Goal: Task Accomplishment & Management: Manage account settings

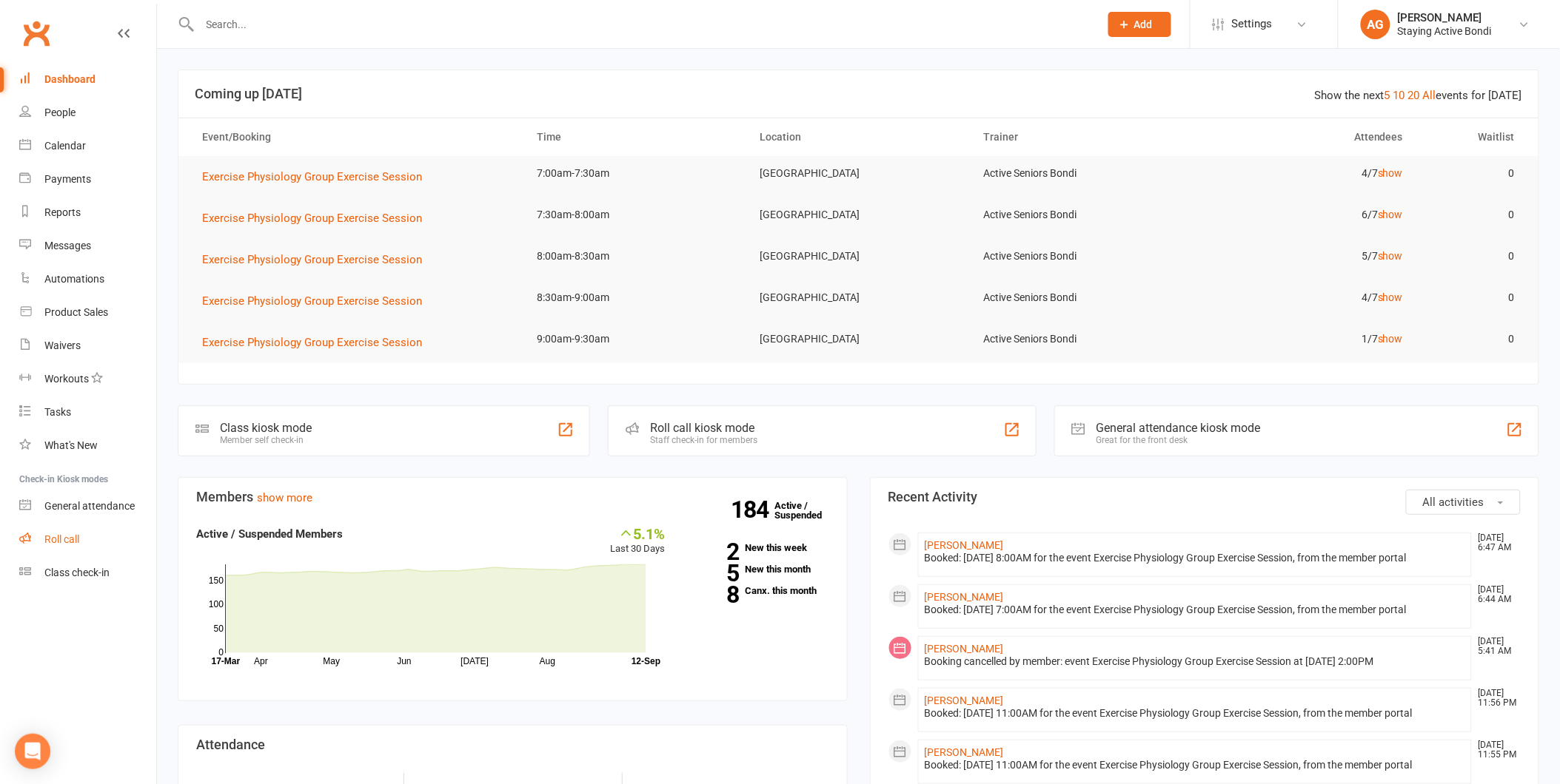
click at [111, 530] on link "Roll call" at bounding box center [87, 540] width 137 height 34
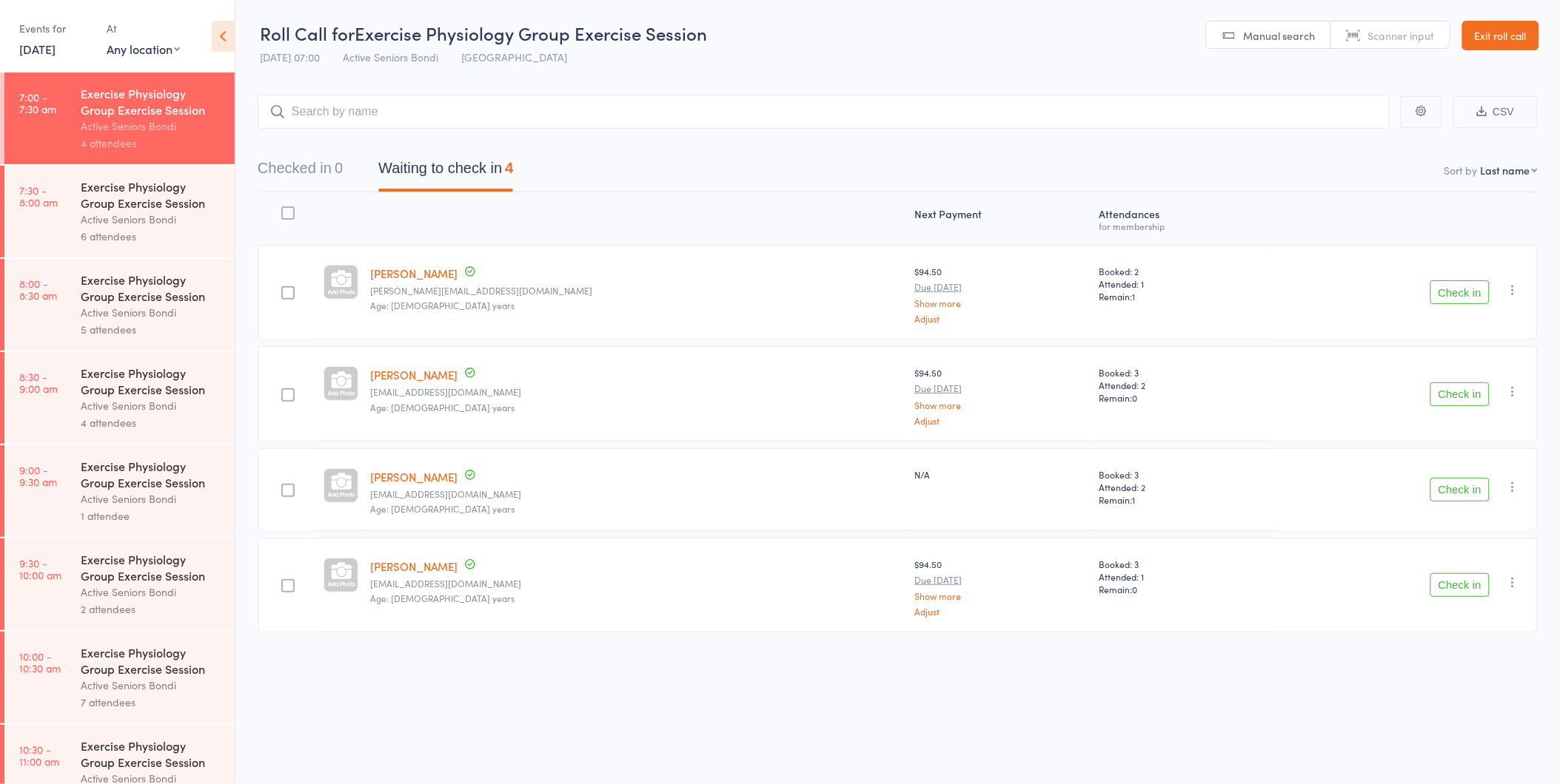
click at [1462, 582] on button "Check in" at bounding box center [1460, 586] width 60 height 24
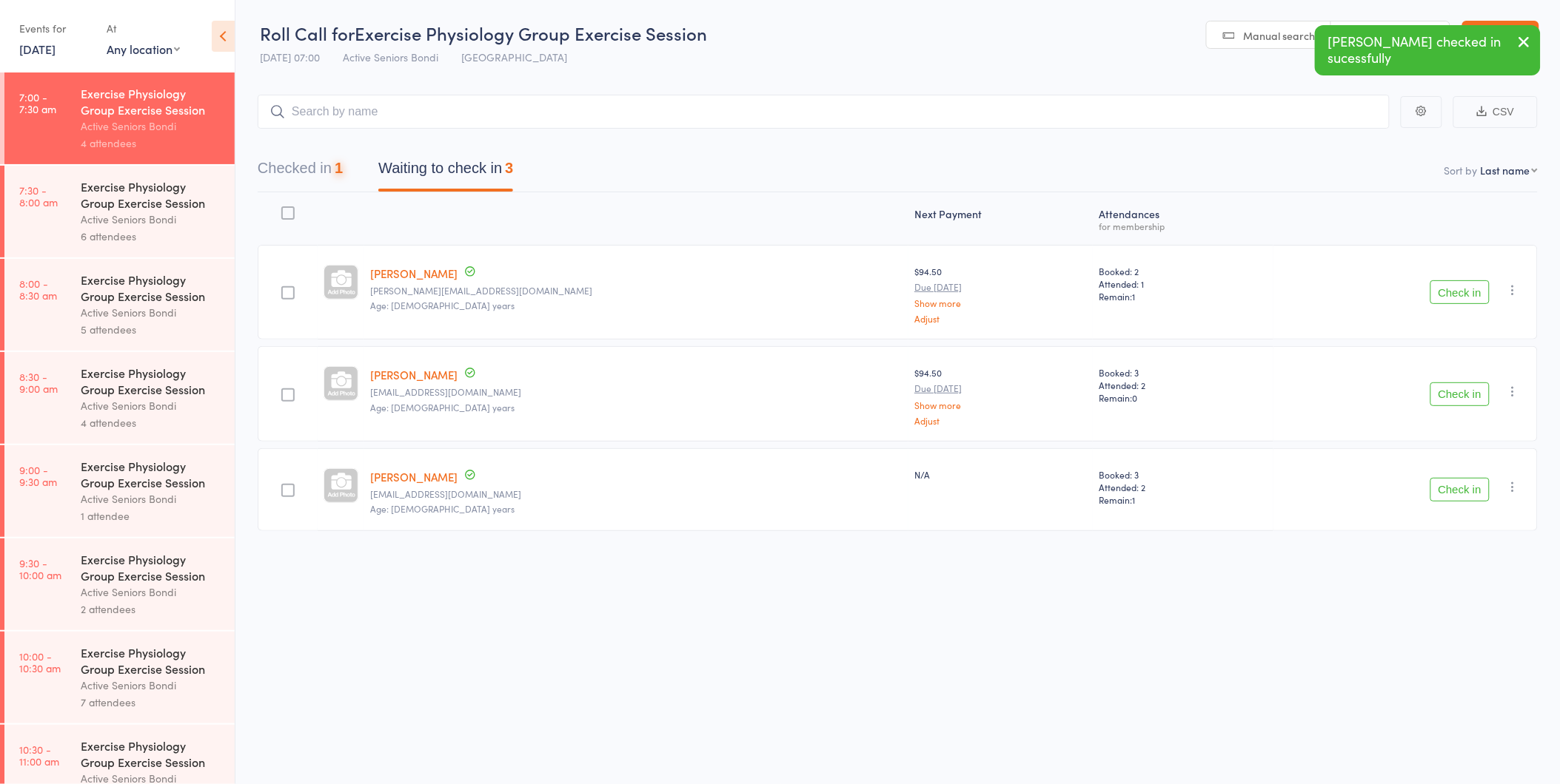
click at [1475, 506] on div "Check in Check in Send message Add Note Add Task Add Flag Remove Mark absent" at bounding box center [1405, 490] width 265 height 83
click at [1469, 495] on button "Check in" at bounding box center [1460, 490] width 60 height 24
click at [1446, 391] on button "Check in" at bounding box center [1460, 394] width 60 height 24
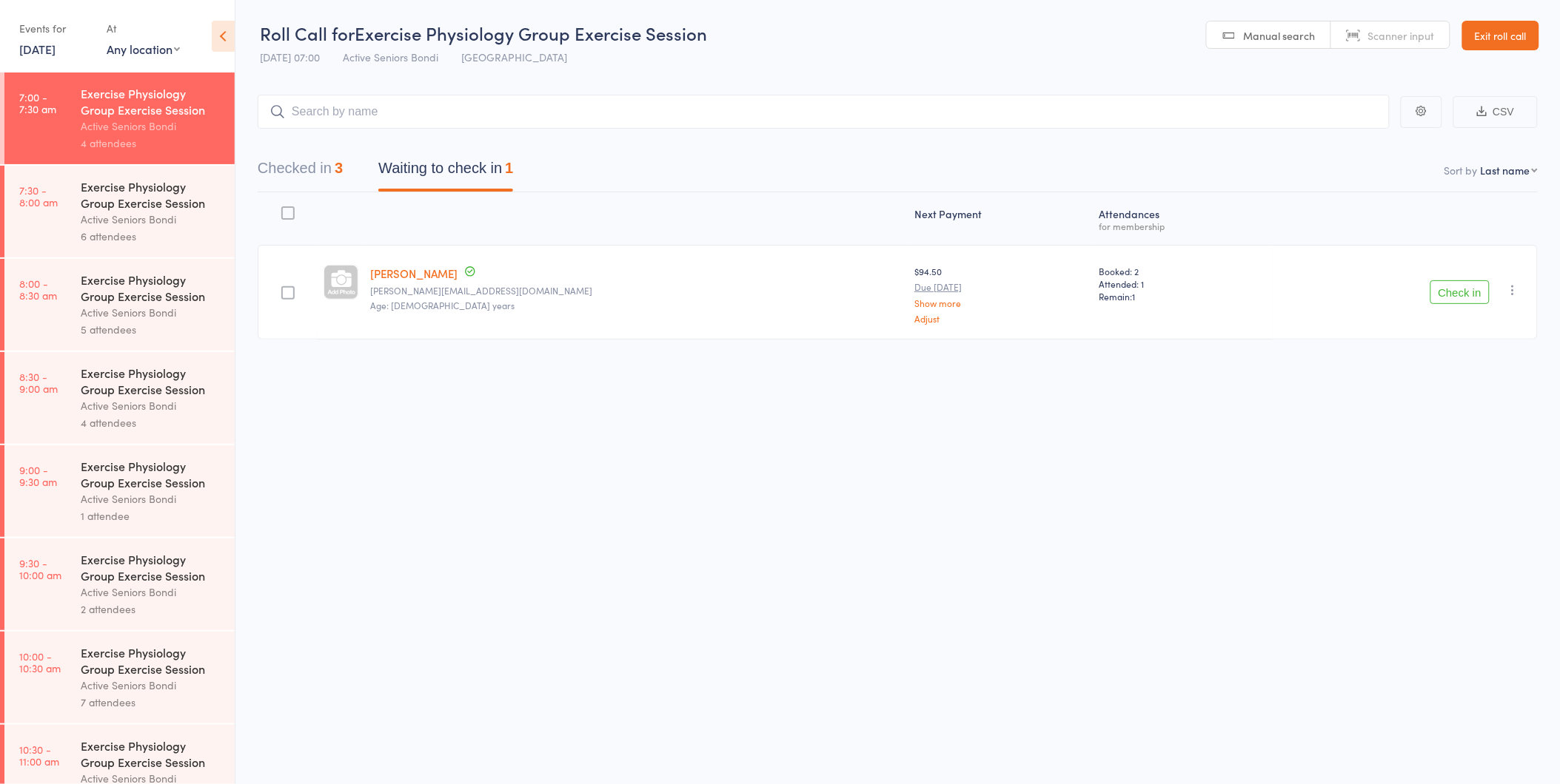
click at [1469, 299] on button "Check in" at bounding box center [1460, 292] width 60 height 24
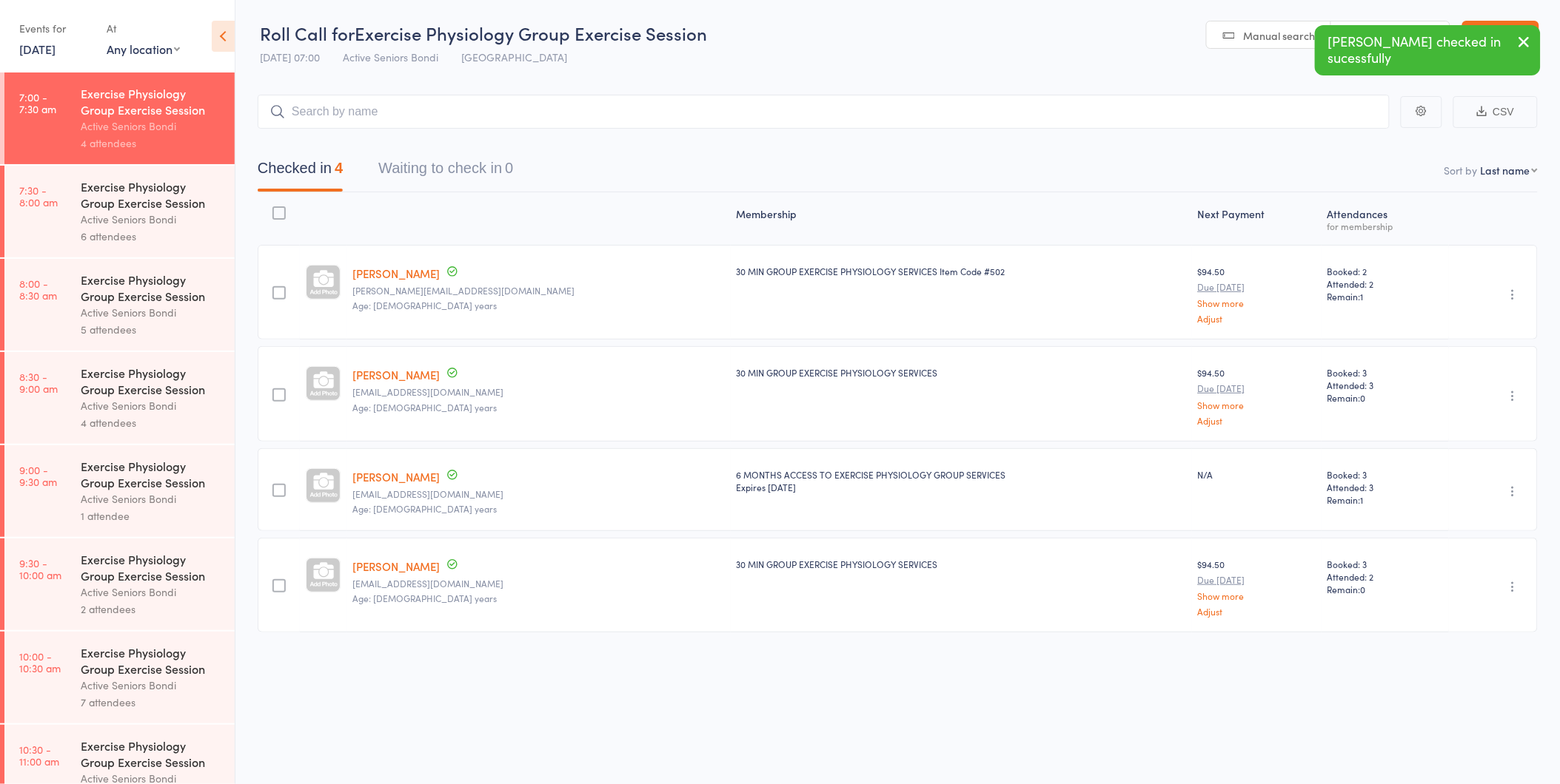
click at [124, 230] on div "6 attendees" at bounding box center [151, 236] width 142 height 17
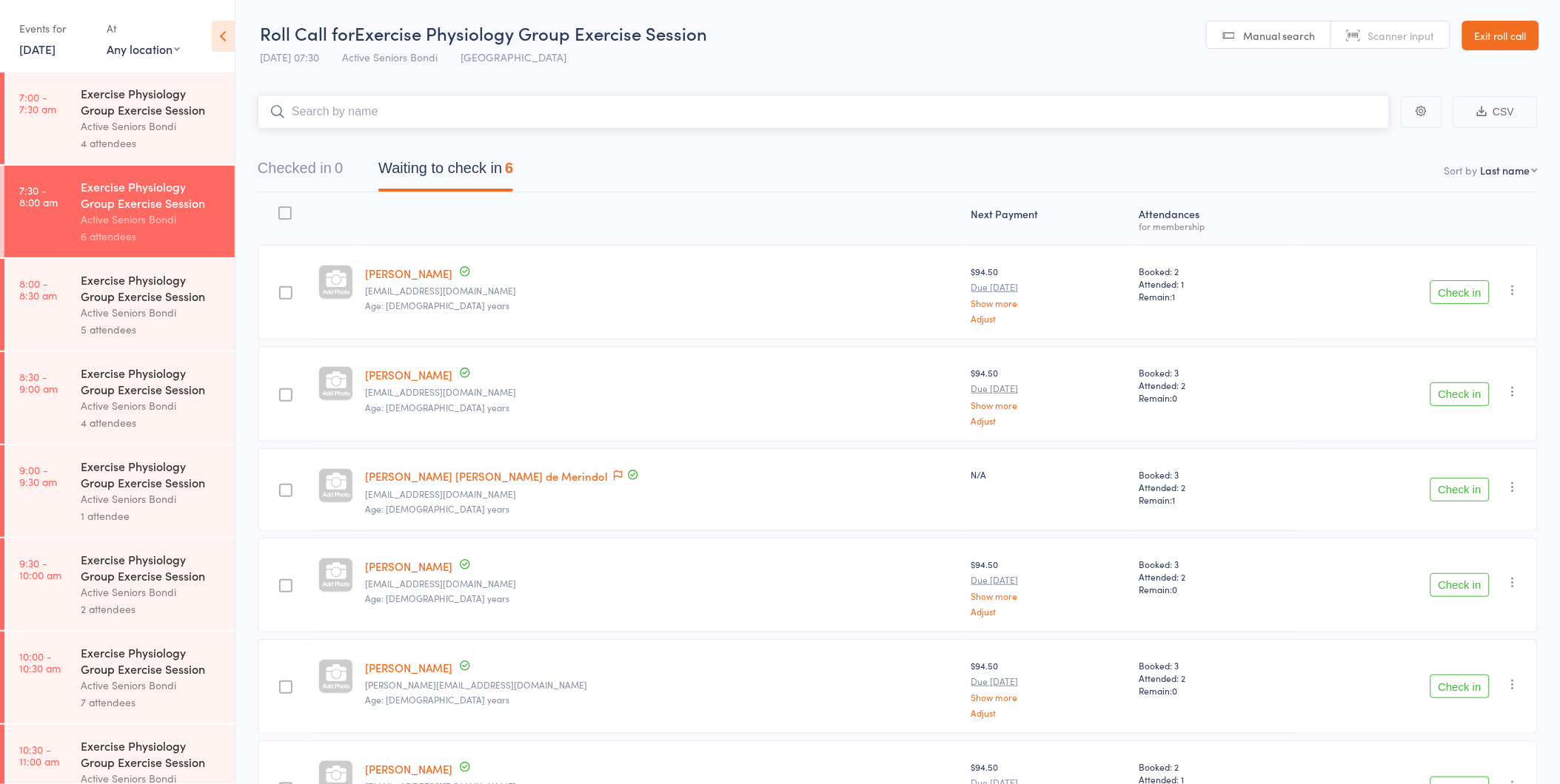
scroll to position [115, 0]
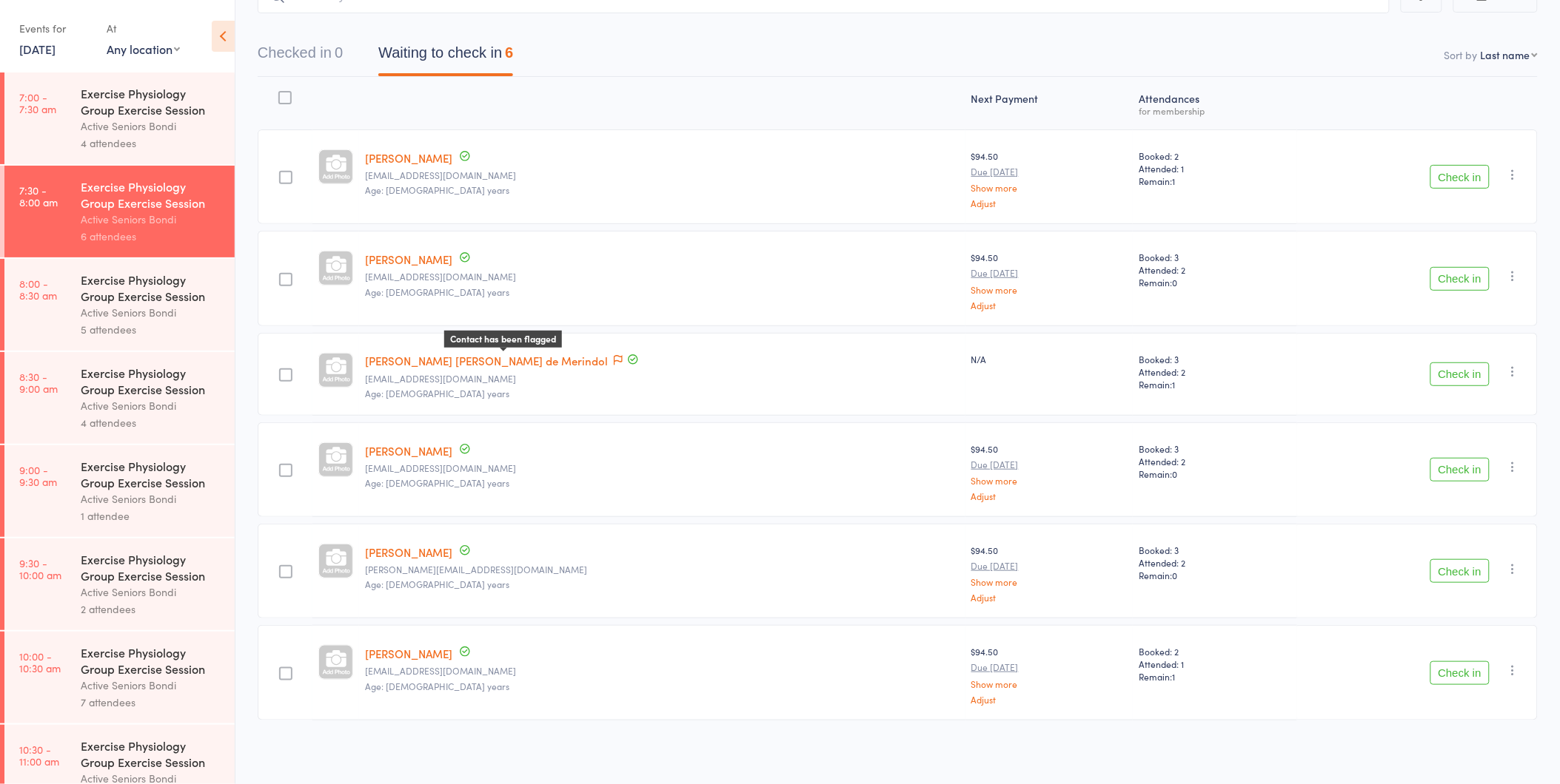
click at [614, 360] on icon at bounding box center [618, 360] width 9 height 10
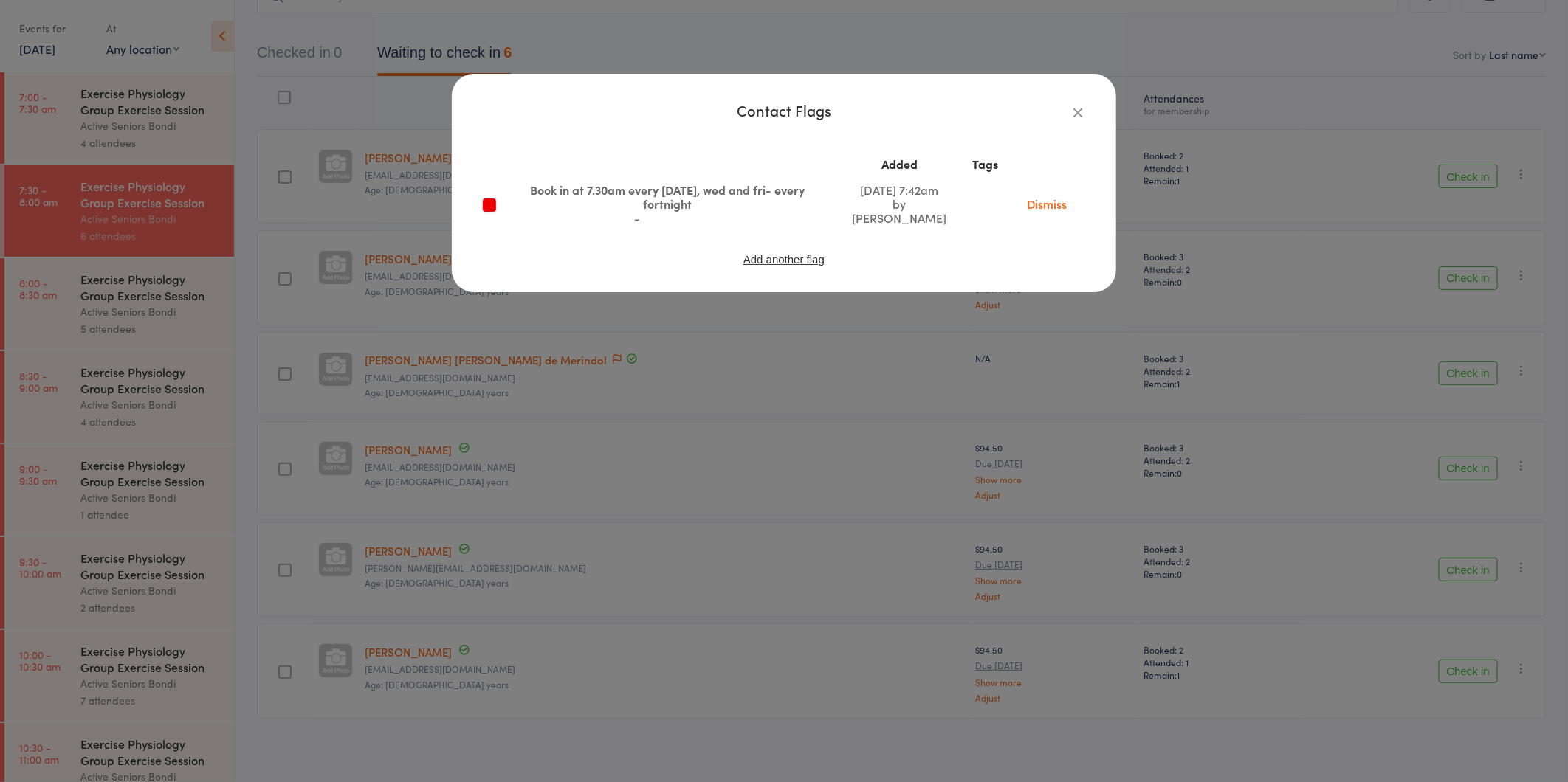
click at [511, 359] on div "Contact Flags Added Tags Book in at 7.30am every monday, wed and fri- every for…" at bounding box center [784, 391] width 1568 height 782
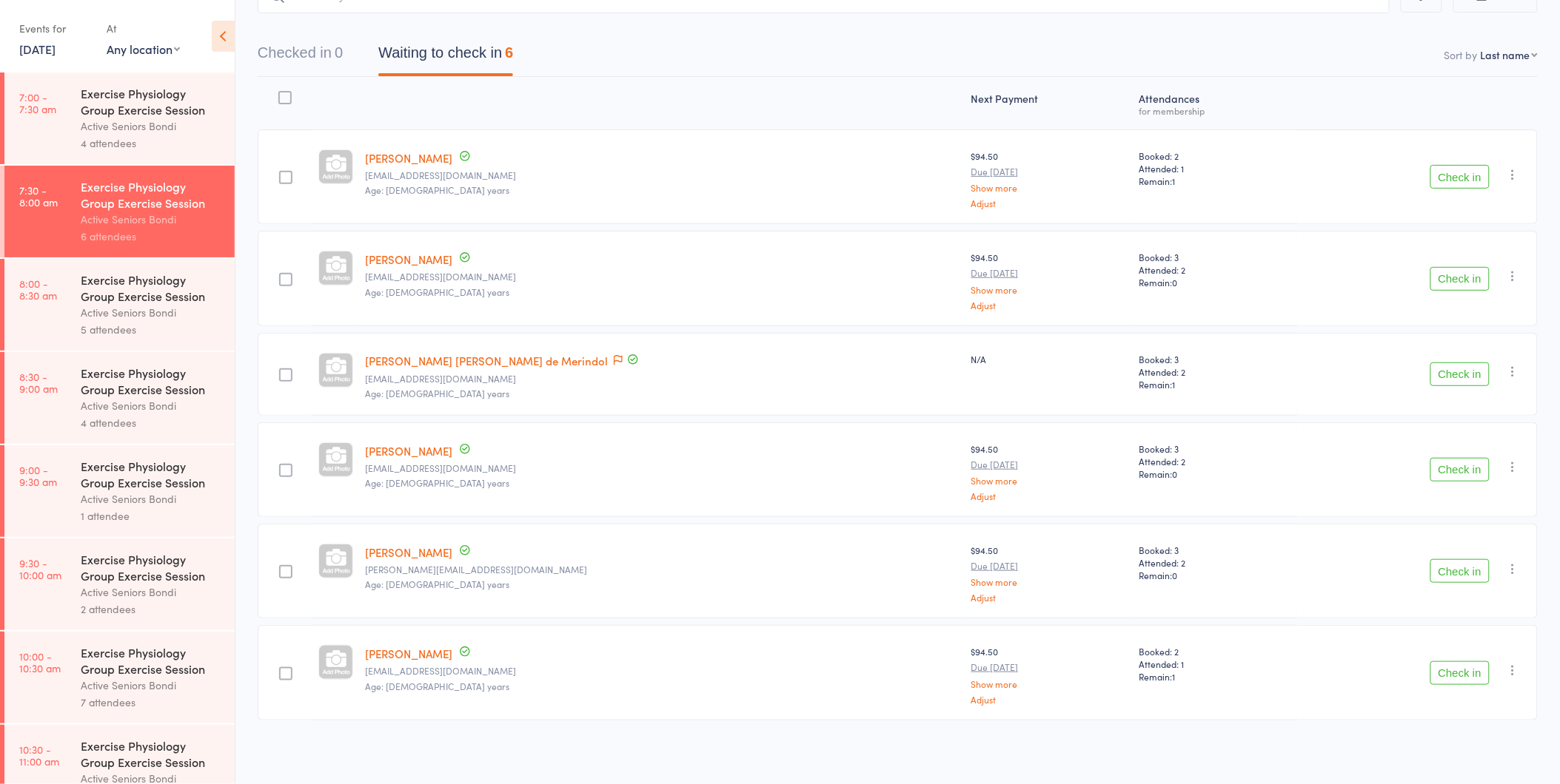
click at [463, 353] on link "[PERSON_NAME] [PERSON_NAME] de Merindol" at bounding box center [486, 361] width 243 height 16
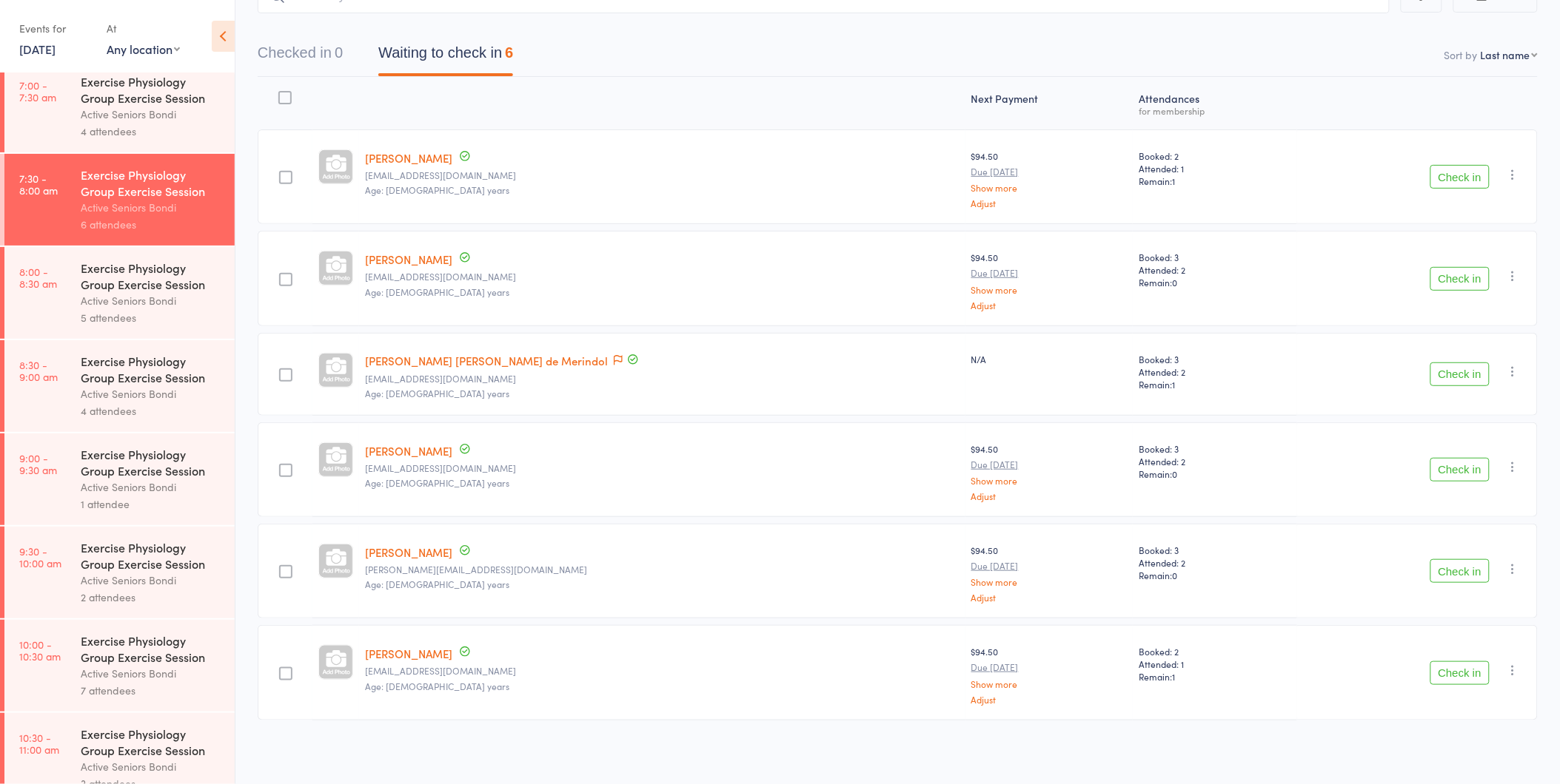
scroll to position [0, 0]
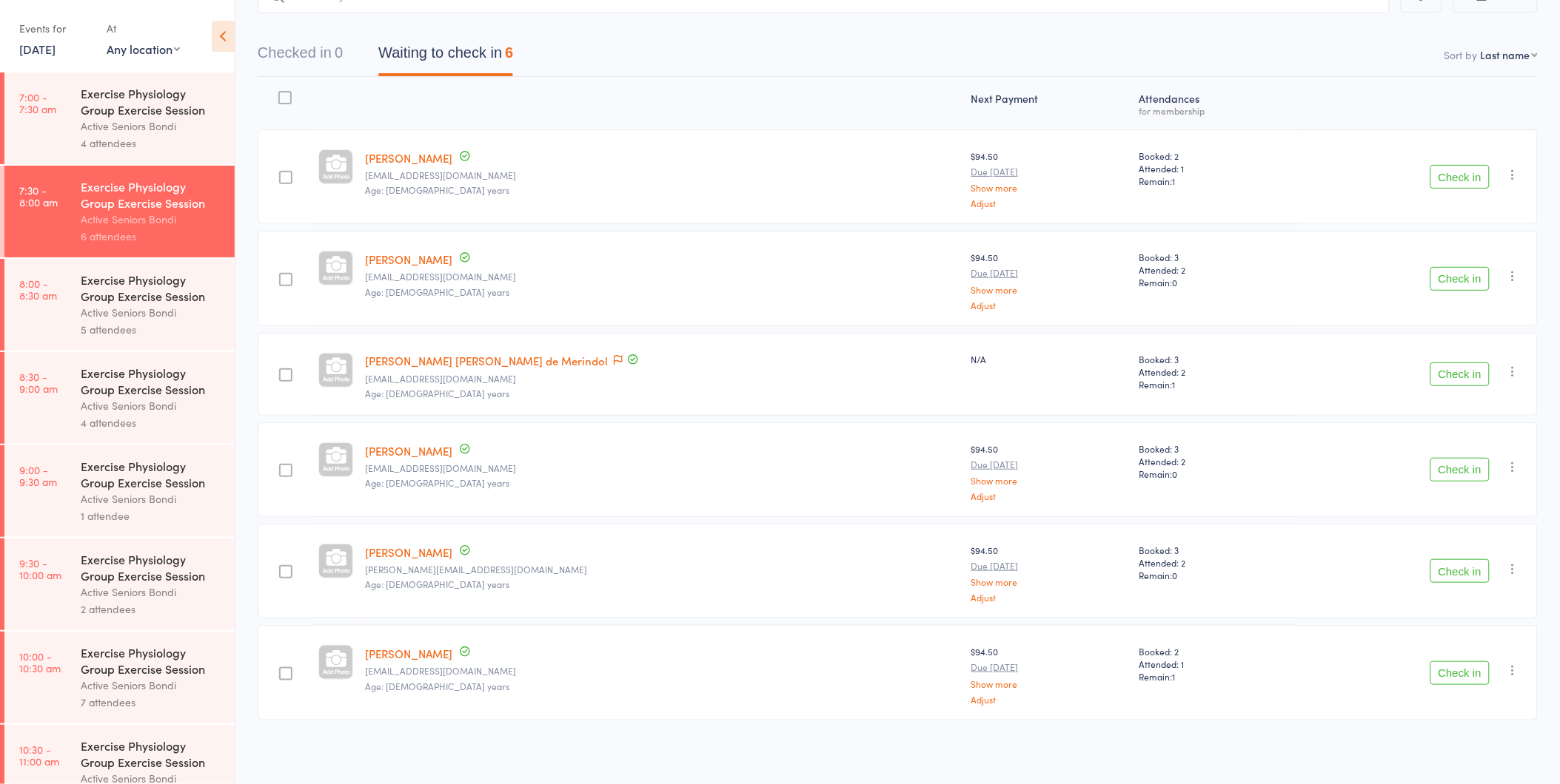
click at [365, 353] on link "[PERSON_NAME] [PERSON_NAME] de Merindol" at bounding box center [486, 361] width 243 height 16
click at [1453, 168] on button "Check in" at bounding box center [1460, 176] width 60 height 24
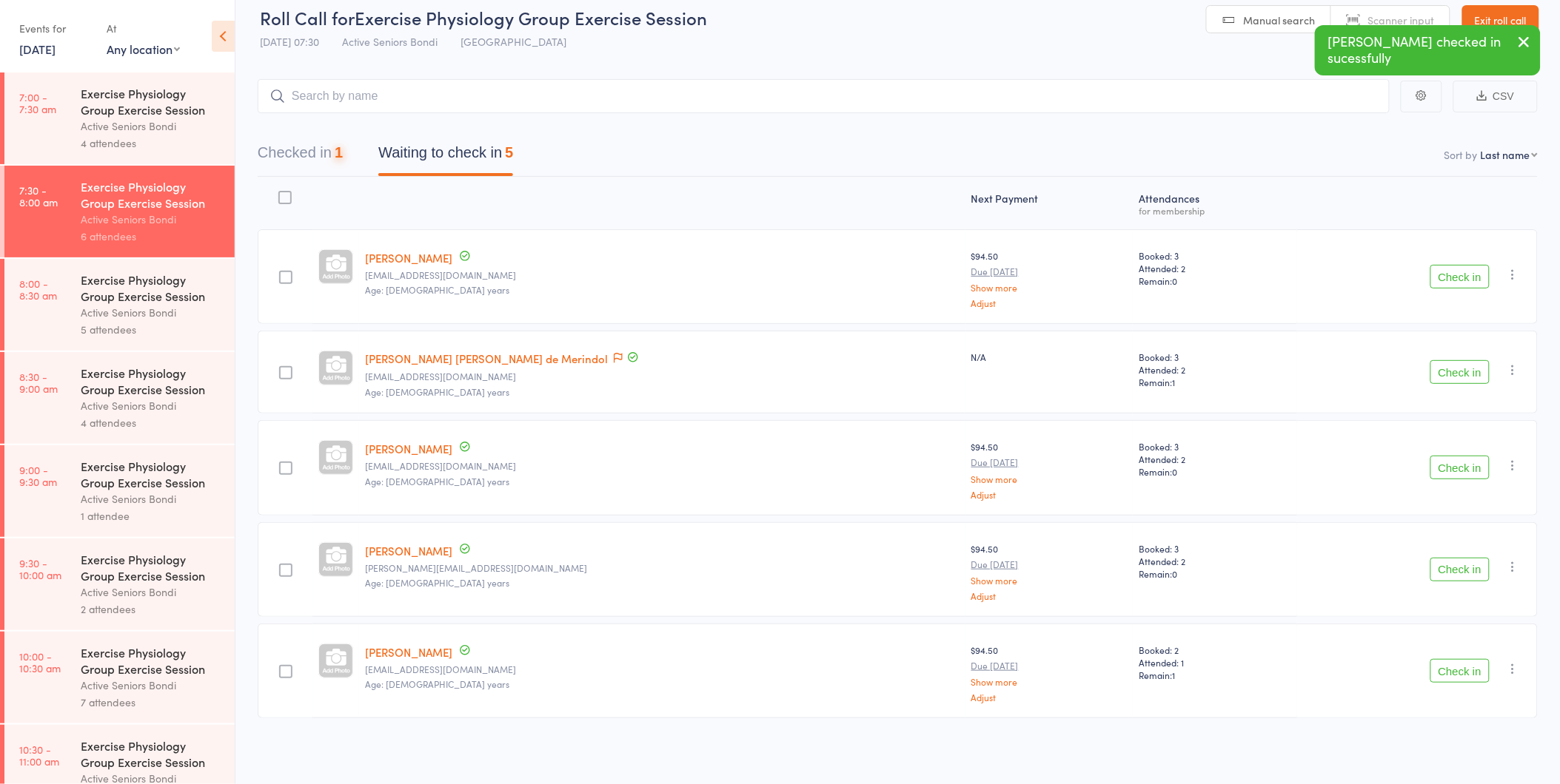
scroll to position [13, 0]
click at [1457, 668] on button "Check in" at bounding box center [1460, 673] width 60 height 24
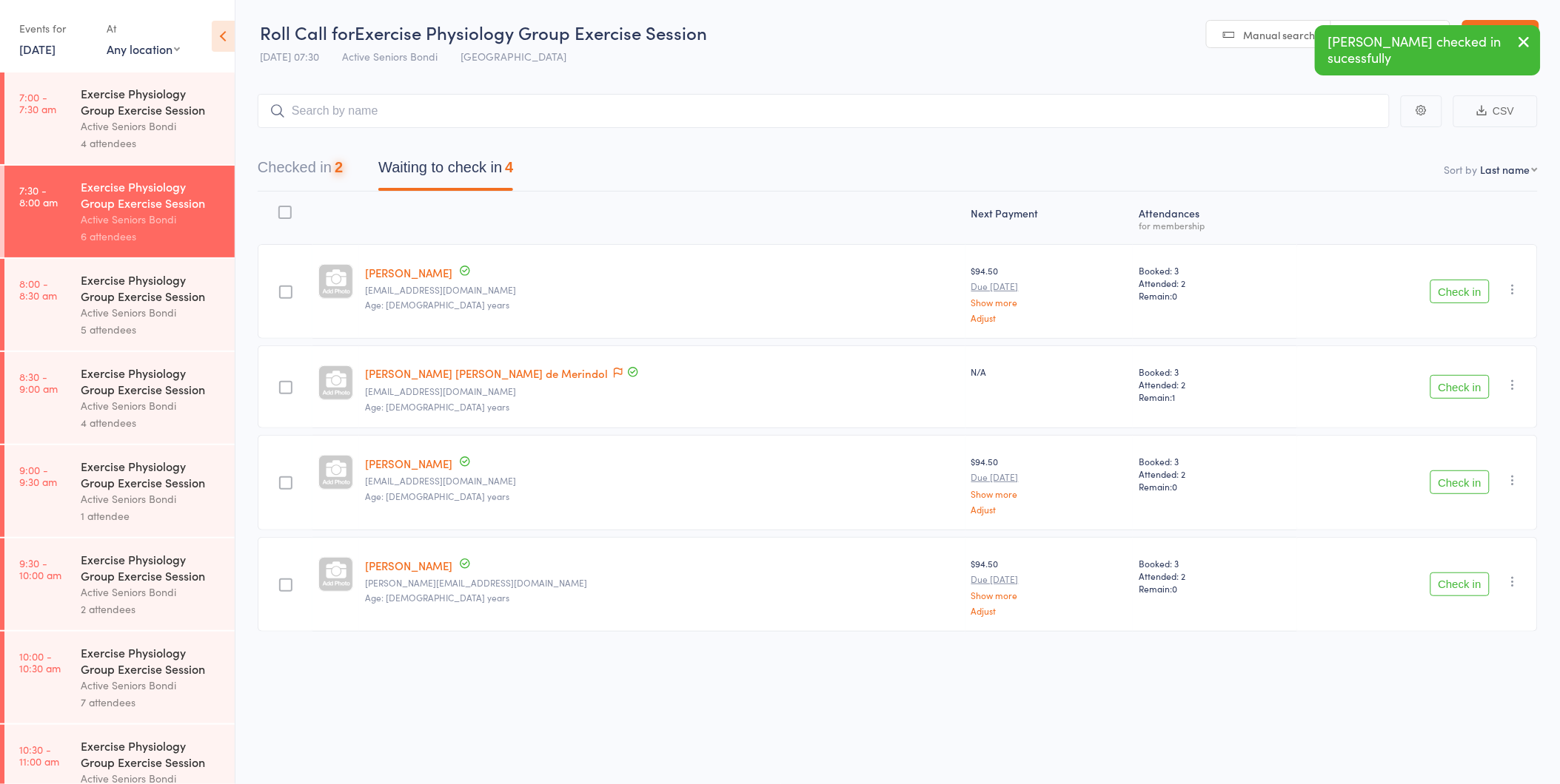
scroll to position [1, 0]
click at [1476, 478] on button "Check in" at bounding box center [1460, 483] width 60 height 24
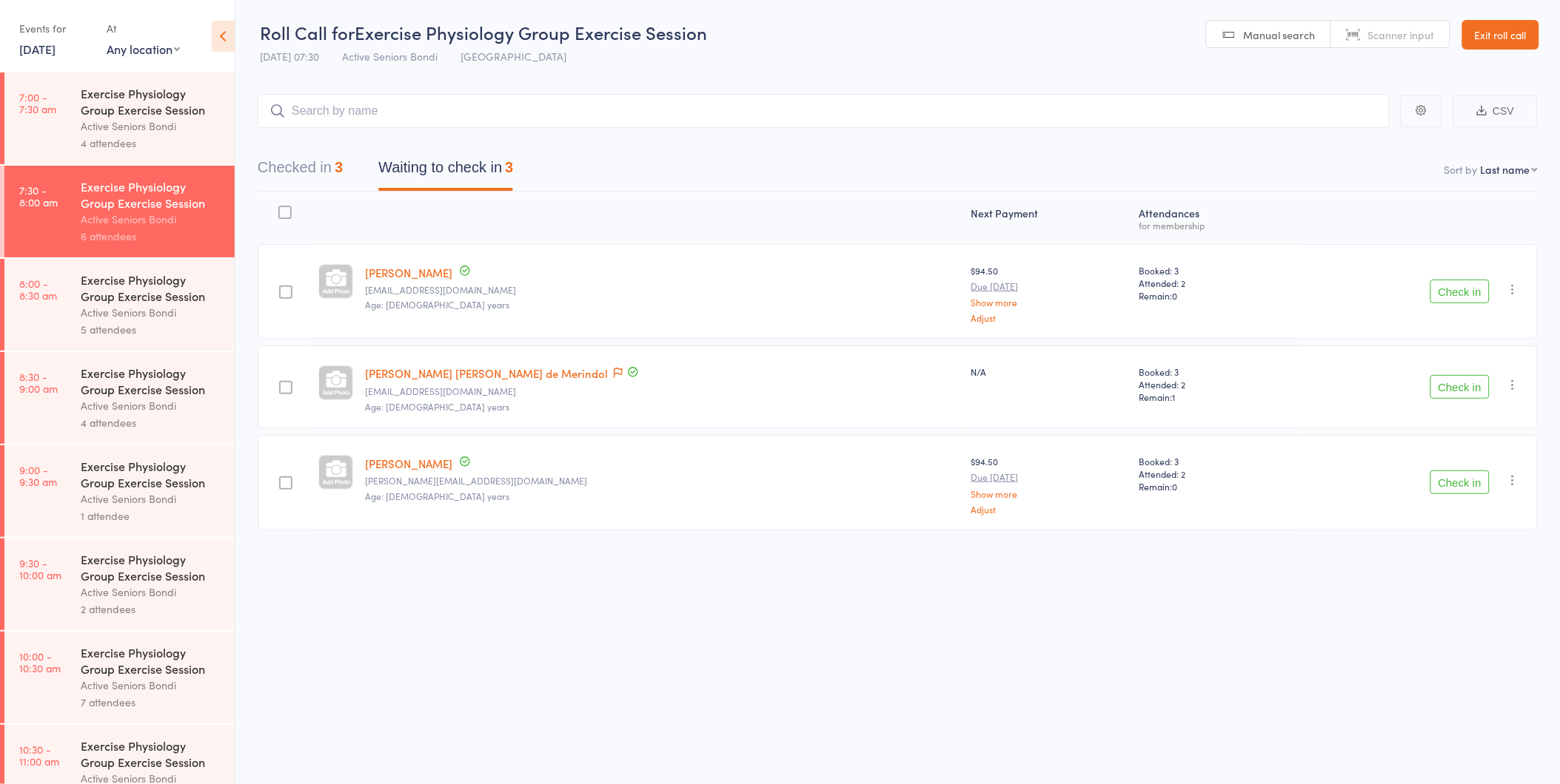
click at [1461, 484] on button "Check in" at bounding box center [1460, 483] width 60 height 24
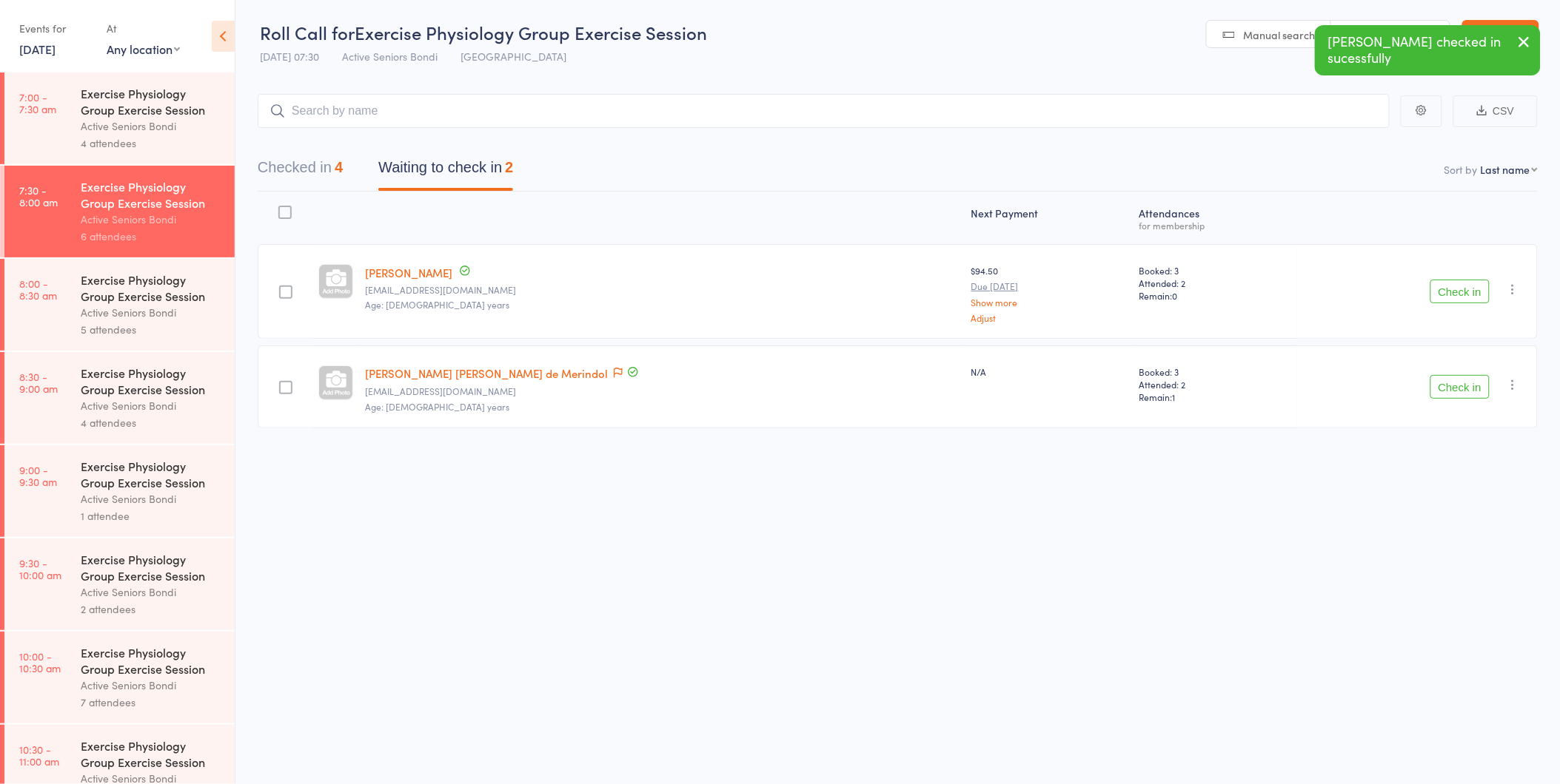
click at [1535, 34] on button "button" at bounding box center [1524, 43] width 33 height 34
click at [1535, 34] on link "Exit roll call" at bounding box center [1500, 35] width 77 height 30
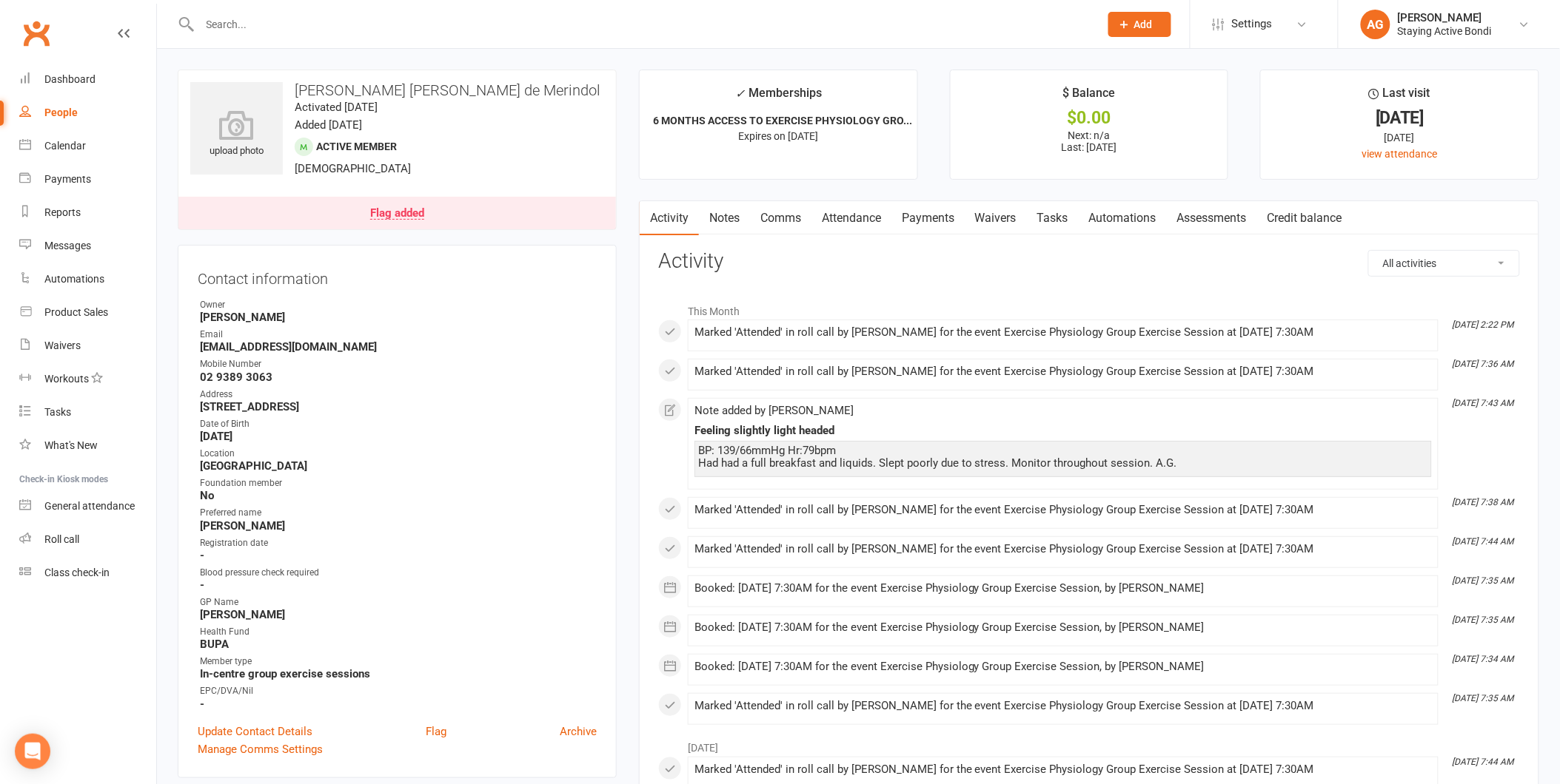
click at [837, 223] on link "Attendance" at bounding box center [851, 218] width 80 height 34
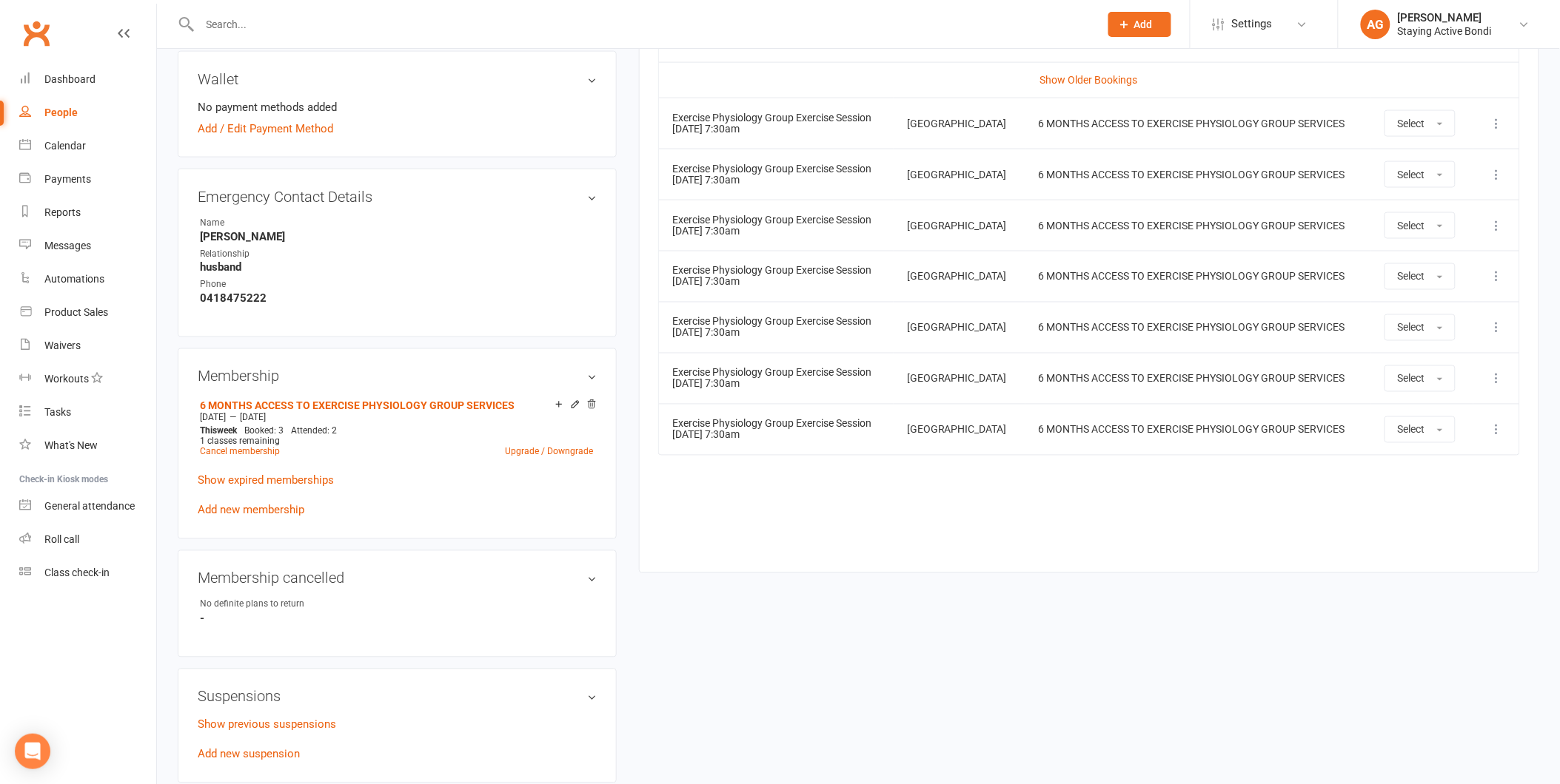
scroll to position [740, 0]
click at [126, 536] on link "Roll call" at bounding box center [87, 540] width 137 height 34
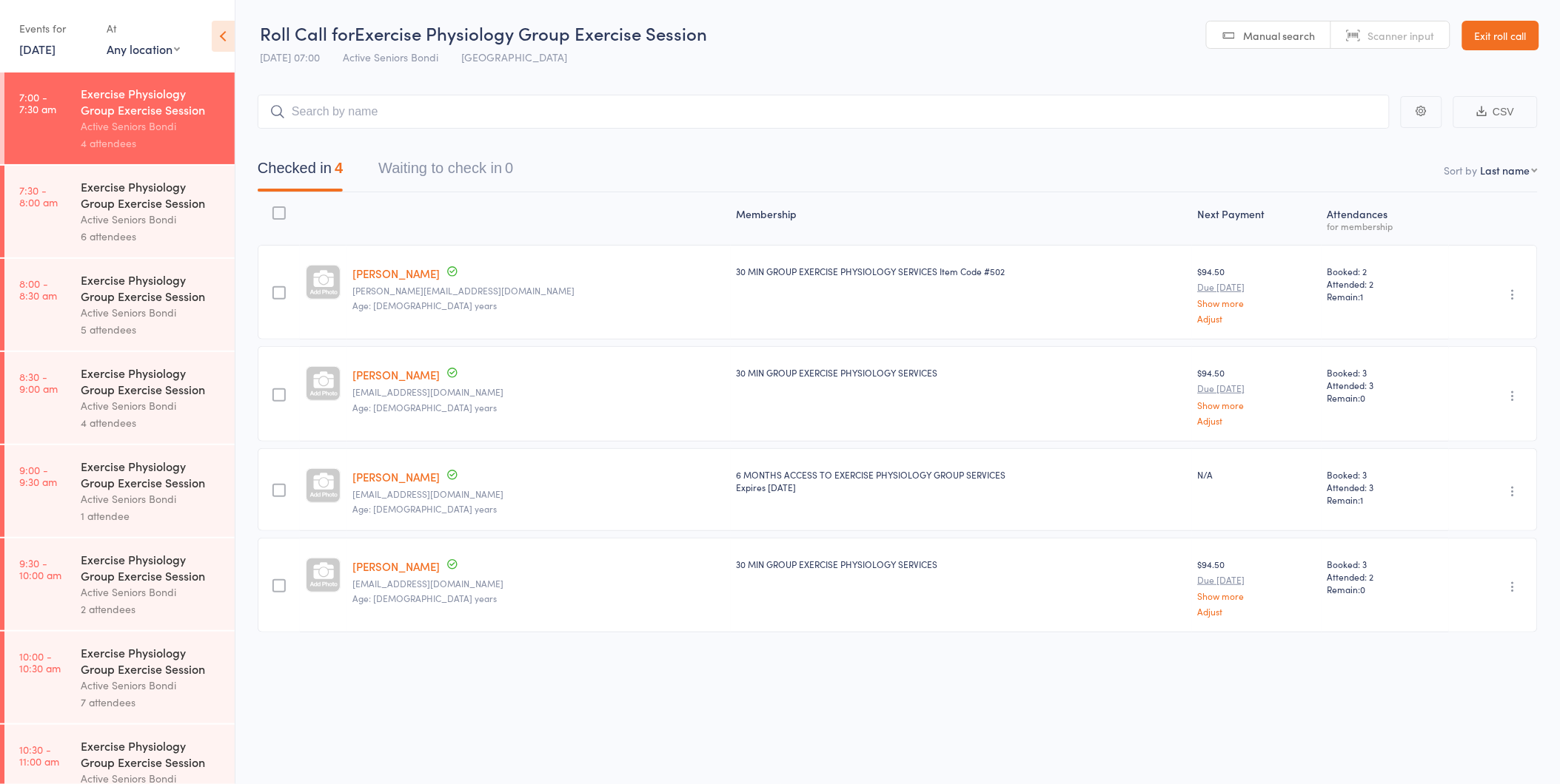
click at [54, 54] on link "[DATE]" at bounding box center [37, 49] width 37 height 16
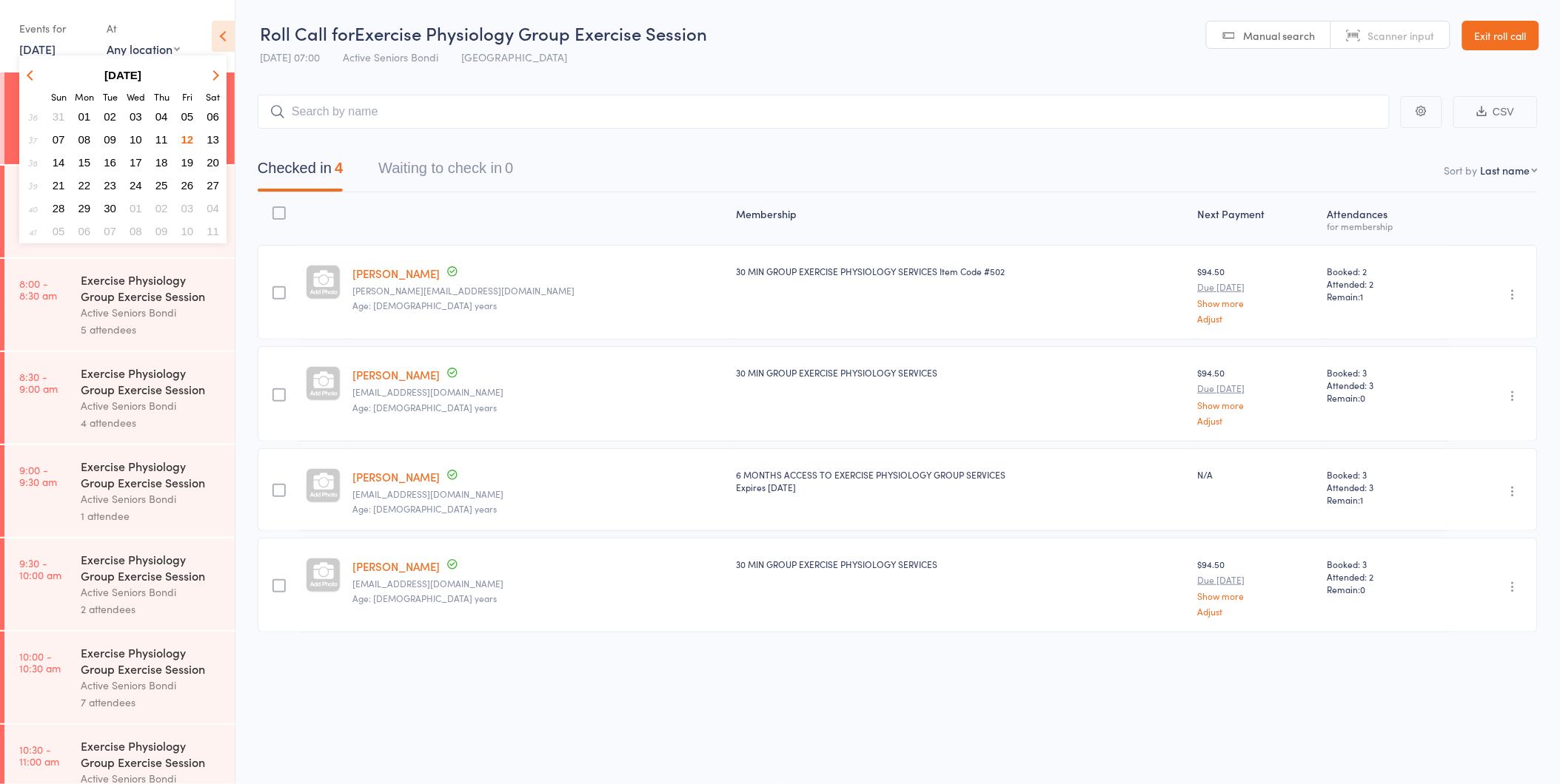
click at [86, 202] on span "29" at bounding box center [84, 208] width 13 height 13
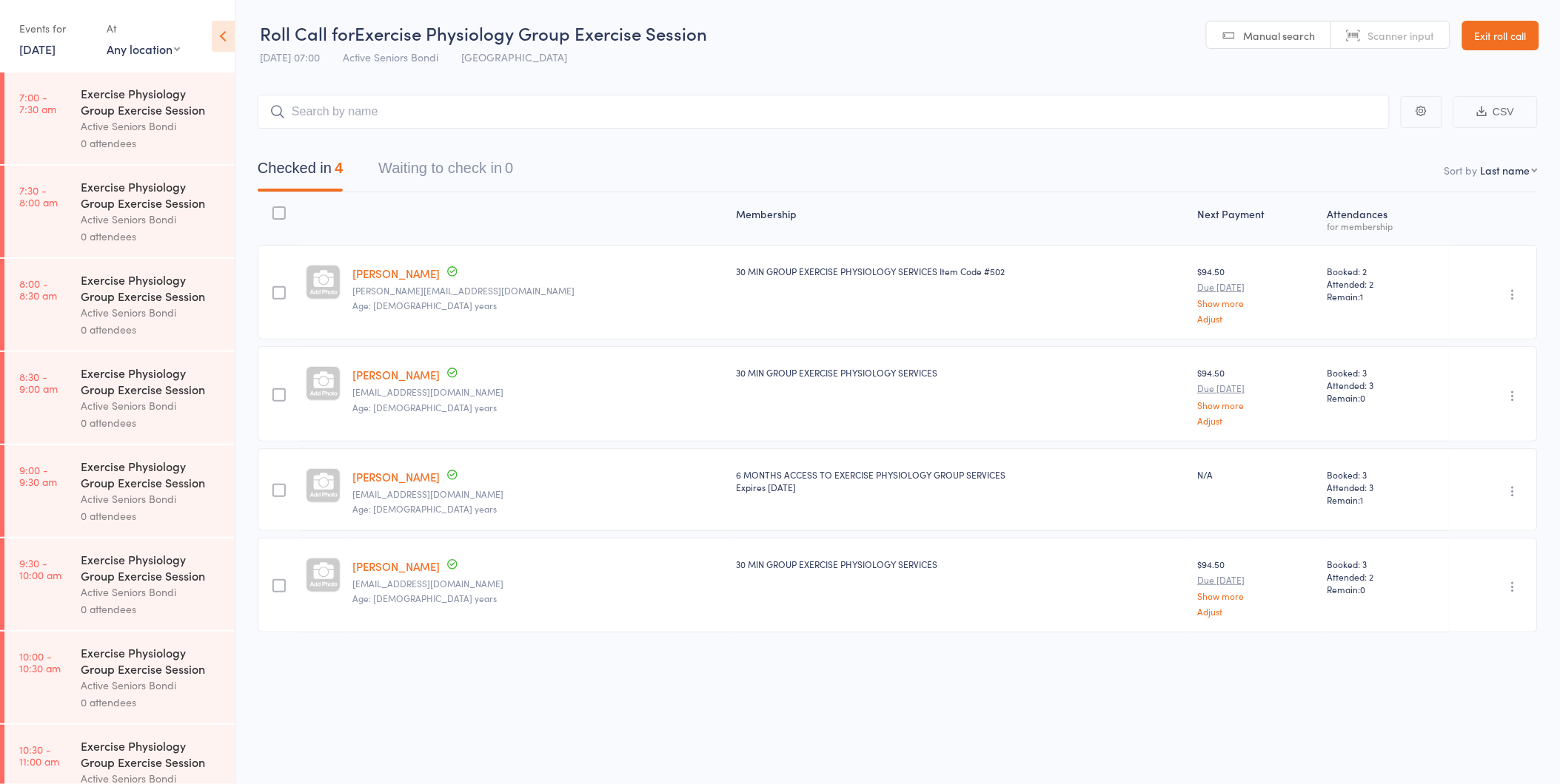
click at [86, 205] on div "Exercise Physiology Group Exercise Session" at bounding box center [151, 194] width 142 height 33
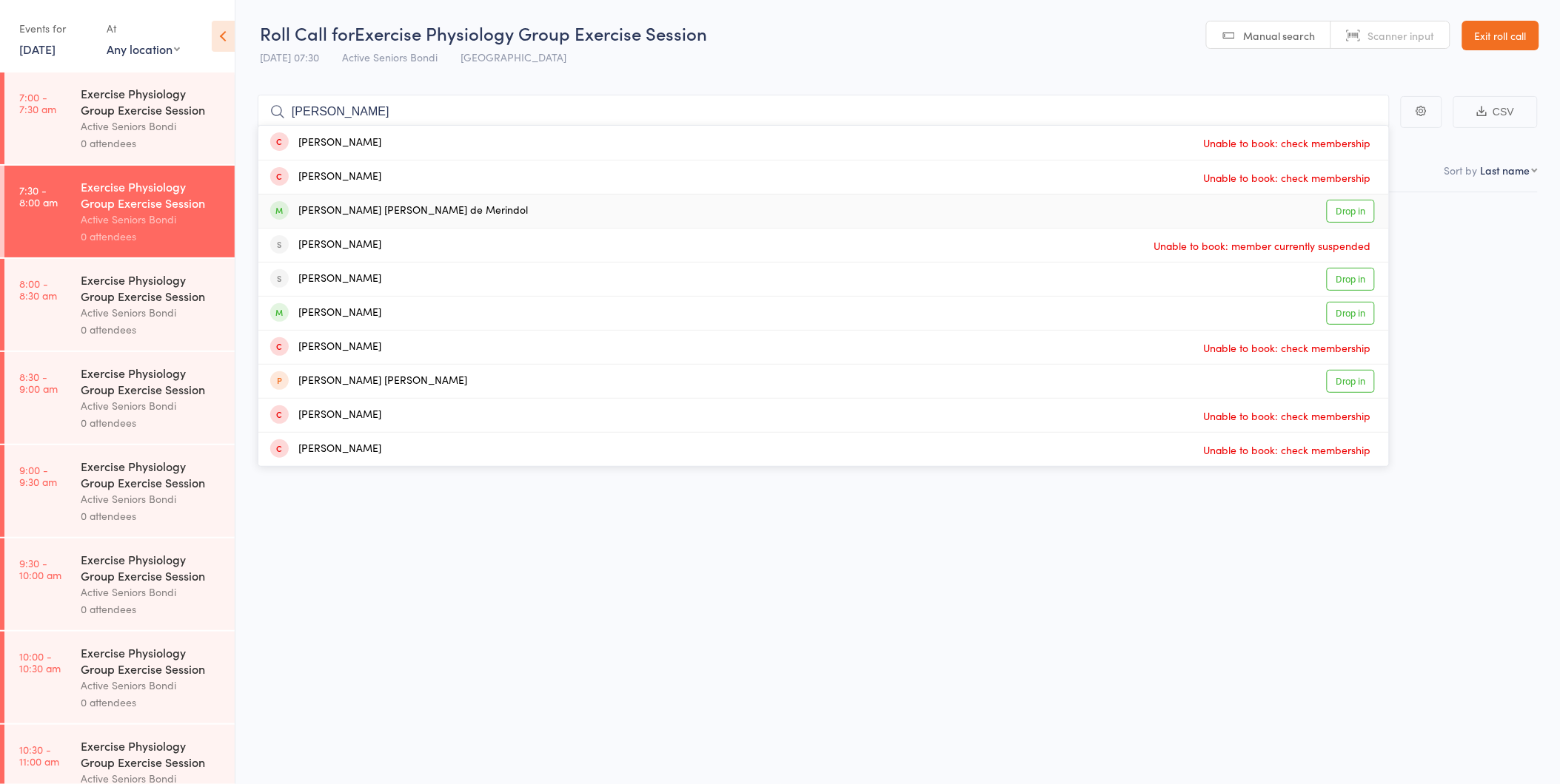
type input "mary j"
click at [1354, 201] on link "Drop in" at bounding box center [1351, 211] width 49 height 23
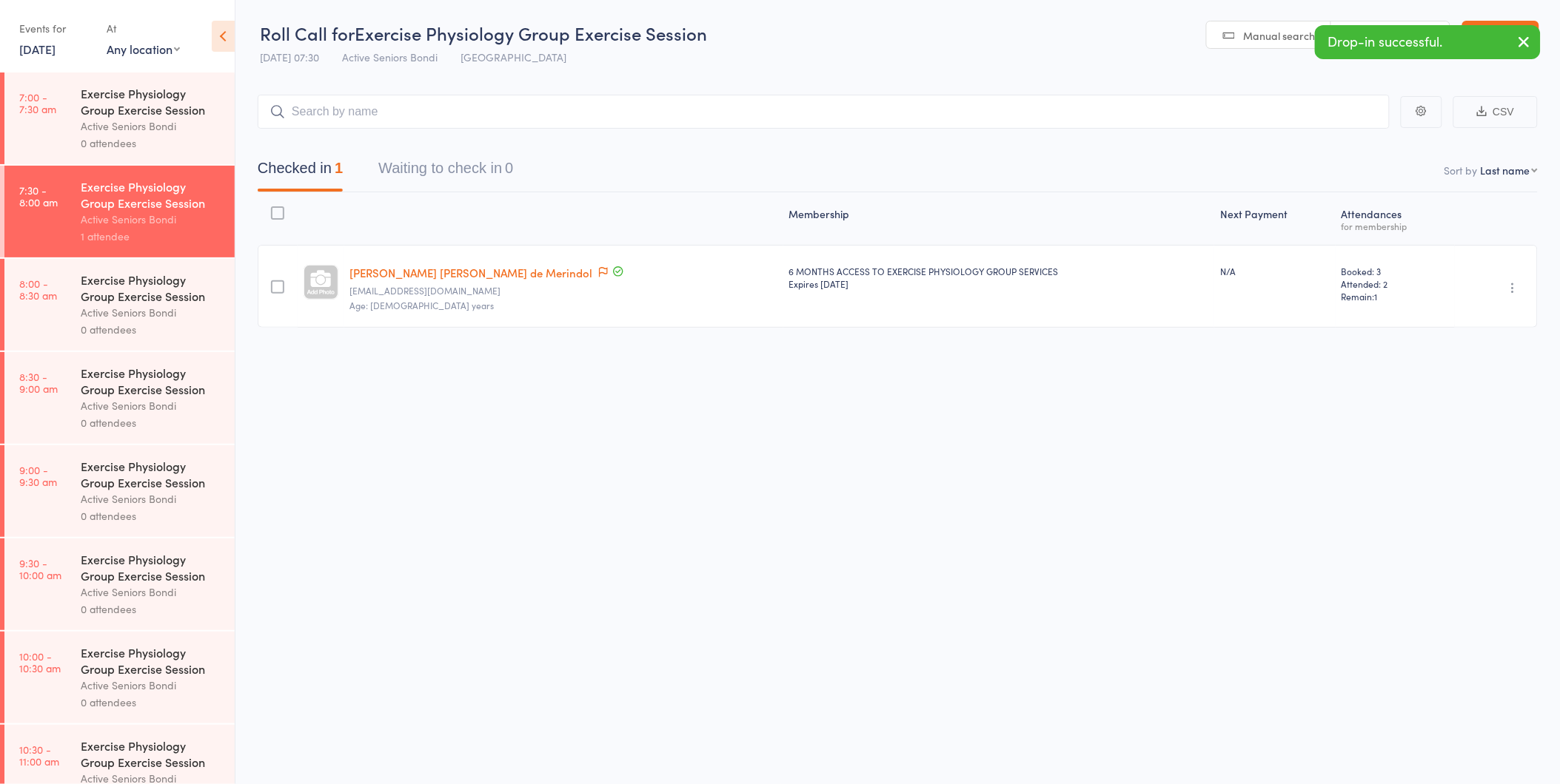
click at [1516, 281] on icon "button" at bounding box center [1513, 287] width 15 height 15
click at [1501, 308] on li "Undo check-in" at bounding box center [1460, 317] width 122 height 19
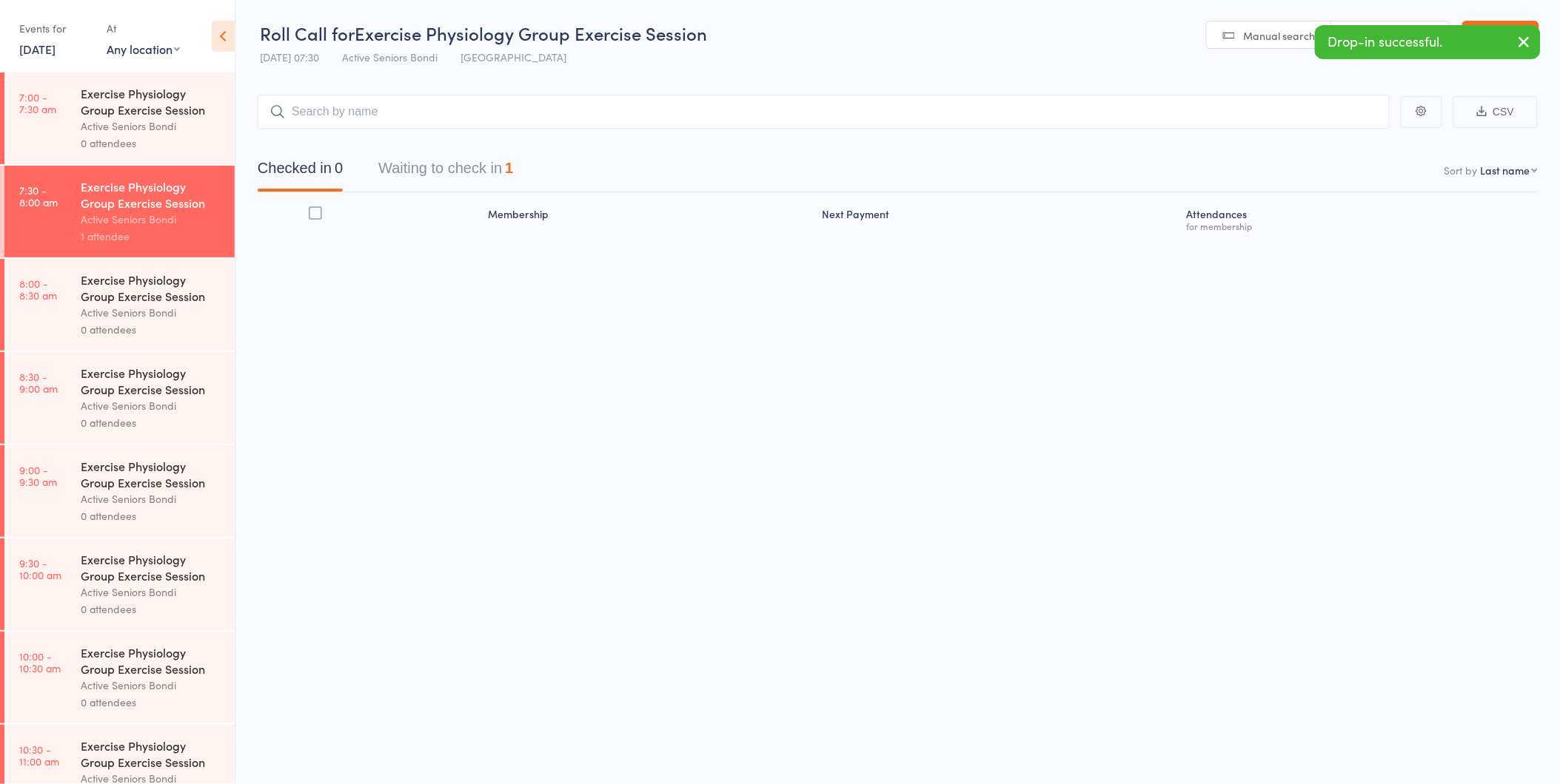
click at [40, 50] on link "29 Sep, 2025" at bounding box center [37, 49] width 37 height 16
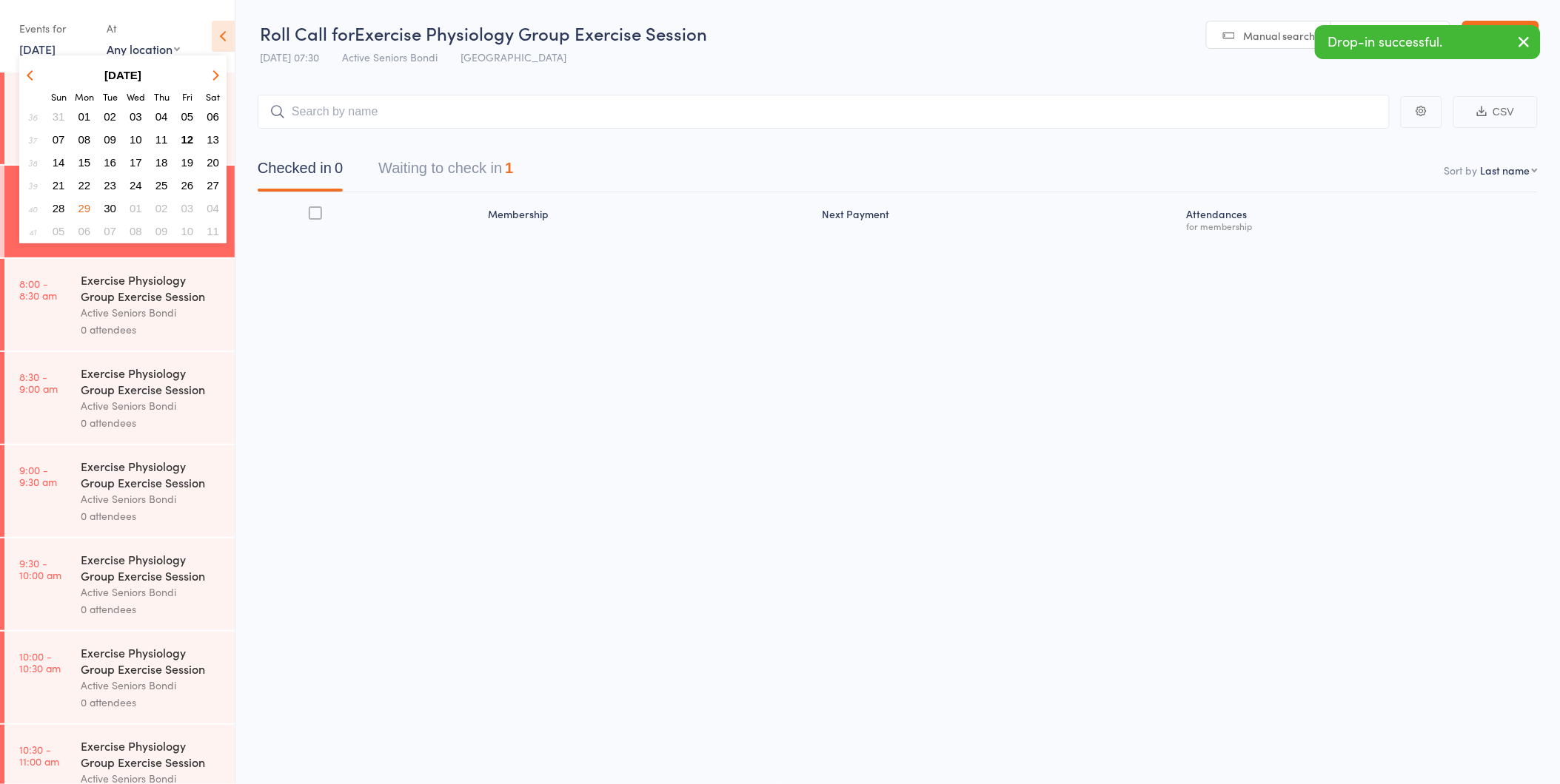
click at [136, 205] on span "01" at bounding box center [136, 208] width 13 height 13
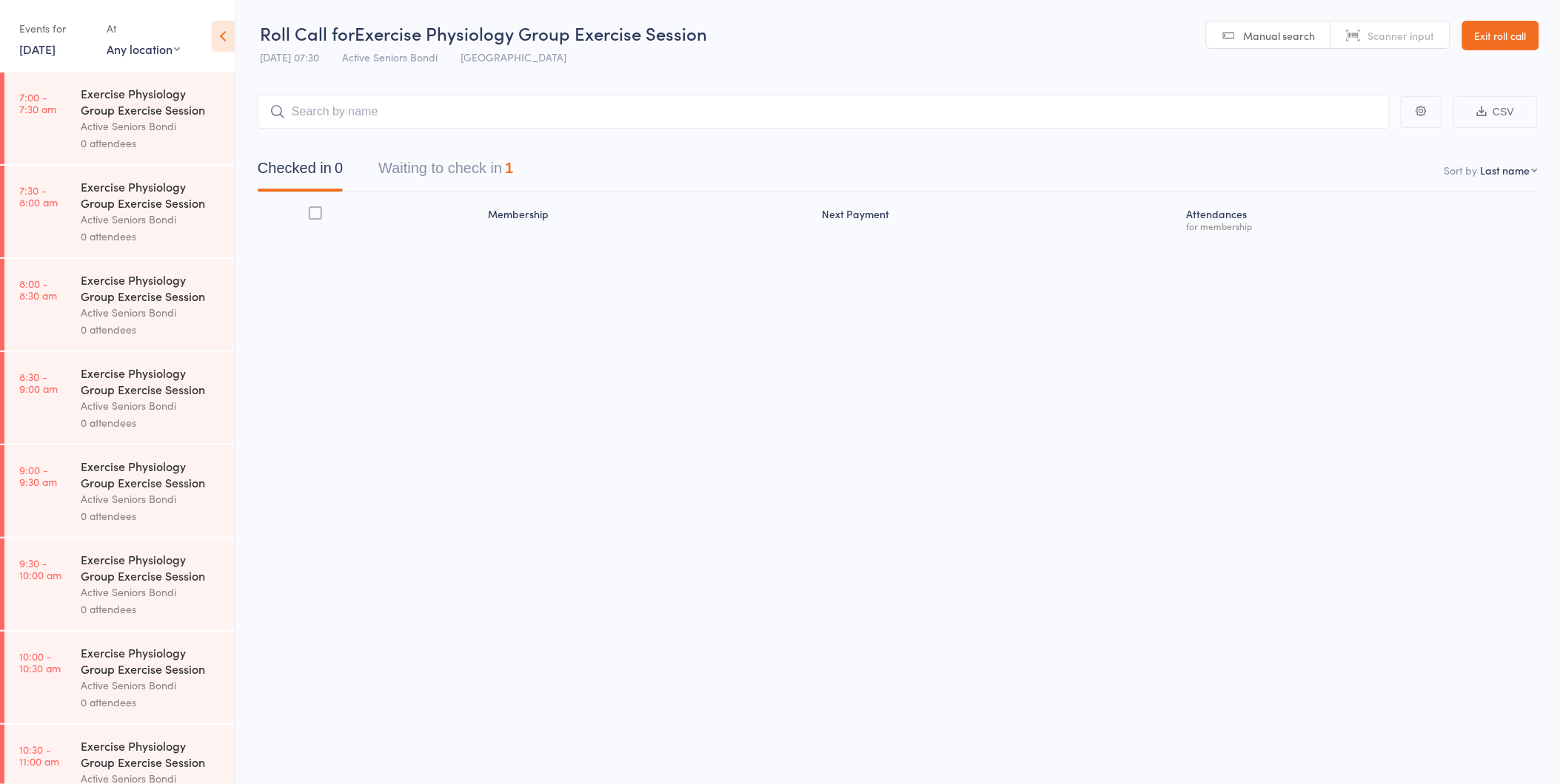
click at [133, 219] on div "Active Seniors Bondi" at bounding box center [151, 219] width 142 height 17
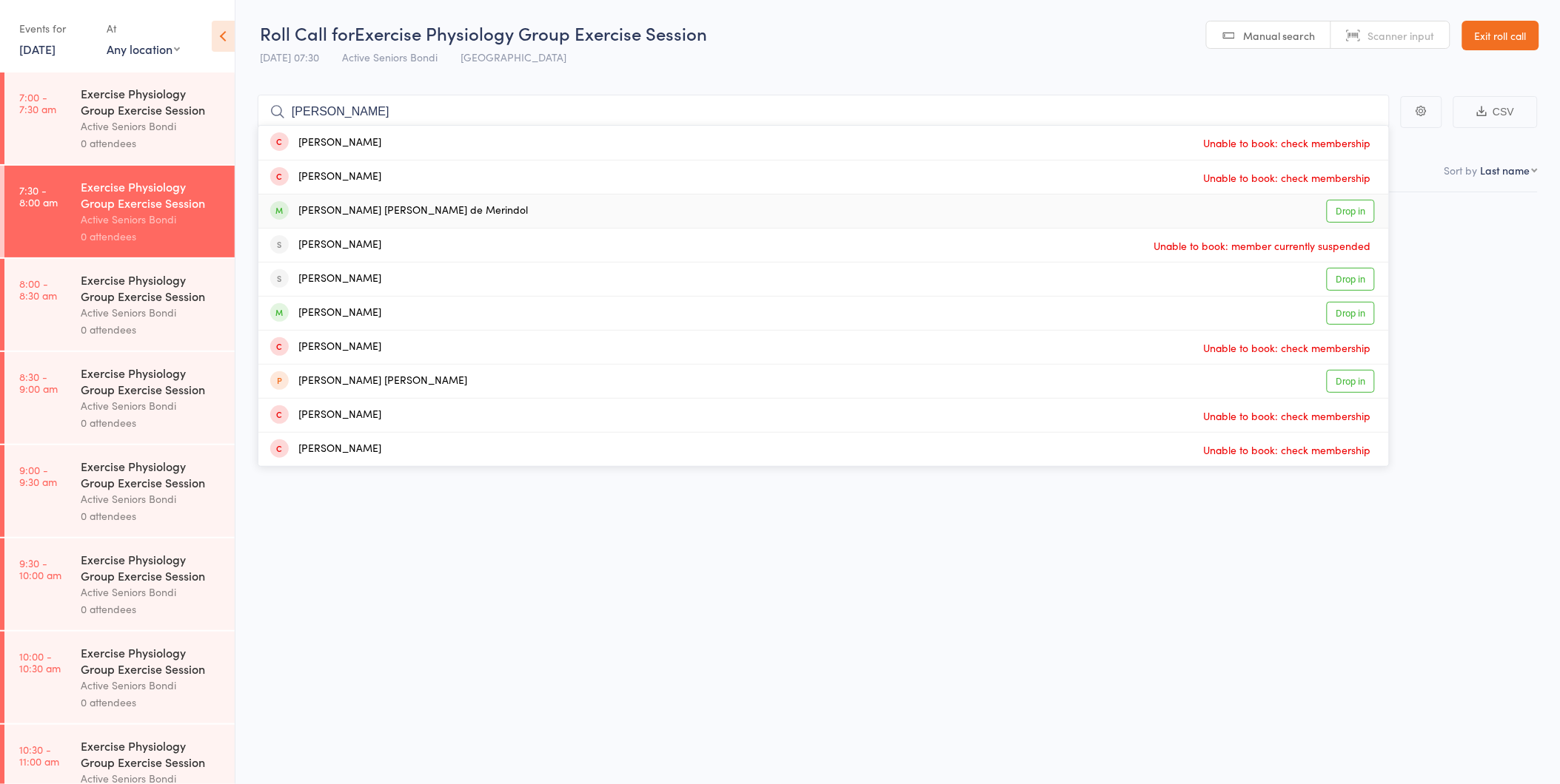
type input "mary j"
click at [1336, 215] on link "Drop in" at bounding box center [1351, 211] width 49 height 23
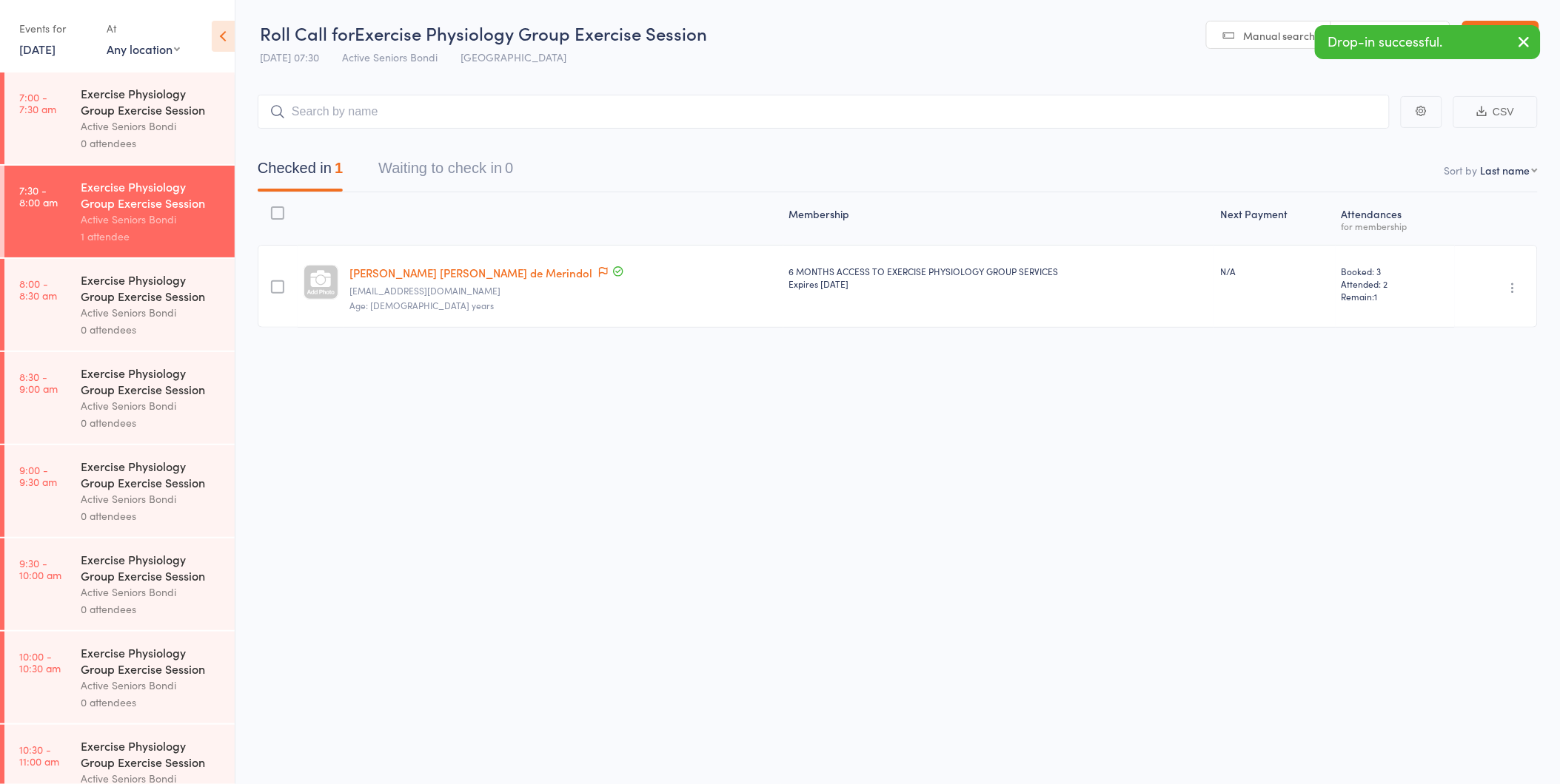
click at [1520, 286] on icon "button" at bounding box center [1513, 287] width 15 height 15
click at [1501, 308] on li "Undo check-in" at bounding box center [1460, 317] width 122 height 19
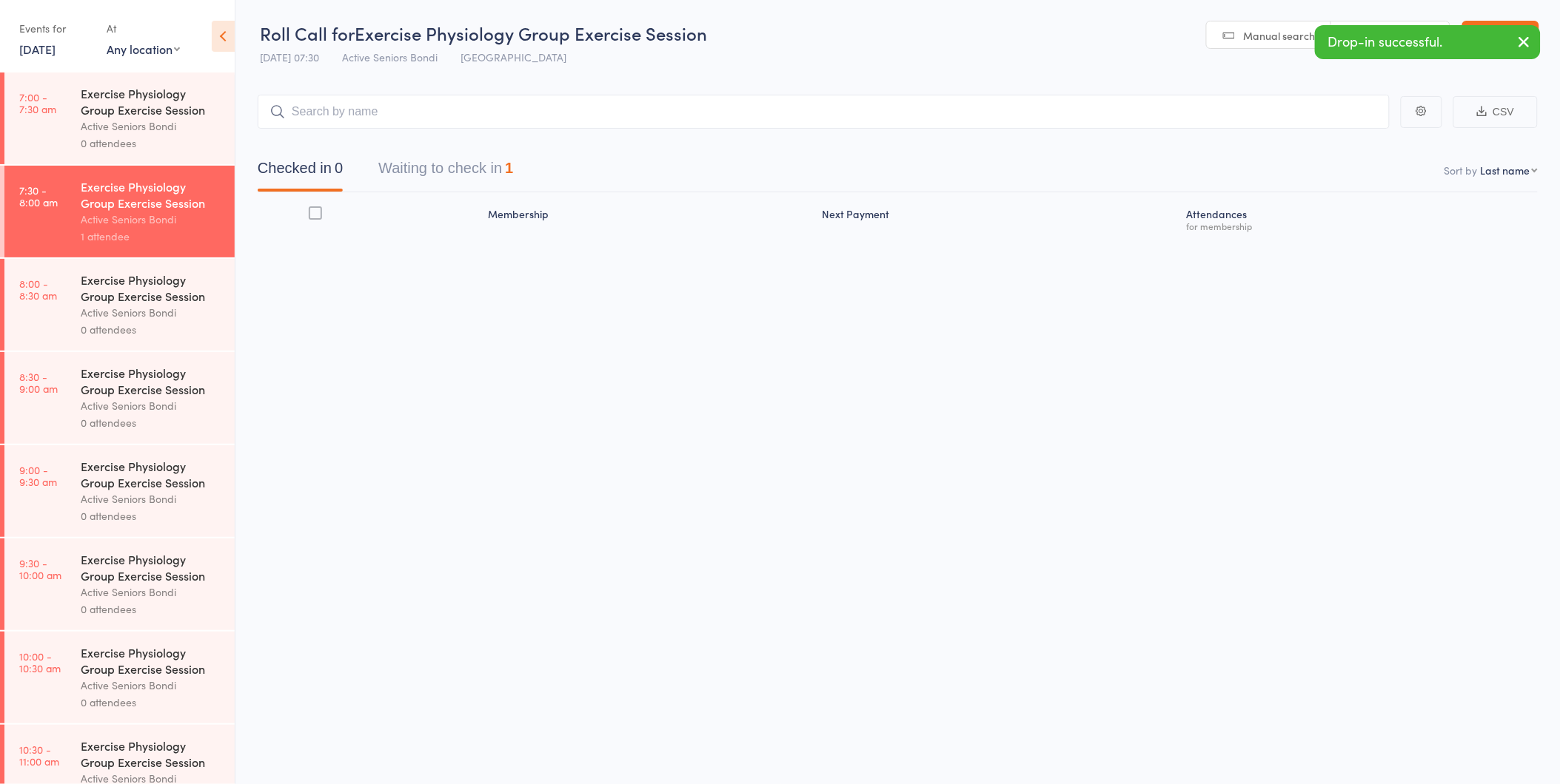
click at [41, 52] on link "1 Oct, 2025" at bounding box center [37, 49] width 37 height 16
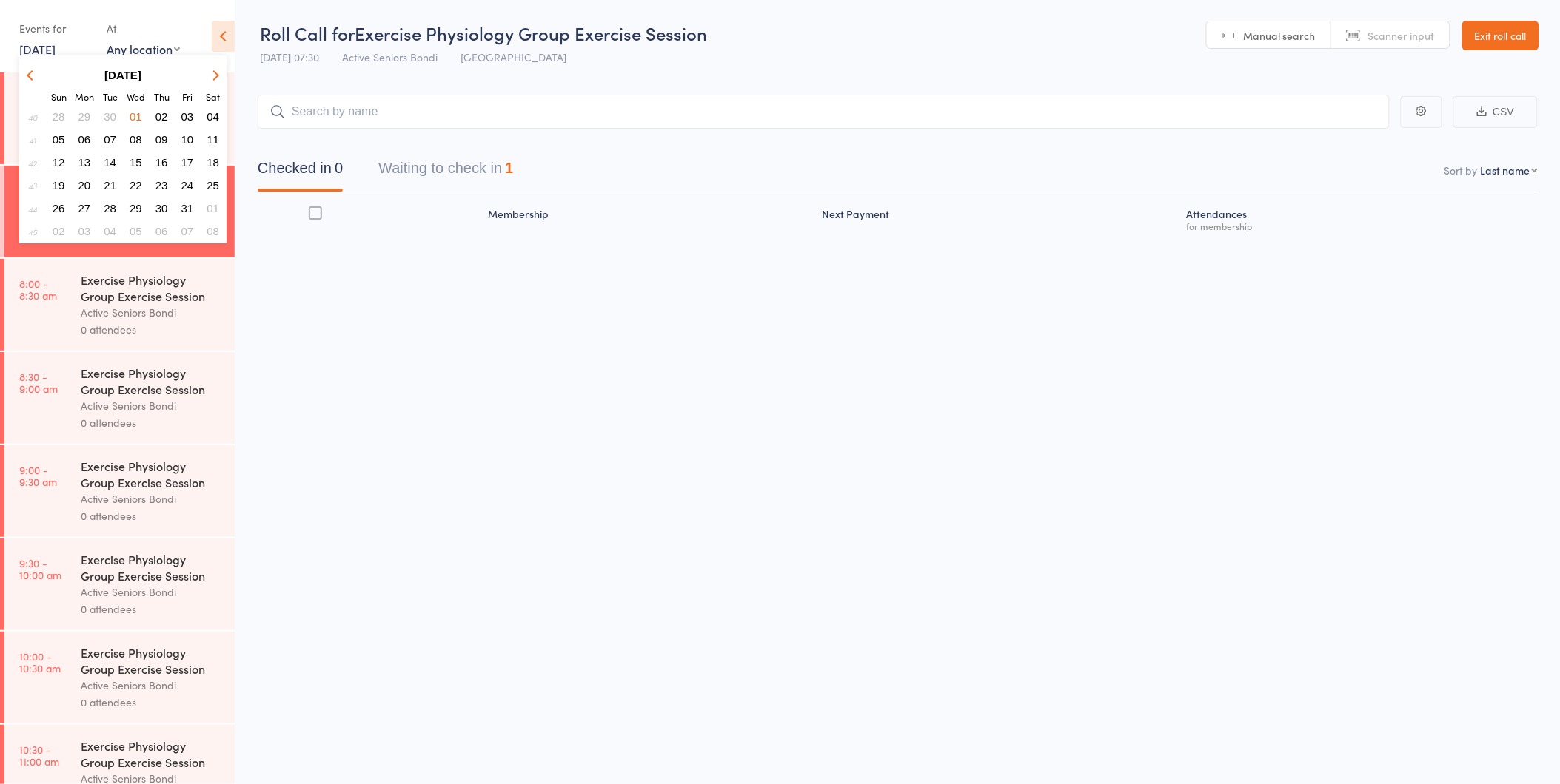
click at [181, 107] on button "03" at bounding box center [187, 117] width 23 height 20
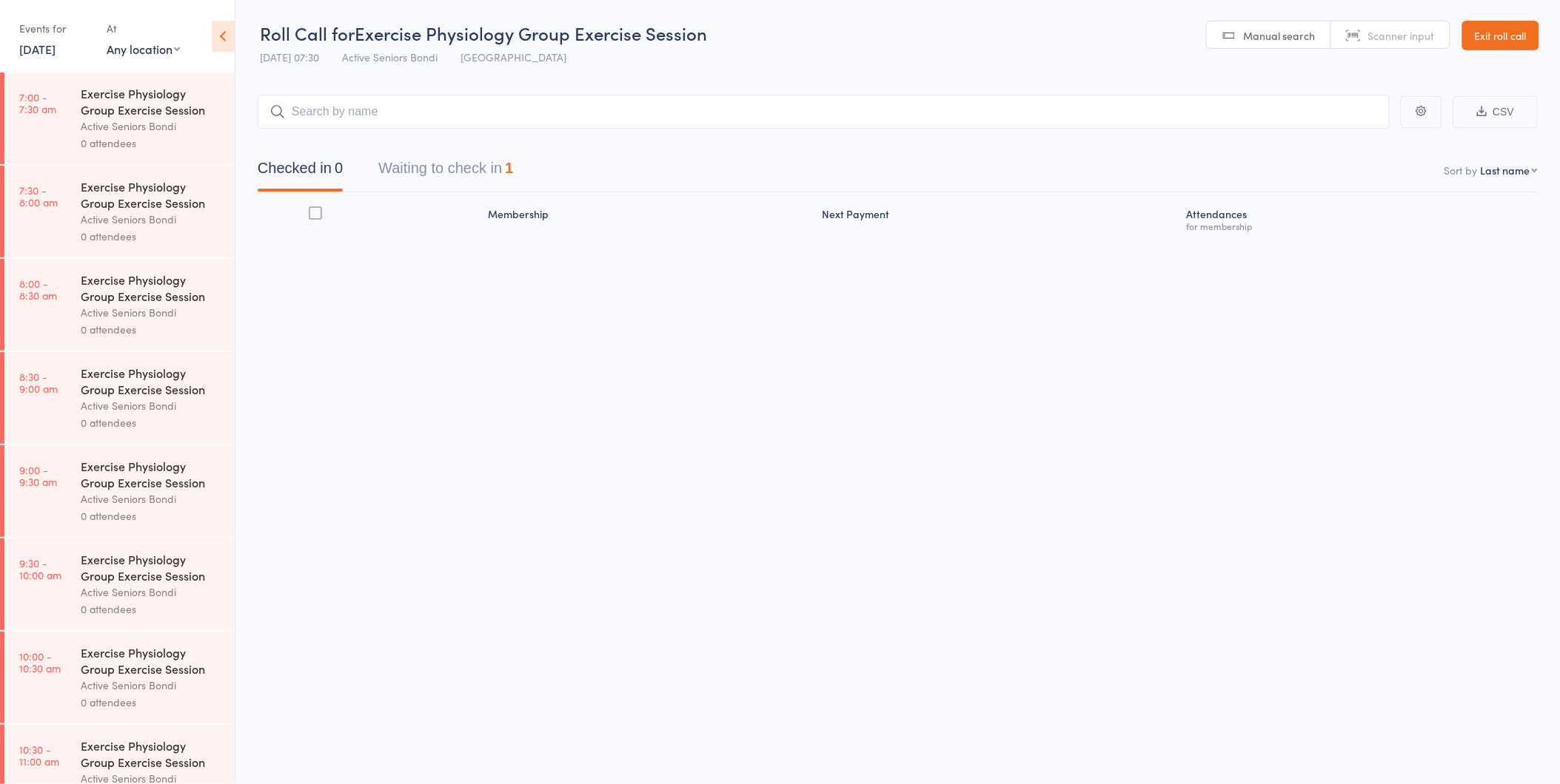
click at [172, 204] on div "Exercise Physiology Group Exercise Session" at bounding box center [151, 194] width 142 height 33
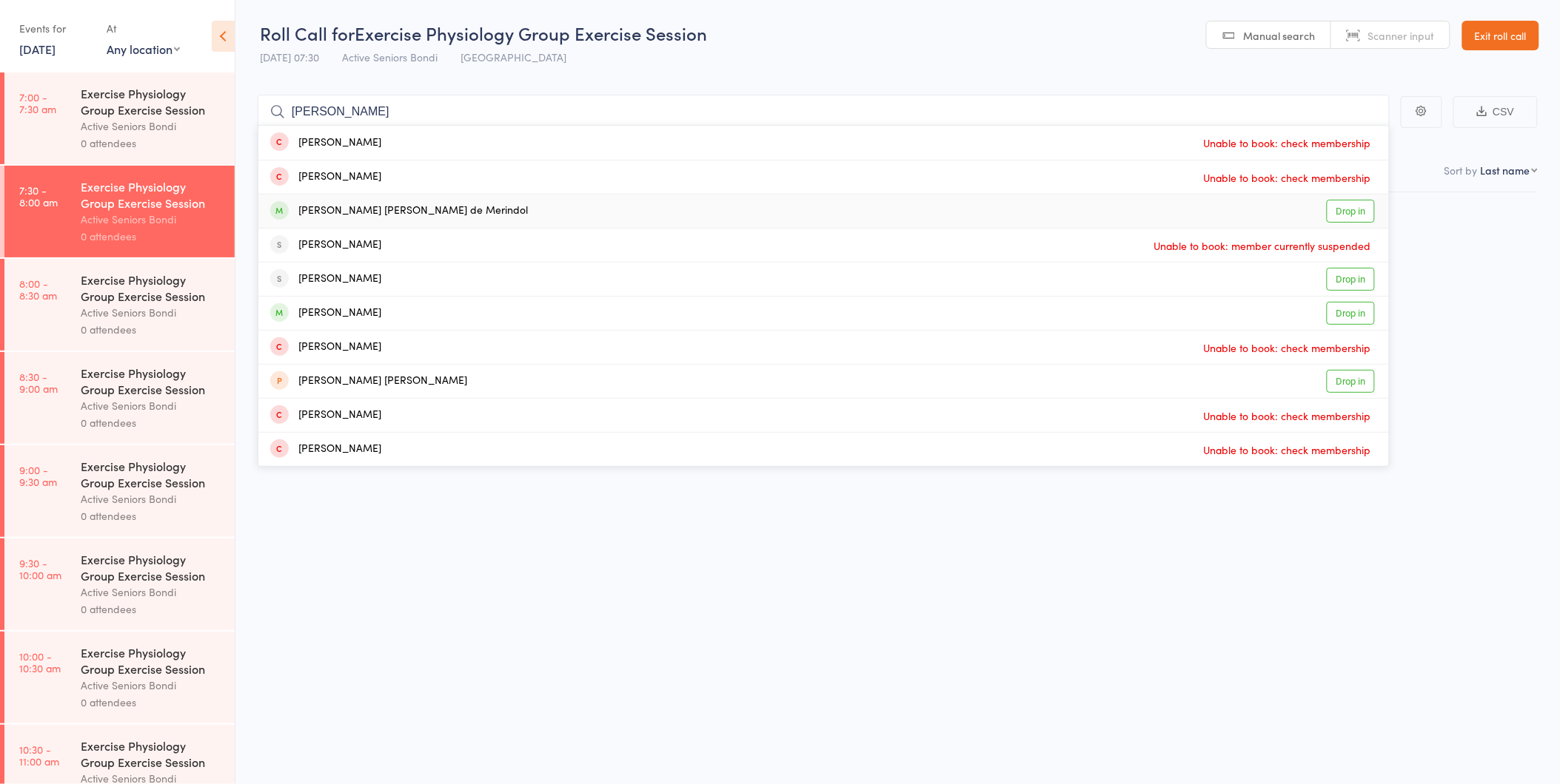
type input "mary j"
click at [1367, 206] on link "Drop in" at bounding box center [1351, 211] width 49 height 23
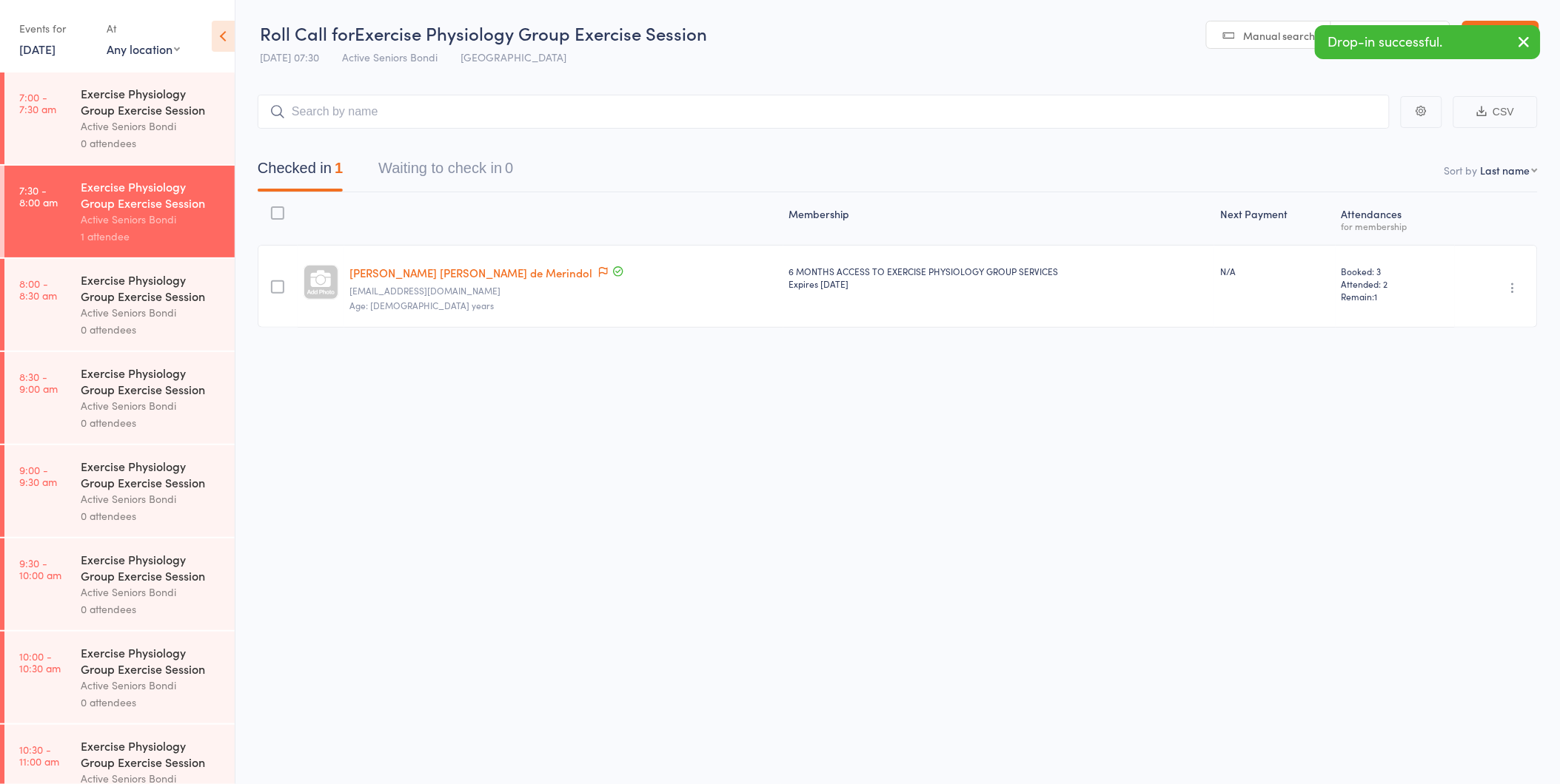
click at [1515, 288] on icon "button" at bounding box center [1513, 287] width 15 height 15
click at [1508, 311] on li "Undo check-in" at bounding box center [1460, 317] width 122 height 19
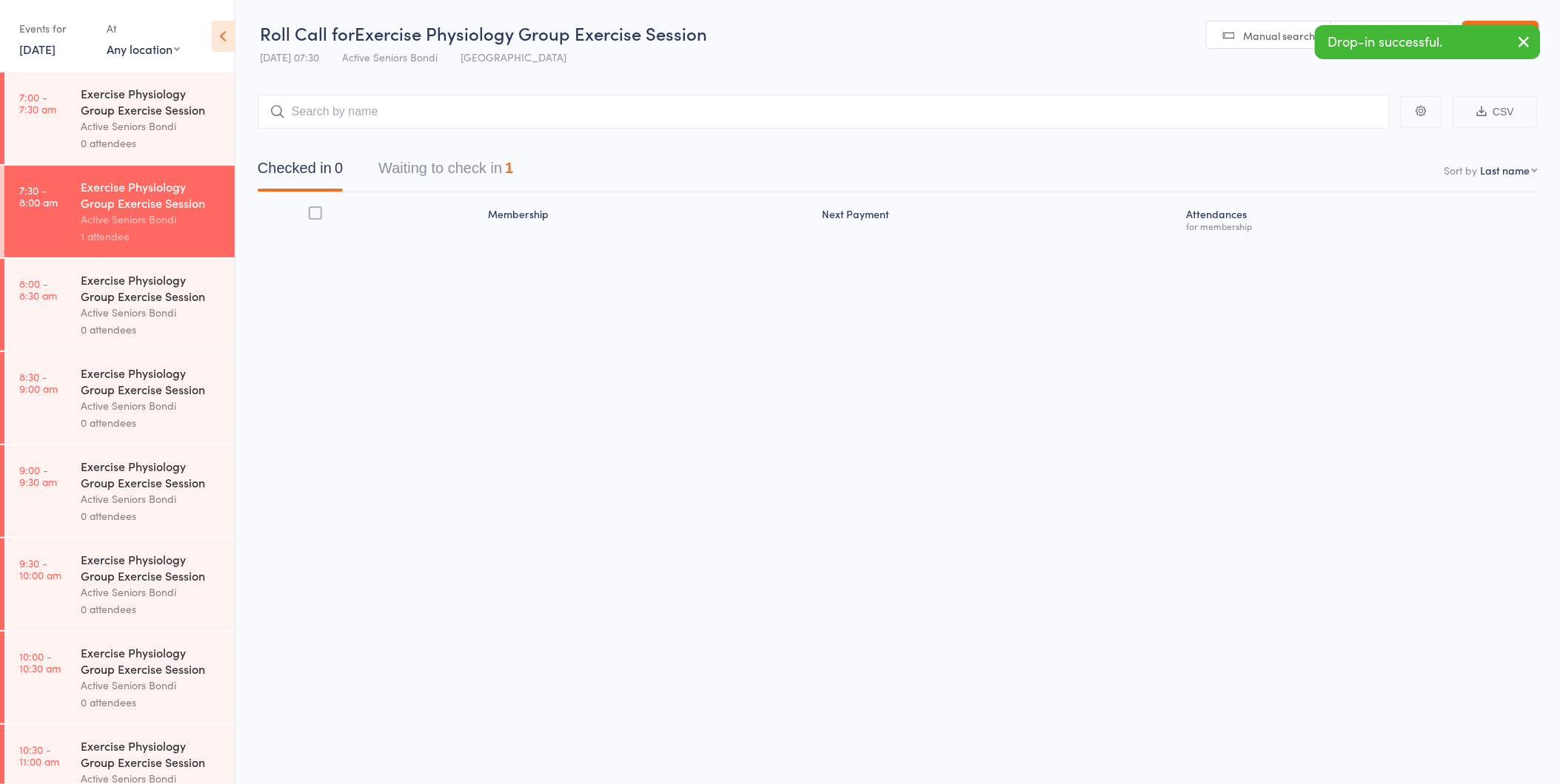
click at [32, 49] on link "3 Oct, 2025" at bounding box center [37, 49] width 37 height 16
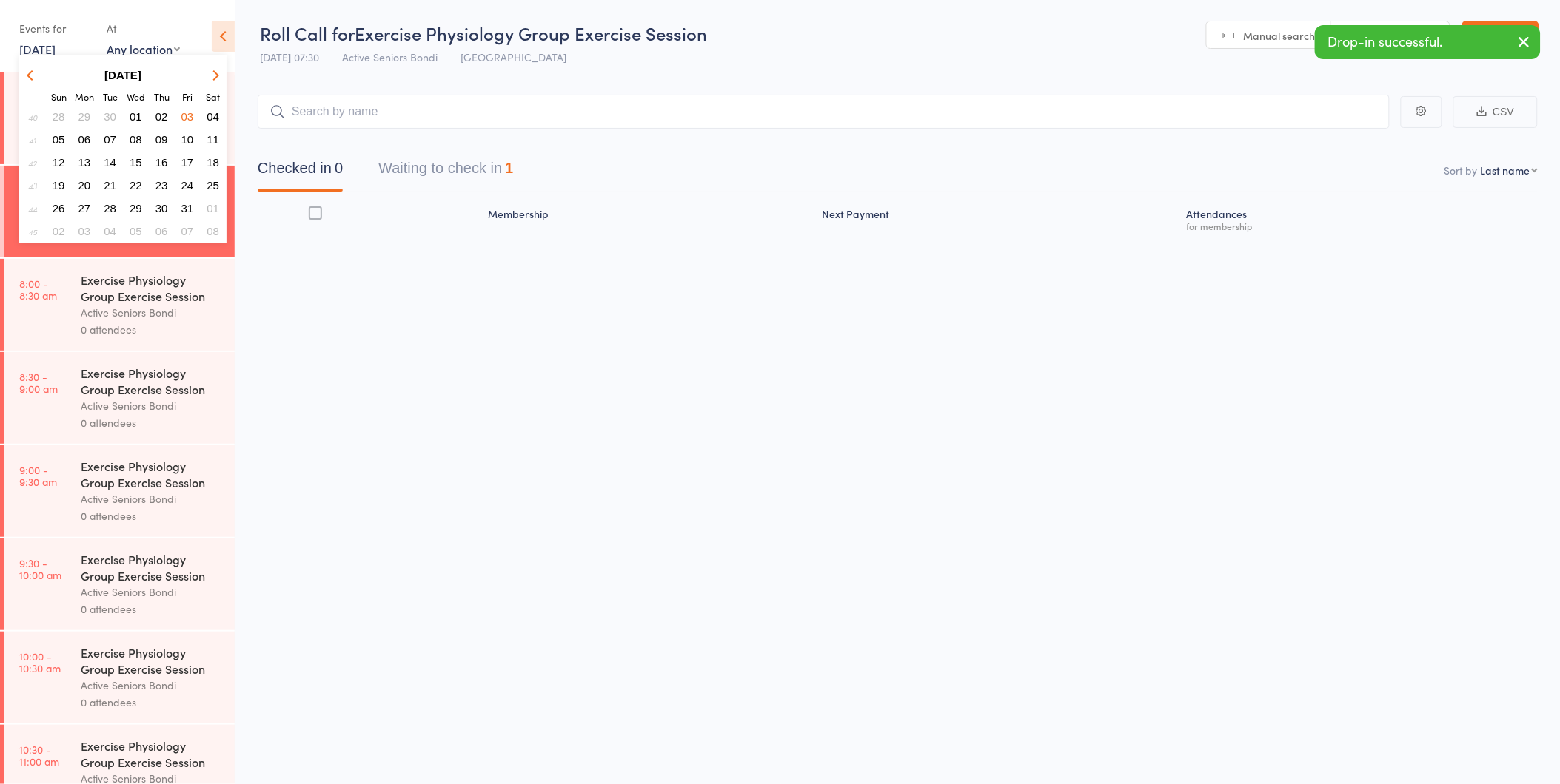
click at [83, 133] on span "06" at bounding box center [84, 139] width 13 height 13
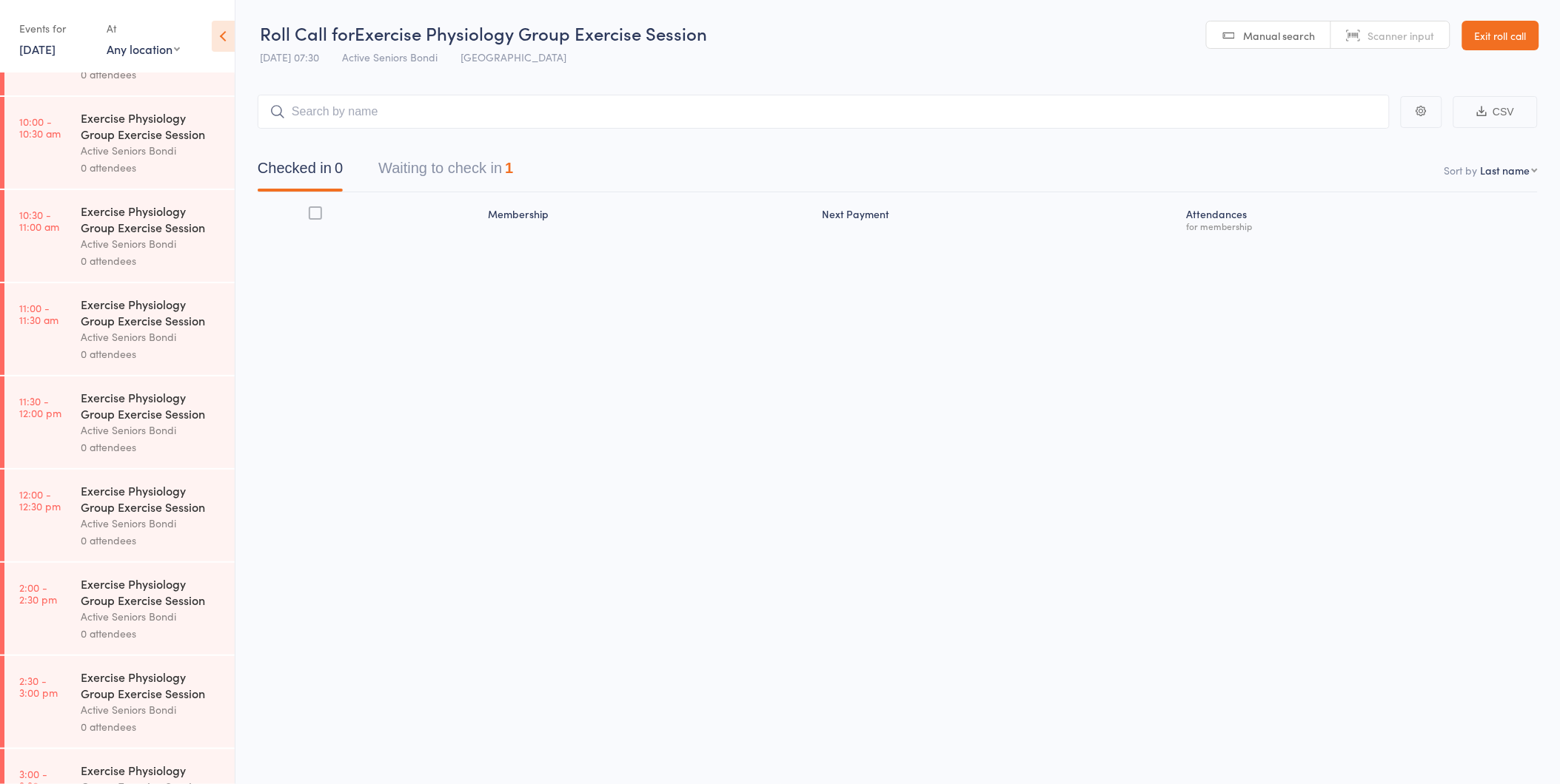
scroll to position [691, 0]
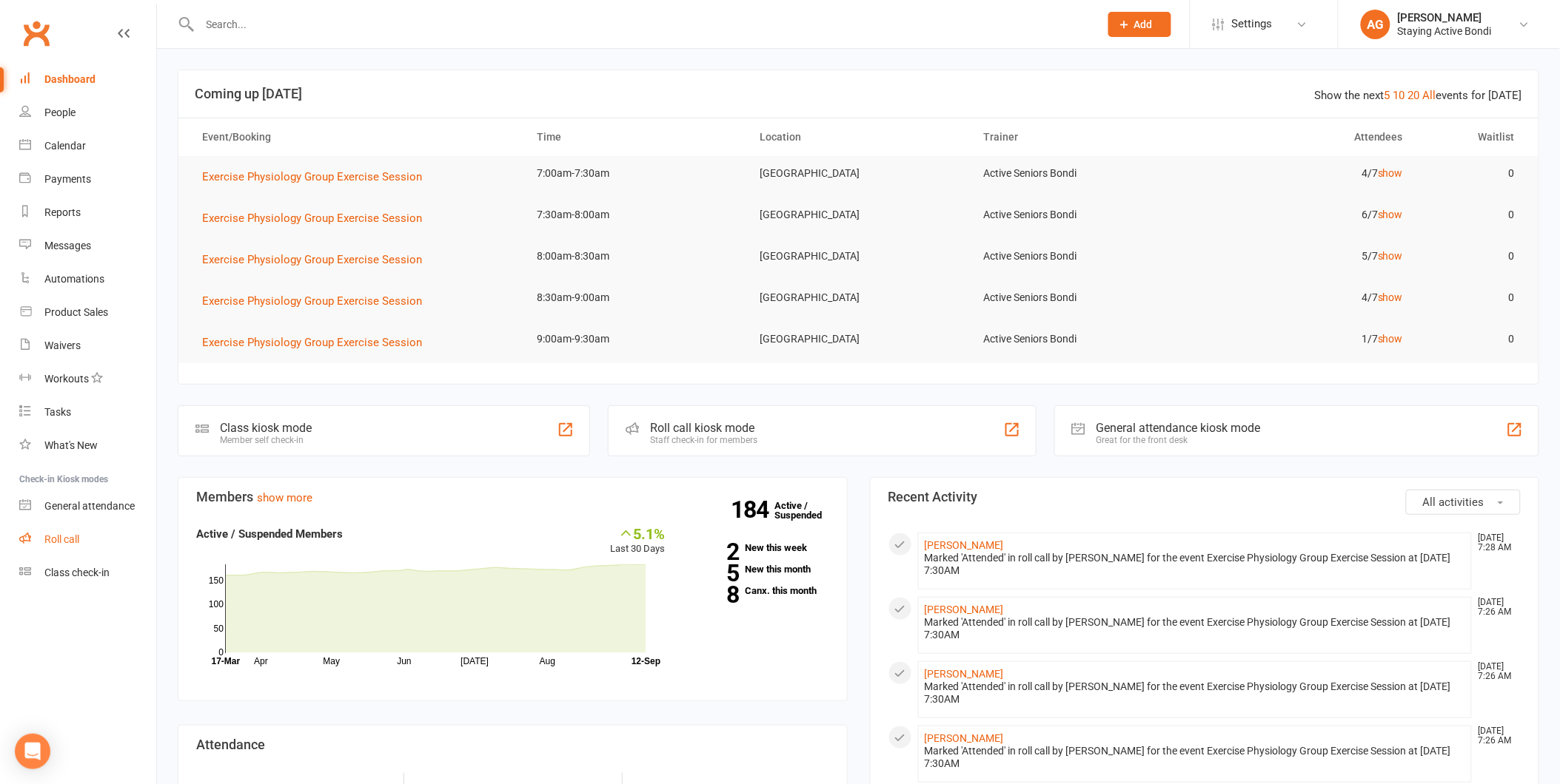
click at [121, 530] on link "Roll call" at bounding box center [87, 540] width 137 height 34
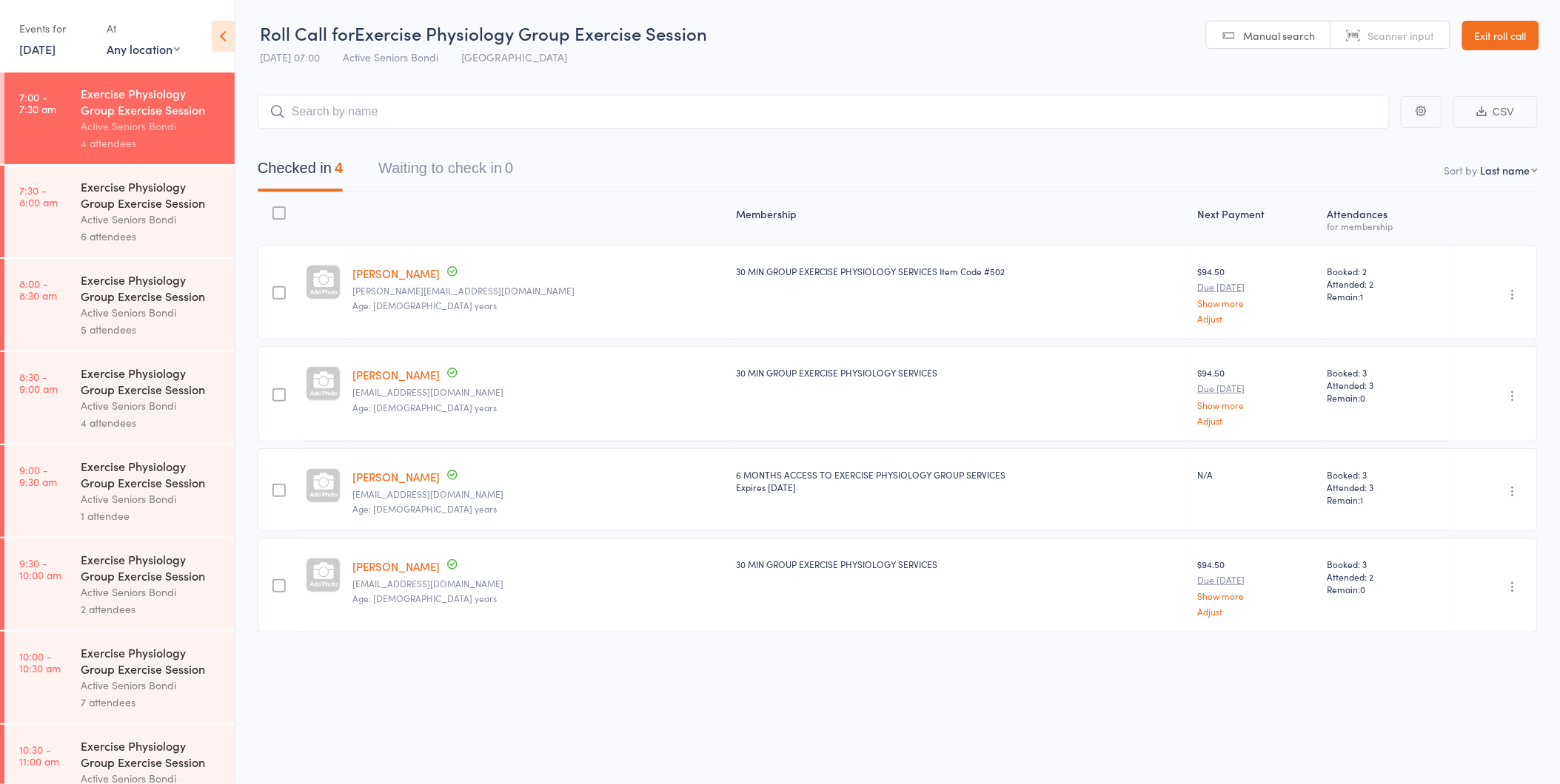
click at [113, 195] on div "Exercise Physiology Group Exercise Session" at bounding box center [151, 194] width 142 height 33
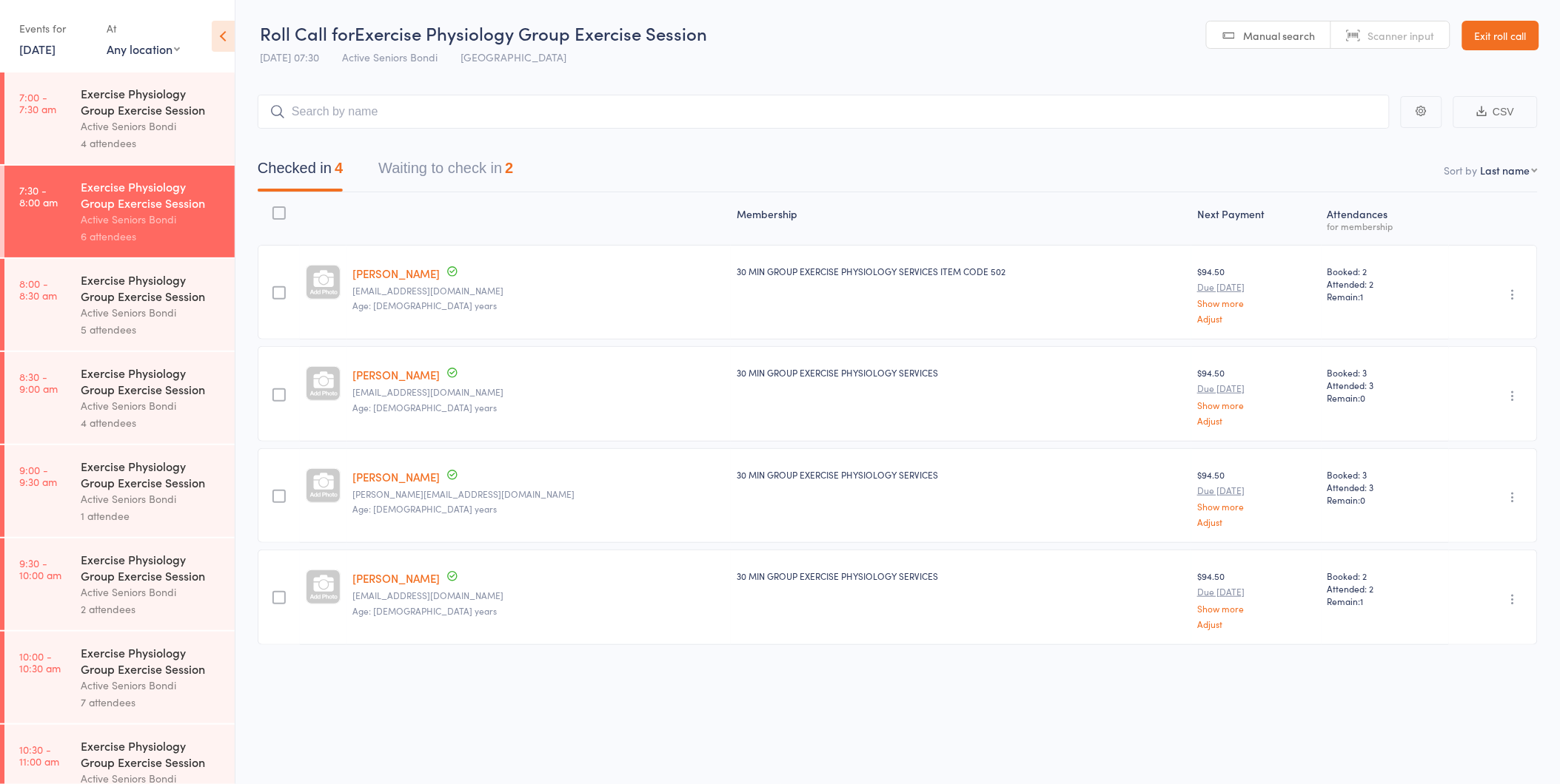
click at [419, 160] on button "Waiting to check in 2" at bounding box center [445, 172] width 135 height 40
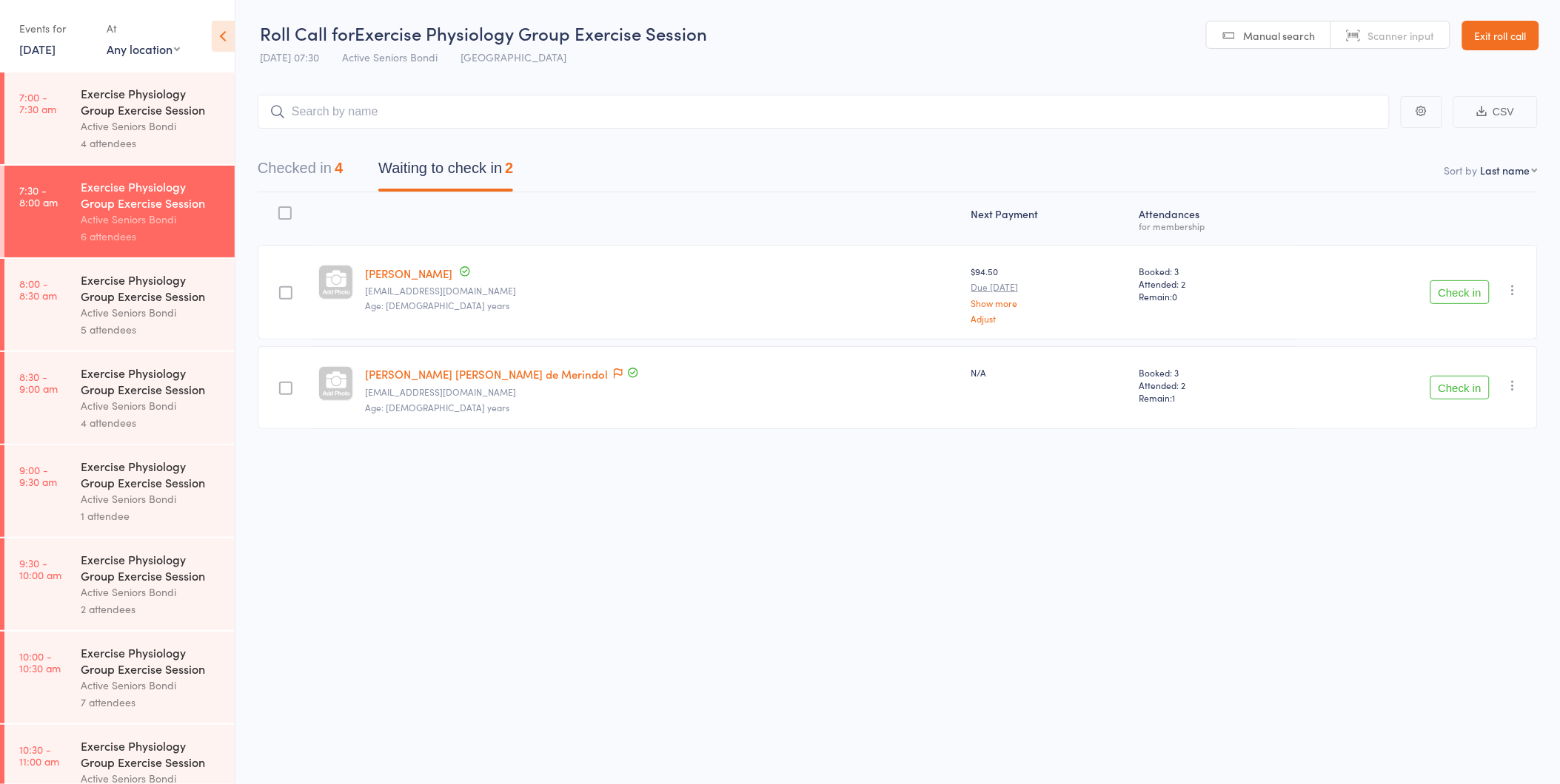
click at [1449, 290] on button "Check in" at bounding box center [1460, 292] width 60 height 24
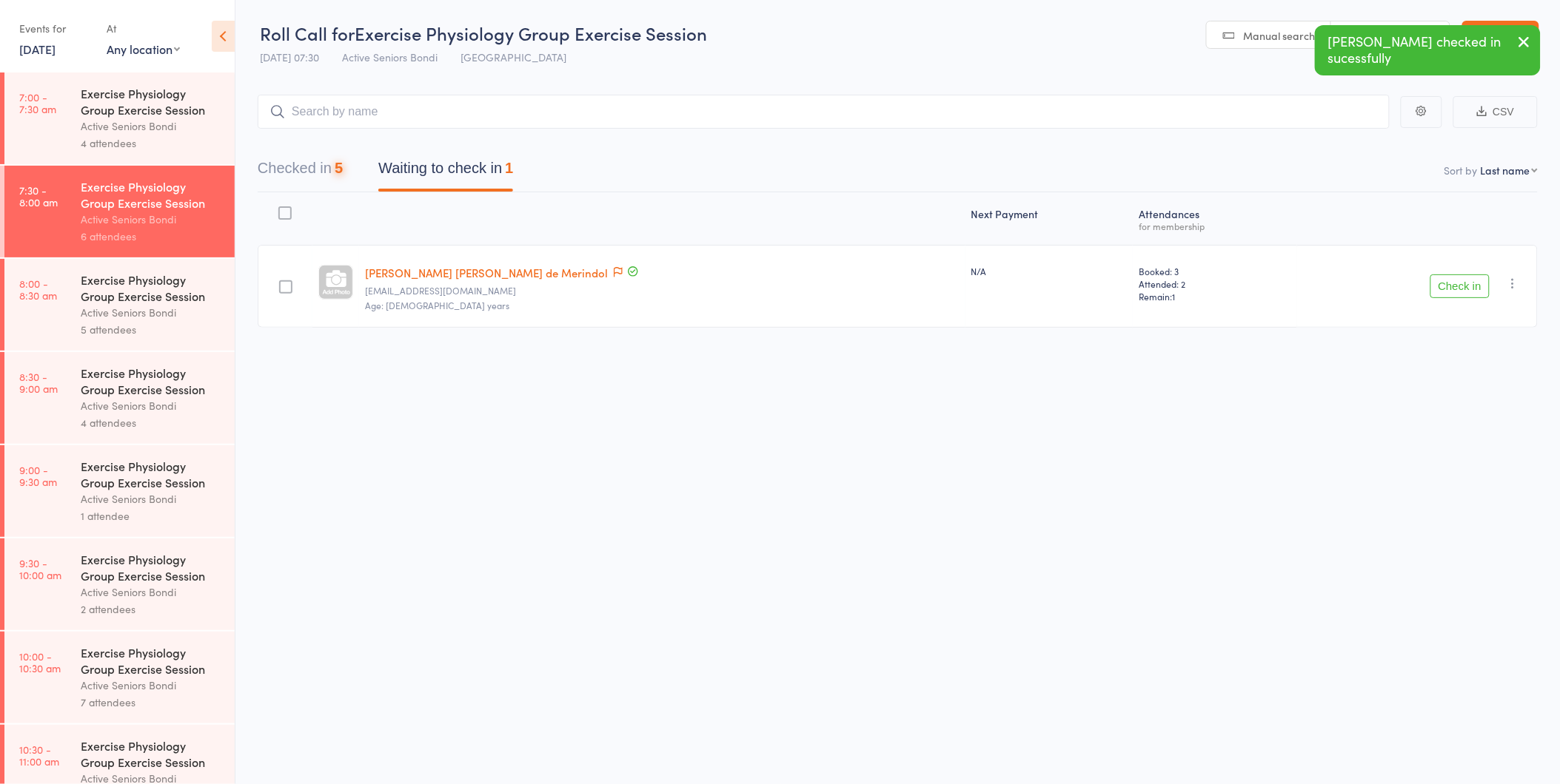
click at [1449, 290] on button "Check in" at bounding box center [1460, 286] width 60 height 24
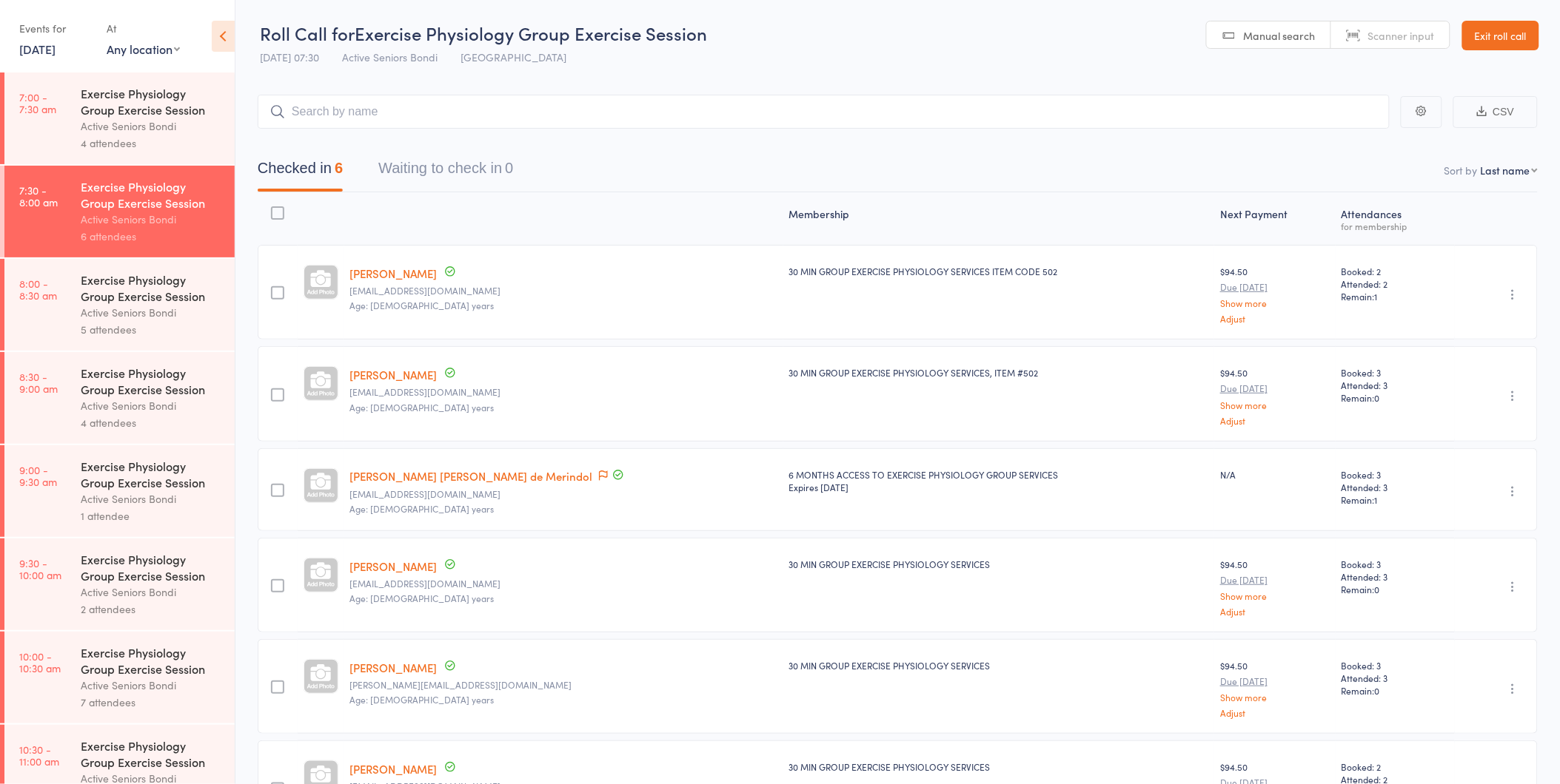
click at [142, 291] on div "Exercise Physiology Group Exercise Session" at bounding box center [151, 287] width 142 height 33
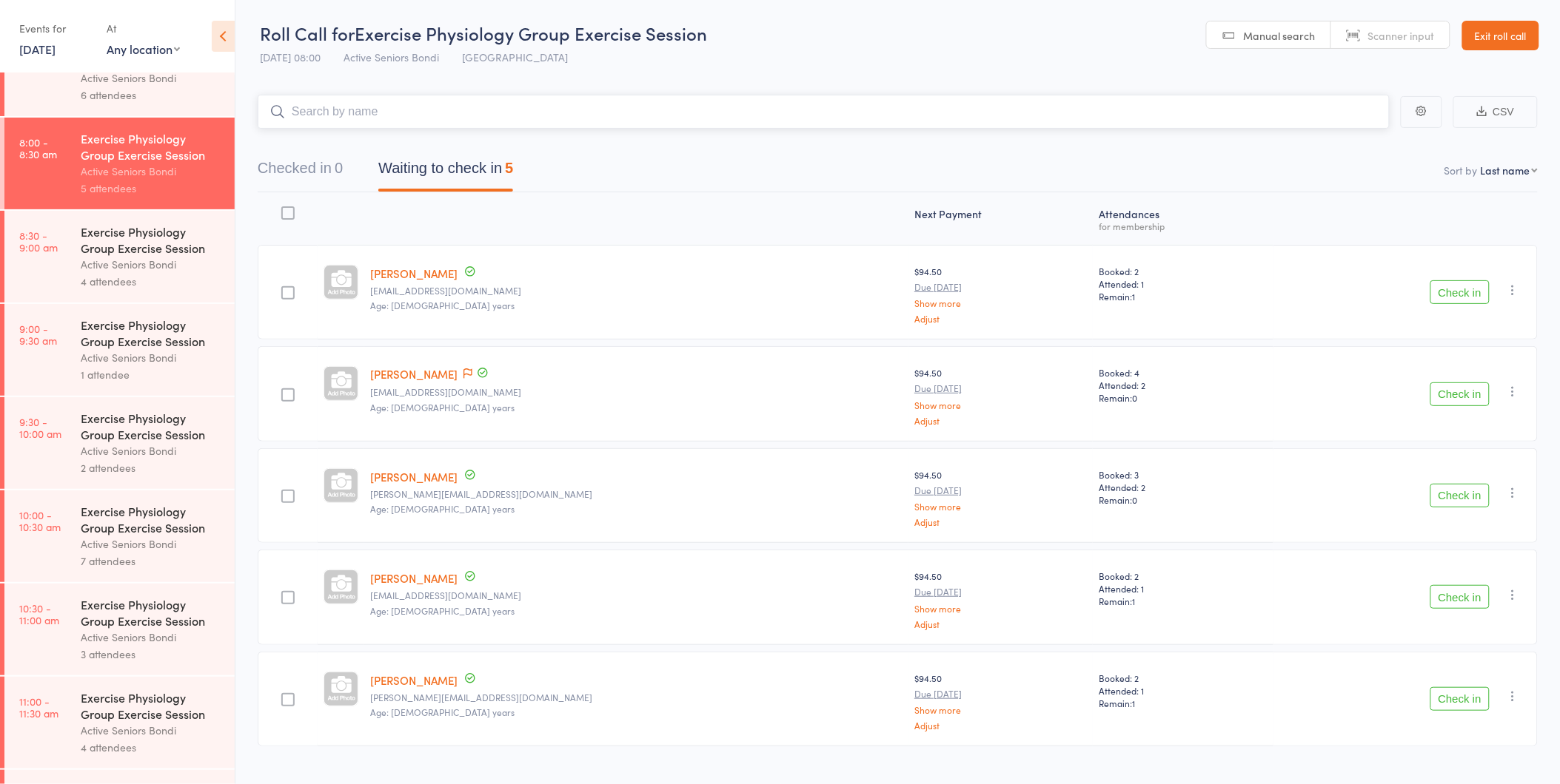
scroll to position [247, 0]
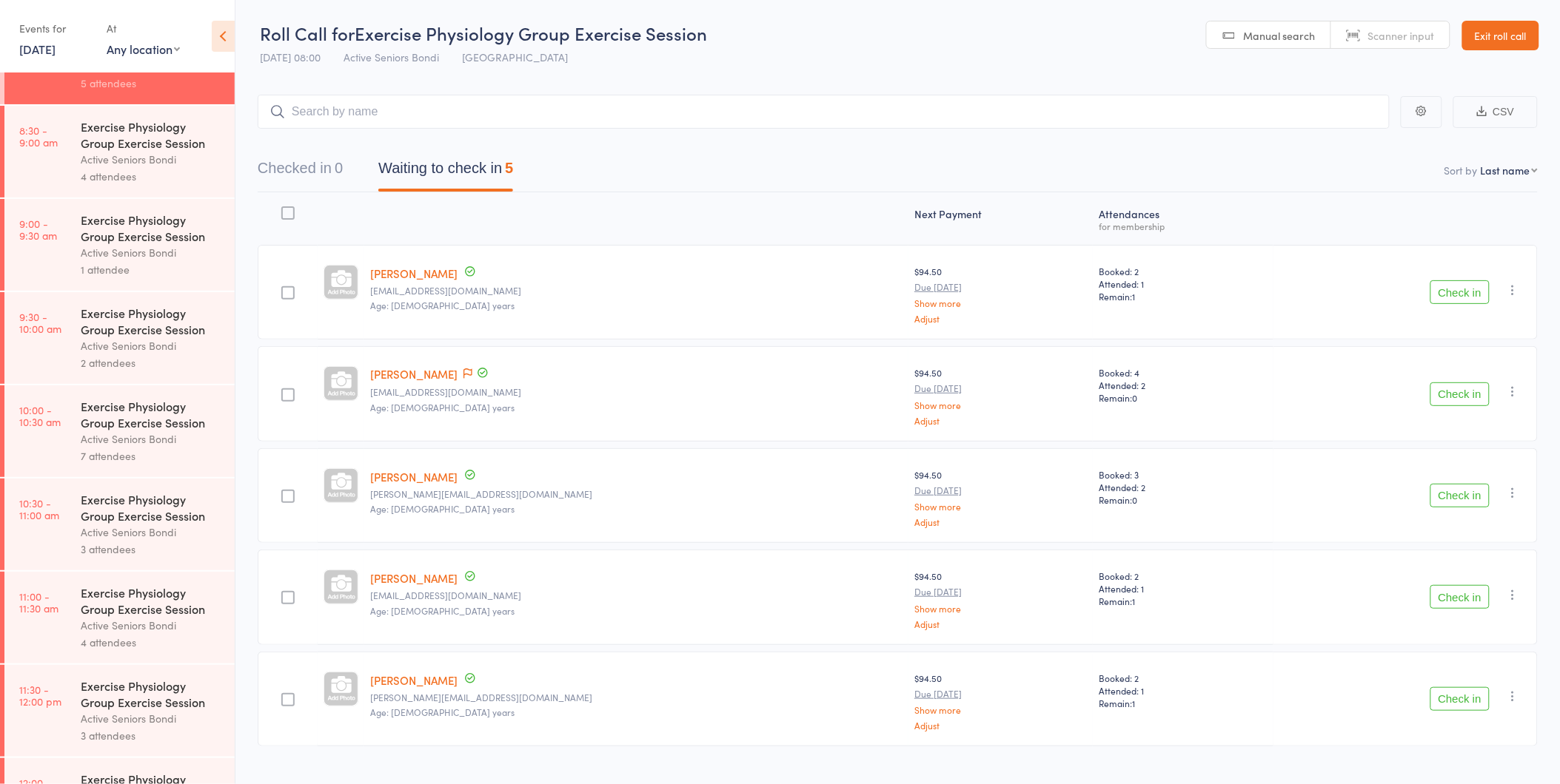
click at [168, 232] on div "Exercise Physiology Group Exercise Session" at bounding box center [151, 228] width 142 height 33
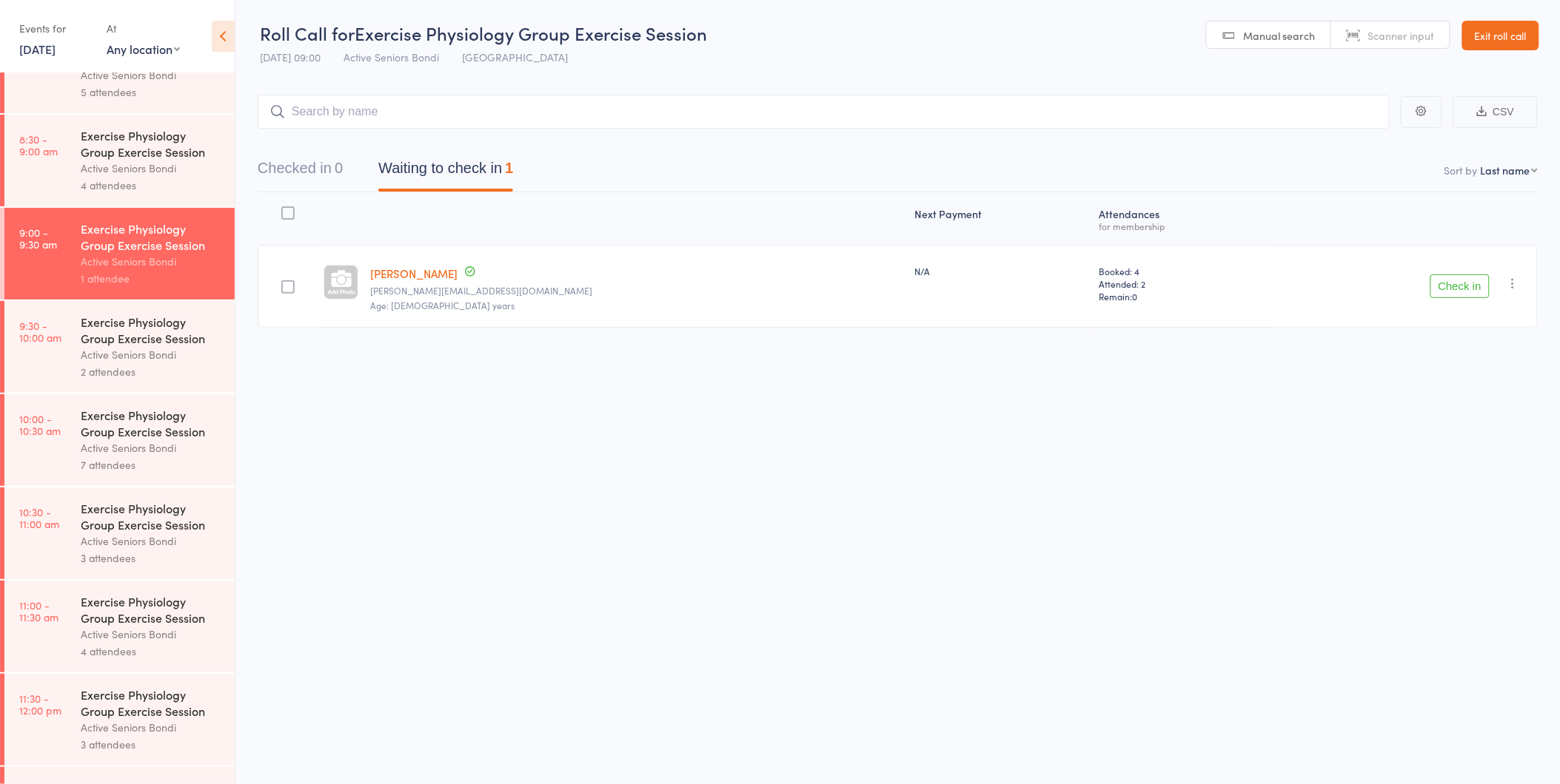
scroll to position [247, 0]
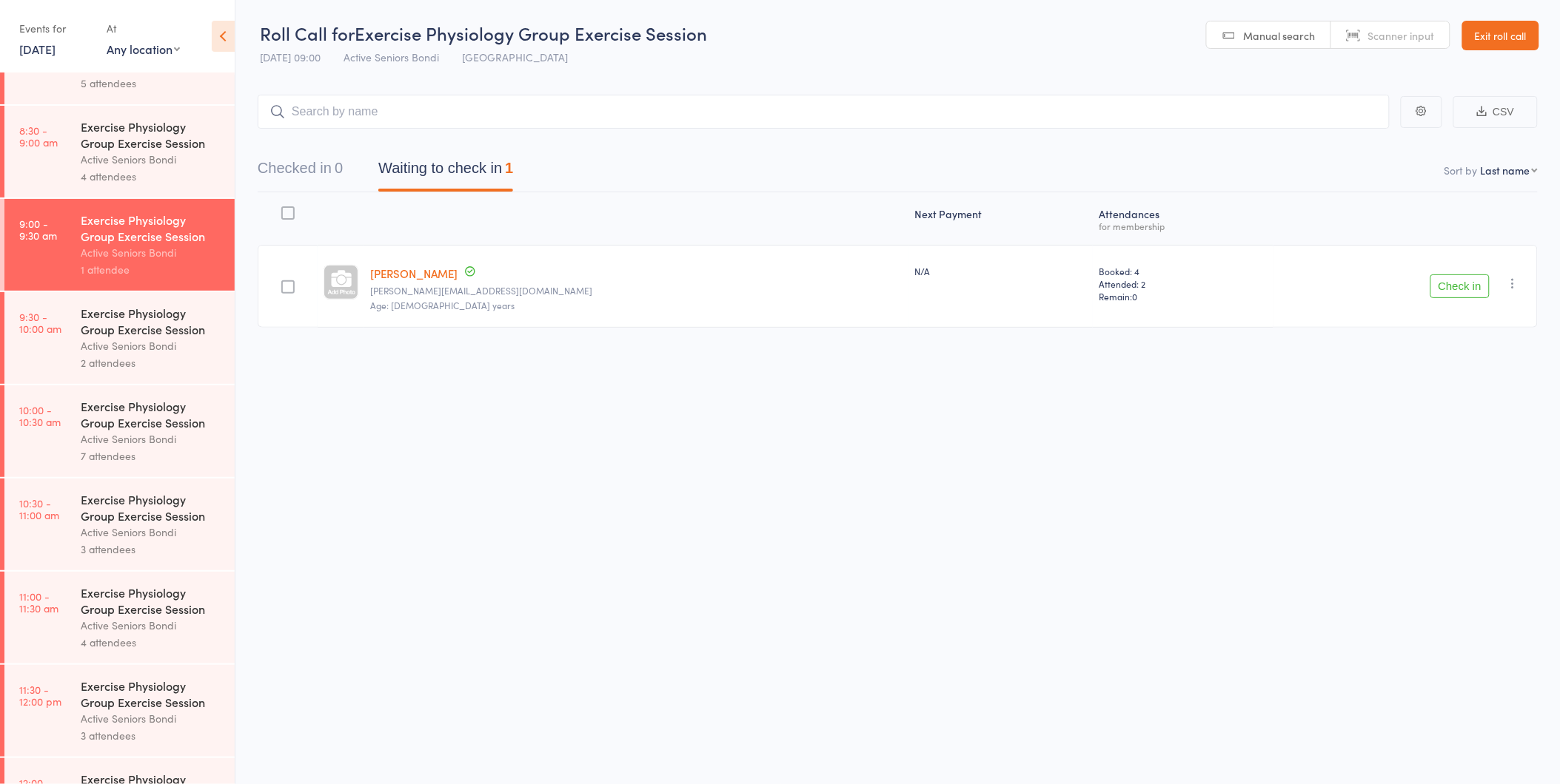
click at [149, 160] on div "Active Seniors Bondi" at bounding box center [151, 159] width 142 height 17
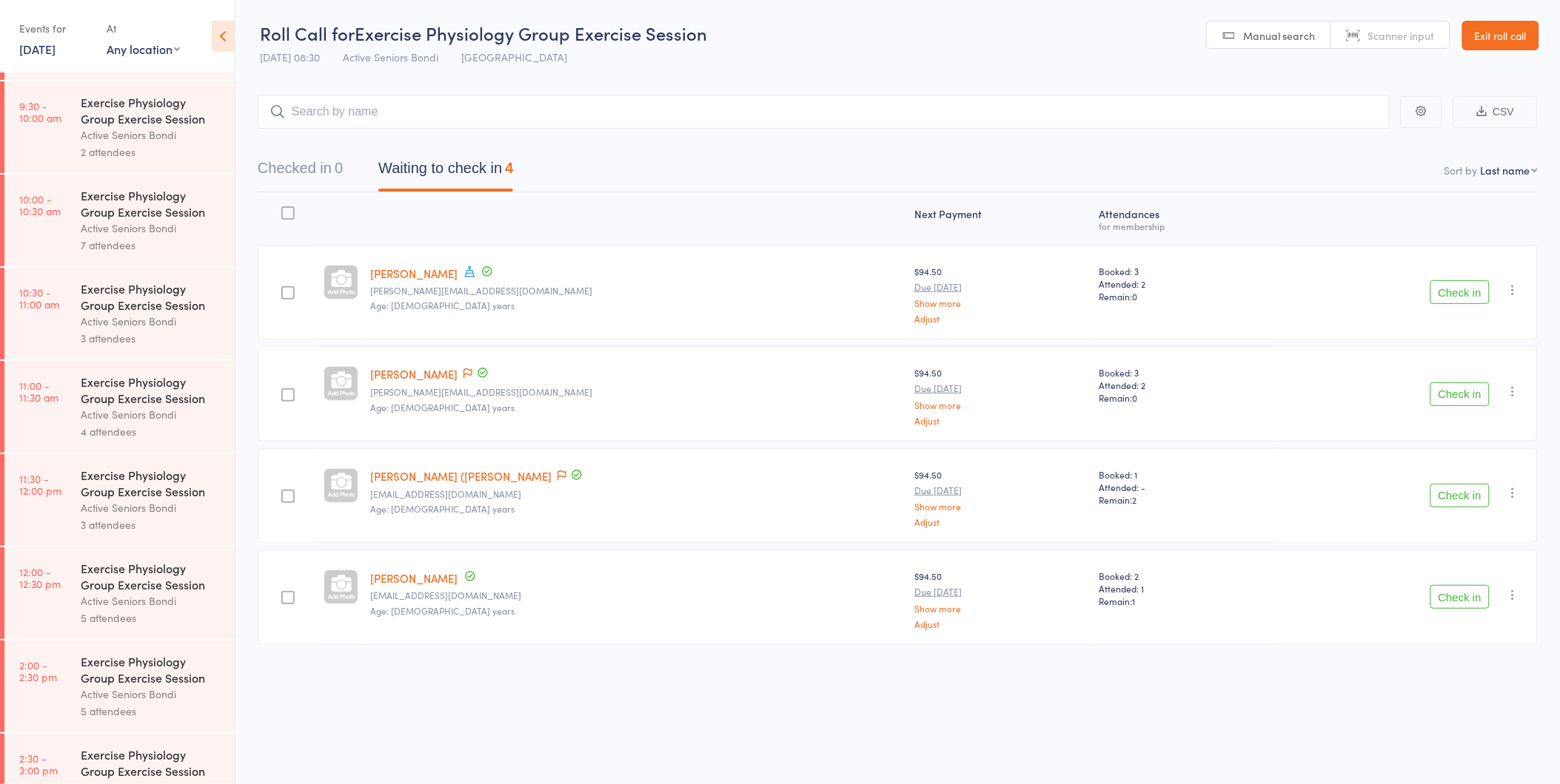
scroll to position [363, 0]
click at [188, 416] on div "Active Seniors Bondi" at bounding box center [151, 415] width 142 height 17
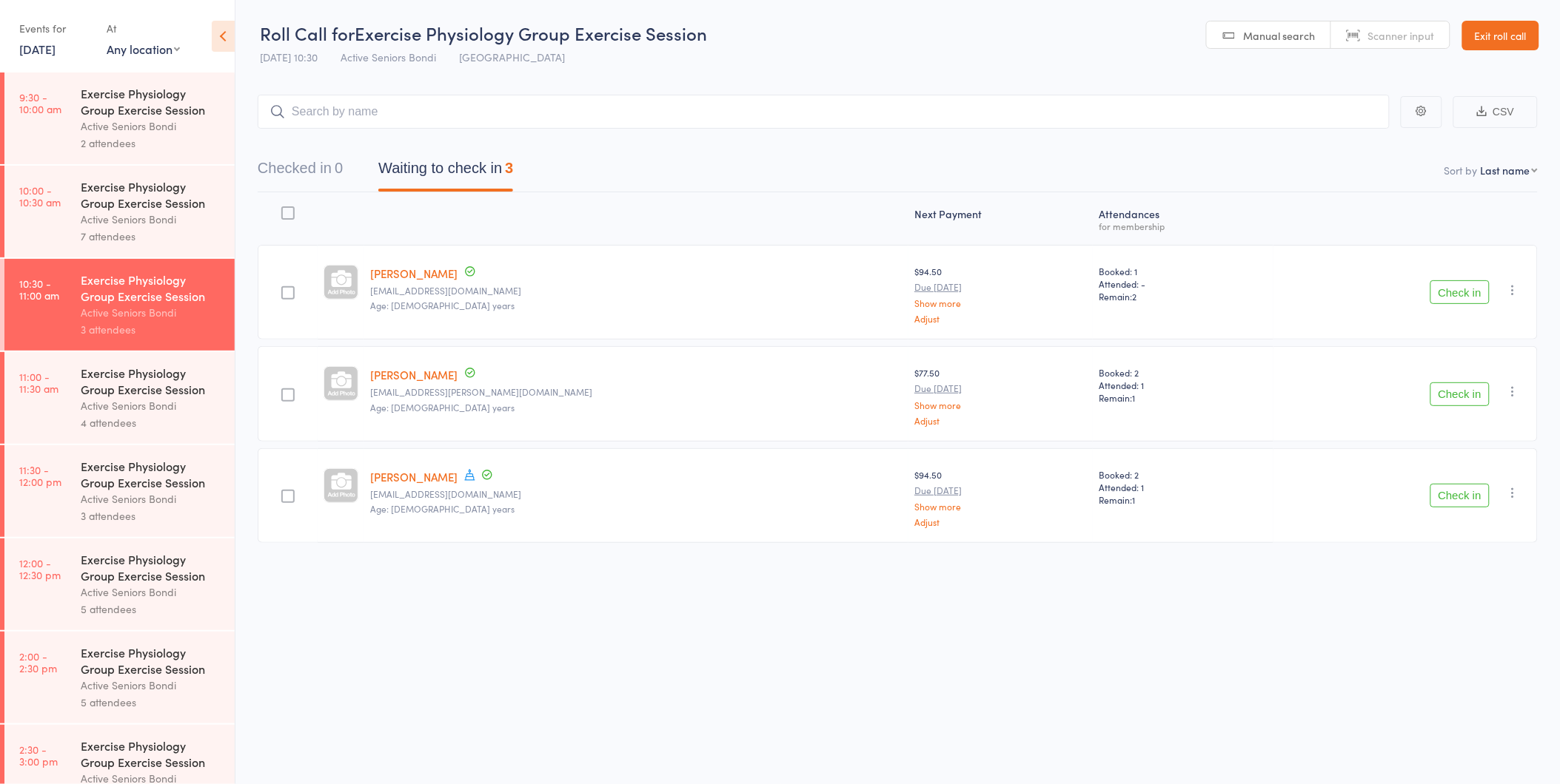
scroll to position [493, 0]
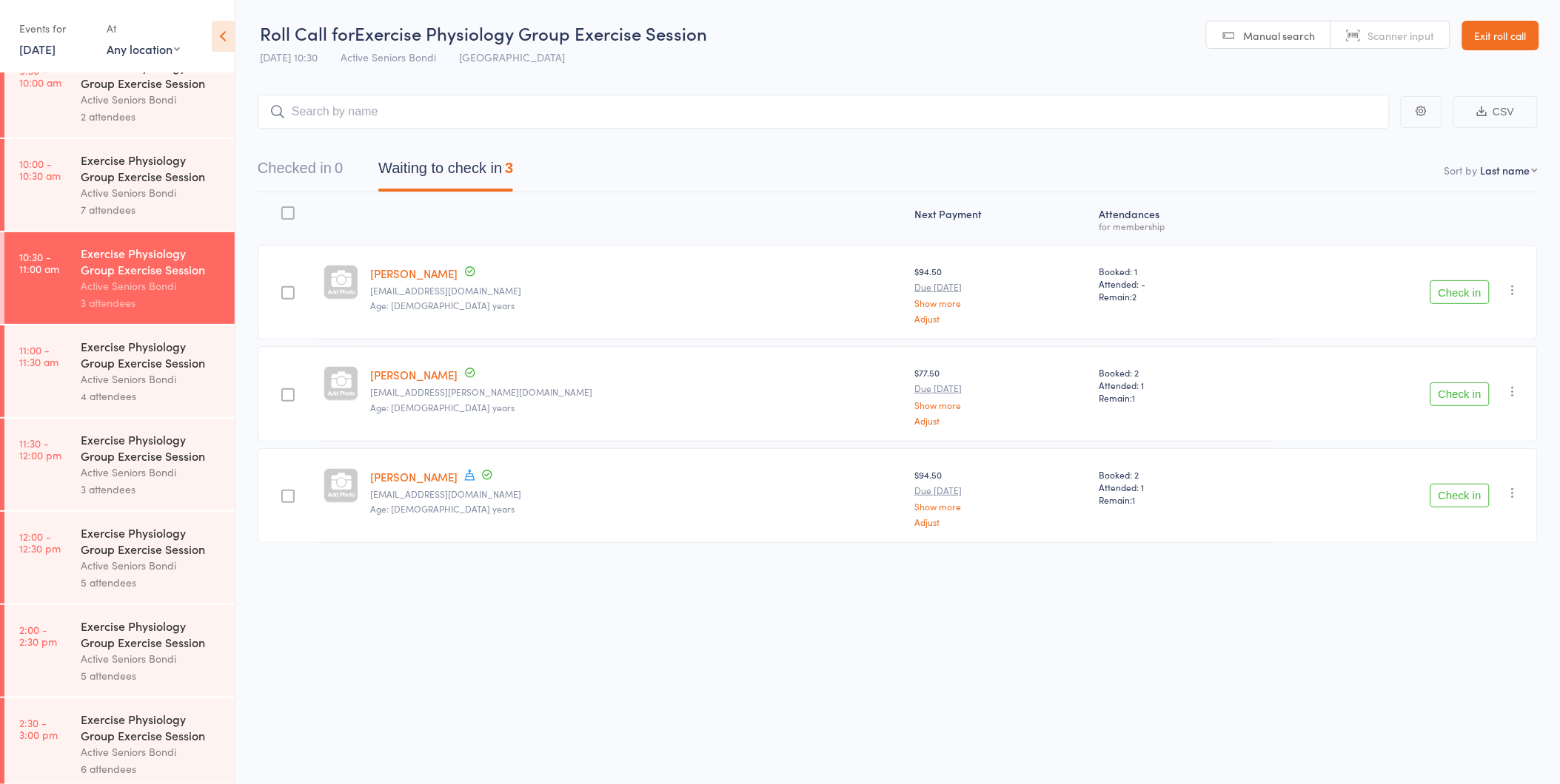
click at [156, 495] on div "3 attendees" at bounding box center [151, 489] width 142 height 17
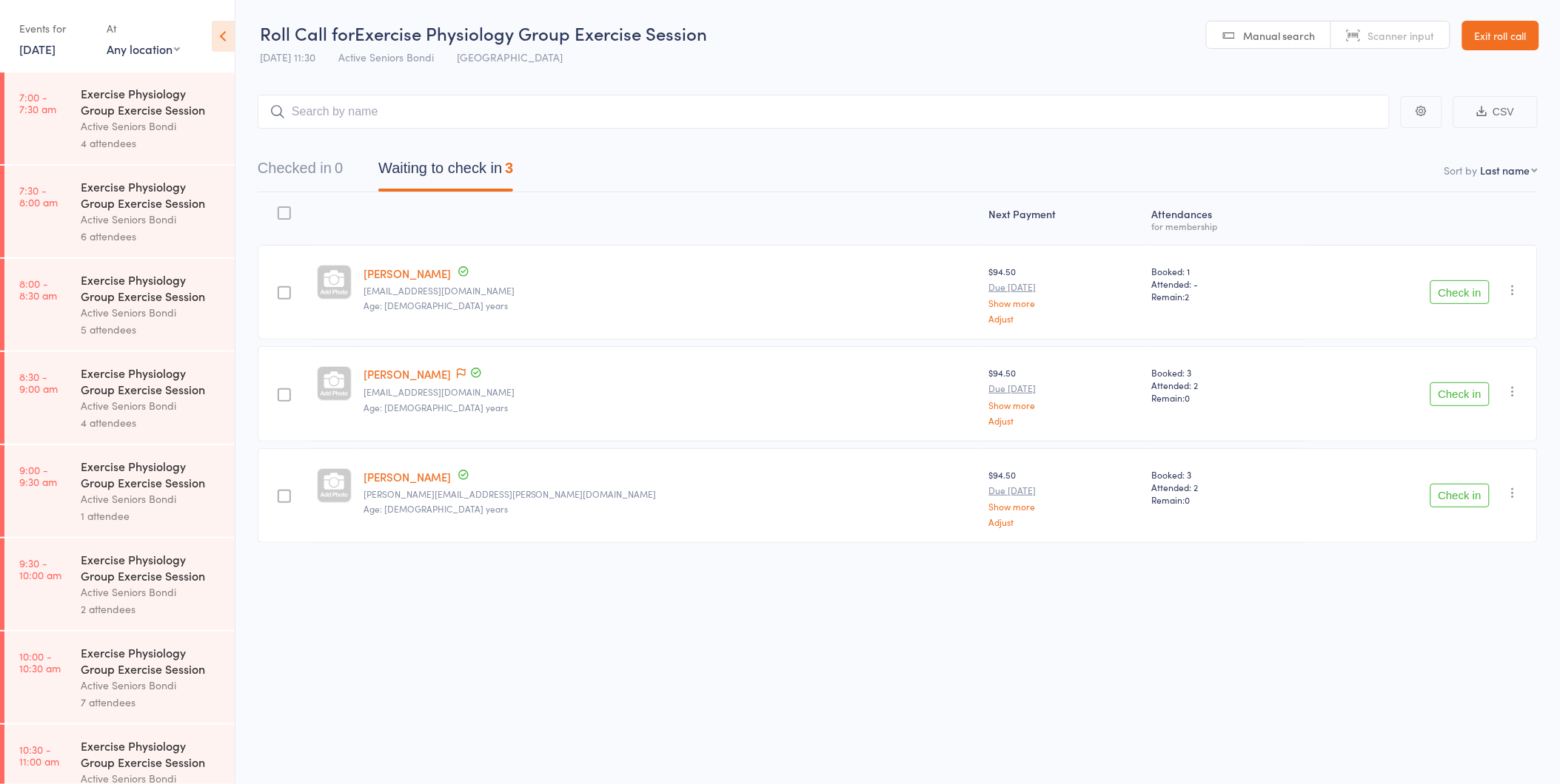
drag, startPoint x: 22, startPoint y: 287, endPoint x: 57, endPoint y: 287, distance: 35.0
click at [126, 226] on div "Active Seniors Bondi" at bounding box center [151, 219] width 142 height 17
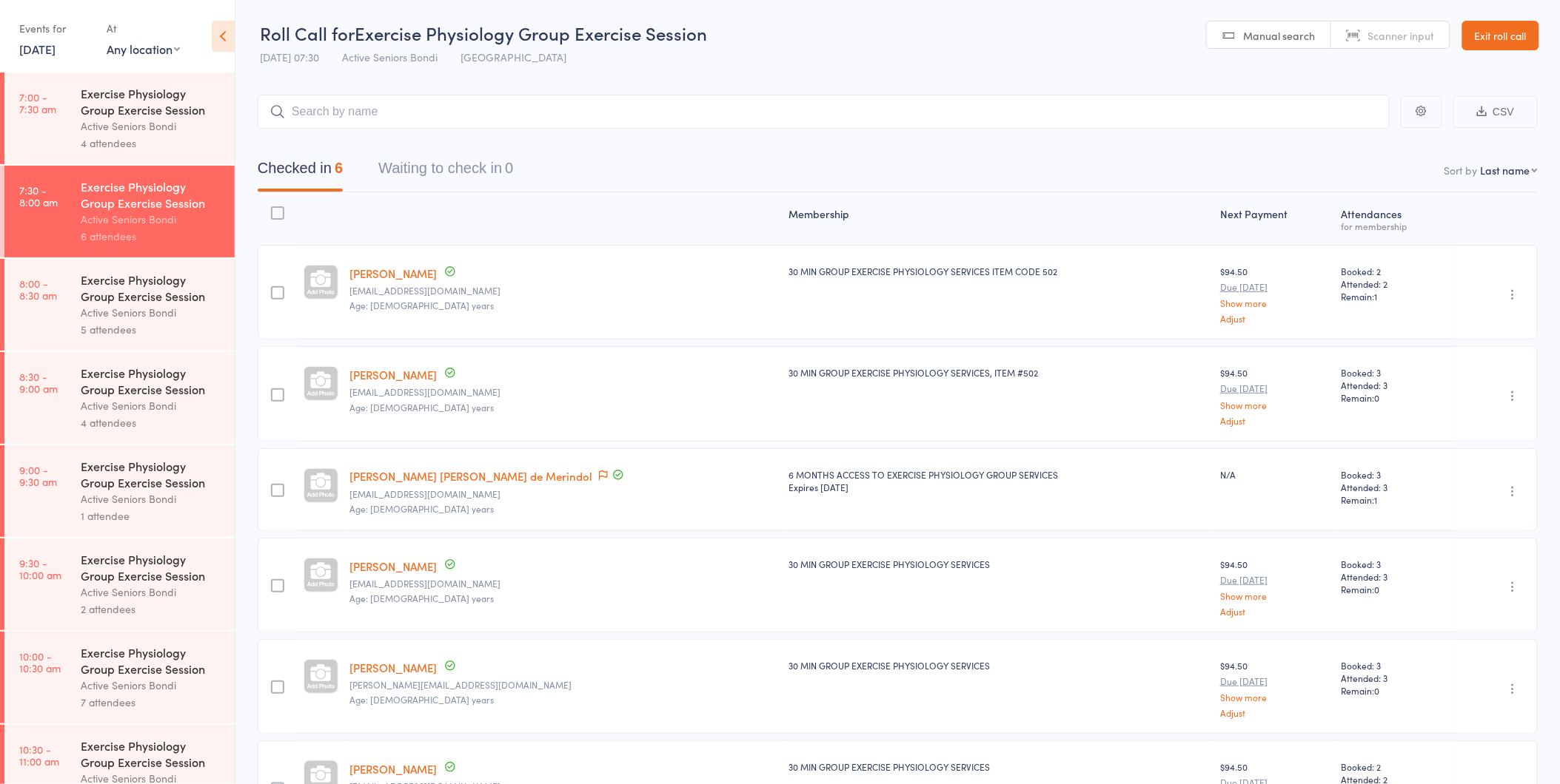
click at [147, 297] on div "Exercise Physiology Group Exercise Session" at bounding box center [151, 287] width 142 height 33
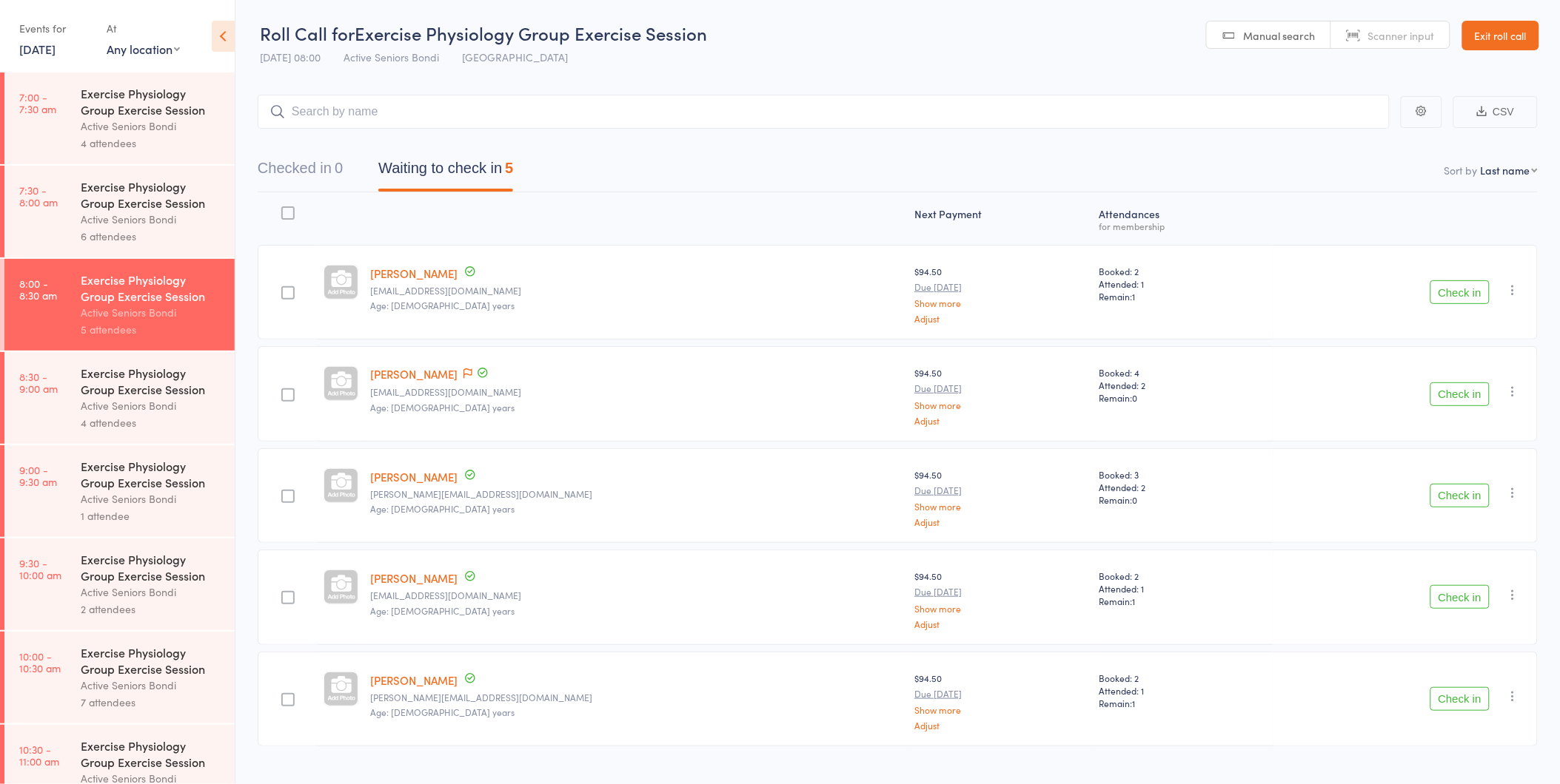
click at [1457, 492] on button "Check in" at bounding box center [1460, 496] width 60 height 24
click at [1476, 394] on button "Check in" at bounding box center [1460, 393] width 60 height 24
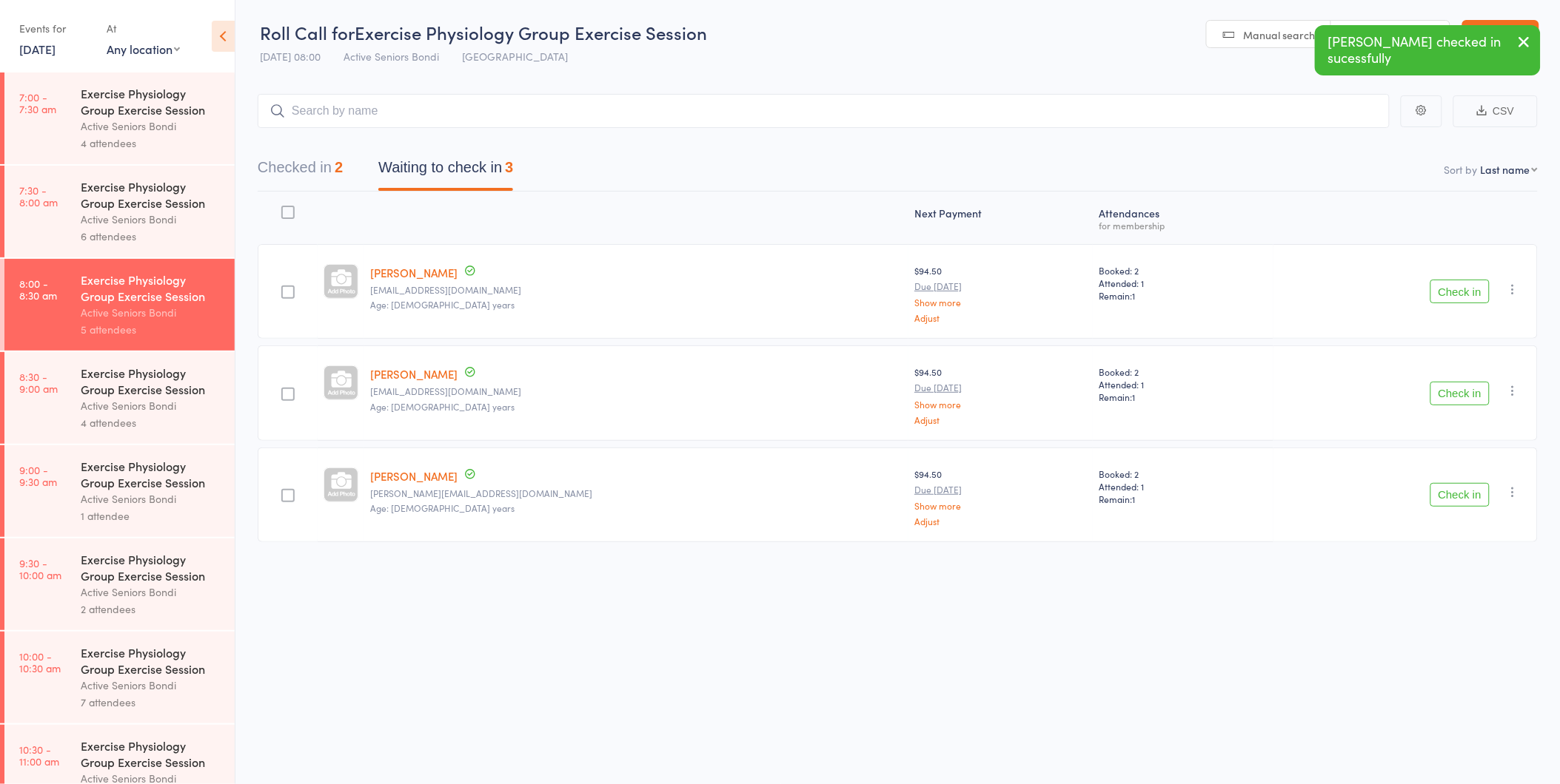
click at [1478, 387] on button "Check in" at bounding box center [1460, 393] width 60 height 24
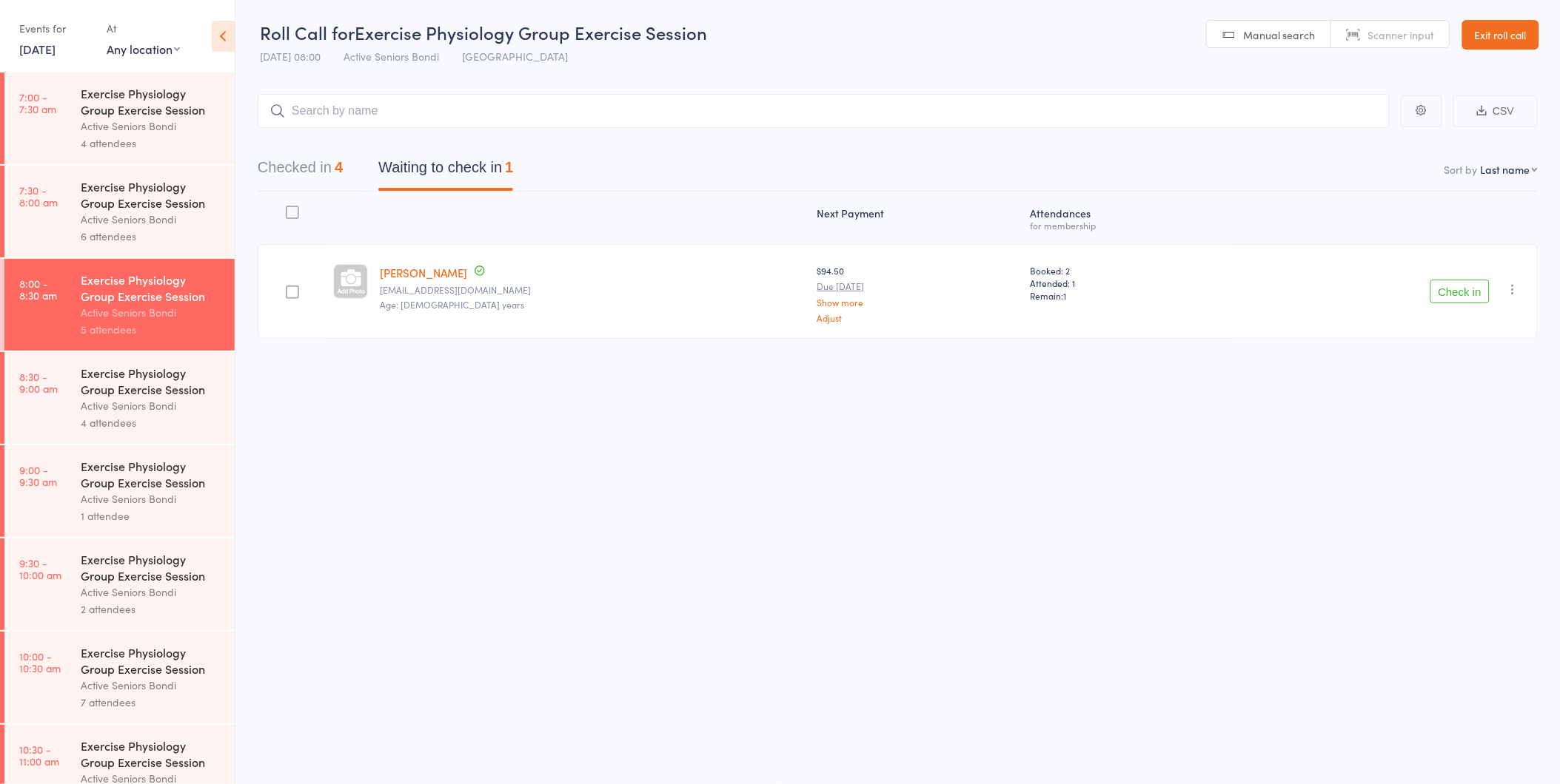
click at [1471, 291] on button "Check in" at bounding box center [1460, 291] width 60 height 24
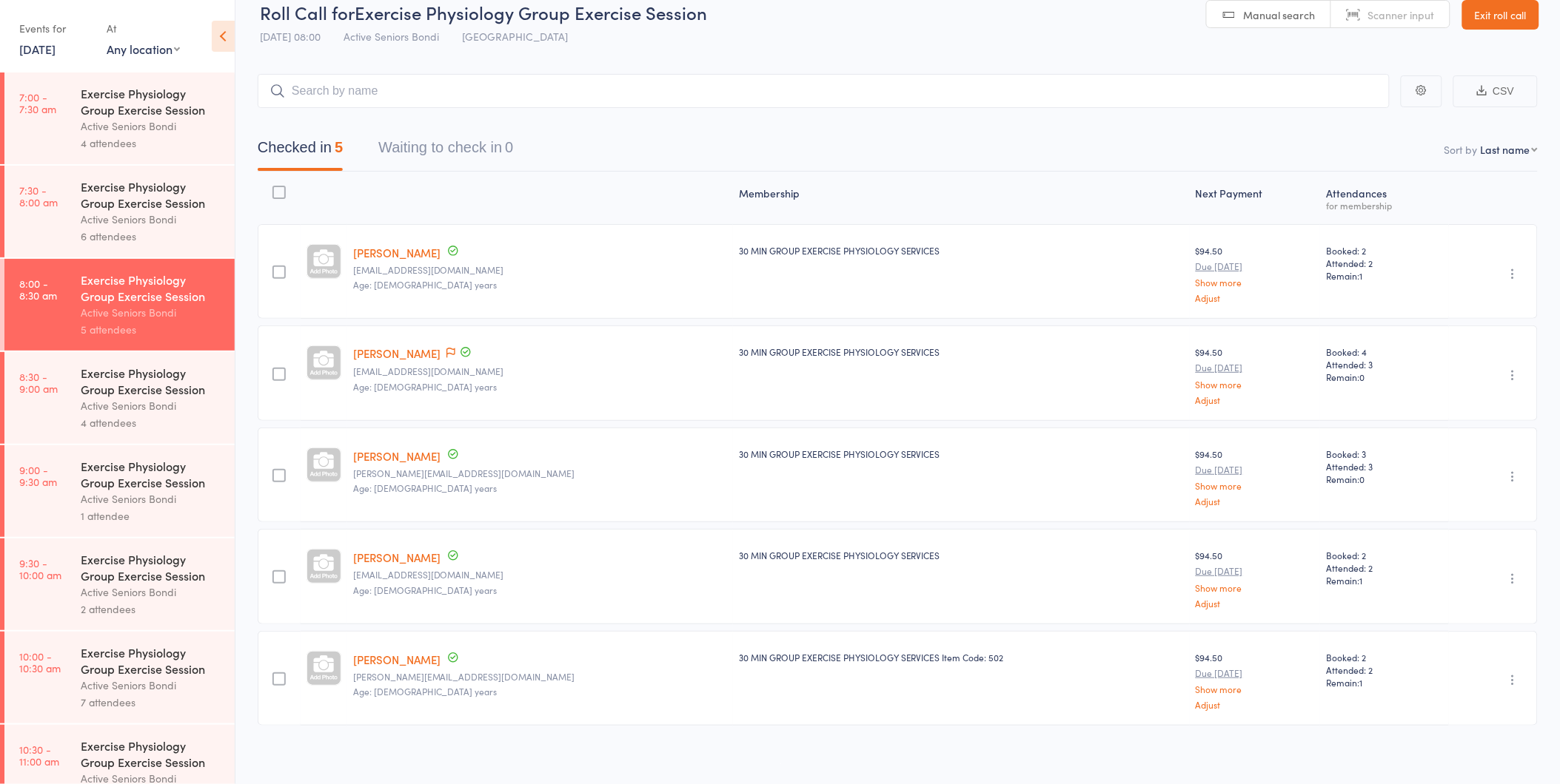
scroll to position [27, 0]
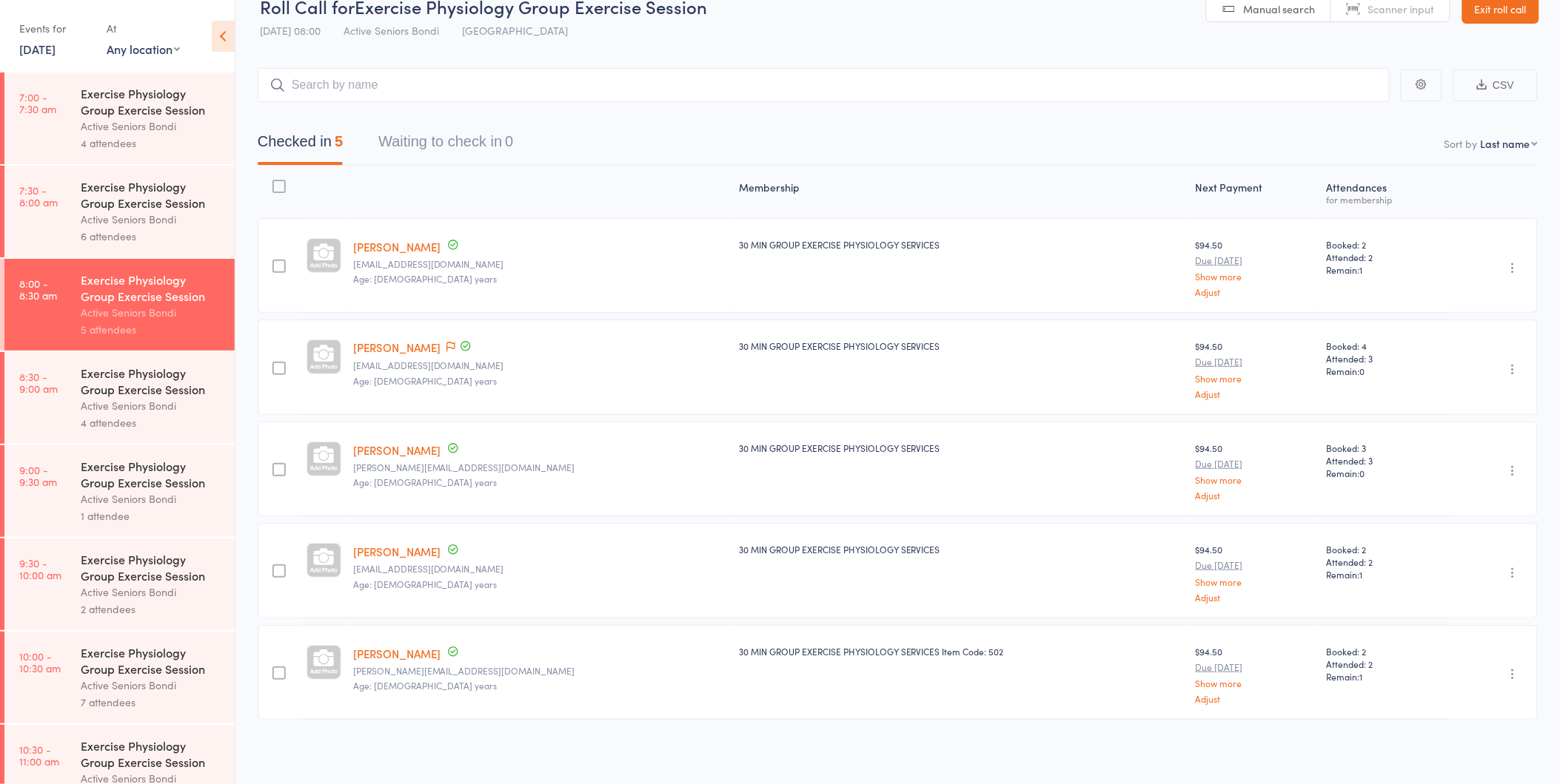
click at [167, 404] on div "Active Seniors Bondi" at bounding box center [151, 405] width 142 height 17
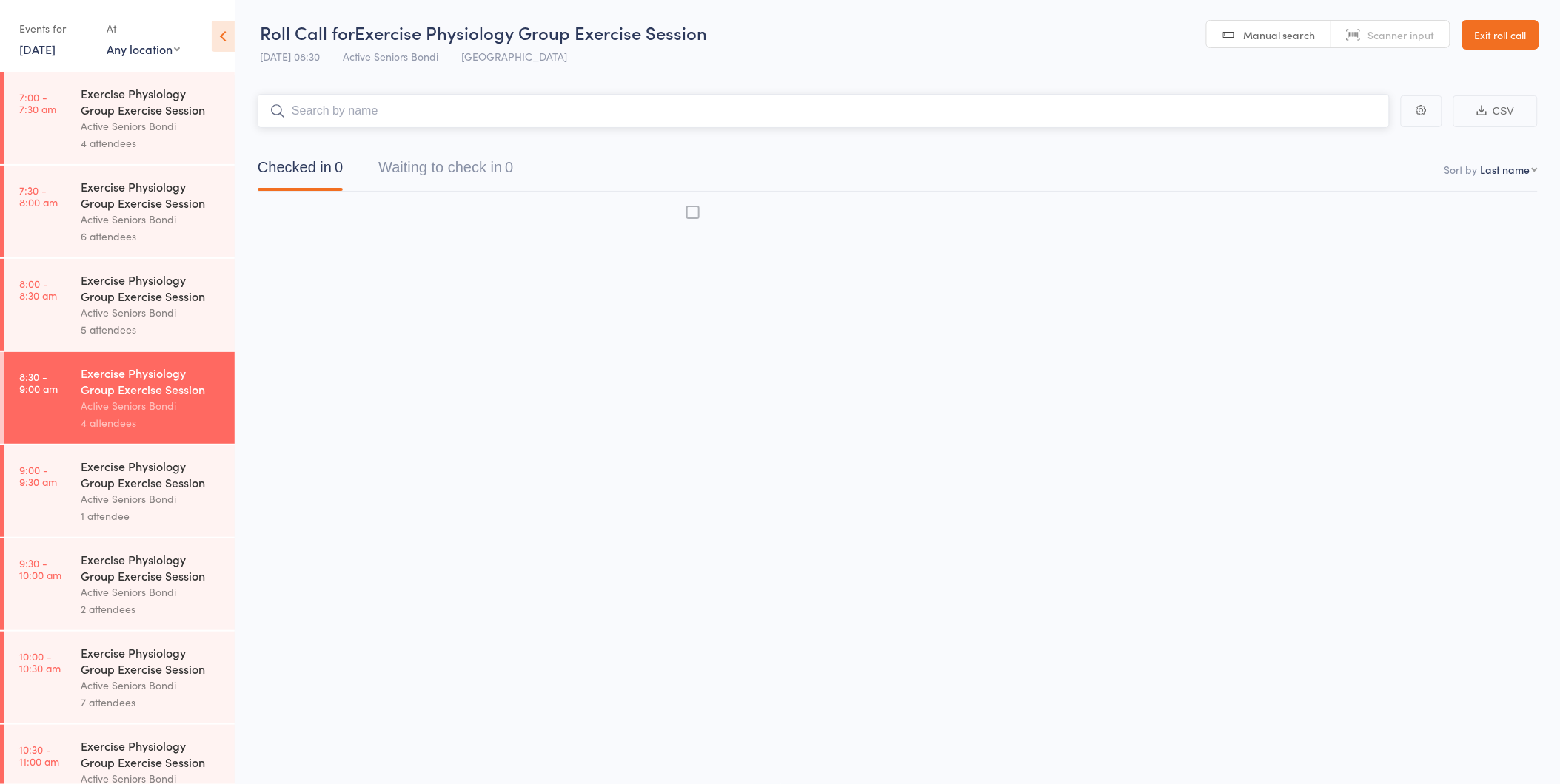
scroll to position [1, 0]
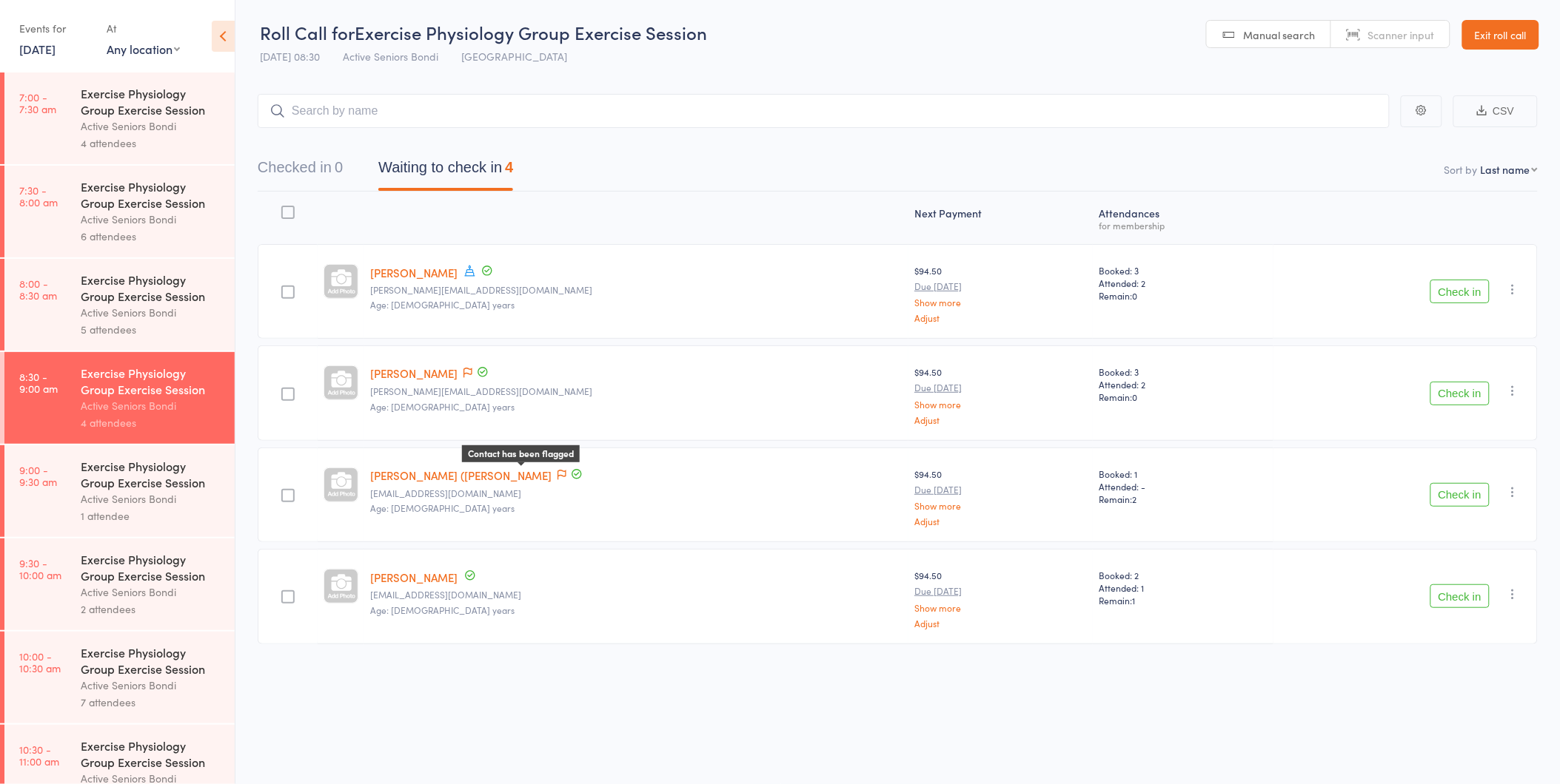
click at [557, 470] on icon at bounding box center [561, 475] width 9 height 10
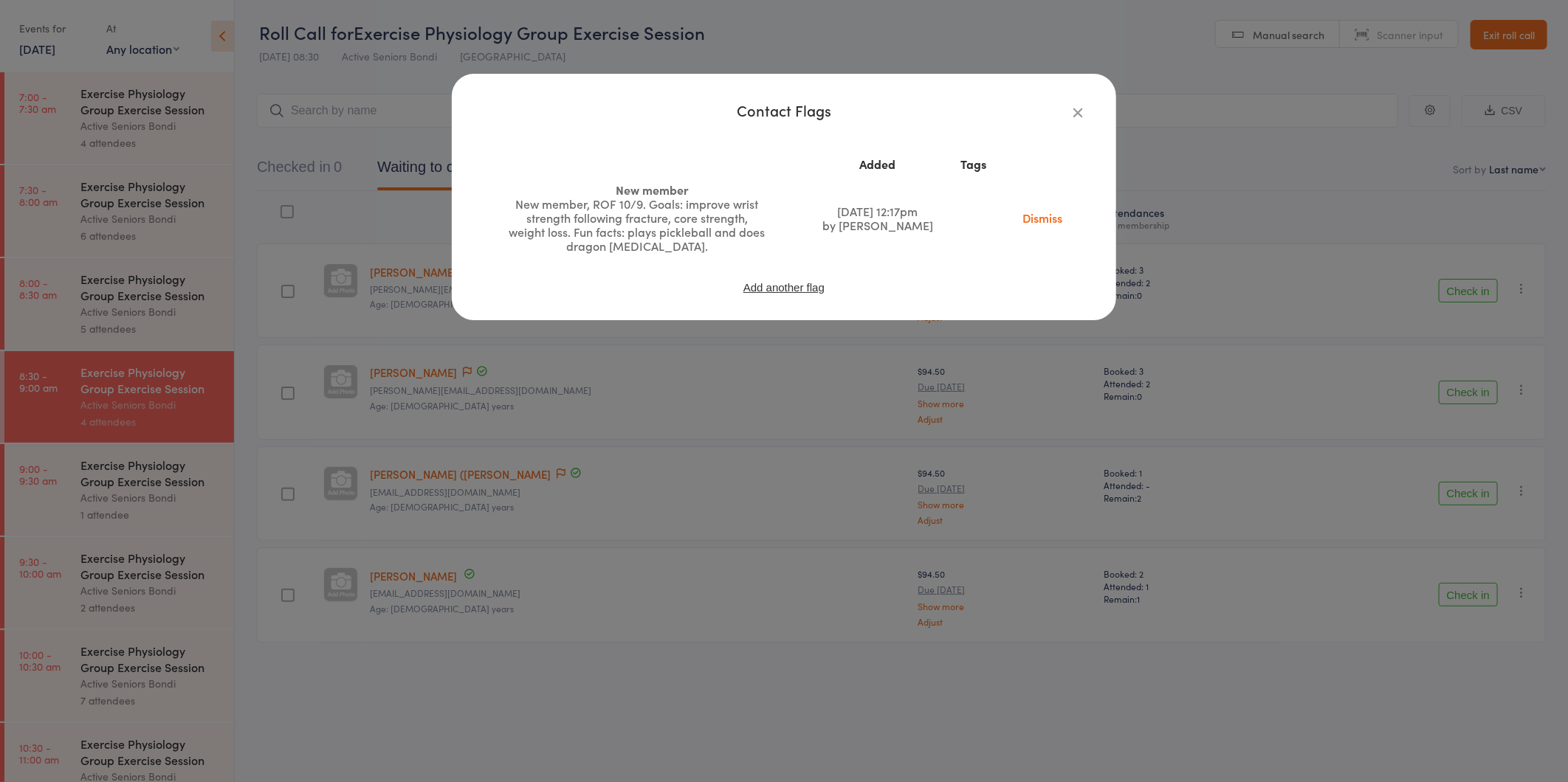
click at [521, 466] on div "Contact Flags Added Tags New member New member, ROF 10/9. Goals: improve wrist …" at bounding box center [784, 391] width 1568 height 782
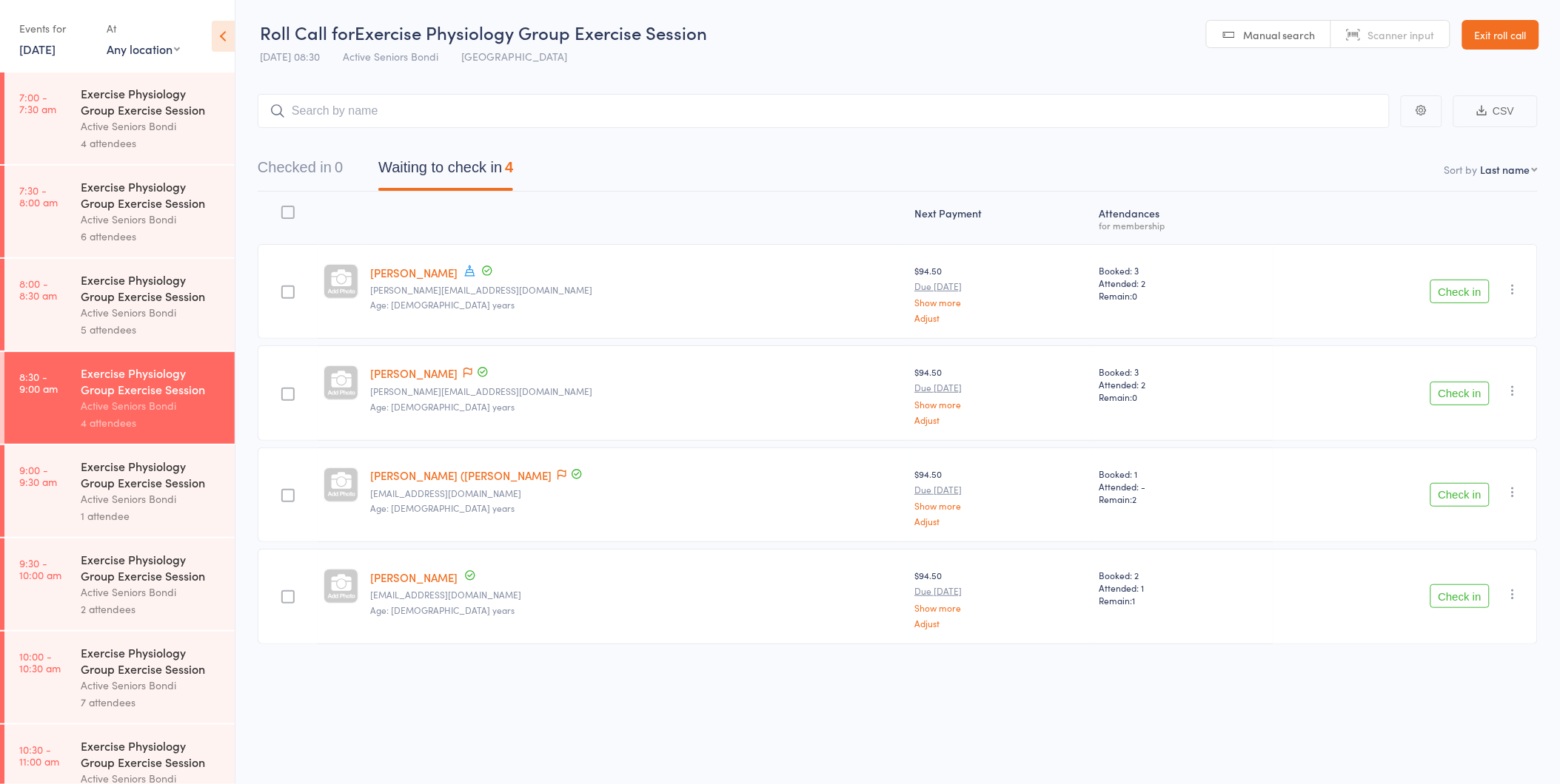
click at [1520, 23] on link "Exit roll call" at bounding box center [1500, 35] width 77 height 30
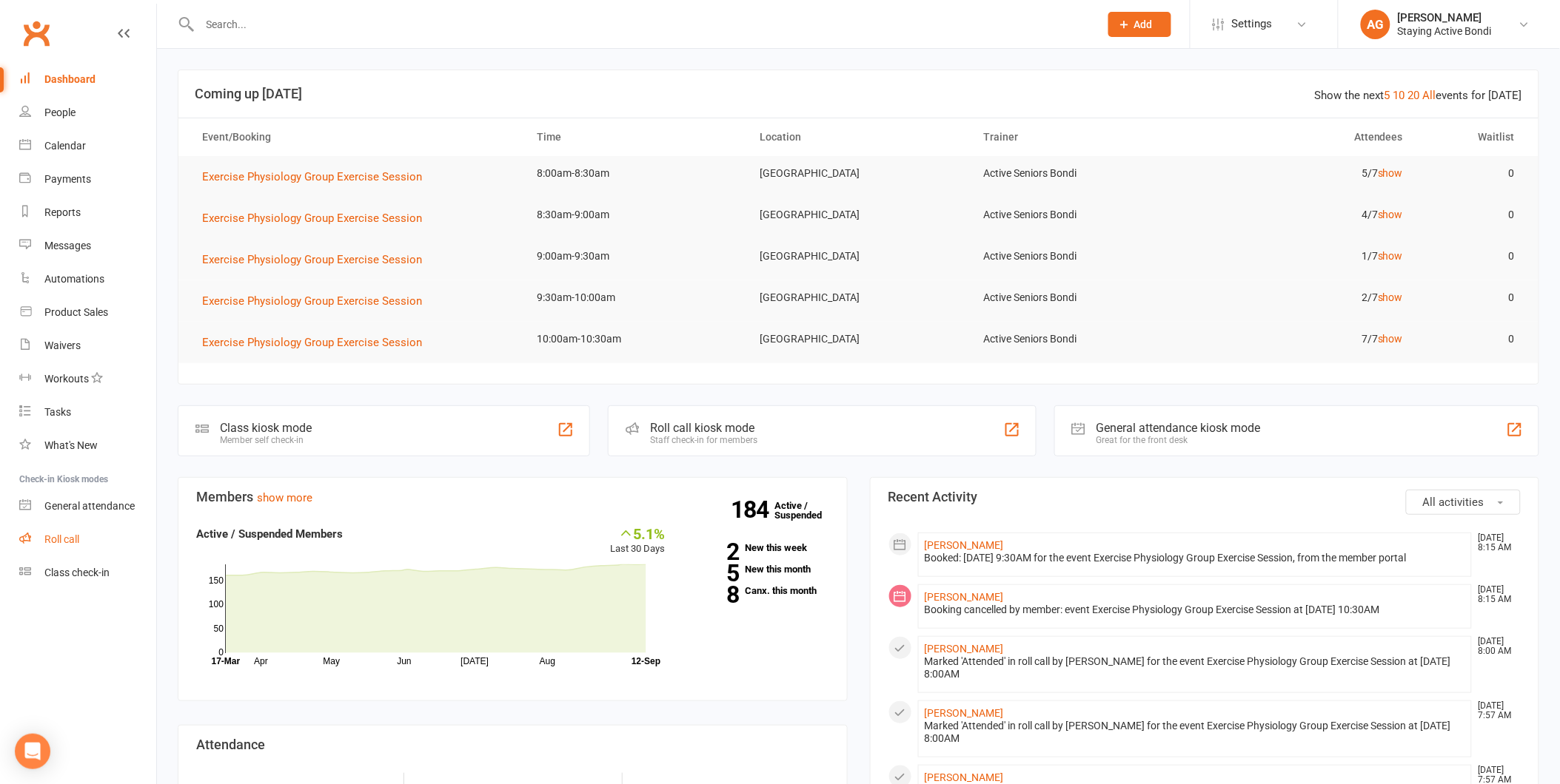
click at [77, 527] on link "Roll call" at bounding box center [87, 540] width 137 height 34
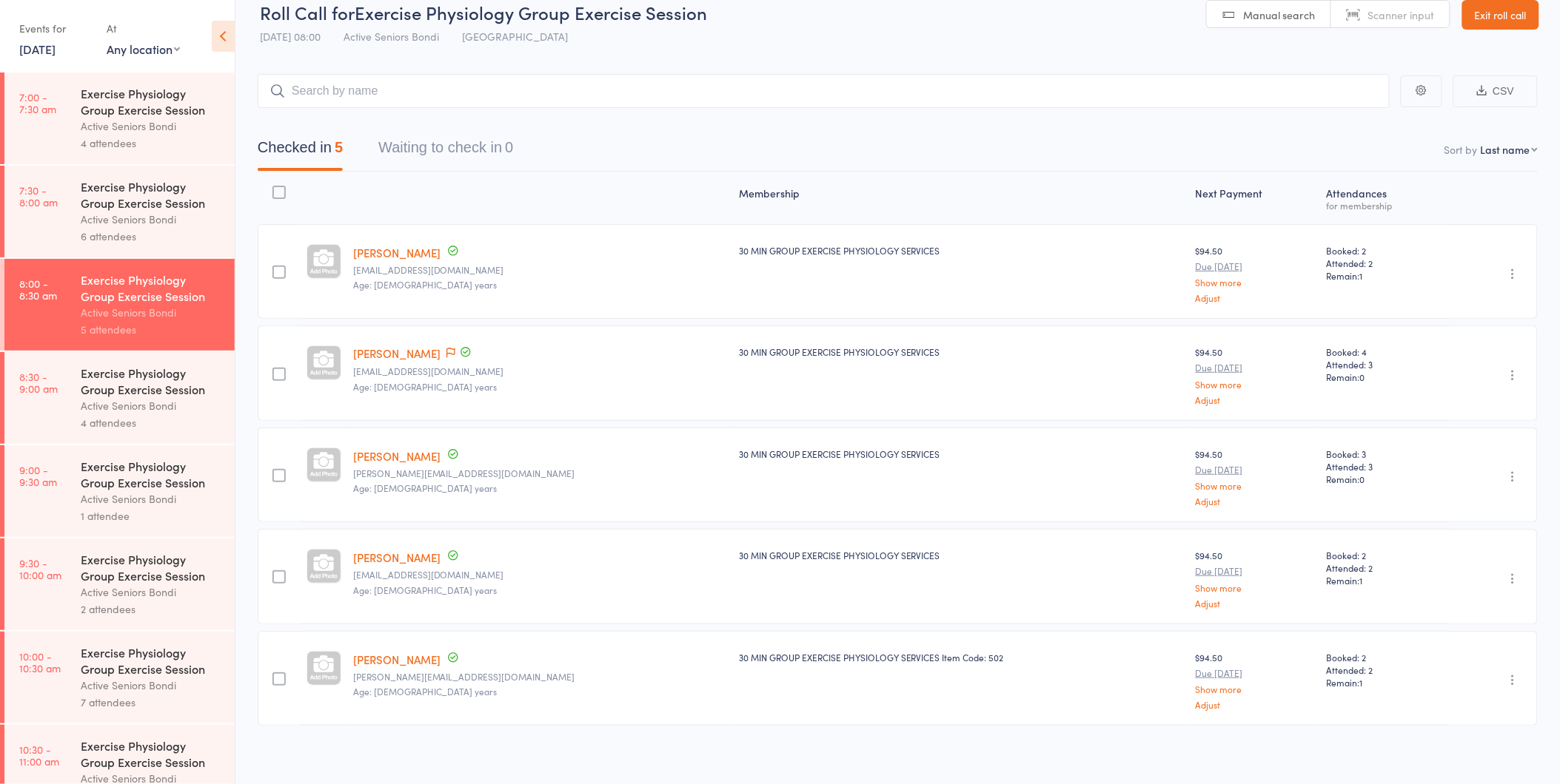
scroll to position [27, 0]
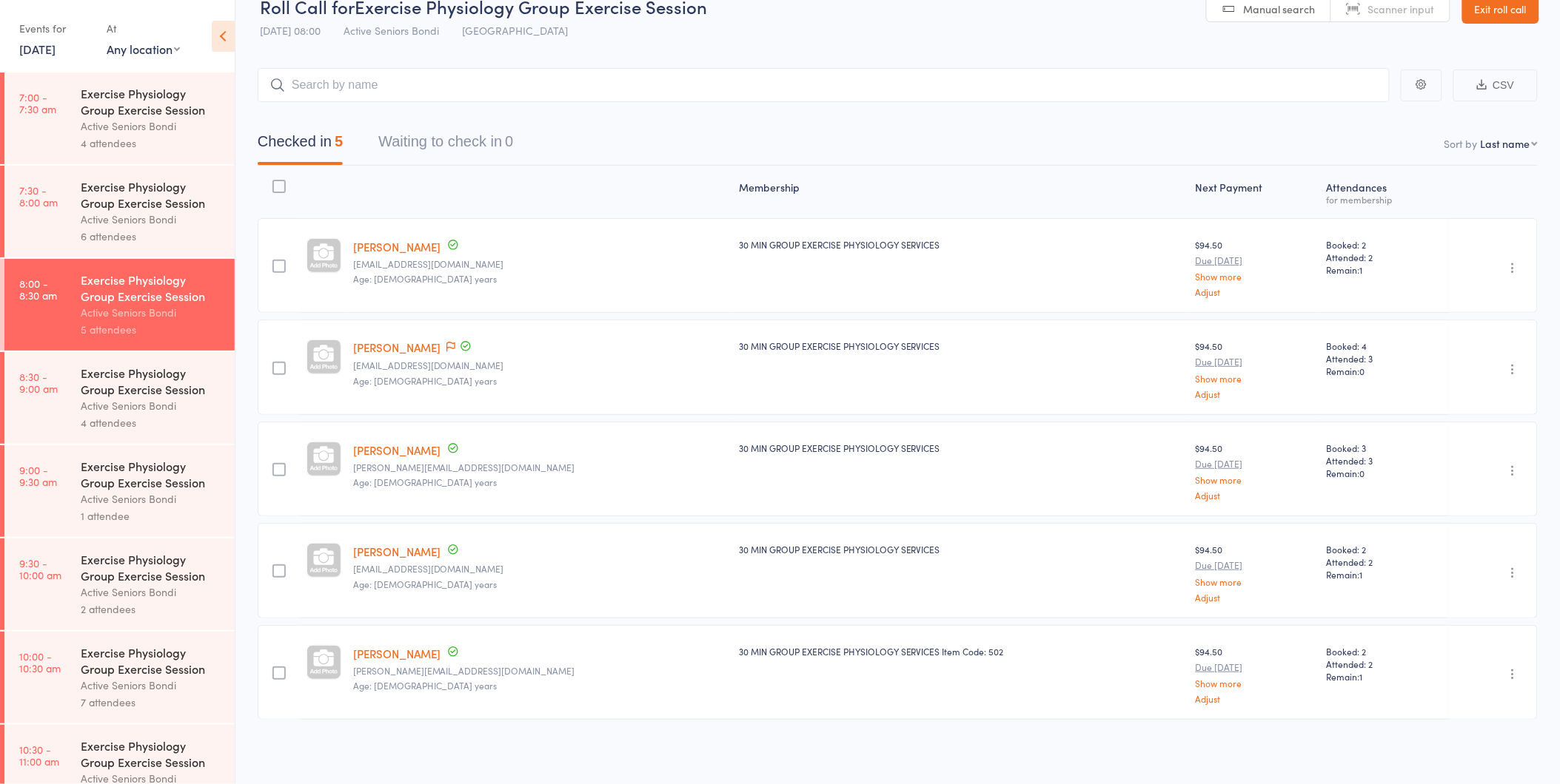
click at [124, 380] on div "Exercise Physiology Group Exercise Session" at bounding box center [151, 381] width 142 height 33
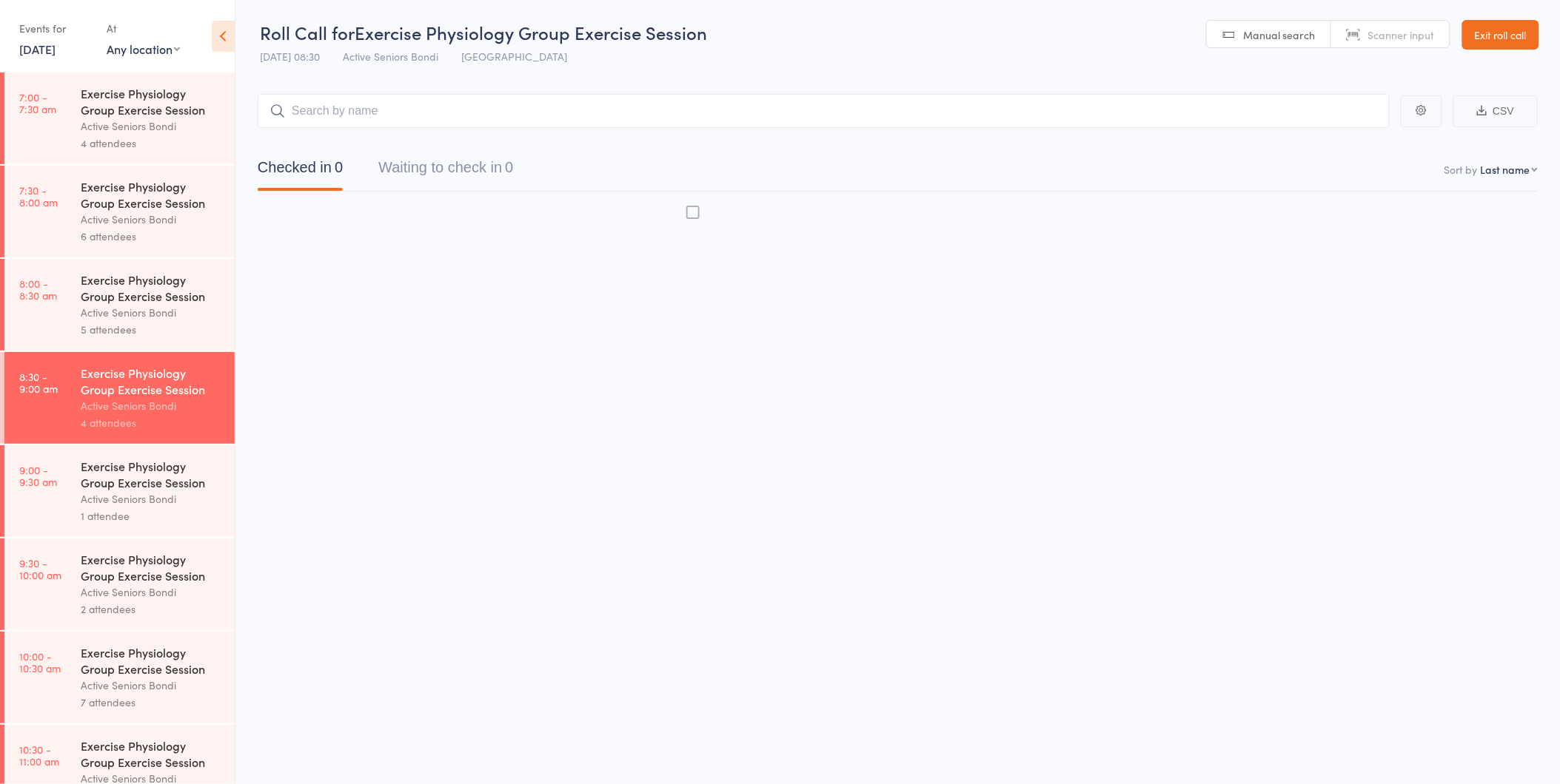
scroll to position [1, 0]
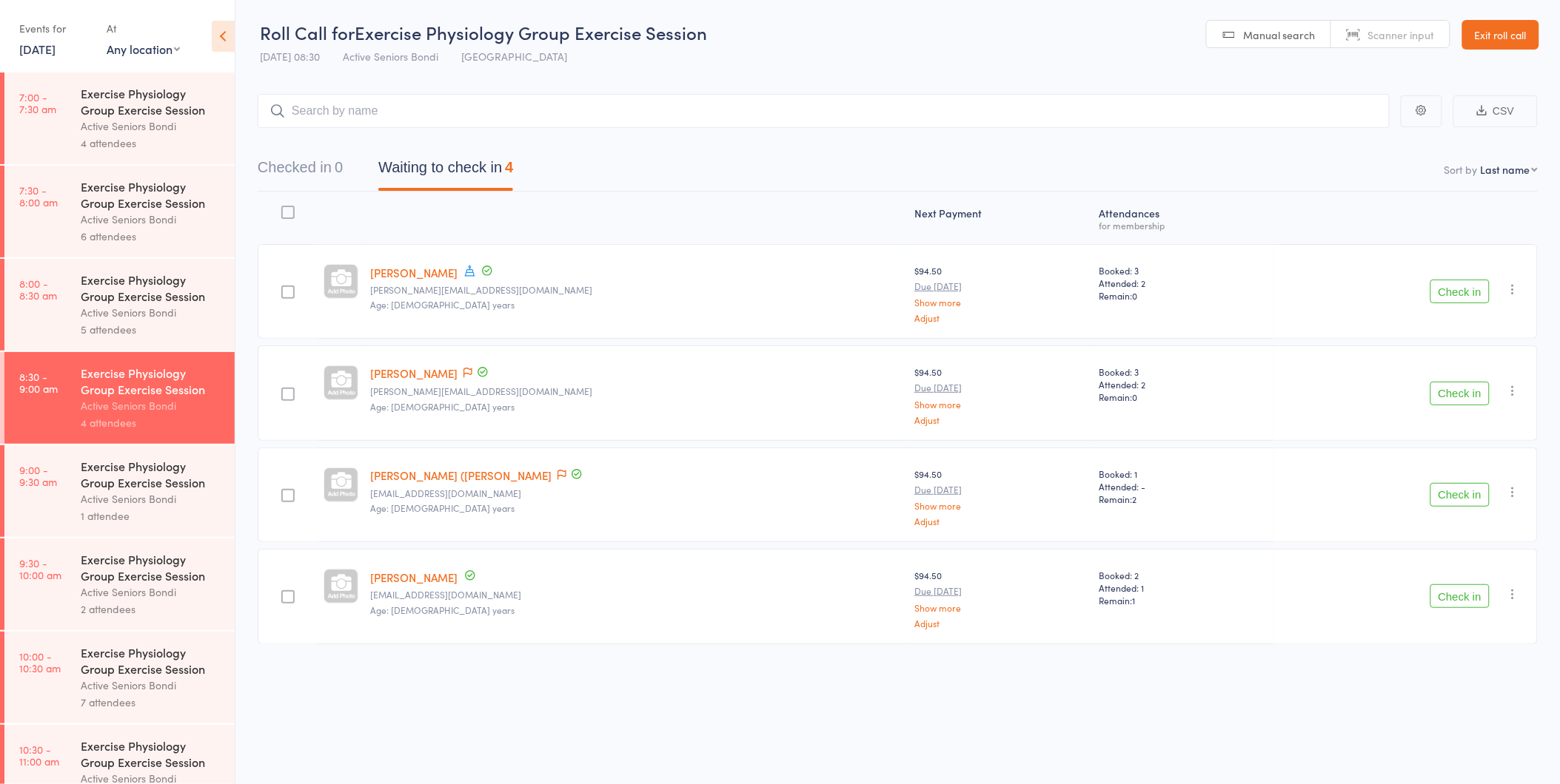
click at [1462, 591] on button "Check in" at bounding box center [1460, 597] width 60 height 24
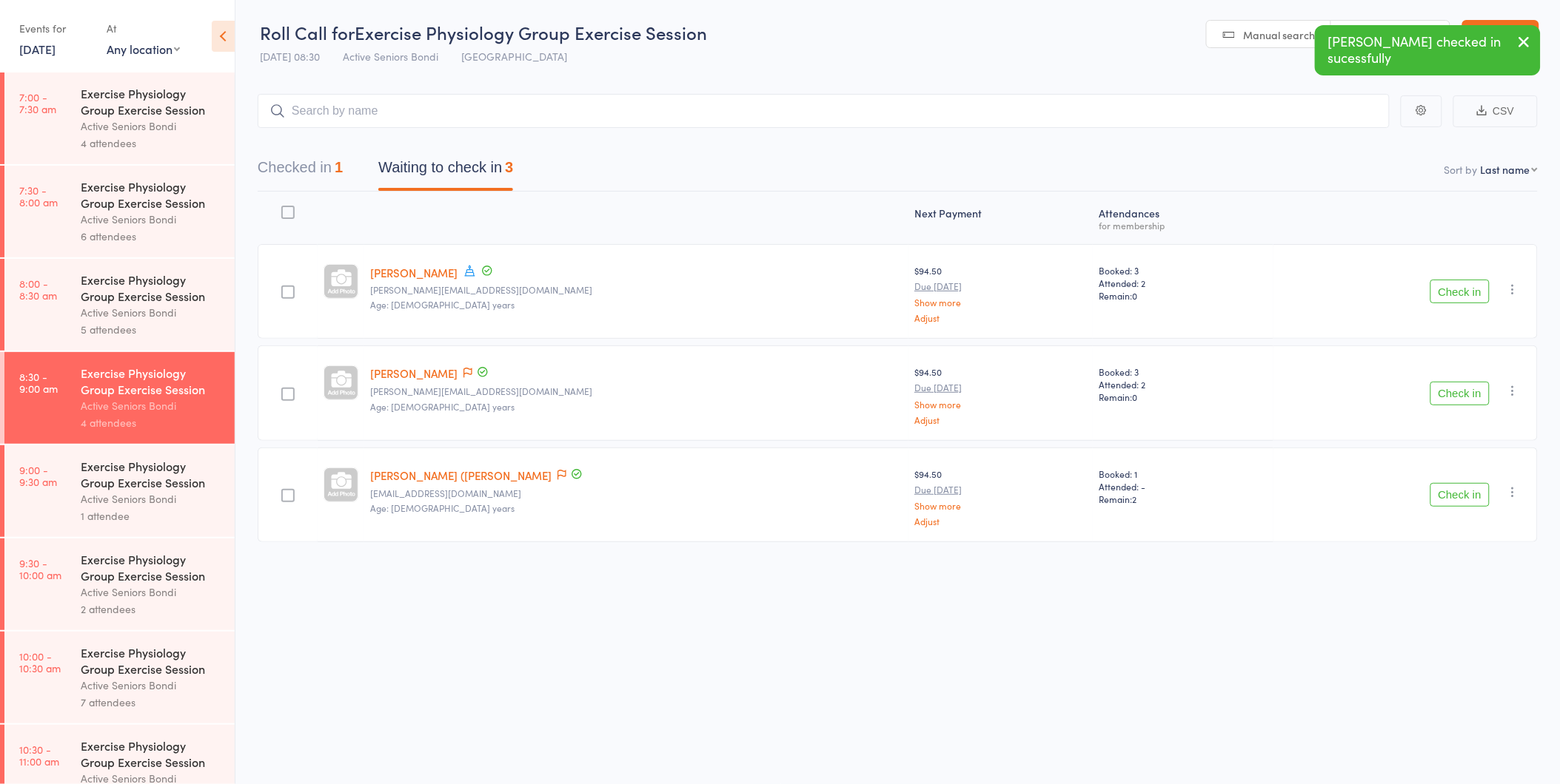
click at [529, 465] on div "Kathleen (Anne) Lainchbury Contact has been flagged annielainchbury@hotmail.com…" at bounding box center [636, 496] width 544 height 95
click at [557, 475] on icon at bounding box center [561, 475] width 9 height 10
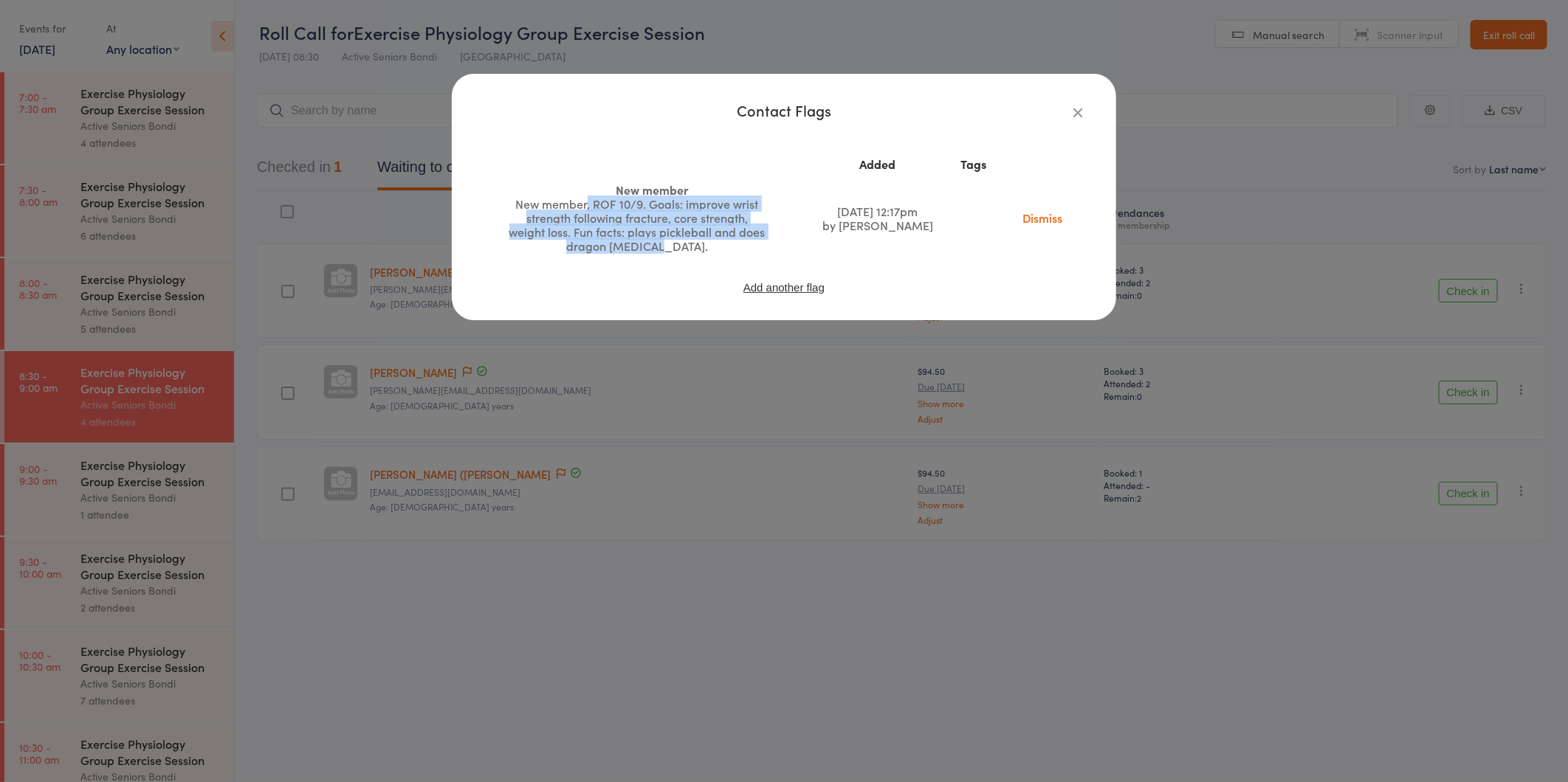
drag, startPoint x: 587, startPoint y: 204, endPoint x: 702, endPoint y: 255, distance: 125.8
click at [702, 255] on td "New member New member, ROF 10/9. Goals: improve wrist strength following fractu…" at bounding box center [653, 217] width 307 height 82
drag, startPoint x: 702, startPoint y: 255, endPoint x: 594, endPoint y: 237, distance: 109.5
click at [594, 237] on div "New member, ROF 10/9. Goals: improve wrist strength following fracture, core st…" at bounding box center [637, 224] width 258 height 56
click at [1074, 112] on icon "button" at bounding box center [1078, 112] width 16 height 16
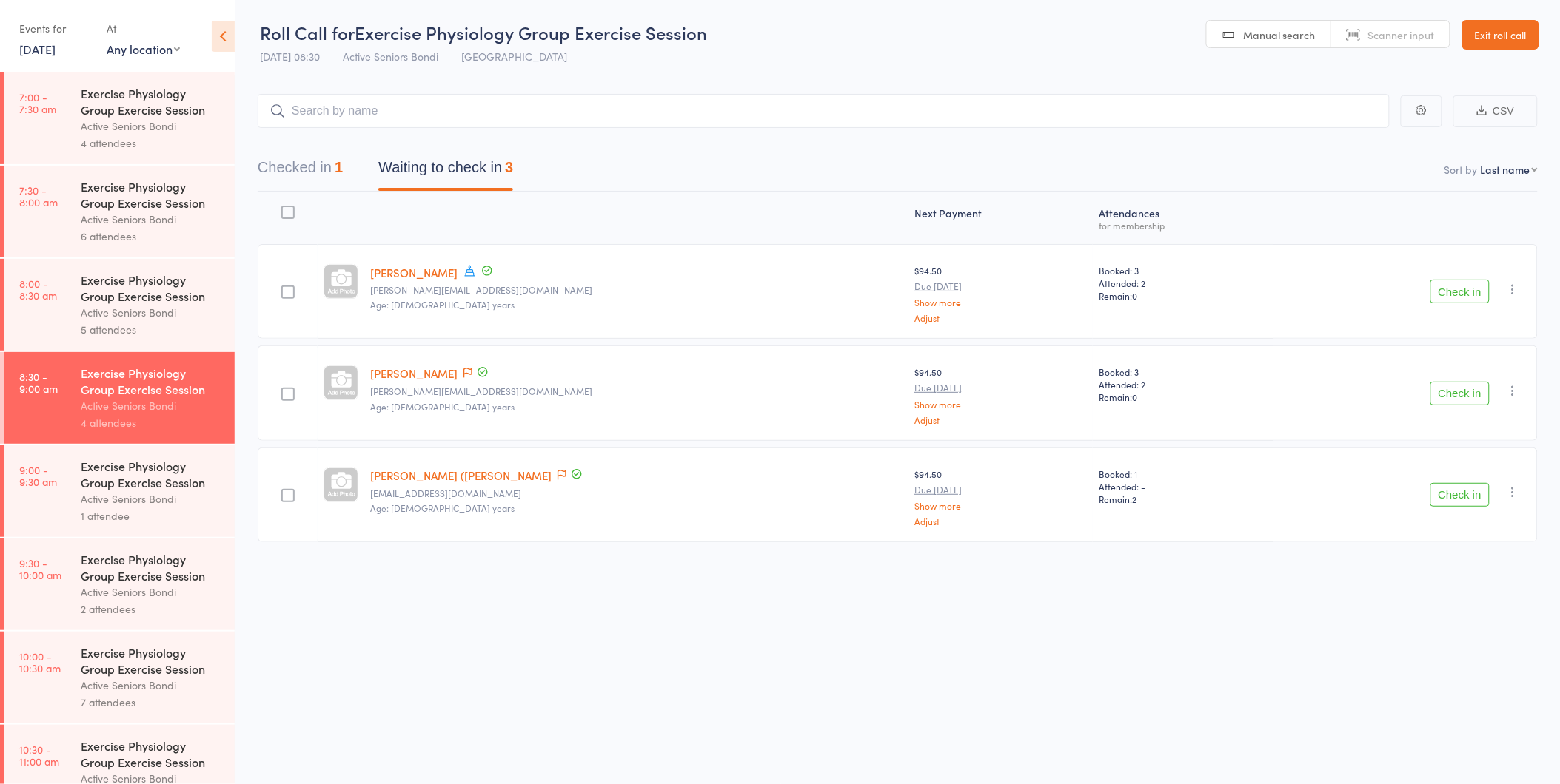
click at [1448, 495] on button "Check in" at bounding box center [1460, 496] width 60 height 24
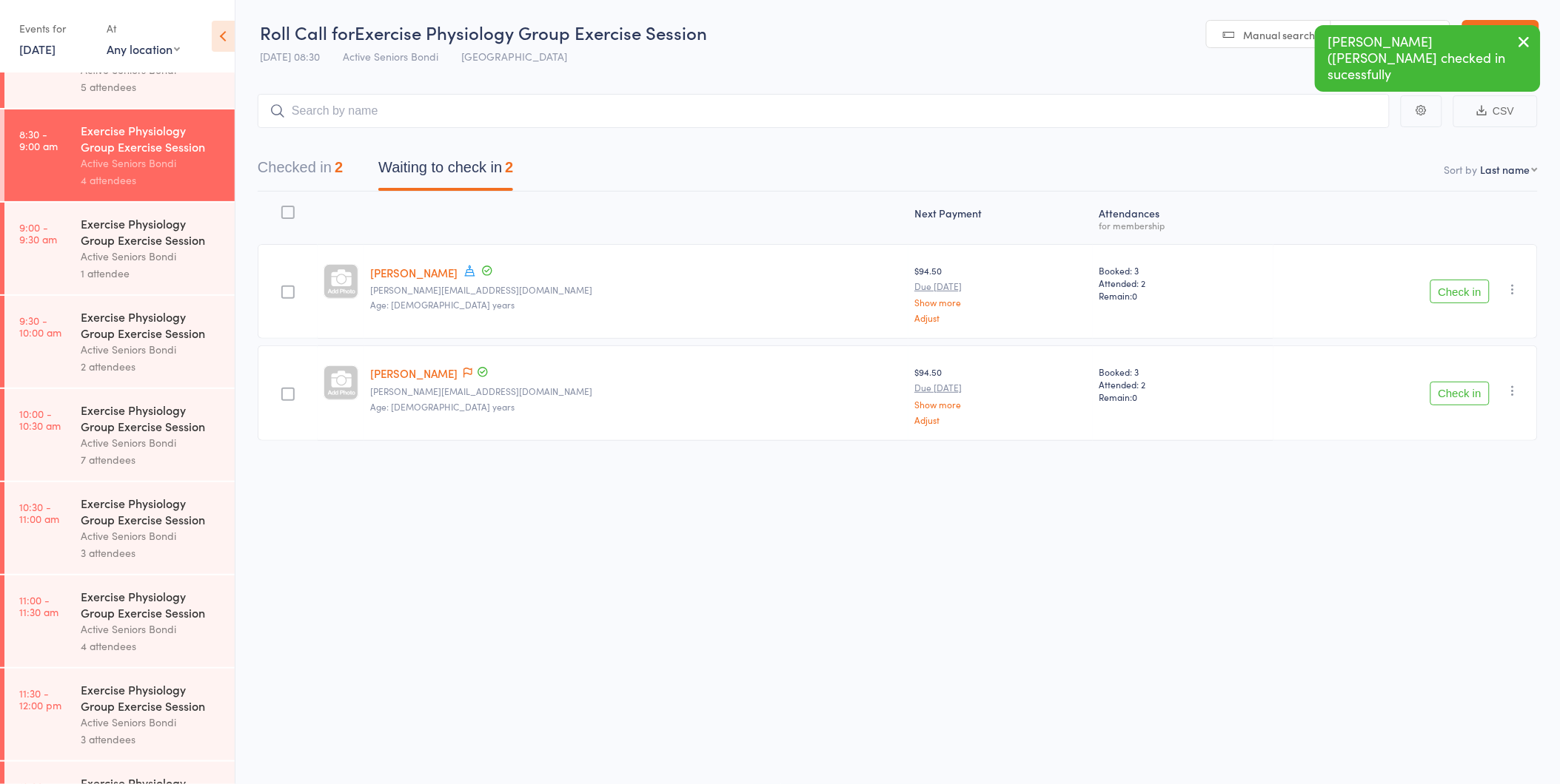
scroll to position [247, 0]
click at [89, 237] on div "Exercise Physiology Group Exercise Session" at bounding box center [151, 228] width 142 height 33
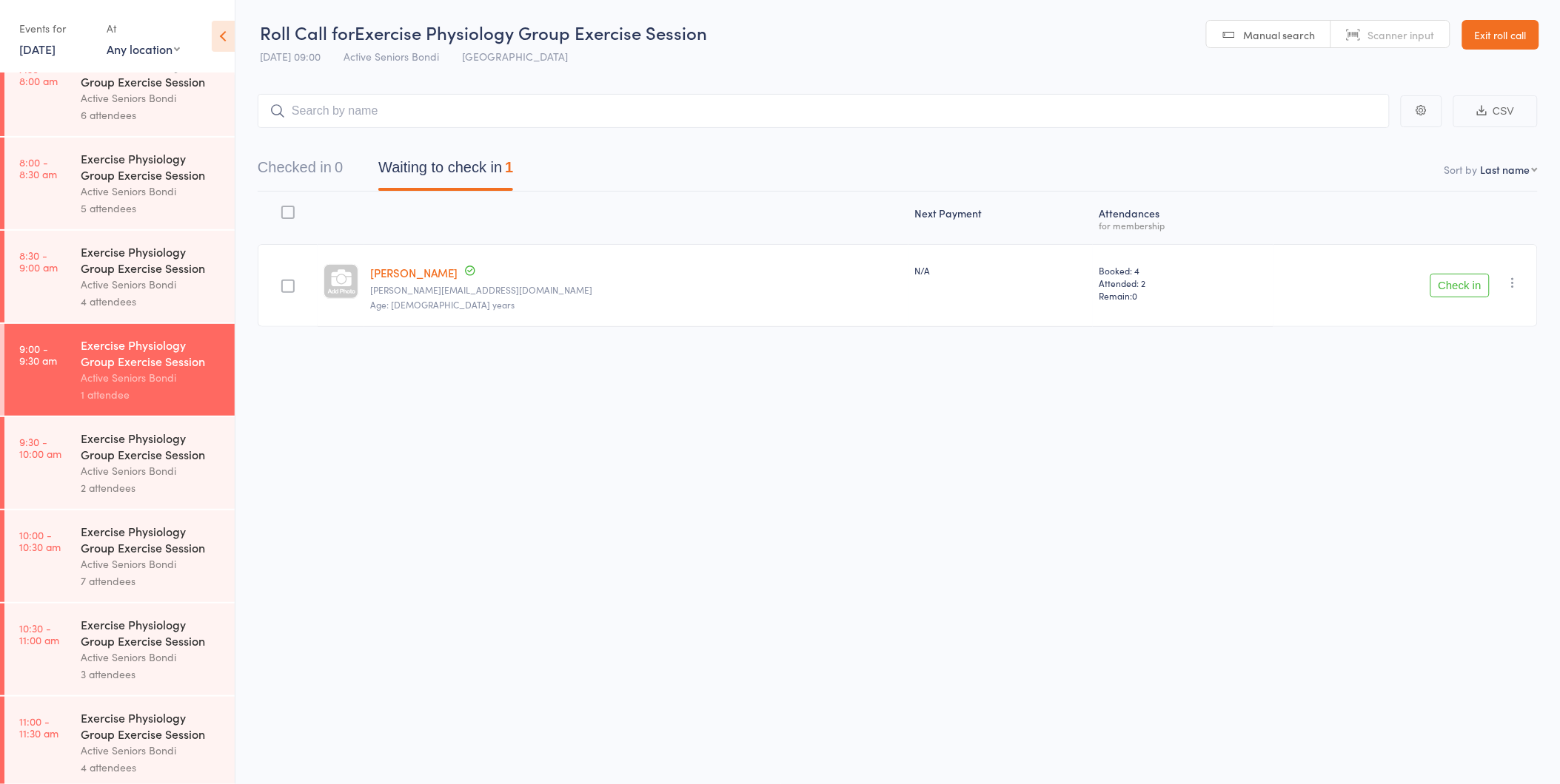
scroll to position [247, 0]
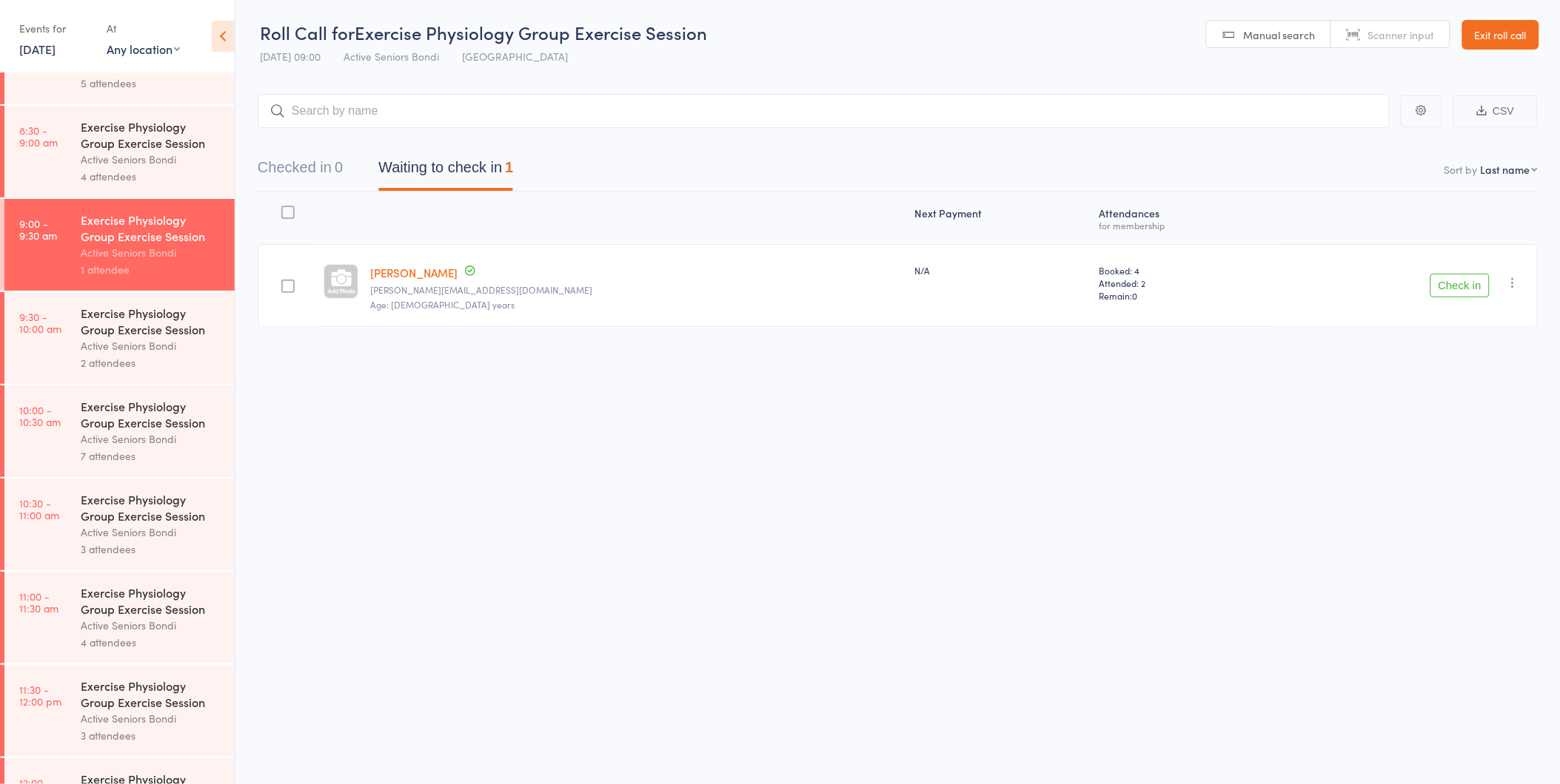
click at [122, 338] on div "Active Seniors Bondi" at bounding box center [151, 345] width 142 height 17
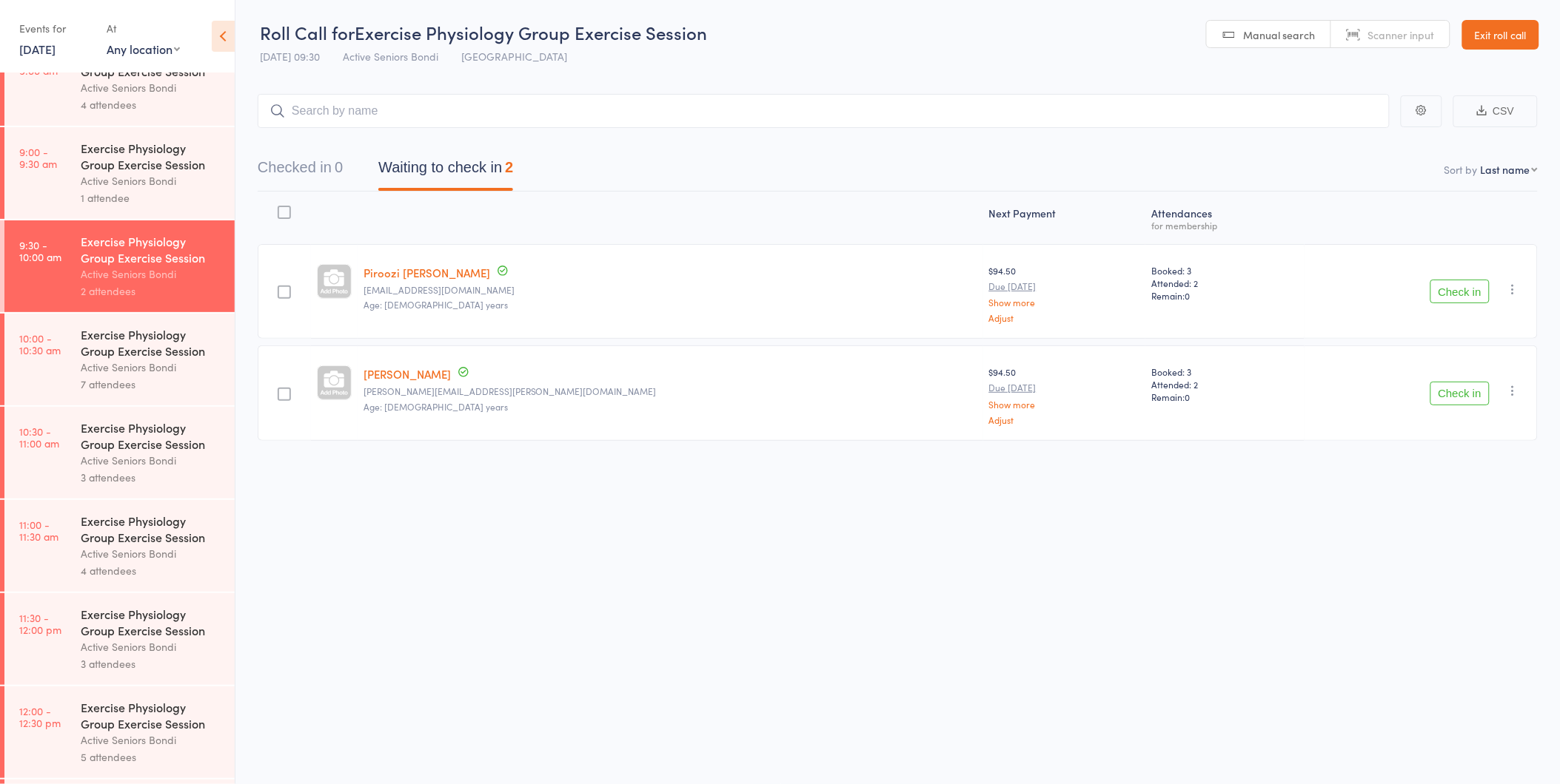
scroll to position [410, 0]
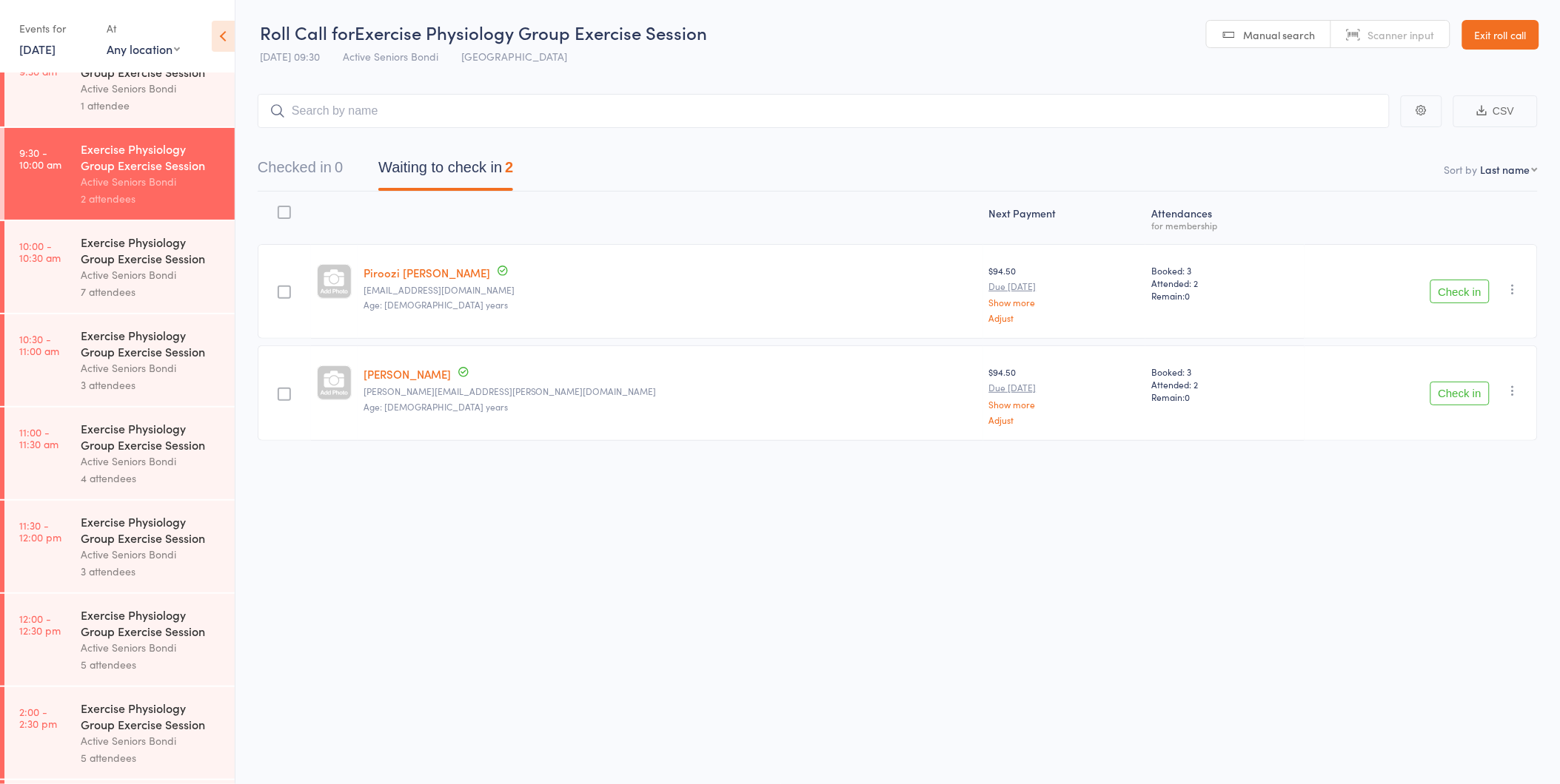
click at [132, 260] on div "Exercise Physiology Group Exercise Session" at bounding box center [151, 250] width 142 height 33
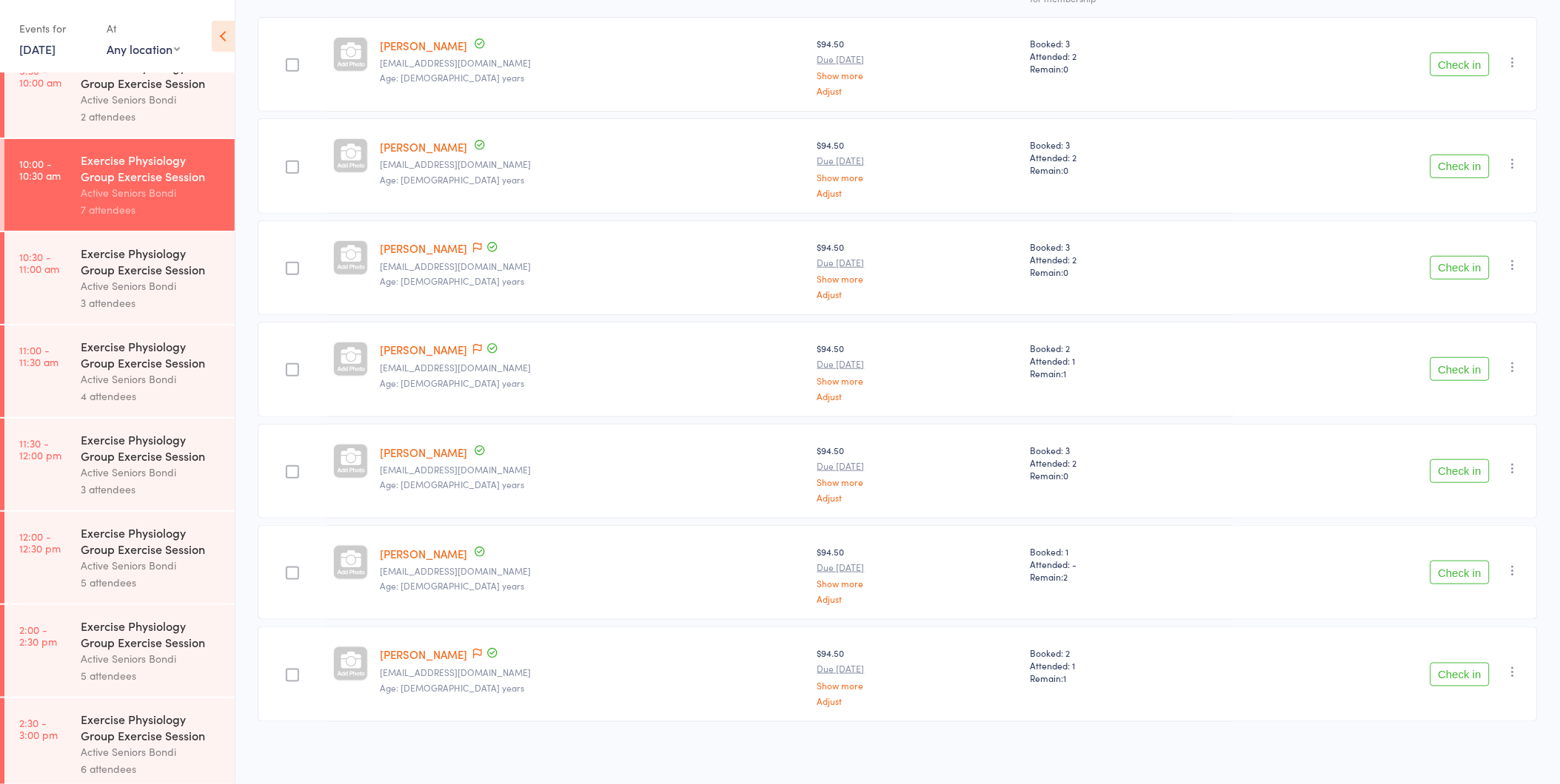
scroll to position [229, 0]
click at [139, 260] on div "Exercise Physiology Group Exercise Session" at bounding box center [151, 261] width 142 height 33
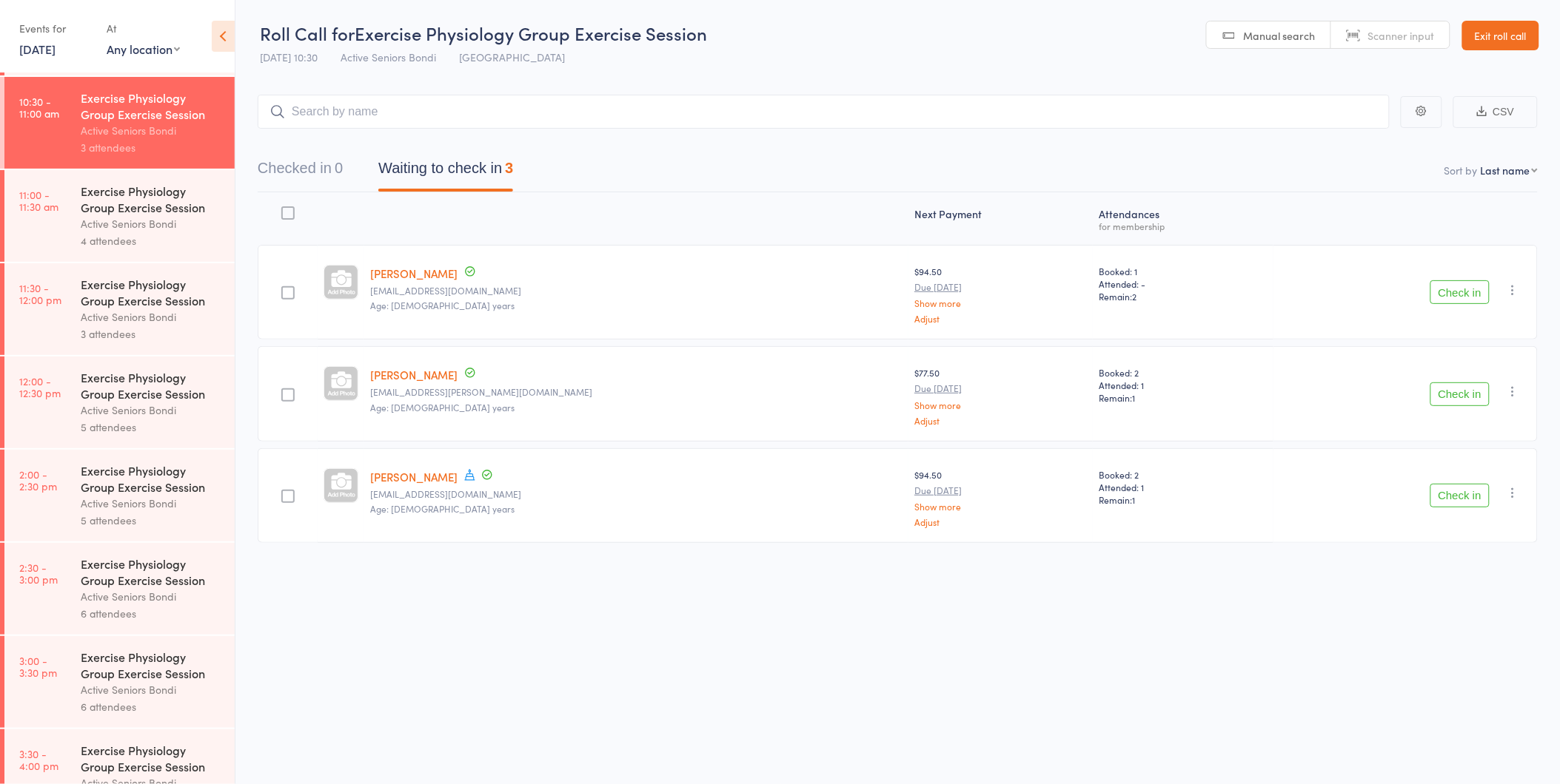
scroll to position [657, 0]
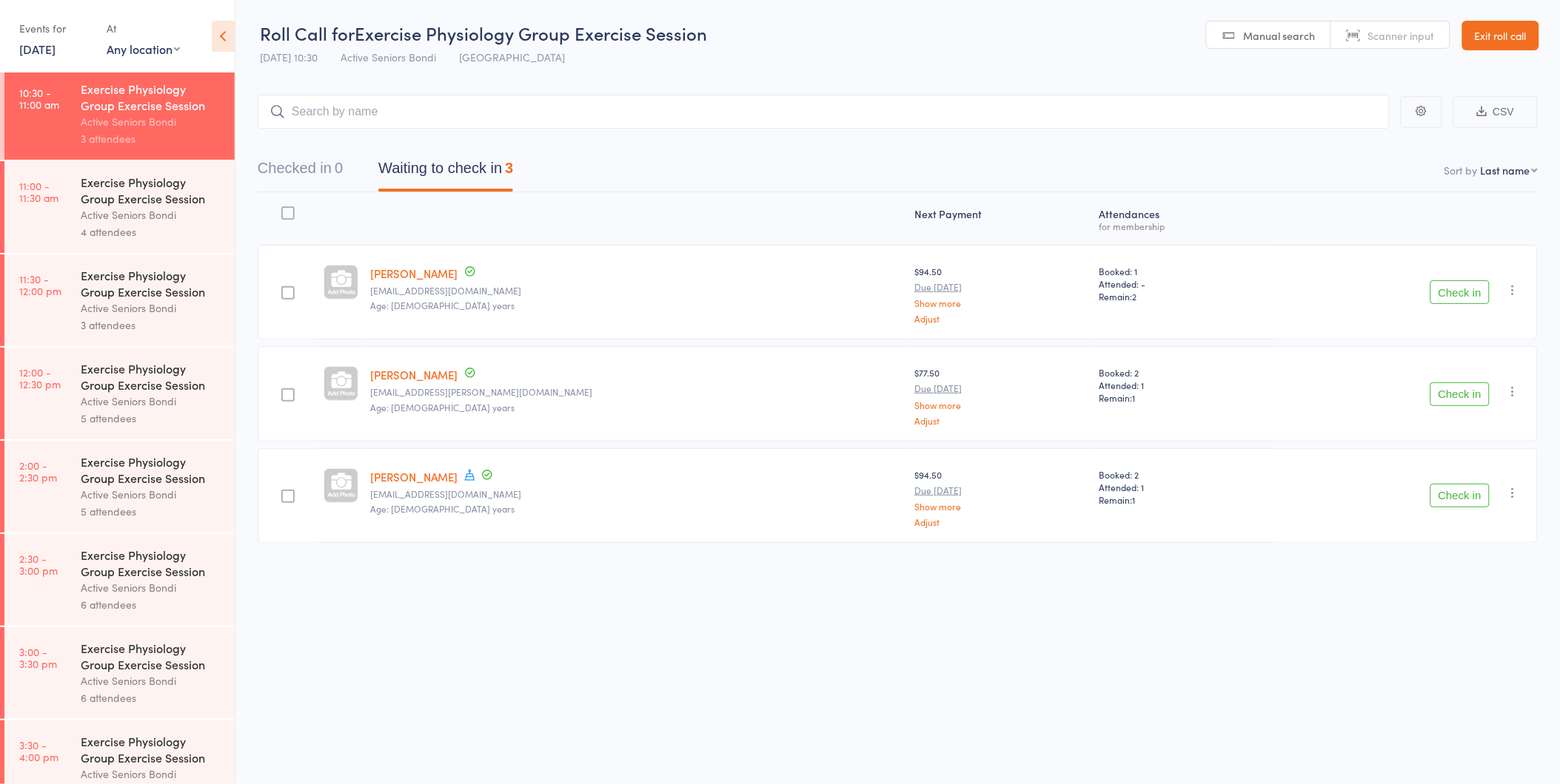
click at [79, 223] on link "11:00 - 11:30 am Exercise Physiology Group Exercise Session Active Seniors Bond…" at bounding box center [119, 207] width 230 height 92
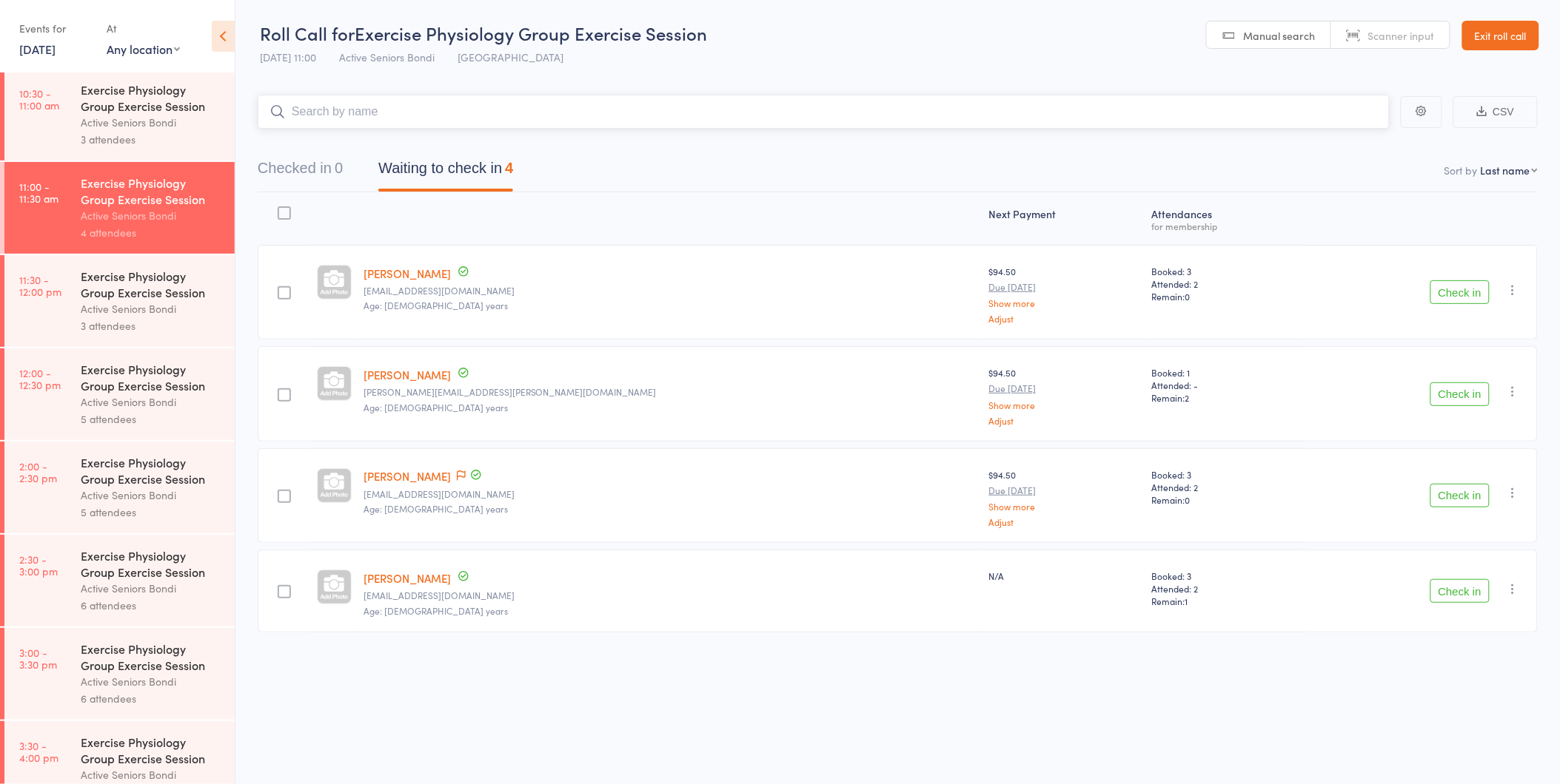
scroll to position [657, 0]
click at [117, 293] on div "Exercise Physiology Group Exercise Session" at bounding box center [151, 283] width 142 height 33
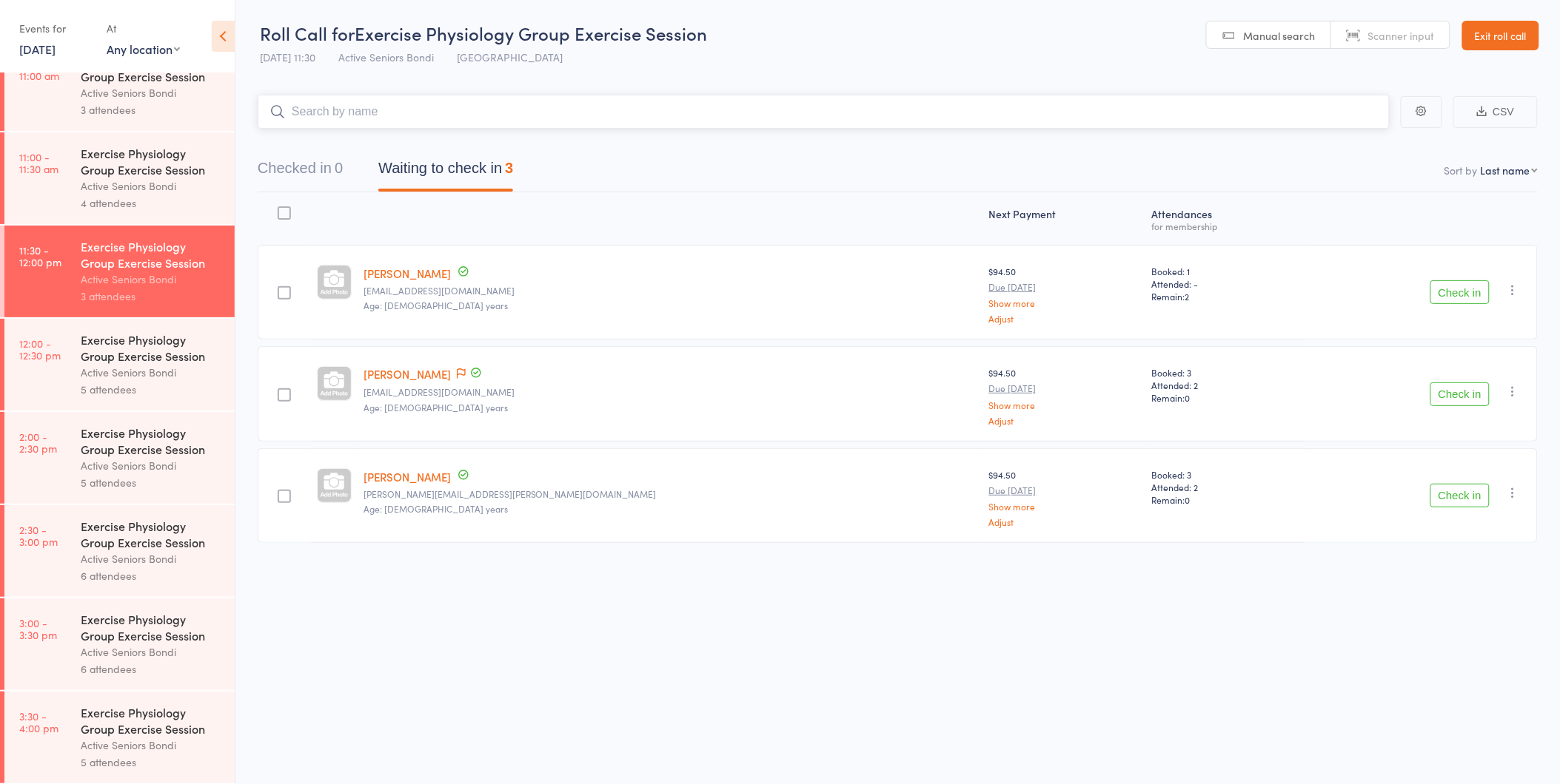
scroll to position [691, 0]
click at [129, 364] on div "Active Seniors Bondi" at bounding box center [151, 372] width 142 height 17
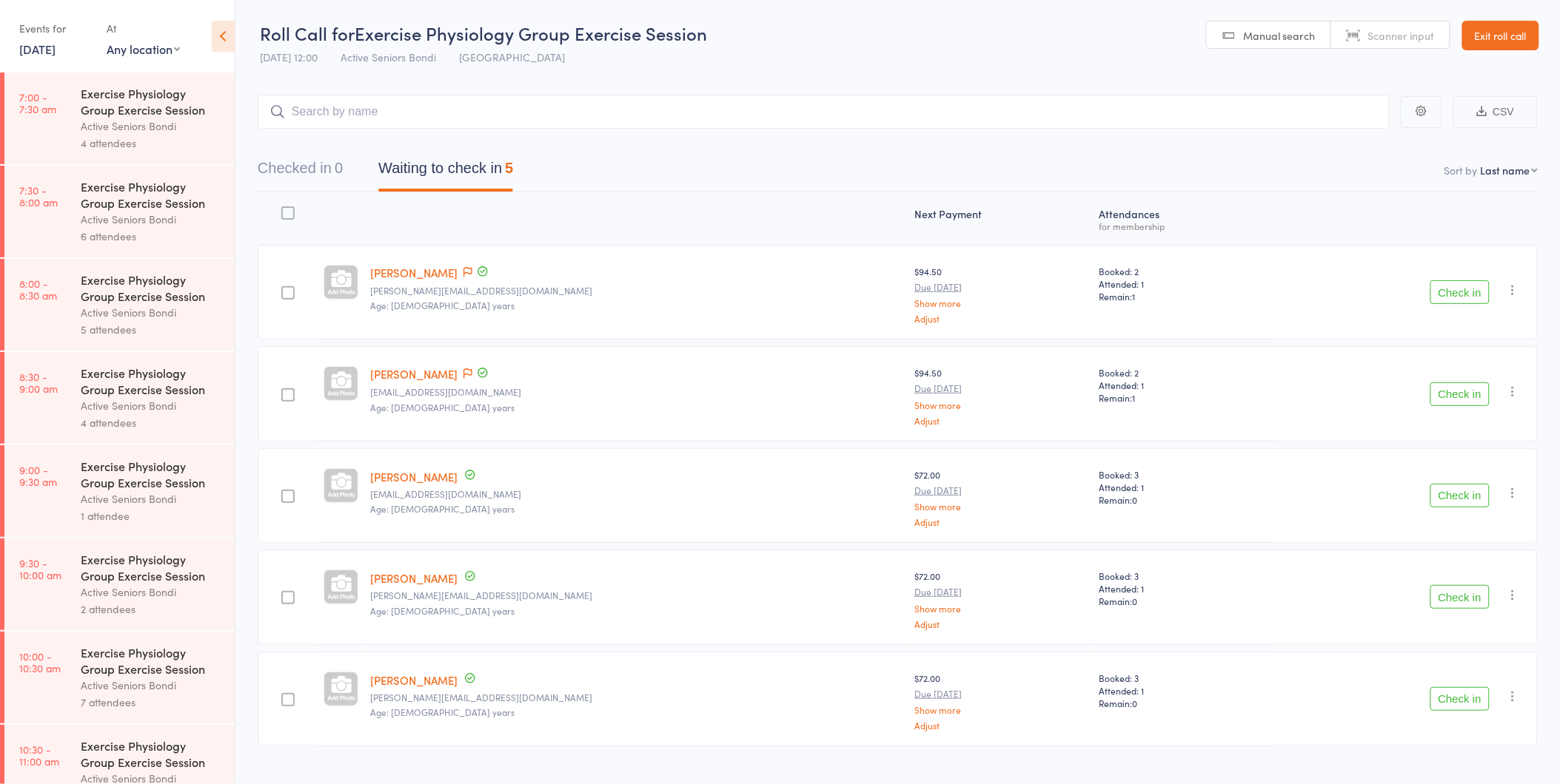
click at [104, 142] on div "4 attendees" at bounding box center [151, 143] width 142 height 17
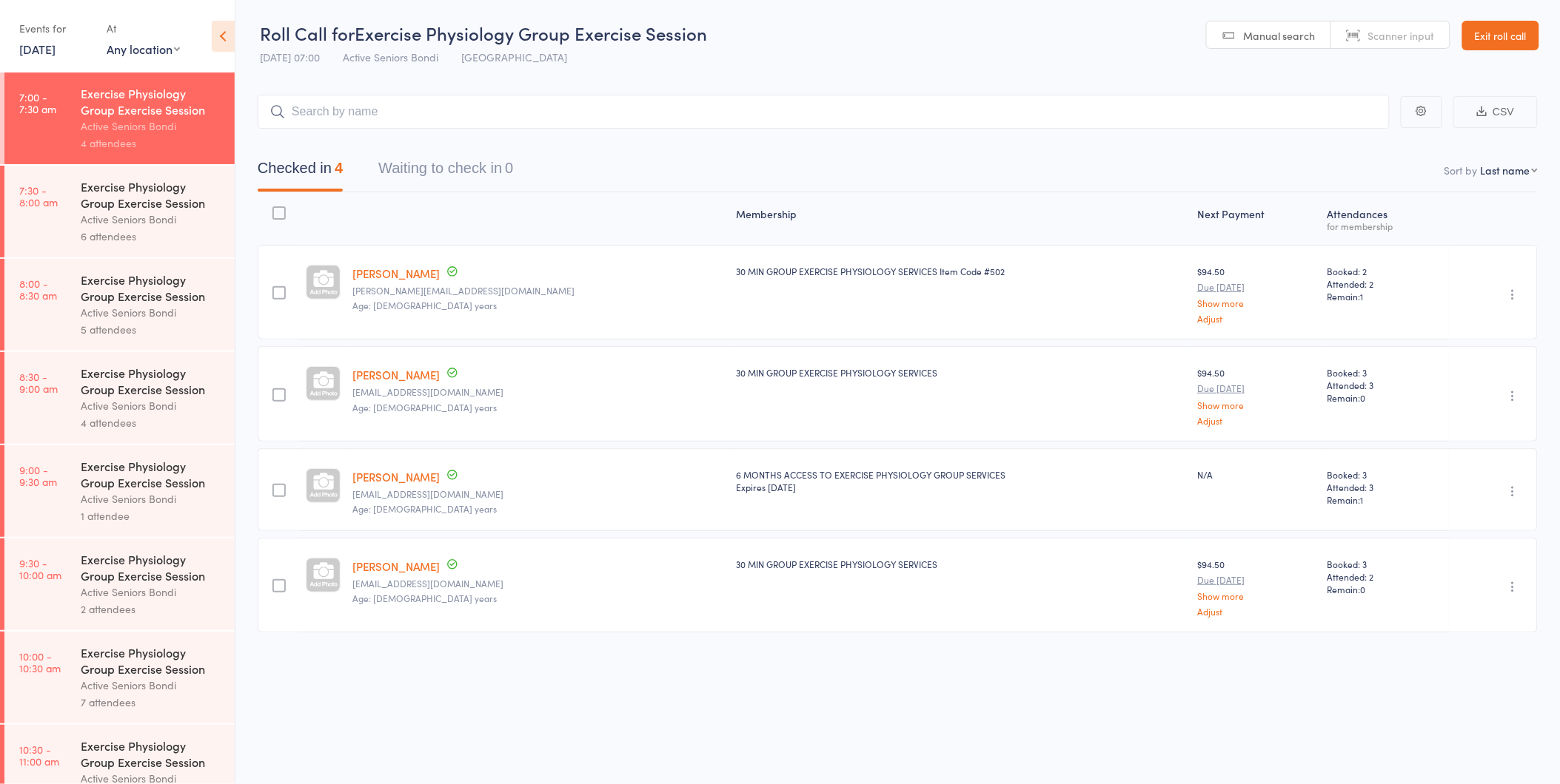
click at [28, 324] on link "8:00 - 8:30 am Exercise Physiology Group Exercise Session Active Seniors Bondi …" at bounding box center [119, 304] width 230 height 92
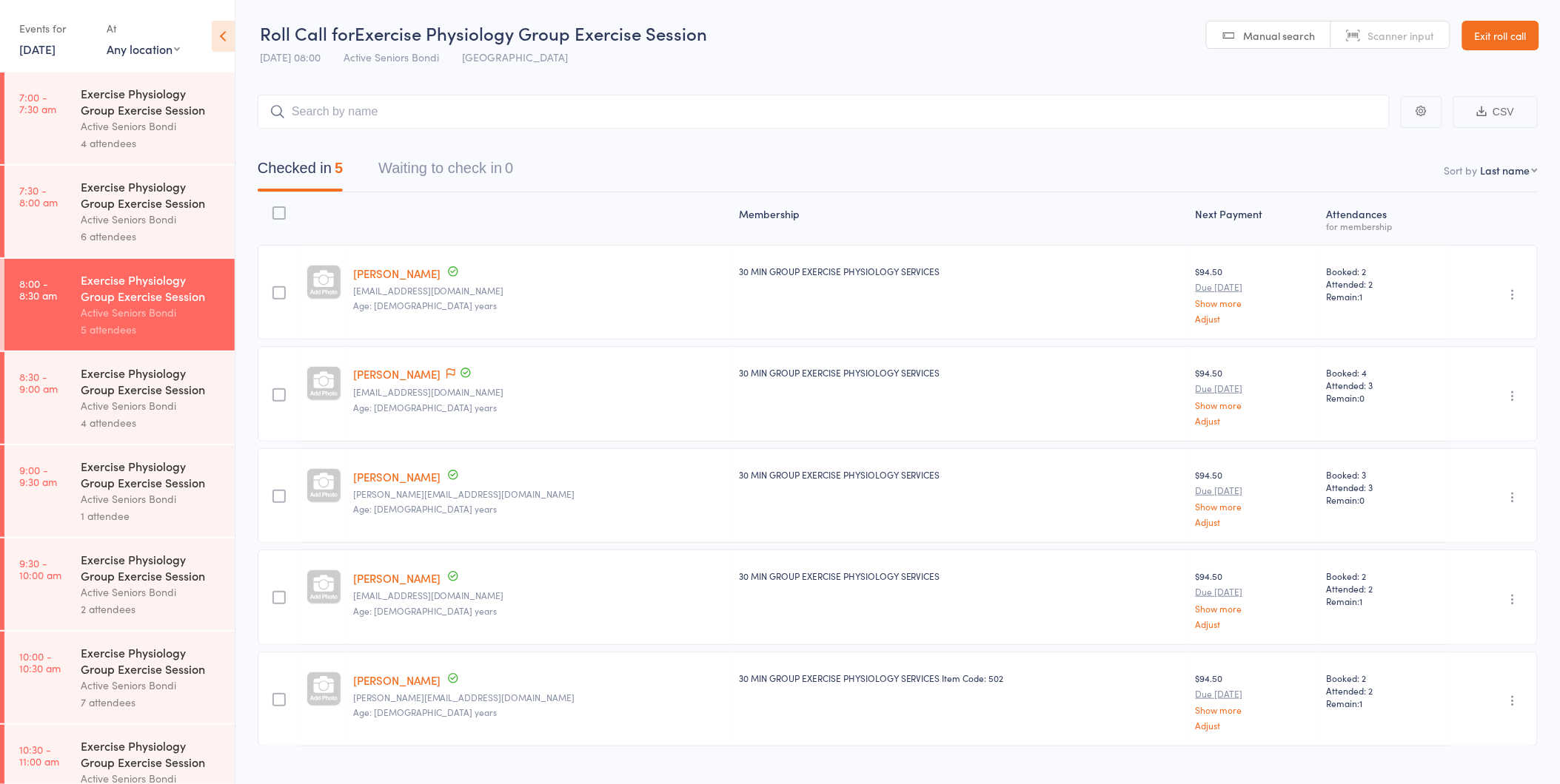
click at [84, 392] on div "Exercise Physiology Group Exercise Session" at bounding box center [151, 381] width 142 height 33
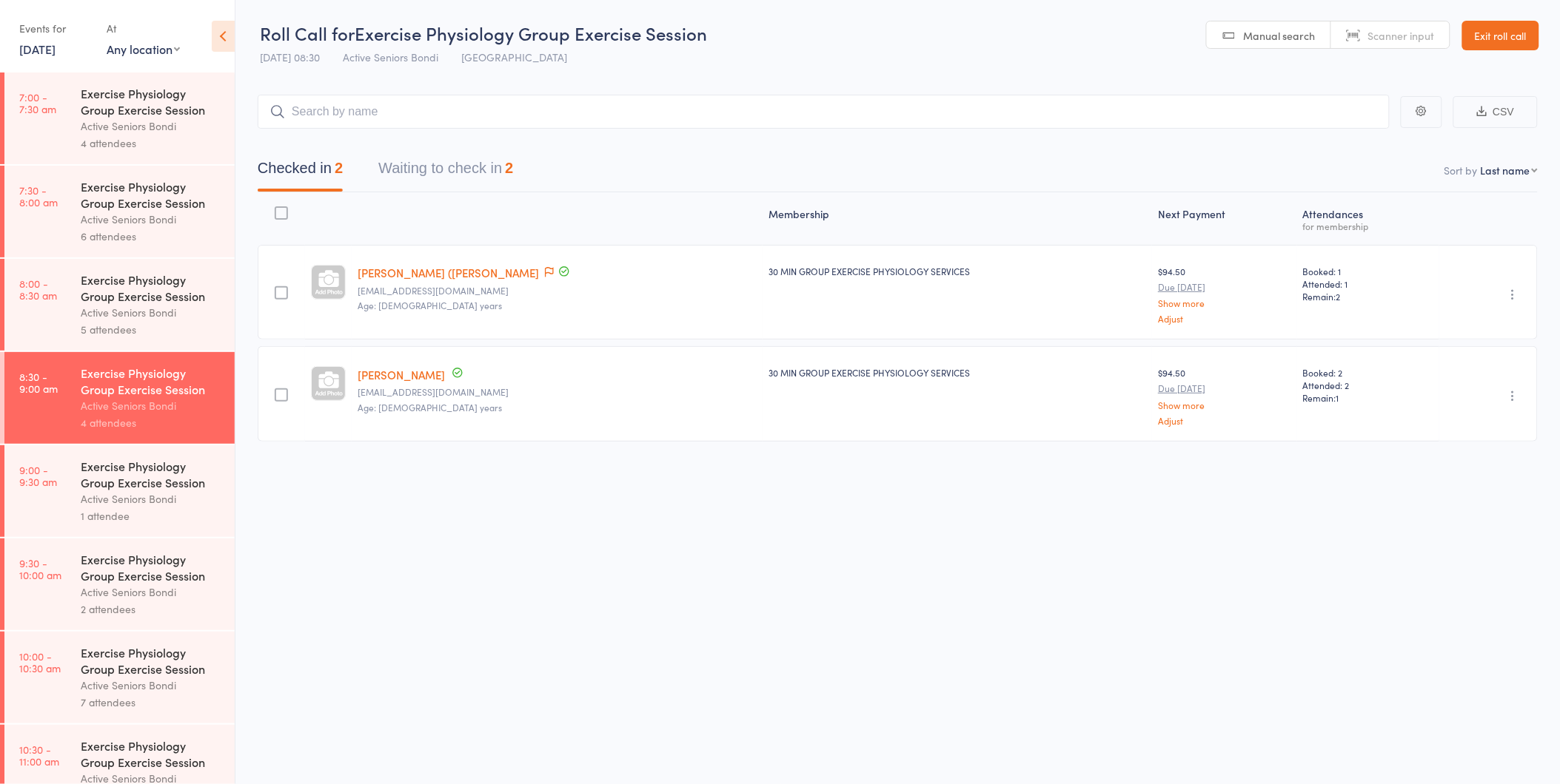
click at [397, 154] on button "Waiting to check in 2" at bounding box center [445, 172] width 135 height 40
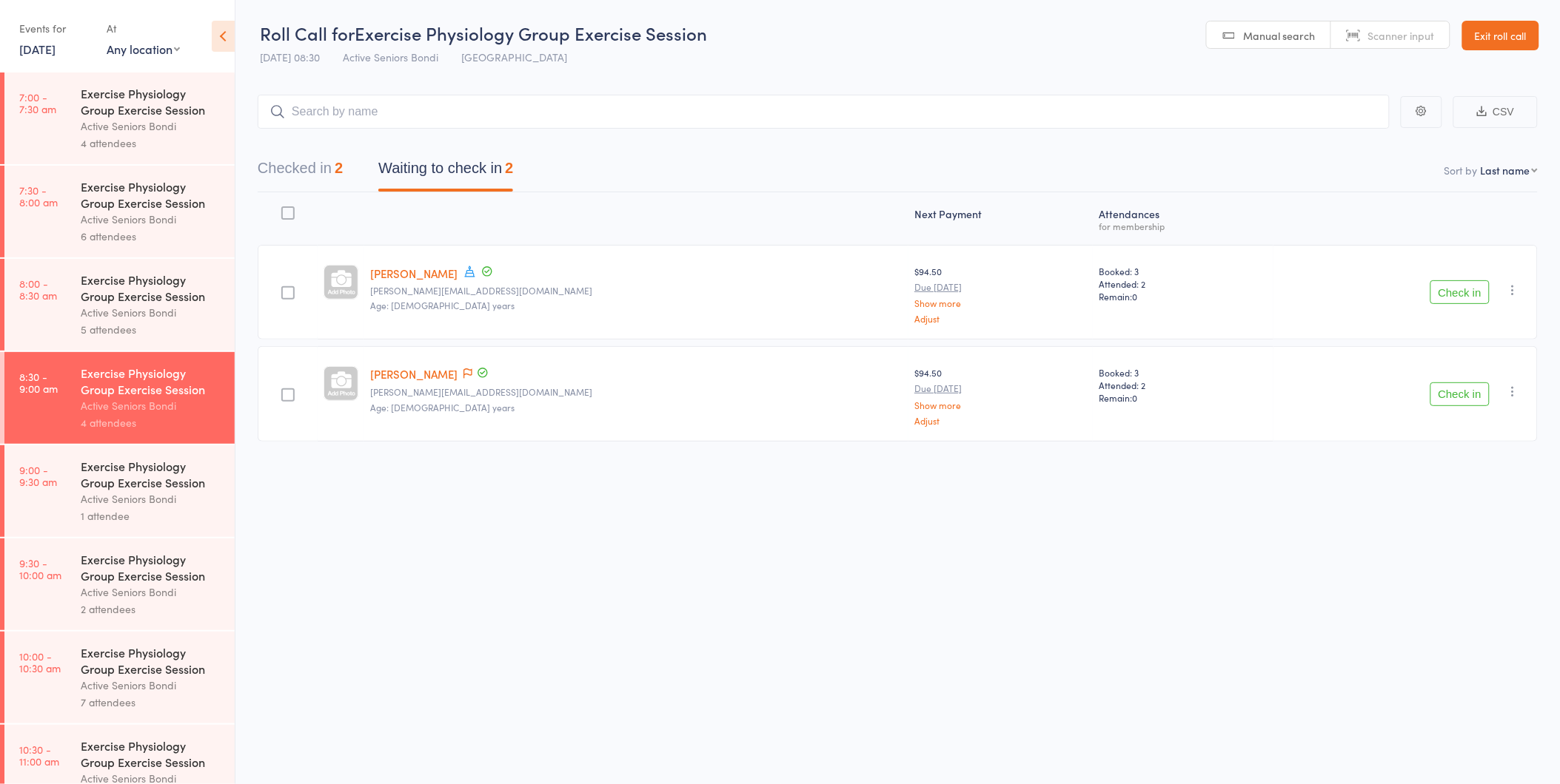
click at [1454, 285] on button "Check in" at bounding box center [1460, 292] width 60 height 24
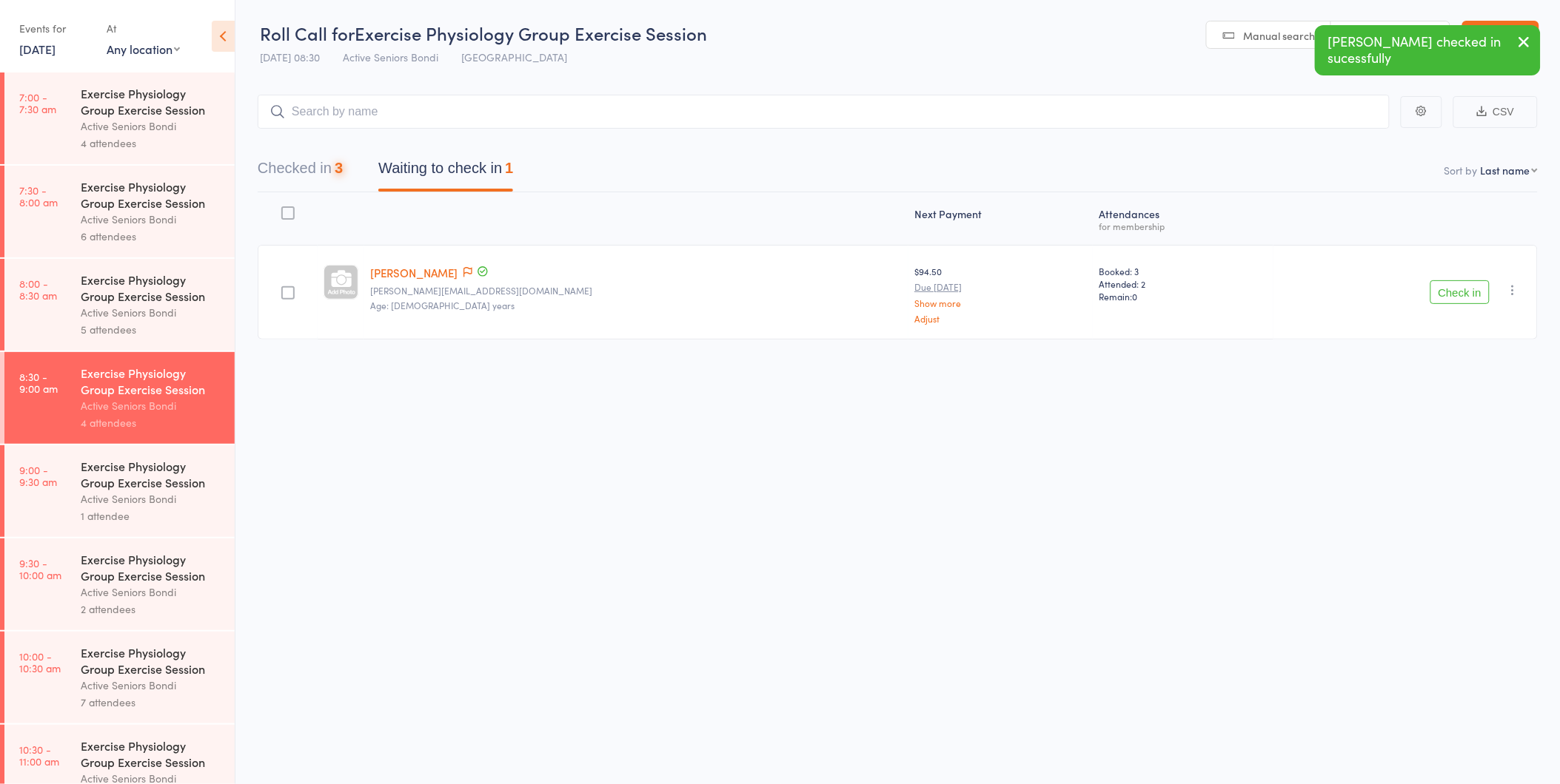
click at [1454, 285] on button "Check in" at bounding box center [1460, 292] width 60 height 24
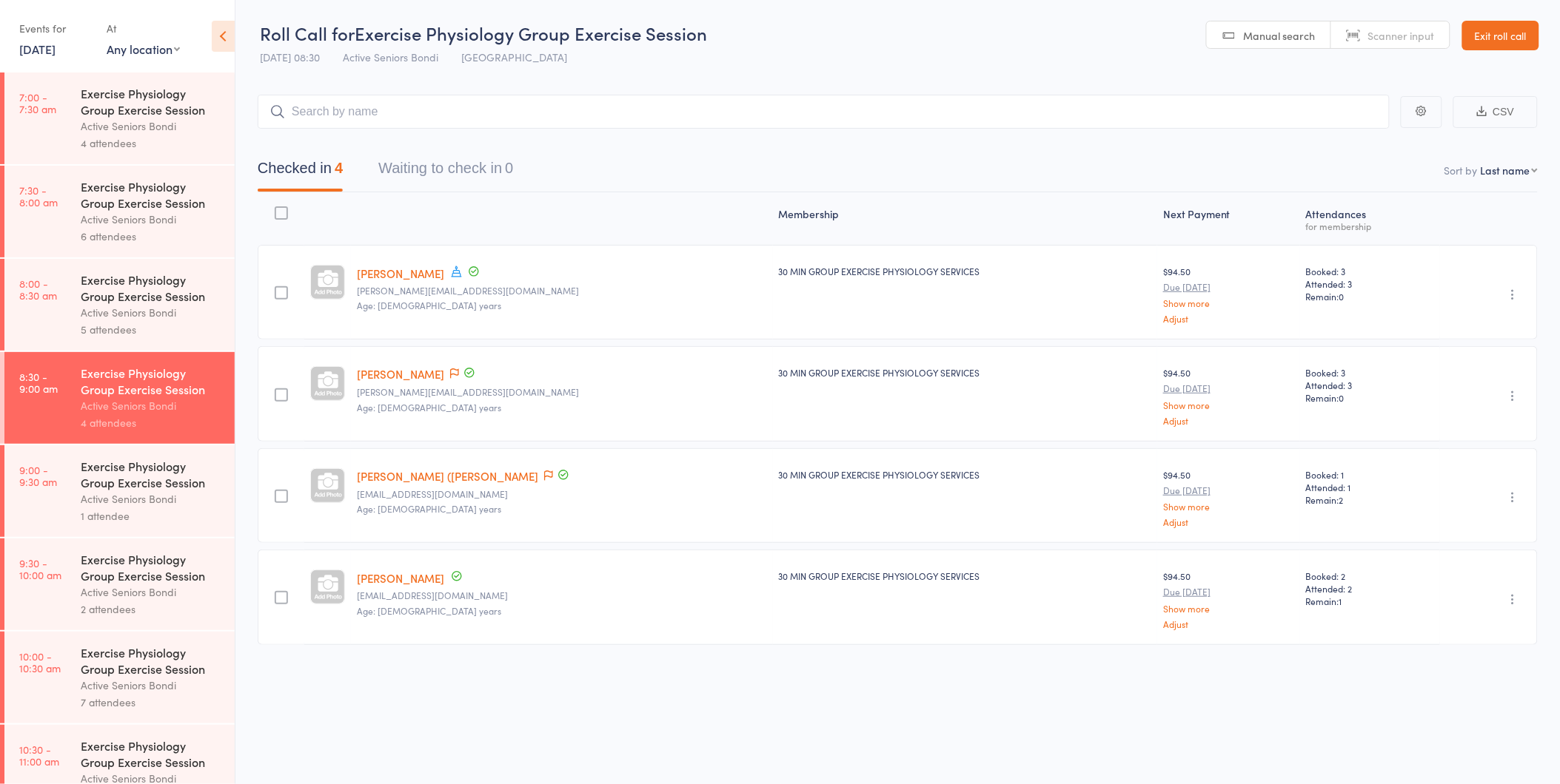
click at [1466, 319] on div "Undo check-in Send message Add Note Add Task Add Flag Remove Mark absent" at bounding box center [1489, 292] width 98 height 95
drag, startPoint x: 1466, startPoint y: 319, endPoint x: 1357, endPoint y: 323, distance: 109.1
click at [1465, 318] on div "Undo check-in Send message Add Note Add Task Add Flag Remove Mark absent" at bounding box center [1489, 292] width 98 height 95
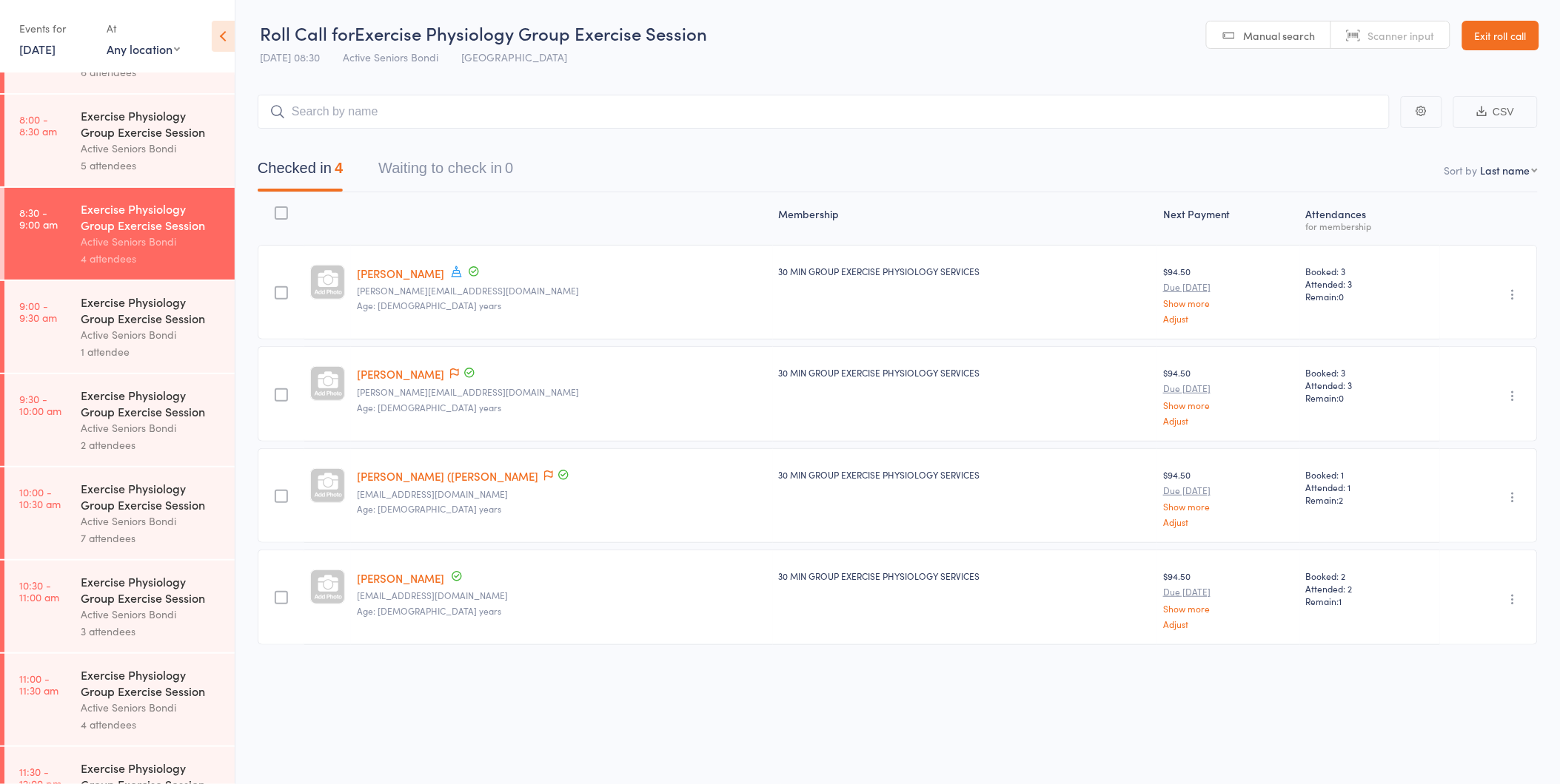
scroll to position [1, 0]
click at [95, 333] on div "Active Seniors Bondi" at bounding box center [151, 334] width 142 height 17
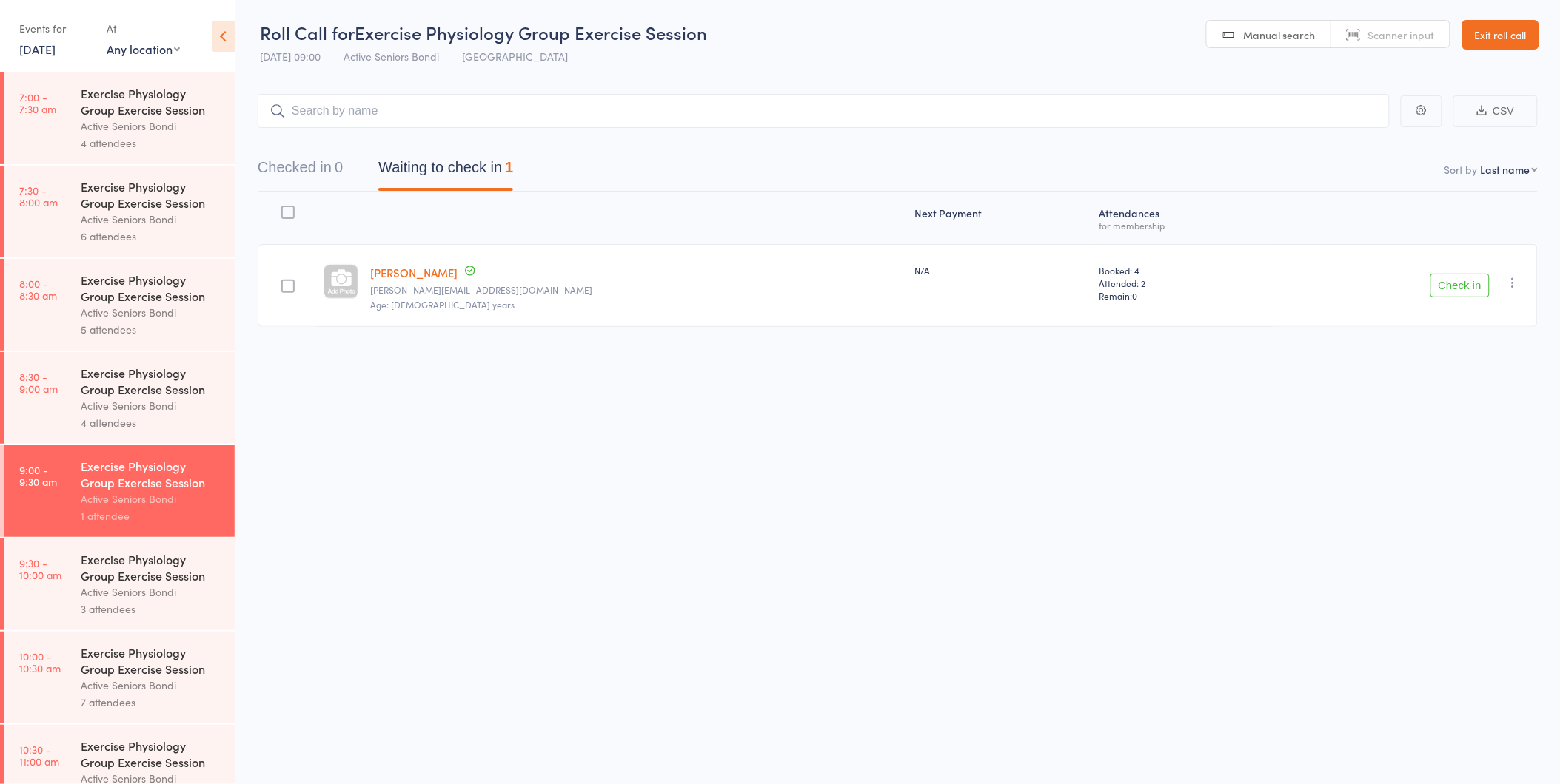
click at [1452, 293] on button "Check in" at bounding box center [1460, 285] width 60 height 24
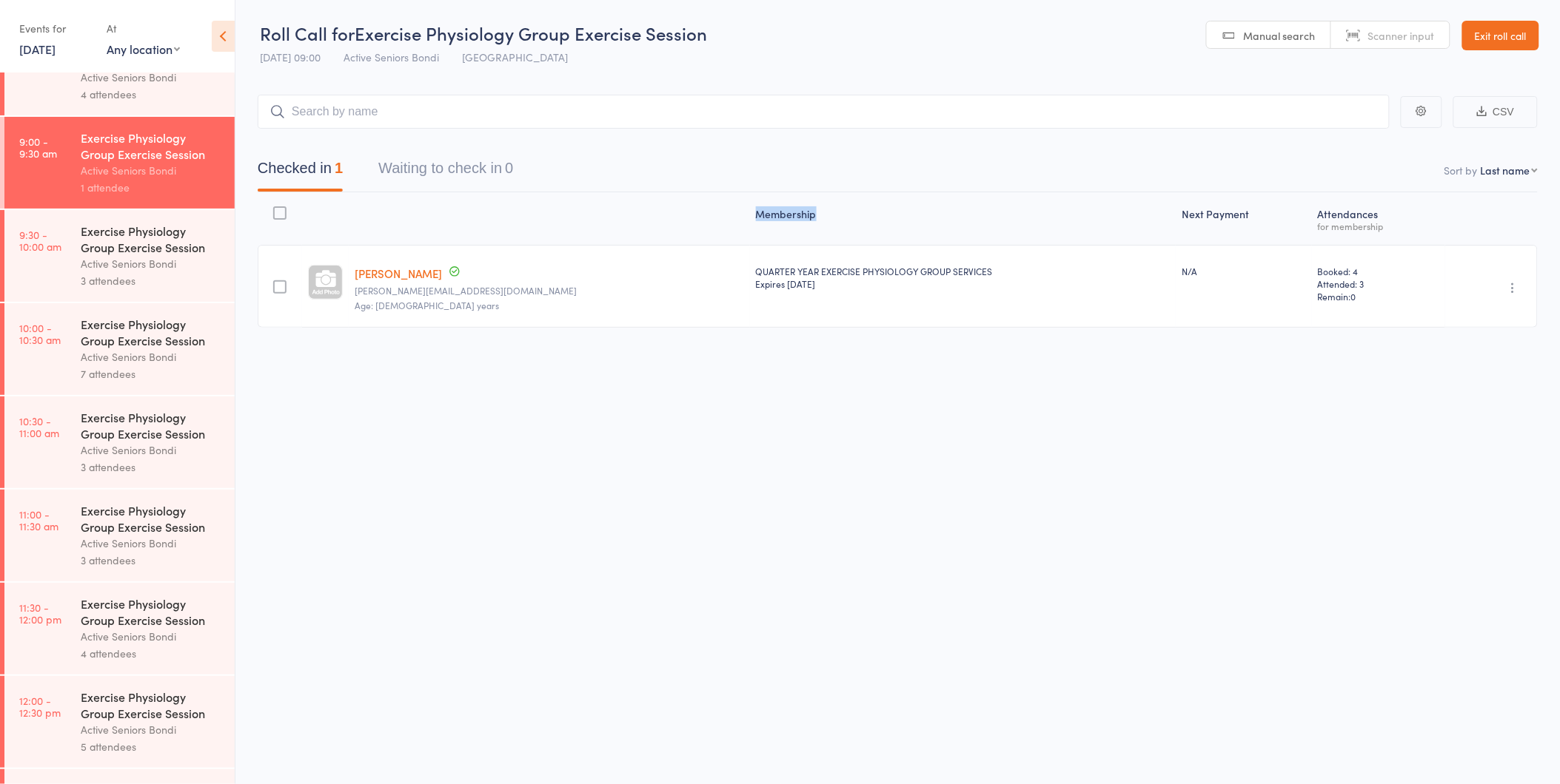
drag, startPoint x: 553, startPoint y: 212, endPoint x: 738, endPoint y: 219, distance: 185.1
click at [738, 219] on div "Membership Next Payment Atten­dances for membership" at bounding box center [898, 219] width 1280 height 40
drag, startPoint x: 738, startPoint y: 219, endPoint x: 641, endPoint y: 213, distance: 97.2
click at [750, 213] on div "Membership" at bounding box center [963, 219] width 426 height 40
drag, startPoint x: 668, startPoint y: 209, endPoint x: 590, endPoint y: 206, distance: 78.1
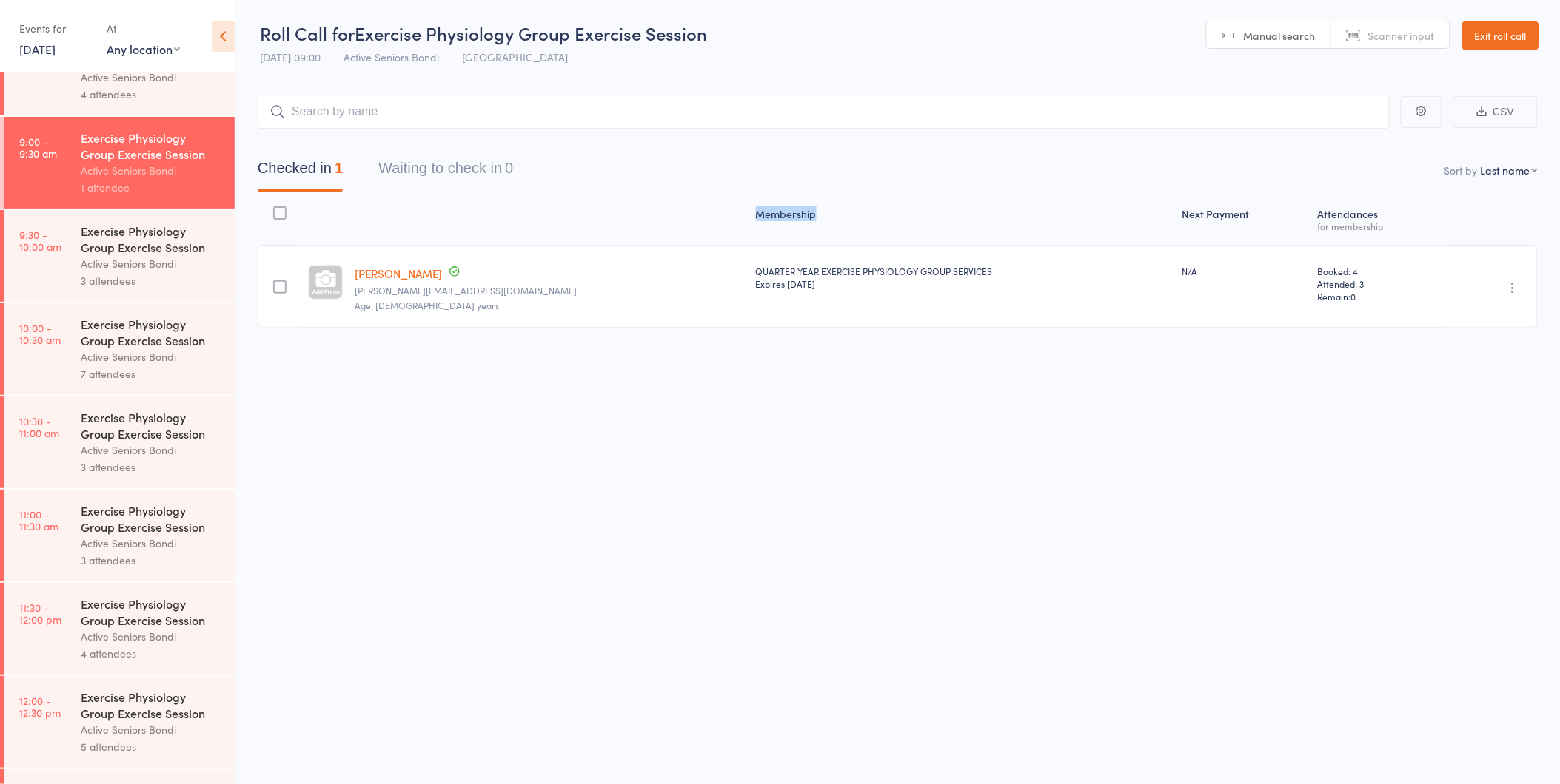
click at [590, 206] on div "Membership Next Payment Atten­dances for membership" at bounding box center [898, 219] width 1280 height 40
drag, startPoint x: 590, startPoint y: 206, endPoint x: 593, endPoint y: 222, distance: 16.3
click at [750, 222] on div "Membership" at bounding box center [963, 219] width 426 height 40
click at [124, 254] on div "Exercise Physiology Group Exercise Session" at bounding box center [151, 239] width 142 height 33
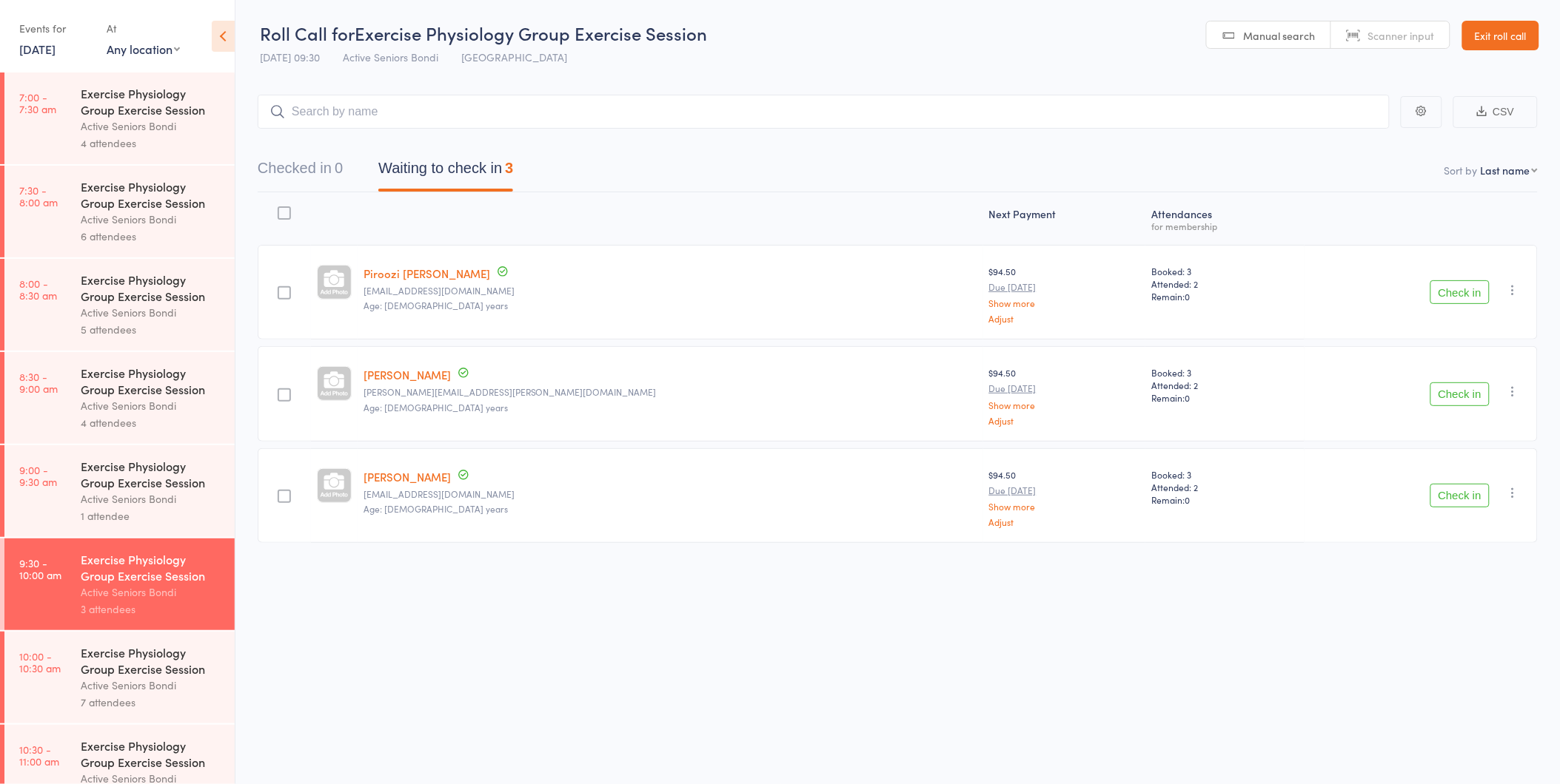
click at [1515, 289] on icon "button" at bounding box center [1513, 289] width 15 height 15
click at [1467, 420] on li "Remove" at bounding box center [1460, 418] width 122 height 20
click at [114, 493] on div "Active Seniors Bondi" at bounding box center [151, 499] width 142 height 17
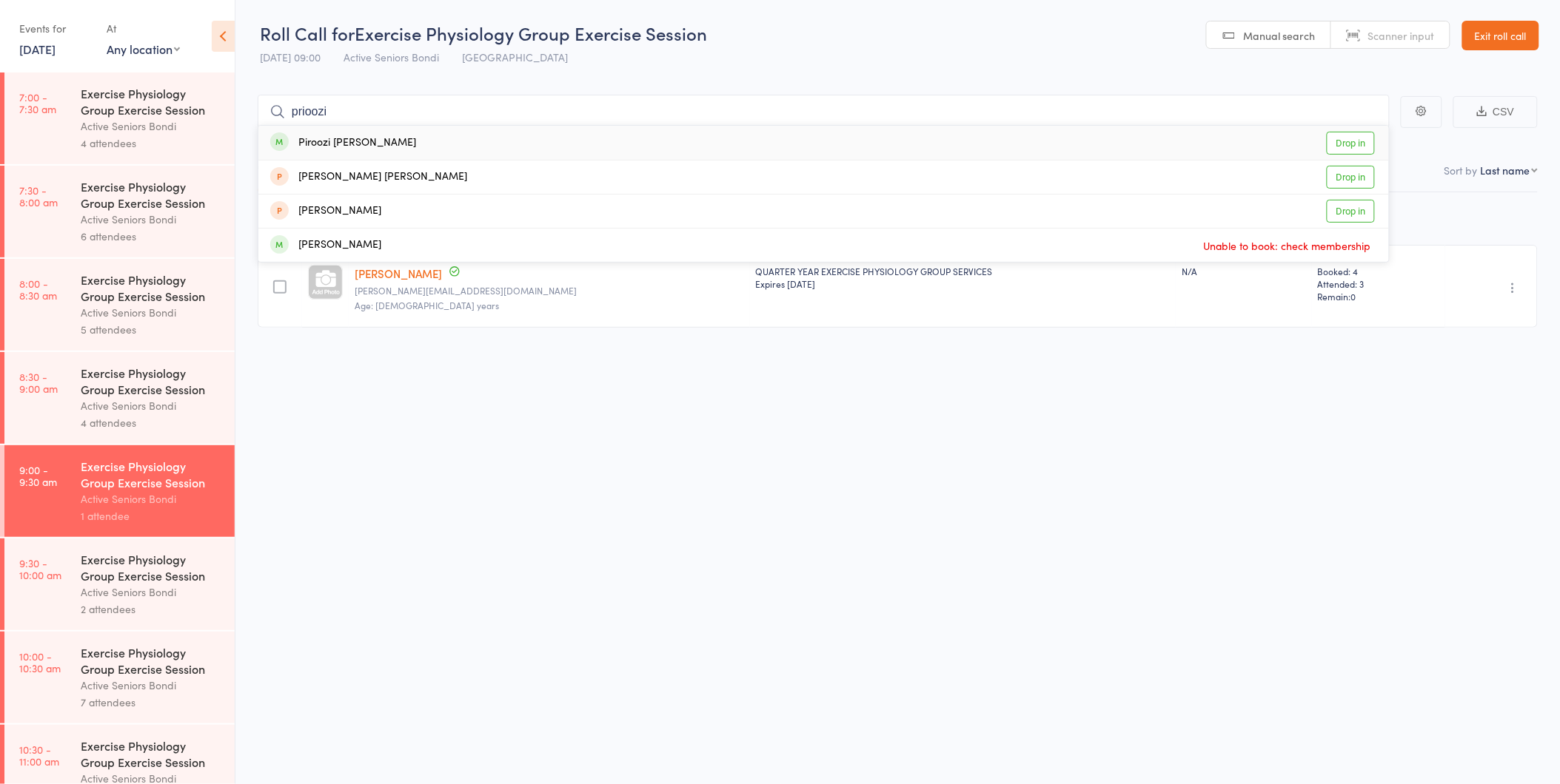
type input "prioozi"
click at [1350, 145] on link "Drop in" at bounding box center [1351, 143] width 49 height 23
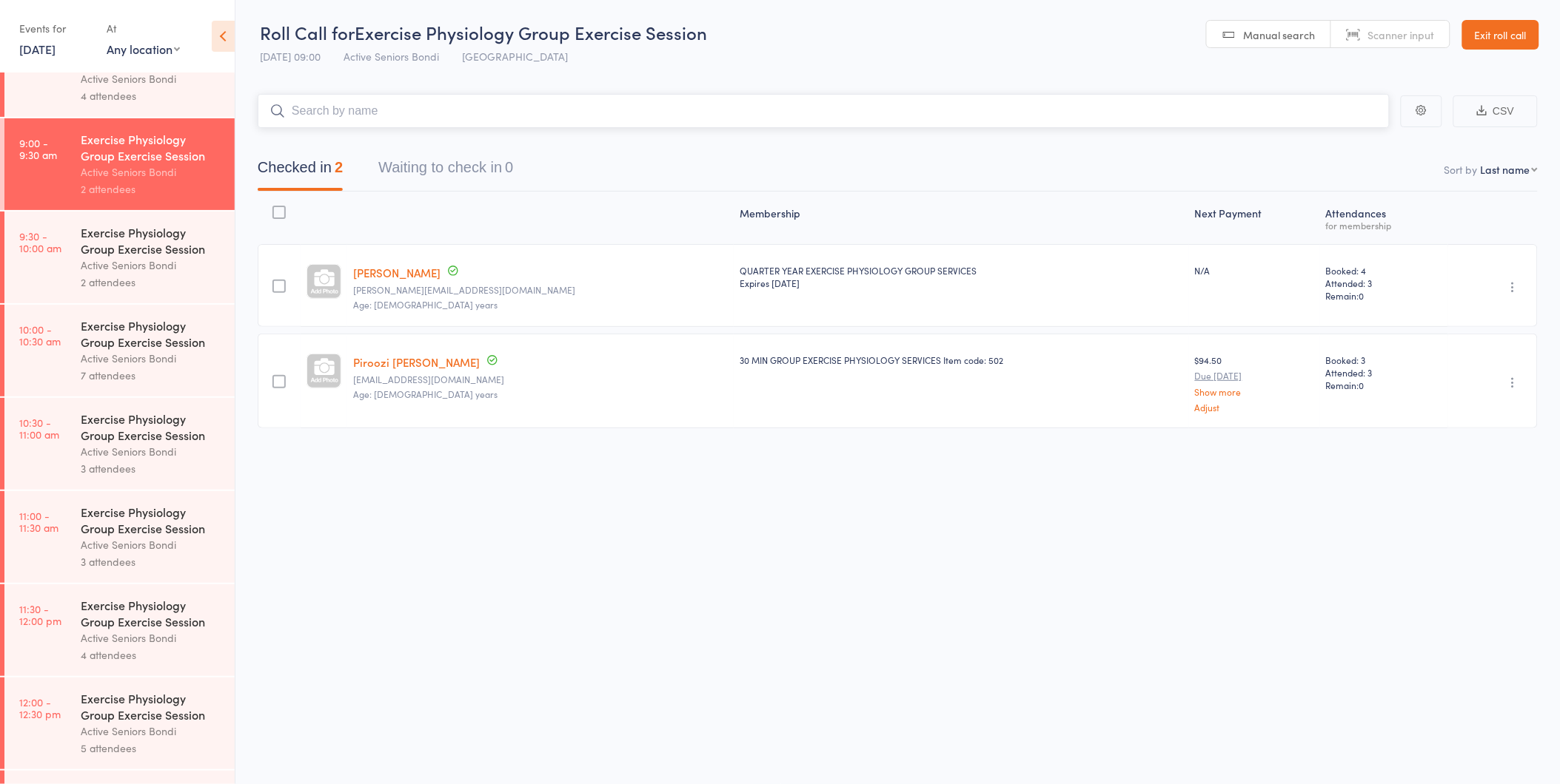
scroll to position [328, 0]
click at [109, 243] on div "Exercise Physiology Group Exercise Session" at bounding box center [151, 239] width 142 height 33
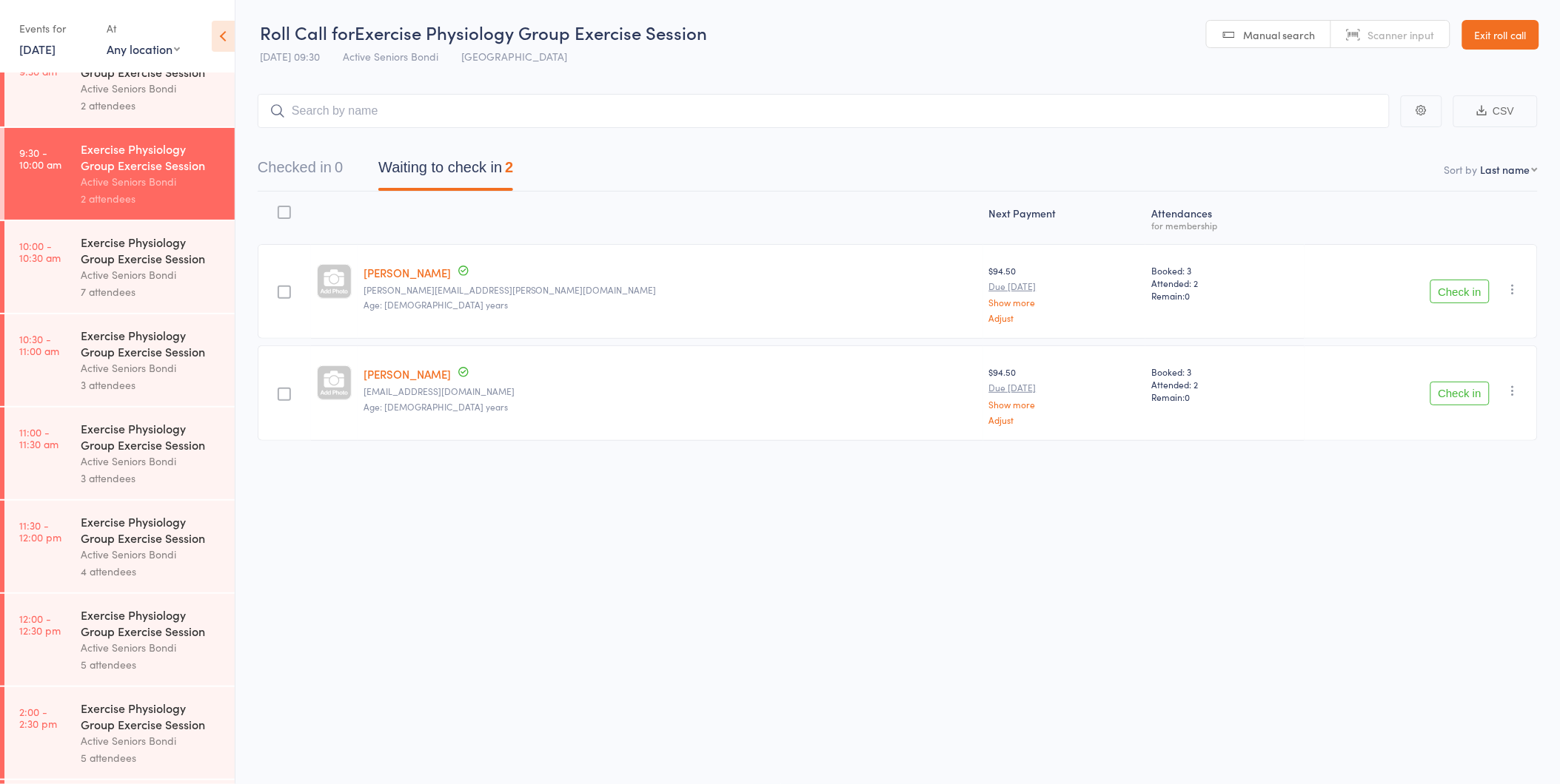
scroll to position [575, 0]
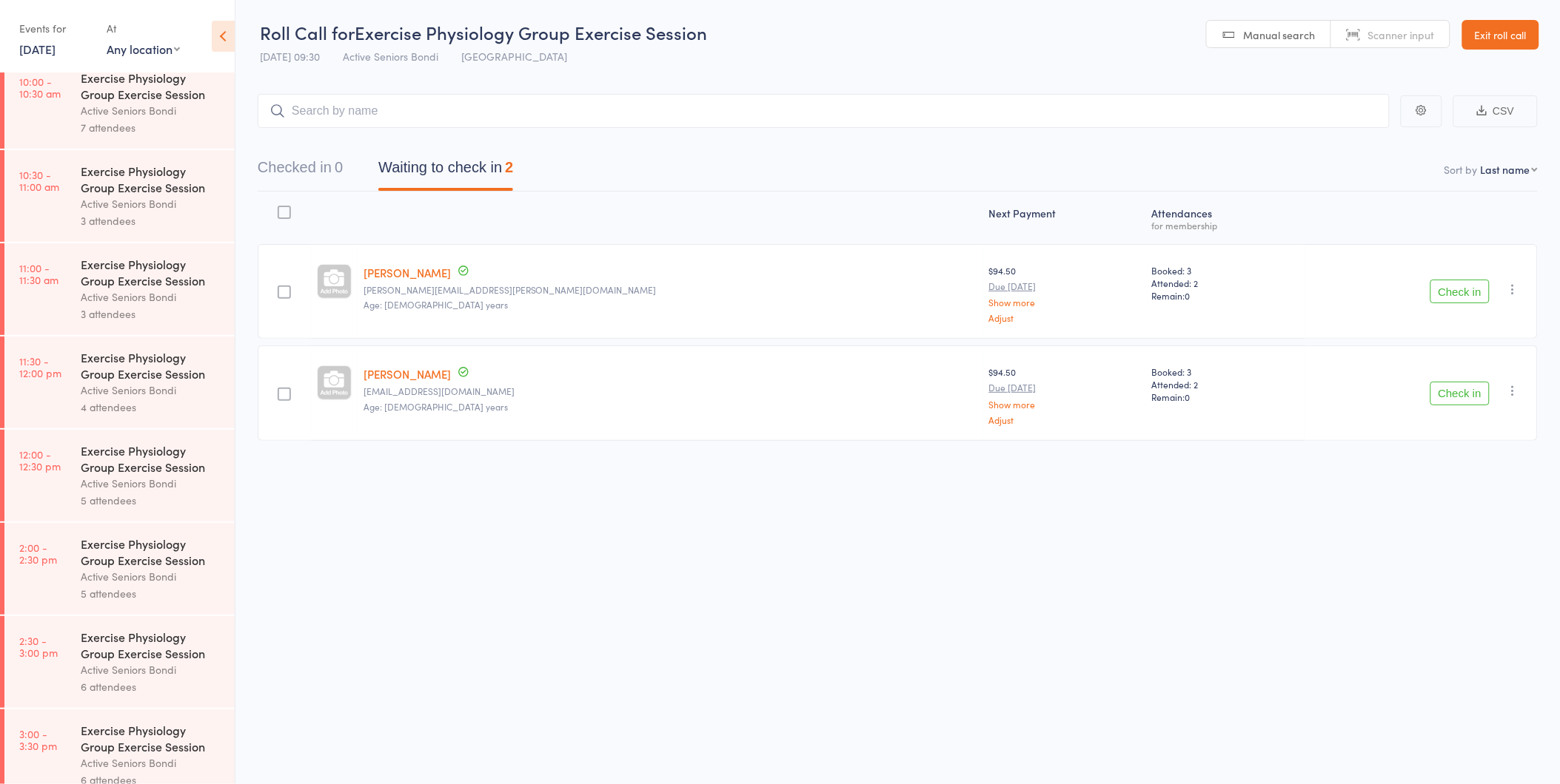
click at [96, 111] on div "Active Seniors Bondi" at bounding box center [151, 110] width 142 height 17
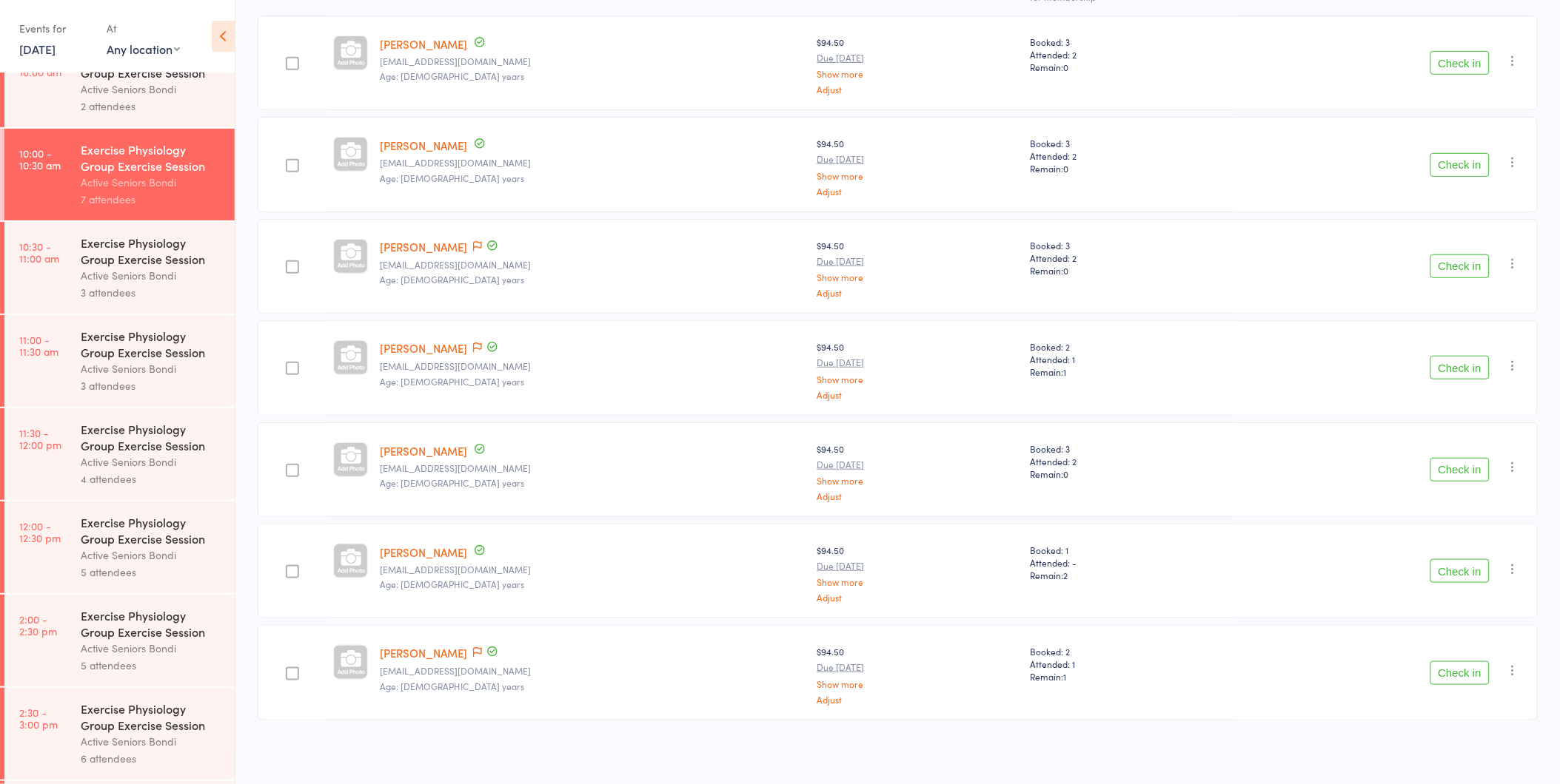
scroll to position [328, 0]
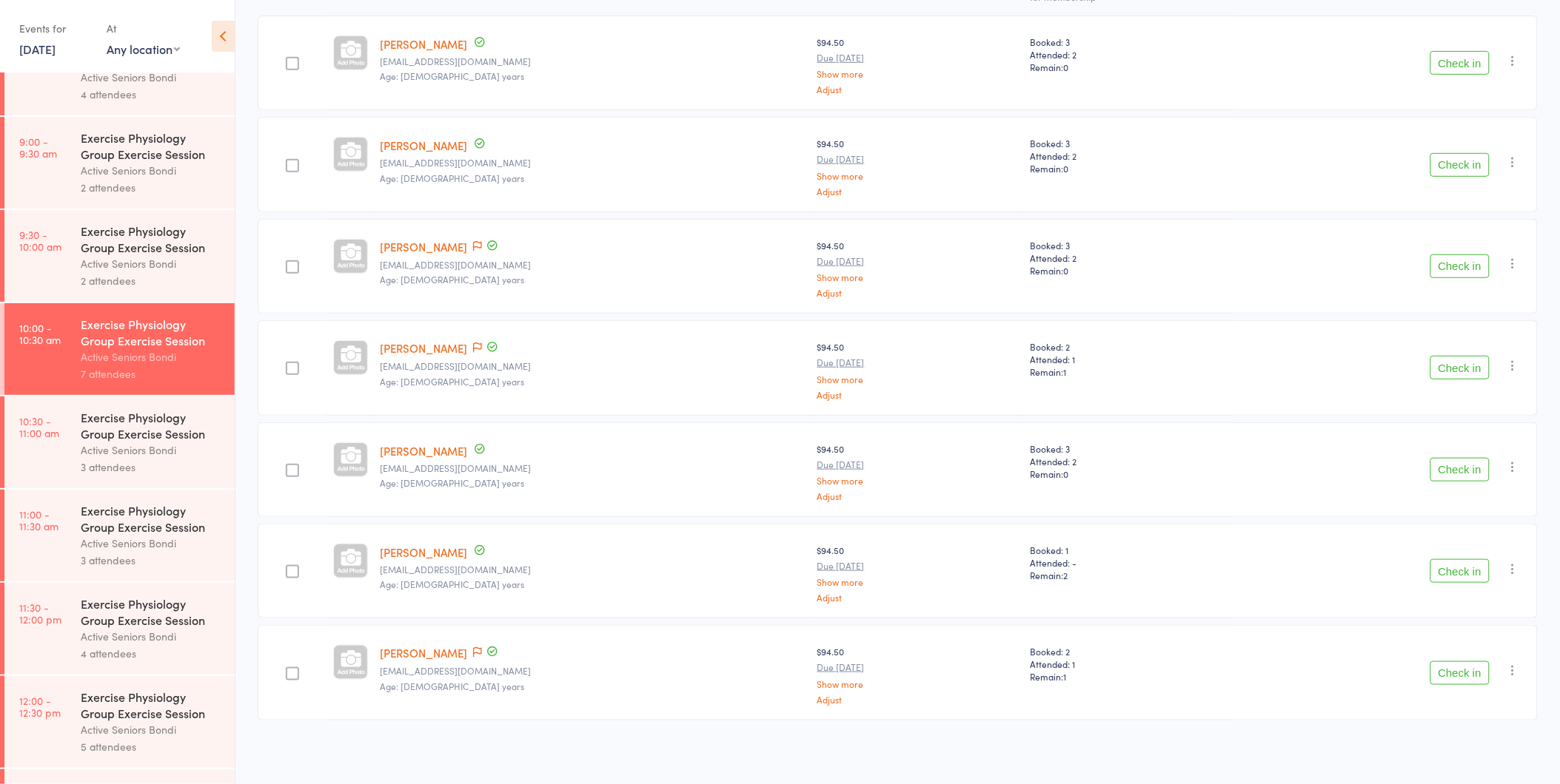
click at [154, 259] on div "Active Seniors Bondi" at bounding box center [151, 264] width 142 height 17
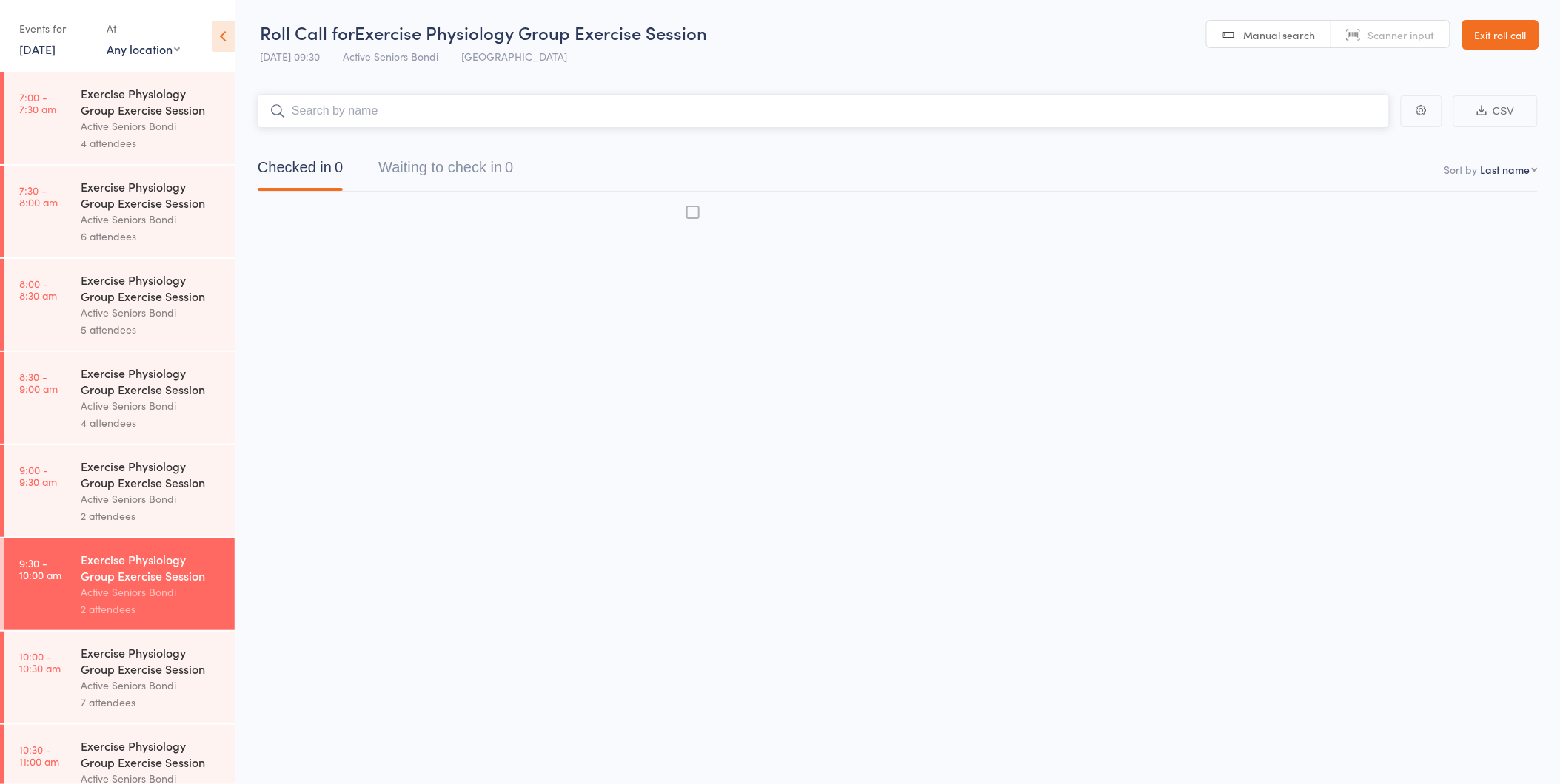
scroll to position [1, 0]
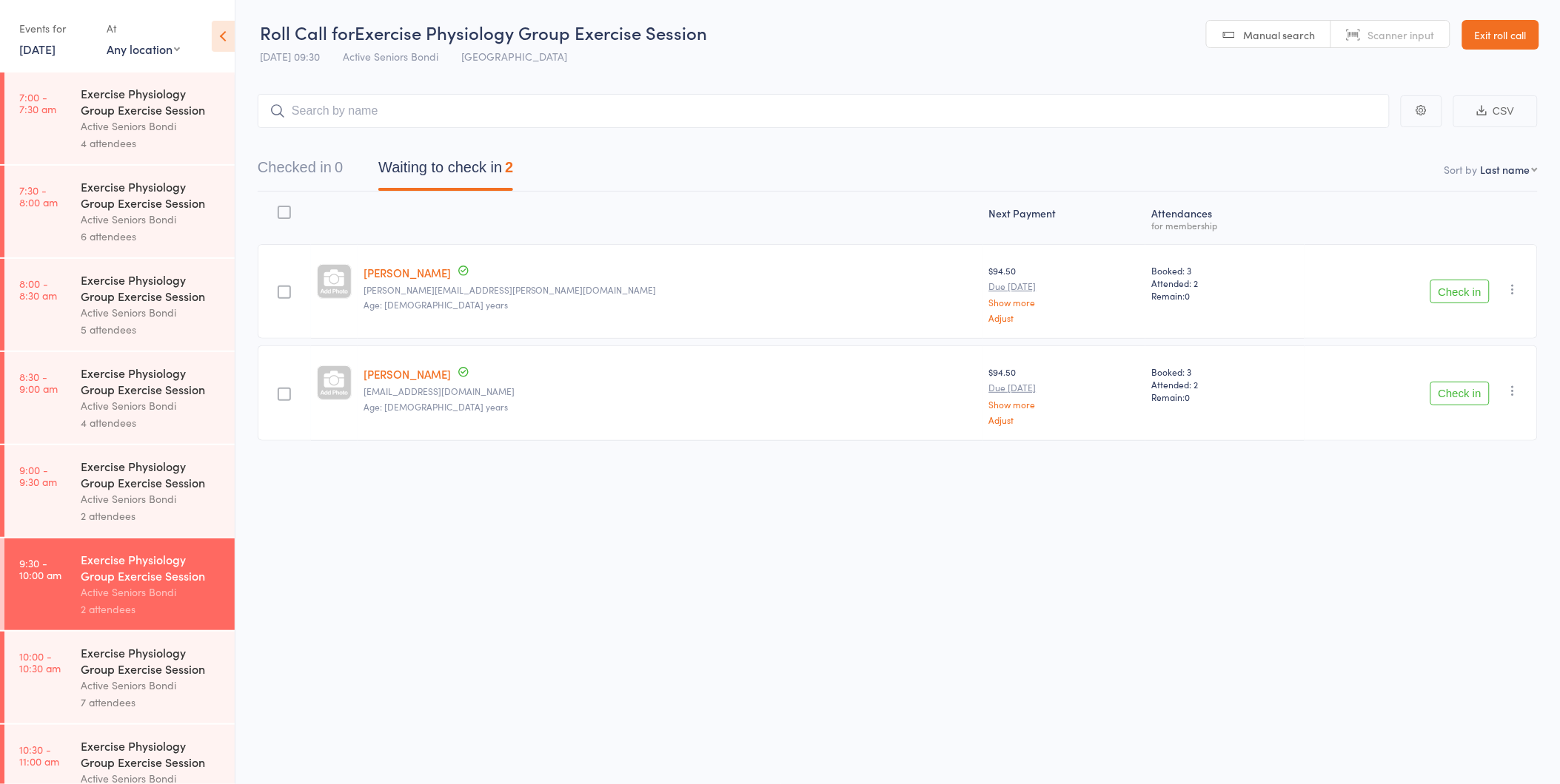
click at [1453, 290] on button "Check in" at bounding box center [1460, 291] width 60 height 24
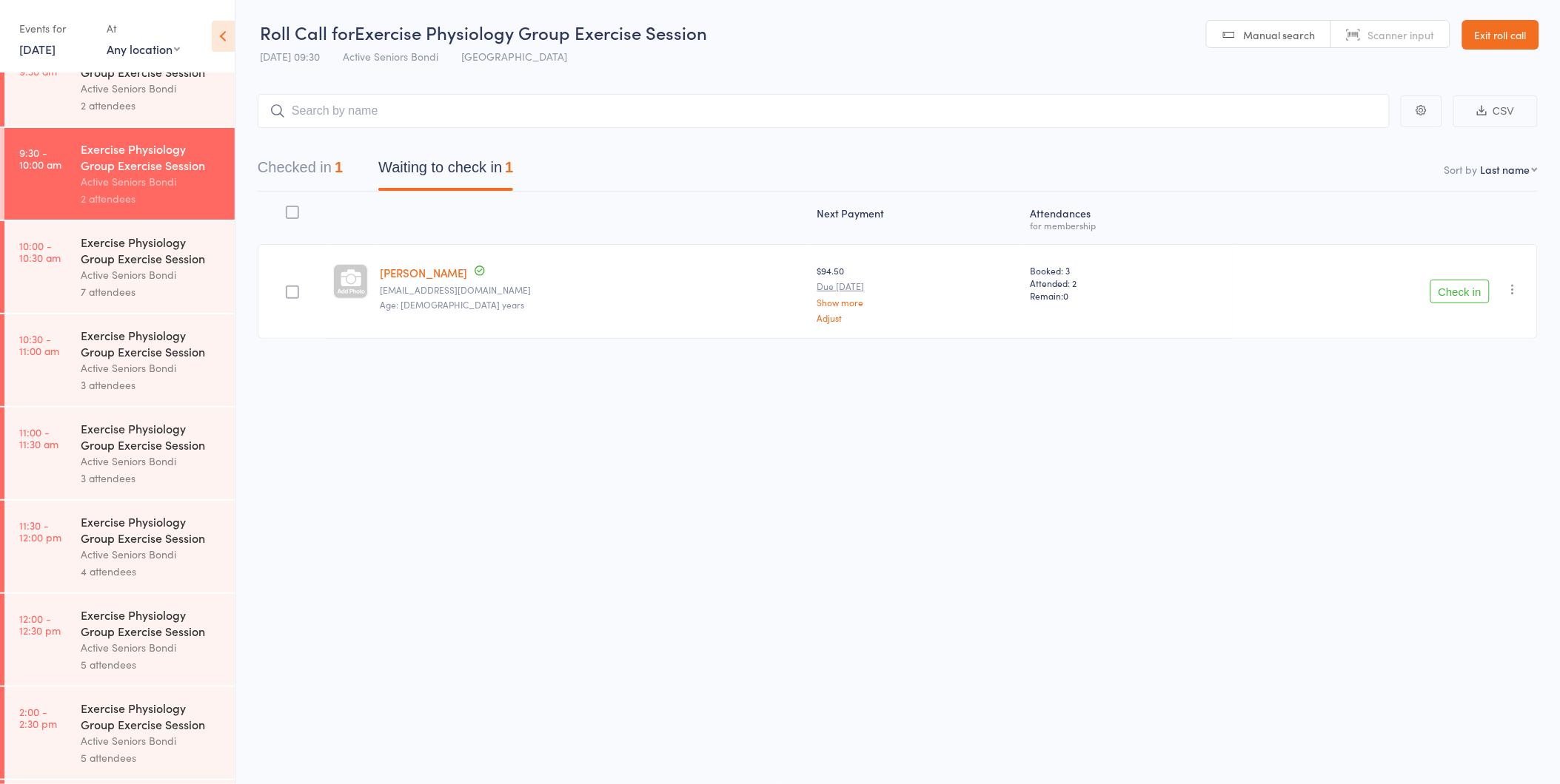
scroll to position [0, 0]
click at [38, 46] on link "12 Sep, 2025" at bounding box center [37, 49] width 37 height 16
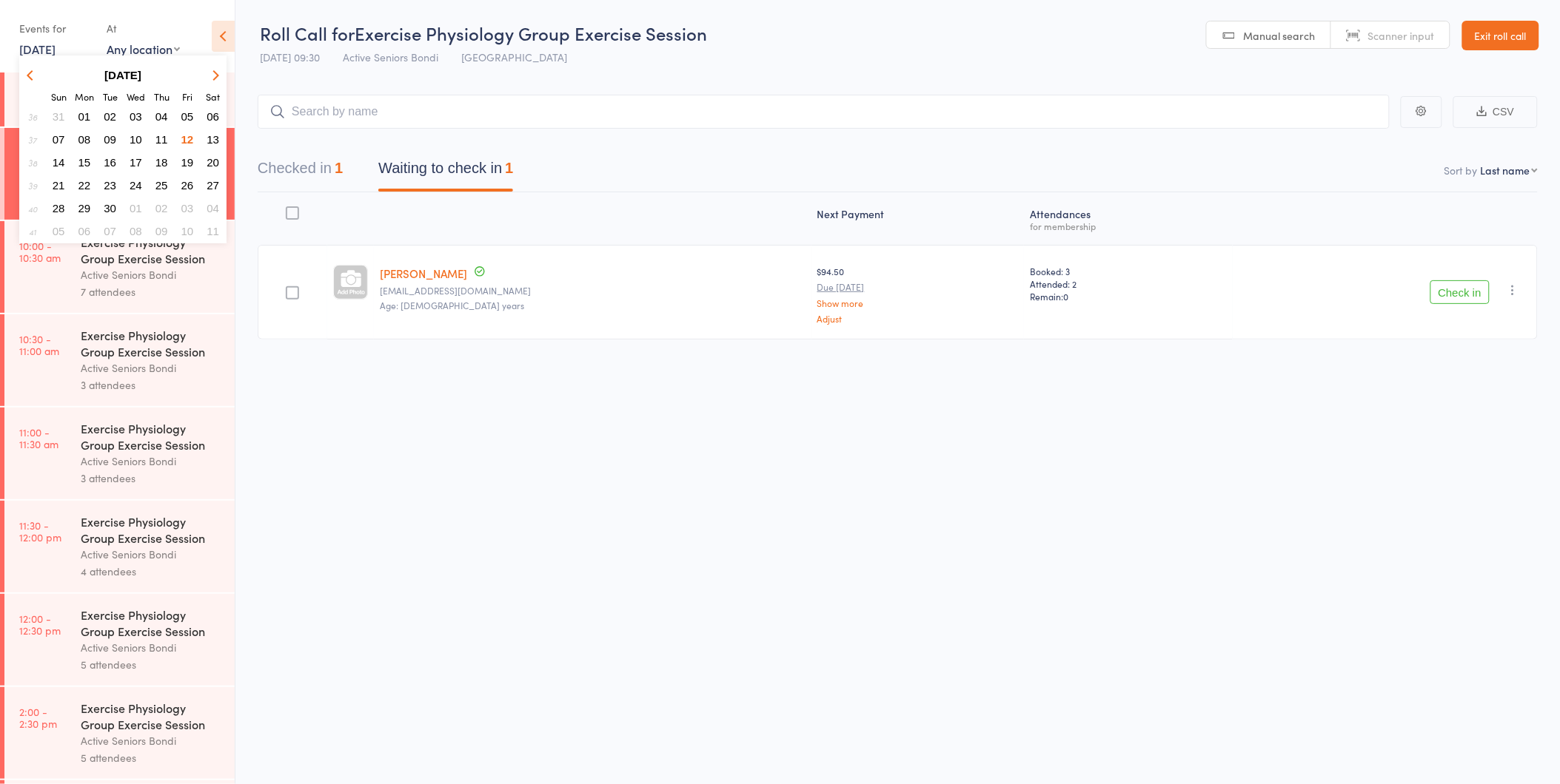
click at [220, 136] on button "13" at bounding box center [212, 140] width 23 height 20
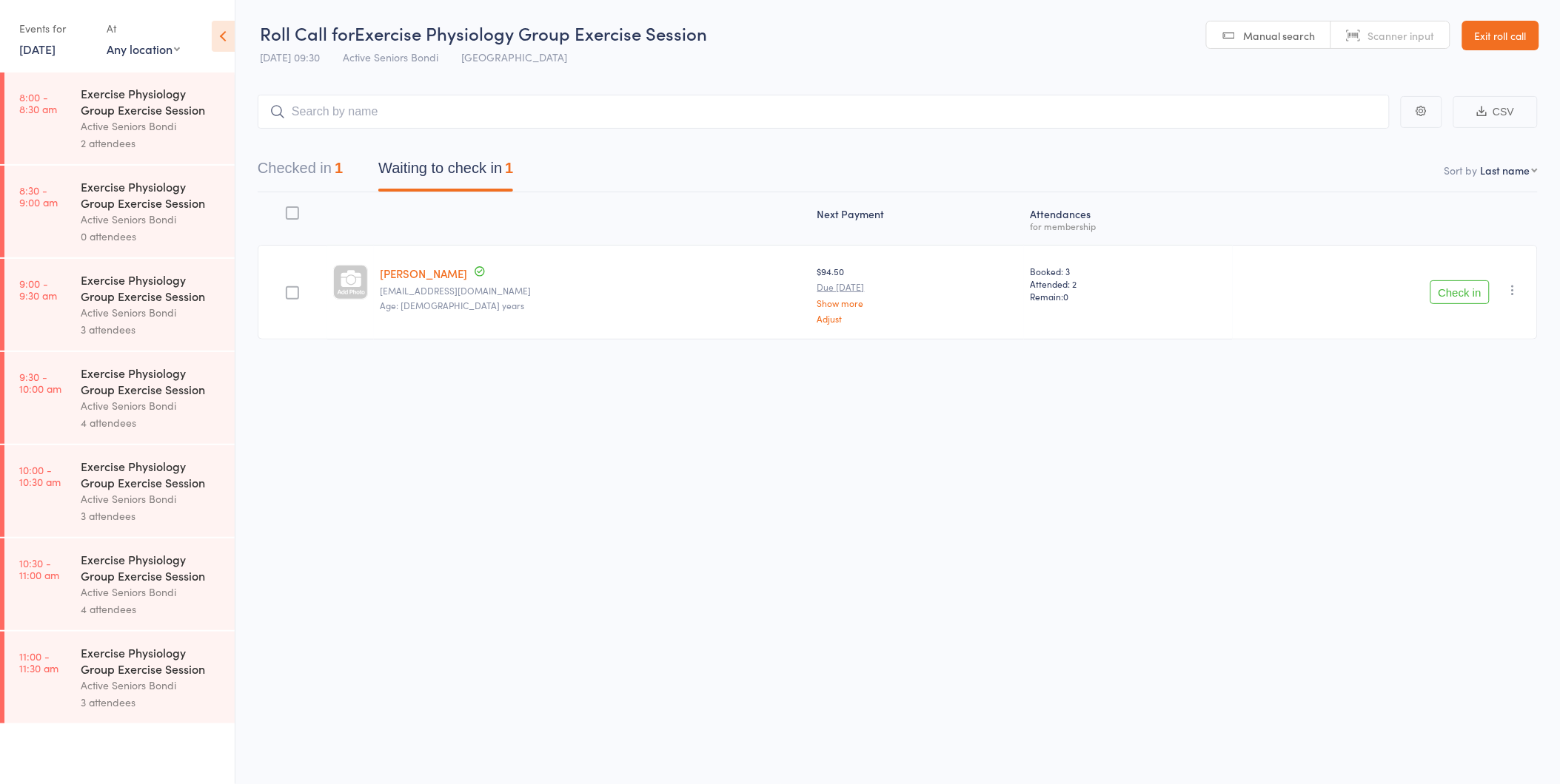
click at [1477, 25] on link "Exit roll call" at bounding box center [1500, 36] width 77 height 30
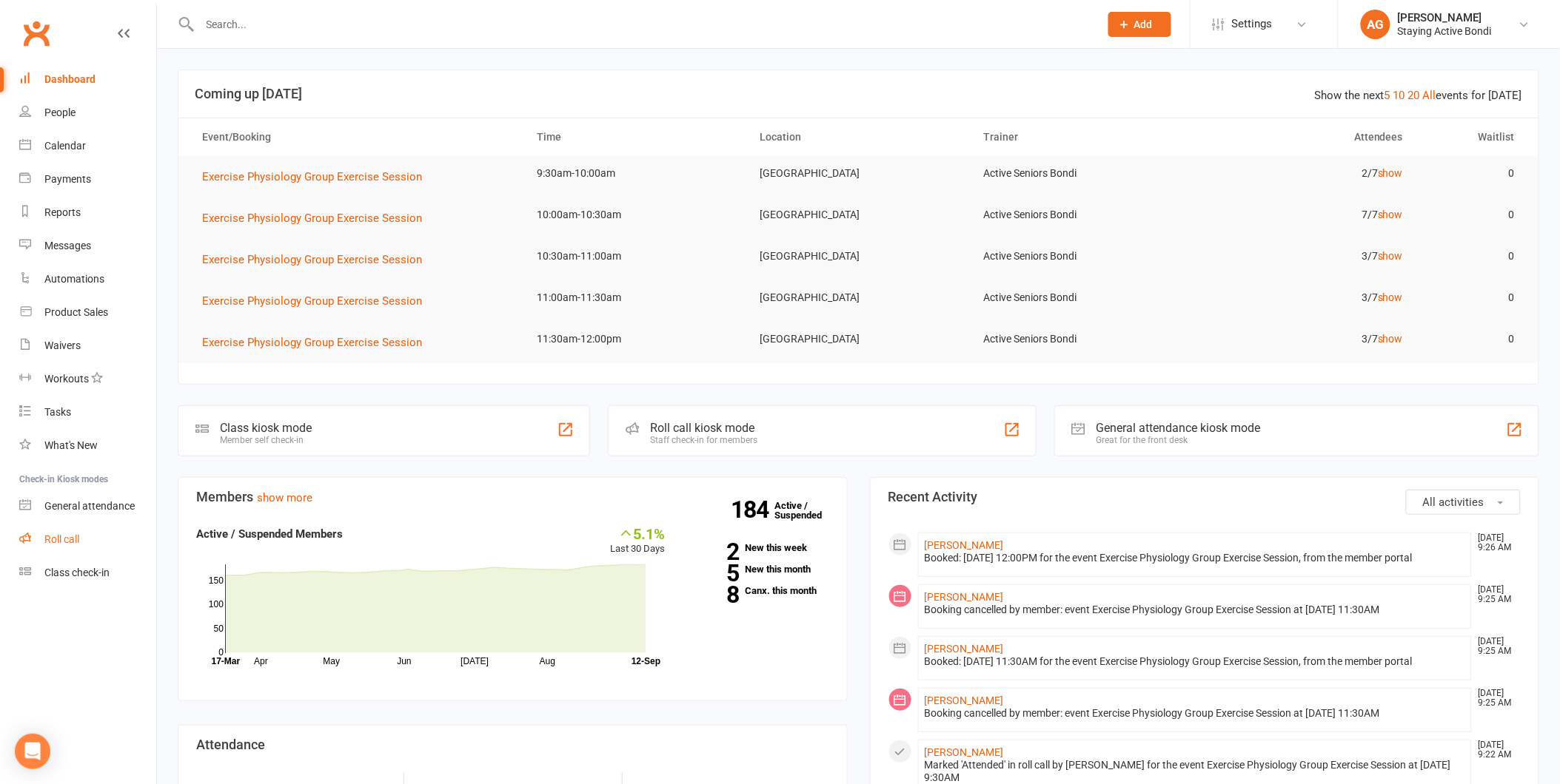
click at [62, 538] on div "Roll call" at bounding box center [61, 539] width 35 height 12
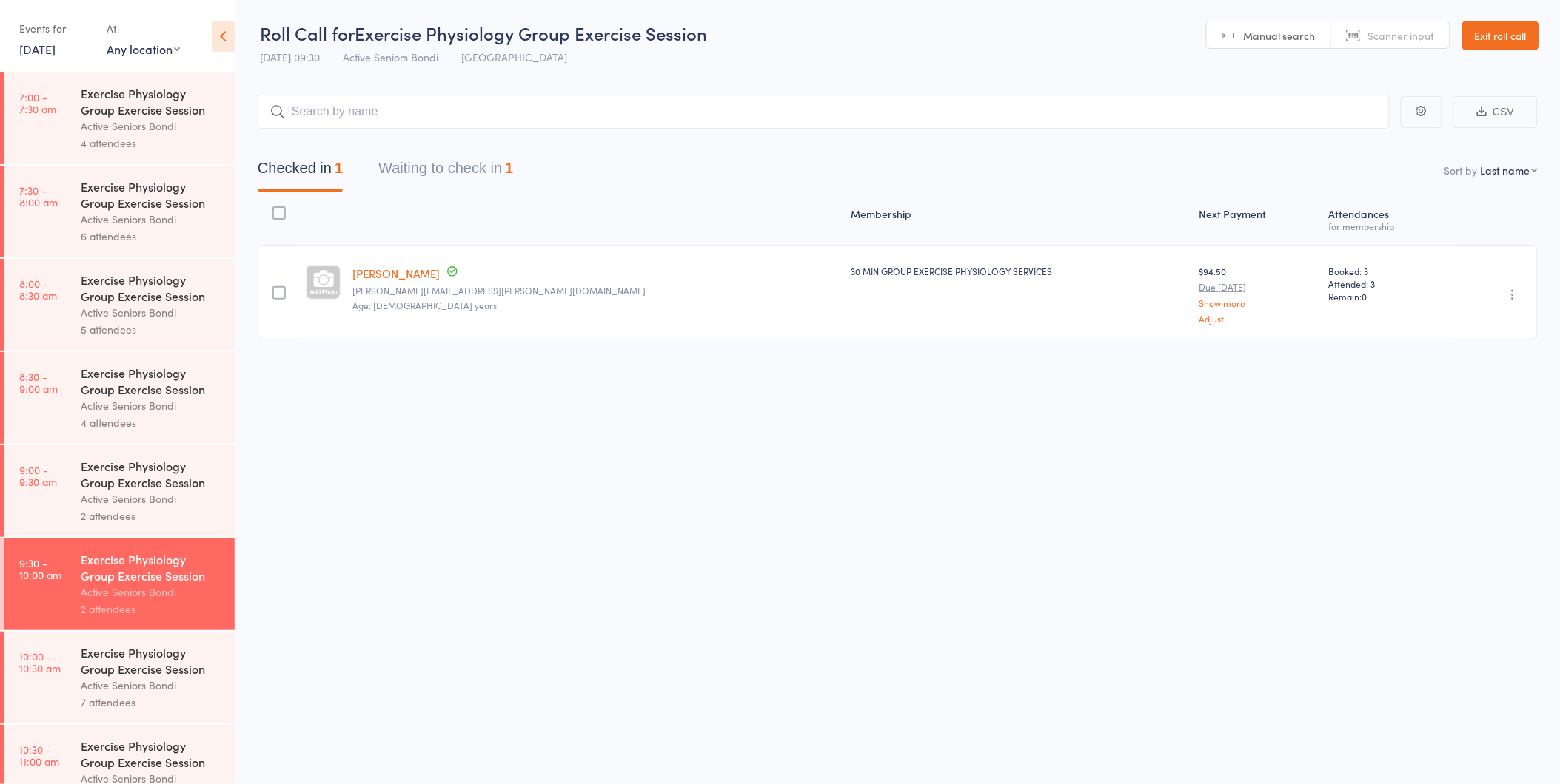
click at [439, 163] on button "Waiting to check in 1" at bounding box center [445, 172] width 135 height 40
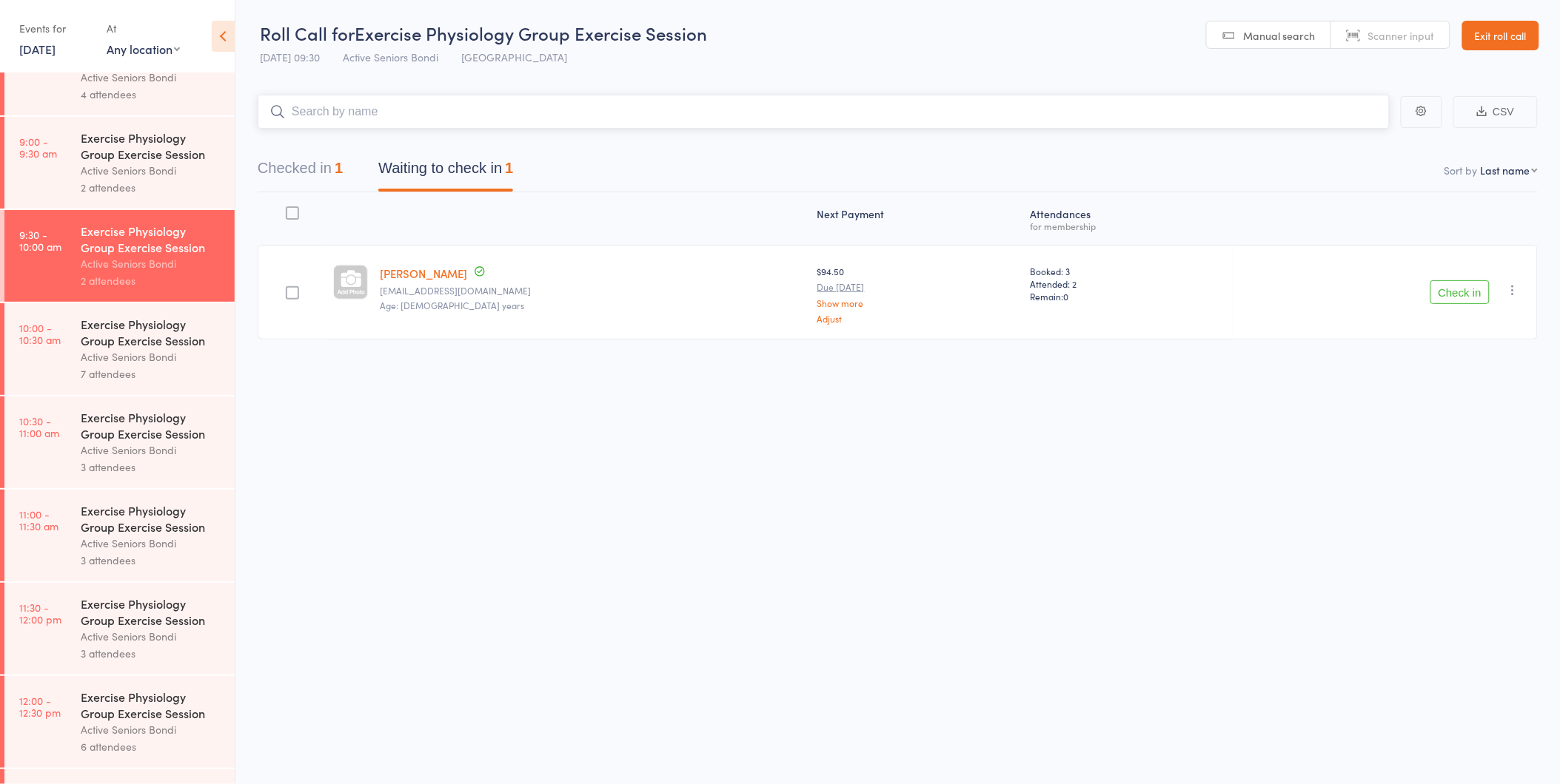
scroll to position [1, 0]
click at [109, 353] on div "Active Seniors Bondi" at bounding box center [151, 357] width 142 height 17
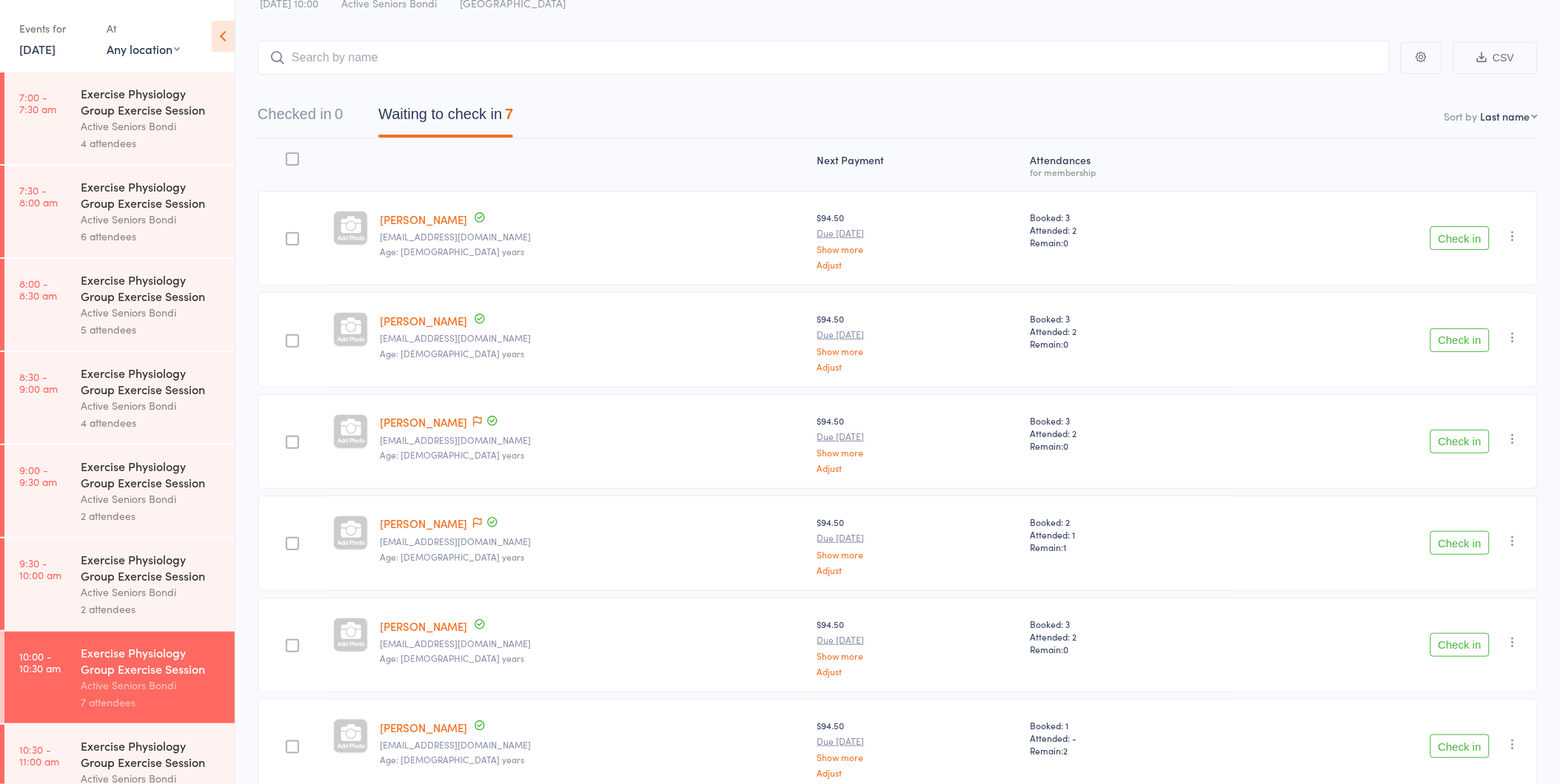
scroll to position [83, 0]
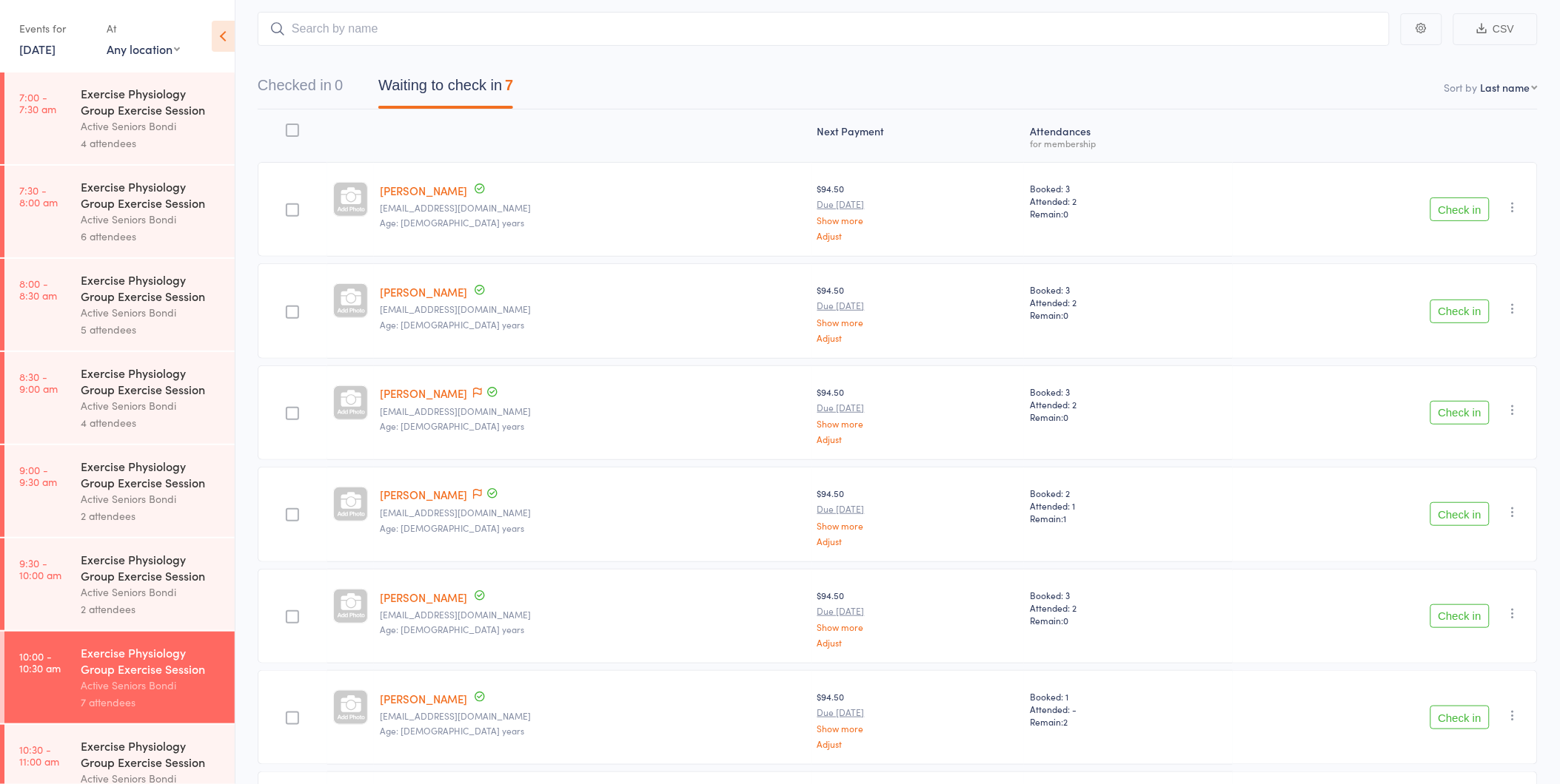
click at [1455, 203] on button "Check in" at bounding box center [1460, 209] width 60 height 24
click at [1451, 209] on button "Check in" at bounding box center [1460, 209] width 60 height 24
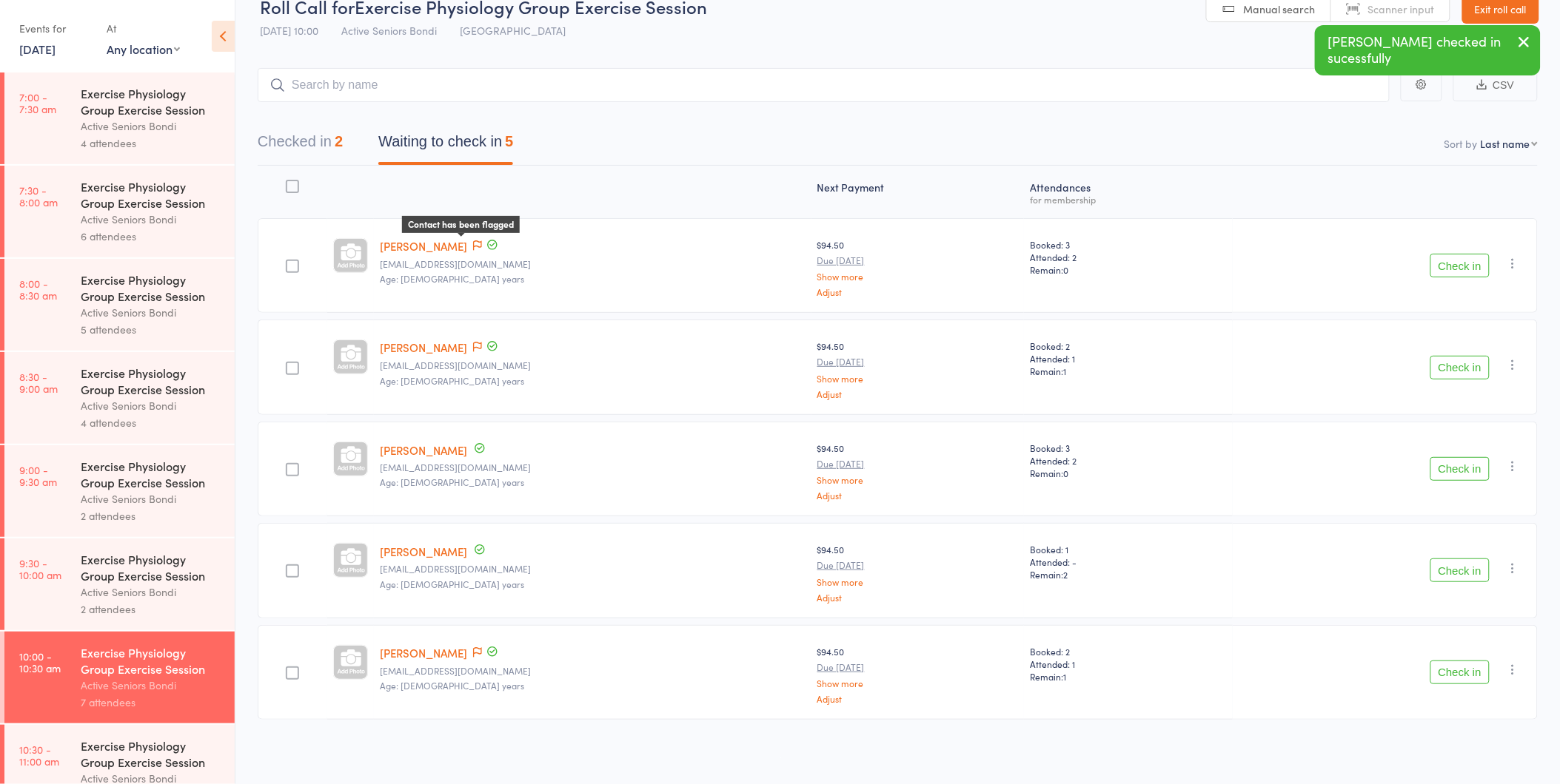
click at [473, 242] on icon at bounding box center [477, 246] width 9 height 10
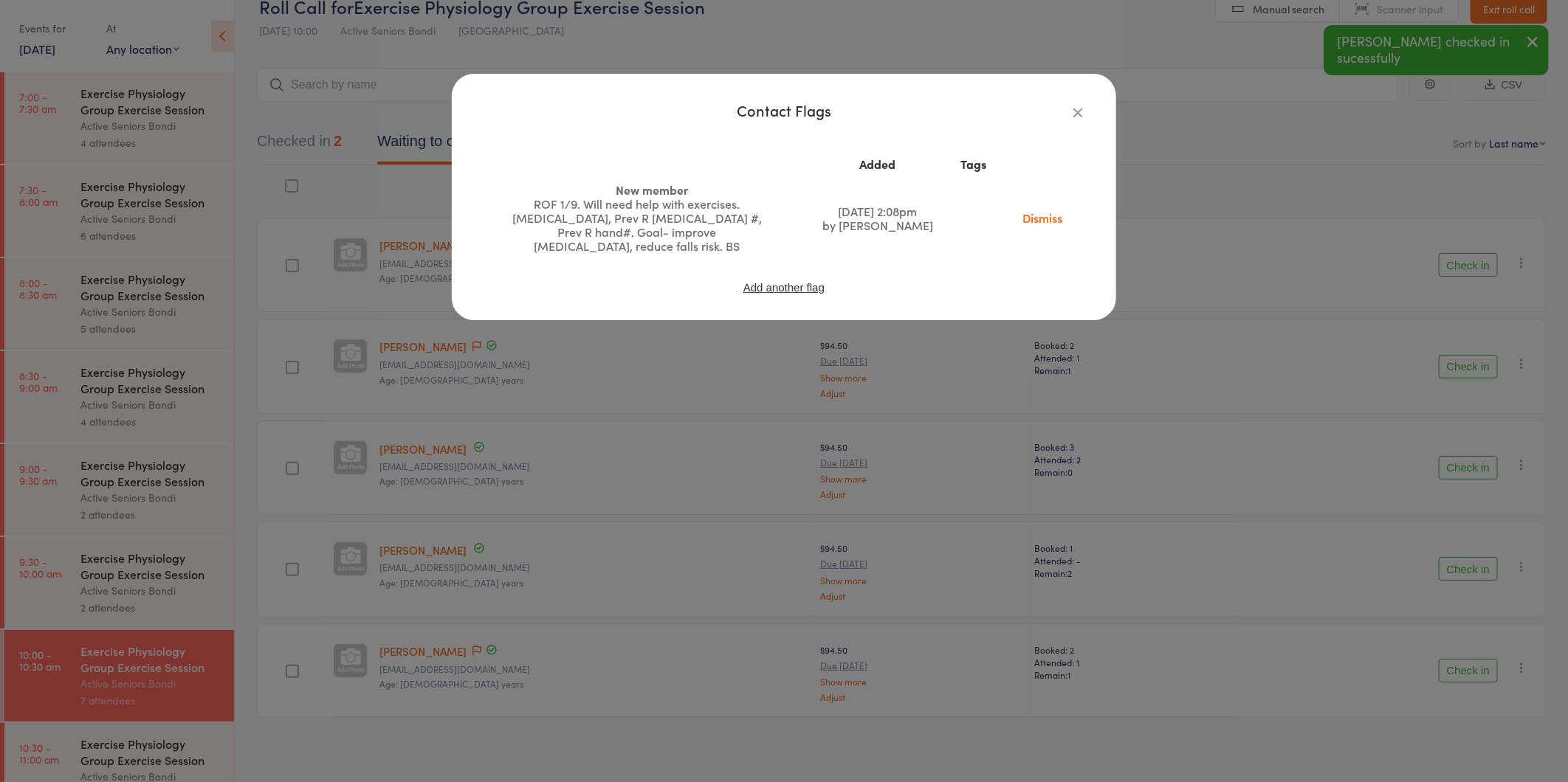
click at [1076, 101] on div "Contact Flags Added Tags New member ROF 1/9. Will need help with exercises. Ost…" at bounding box center [784, 197] width 664 height 246
click at [1073, 111] on icon "button" at bounding box center [1078, 112] width 16 height 16
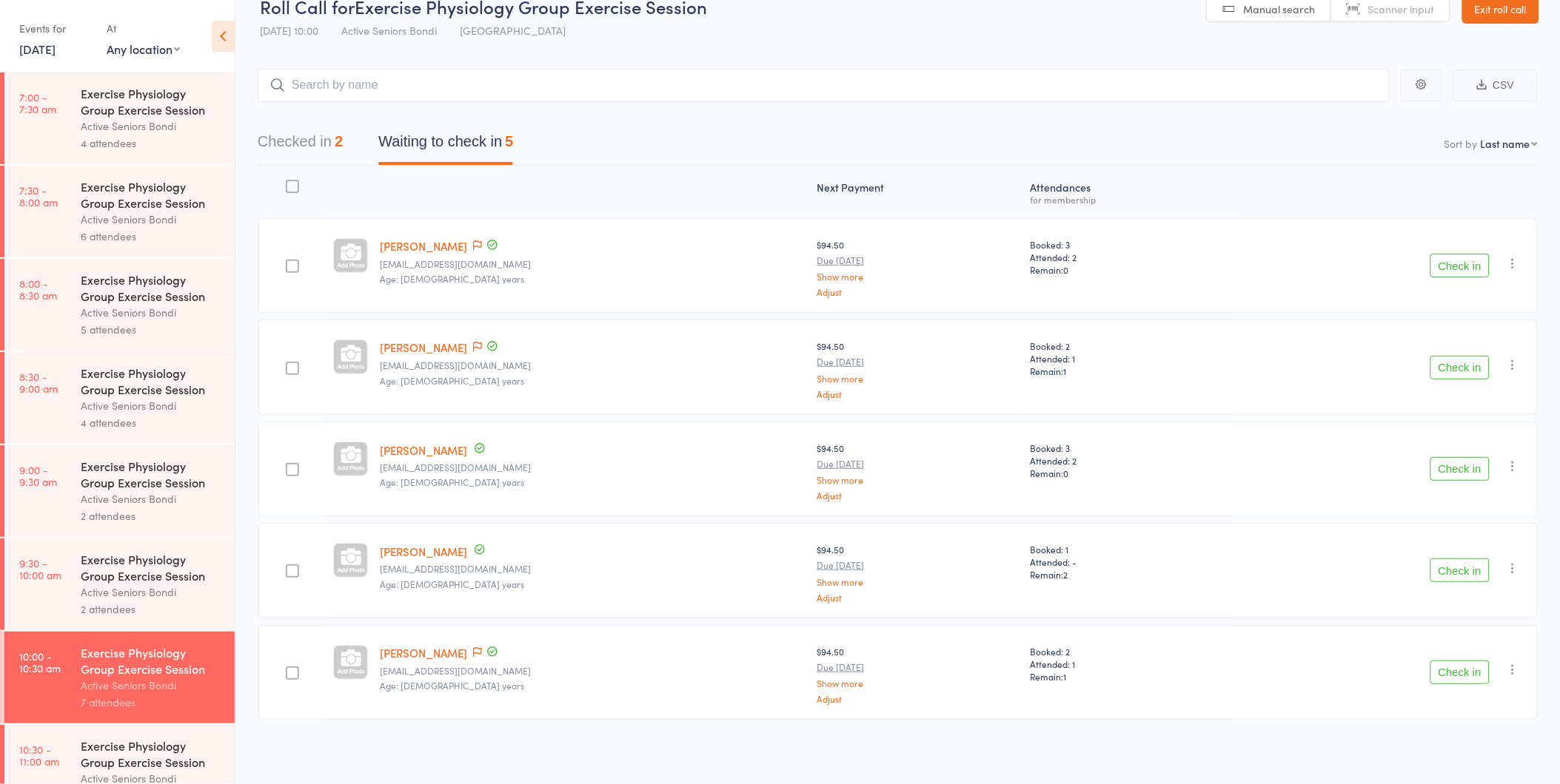
click at [1462, 265] on button "Check in" at bounding box center [1460, 266] width 60 height 24
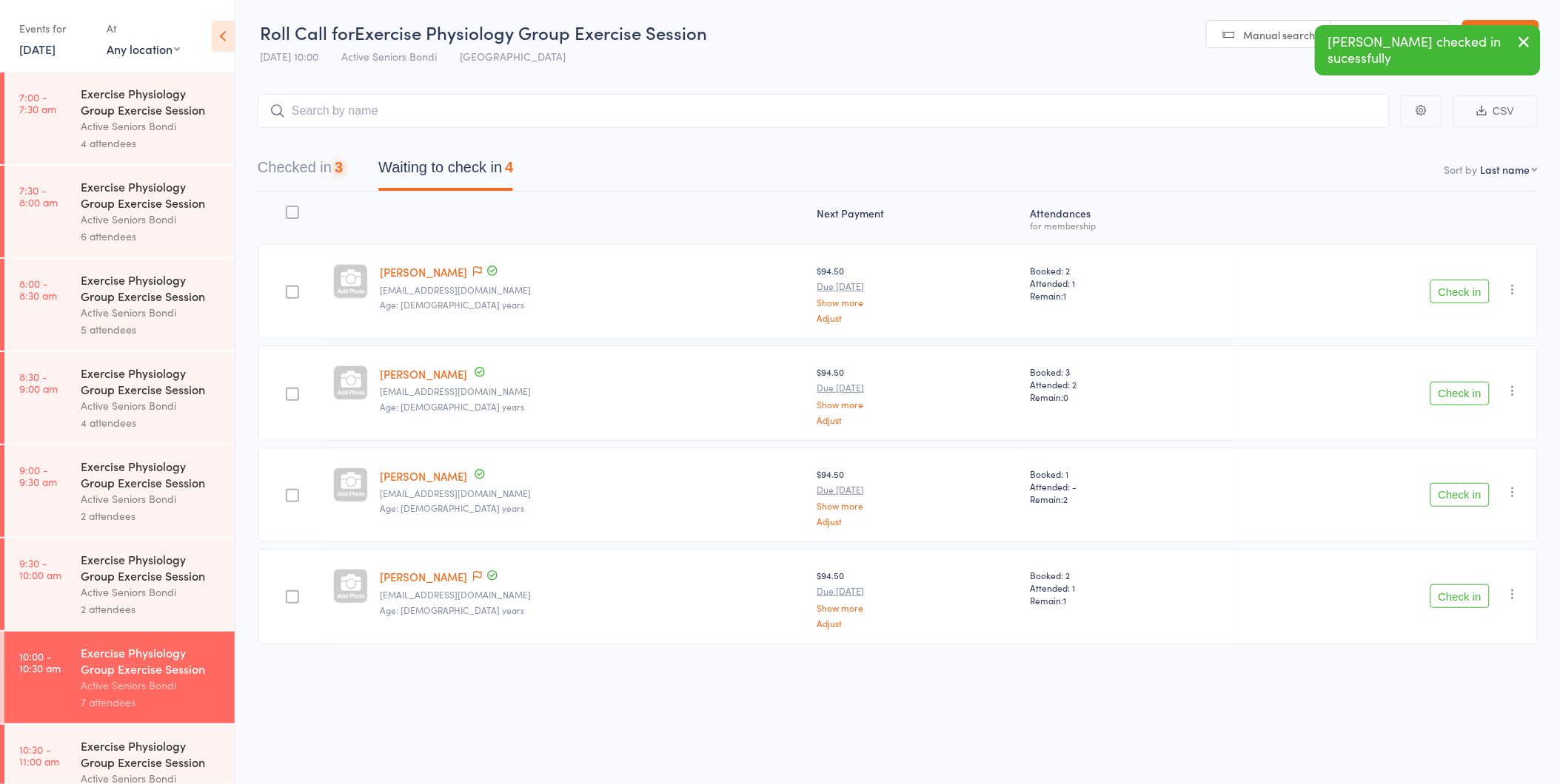
scroll to position [1, 0]
click at [1462, 393] on button "Check in" at bounding box center [1460, 393] width 60 height 24
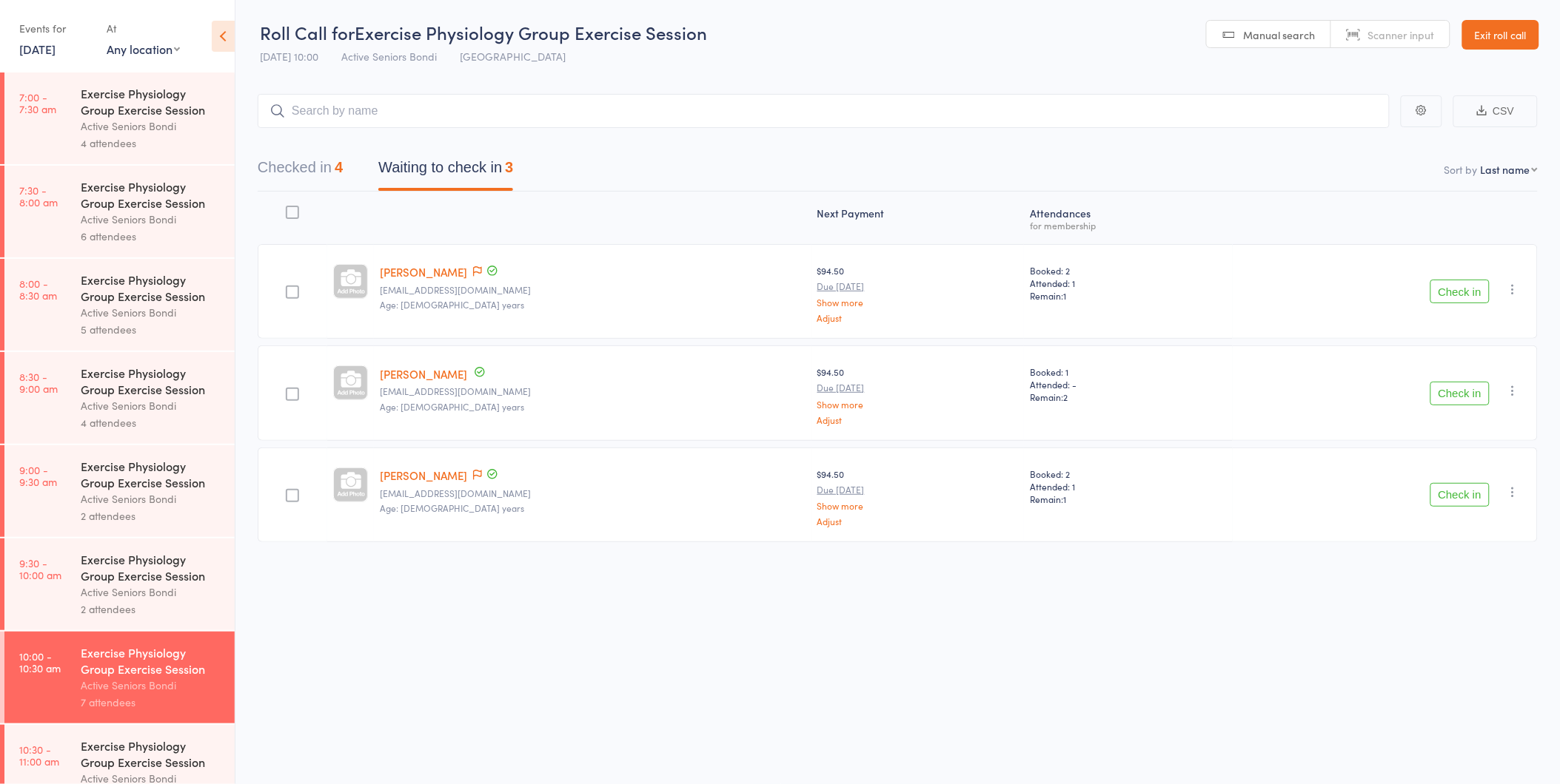
click at [342, 151] on div "Checked in 4 Waiting to check in 3" at bounding box center [898, 160] width 1280 height 63
click at [339, 159] on button "Checked in 4" at bounding box center [300, 171] width 85 height 40
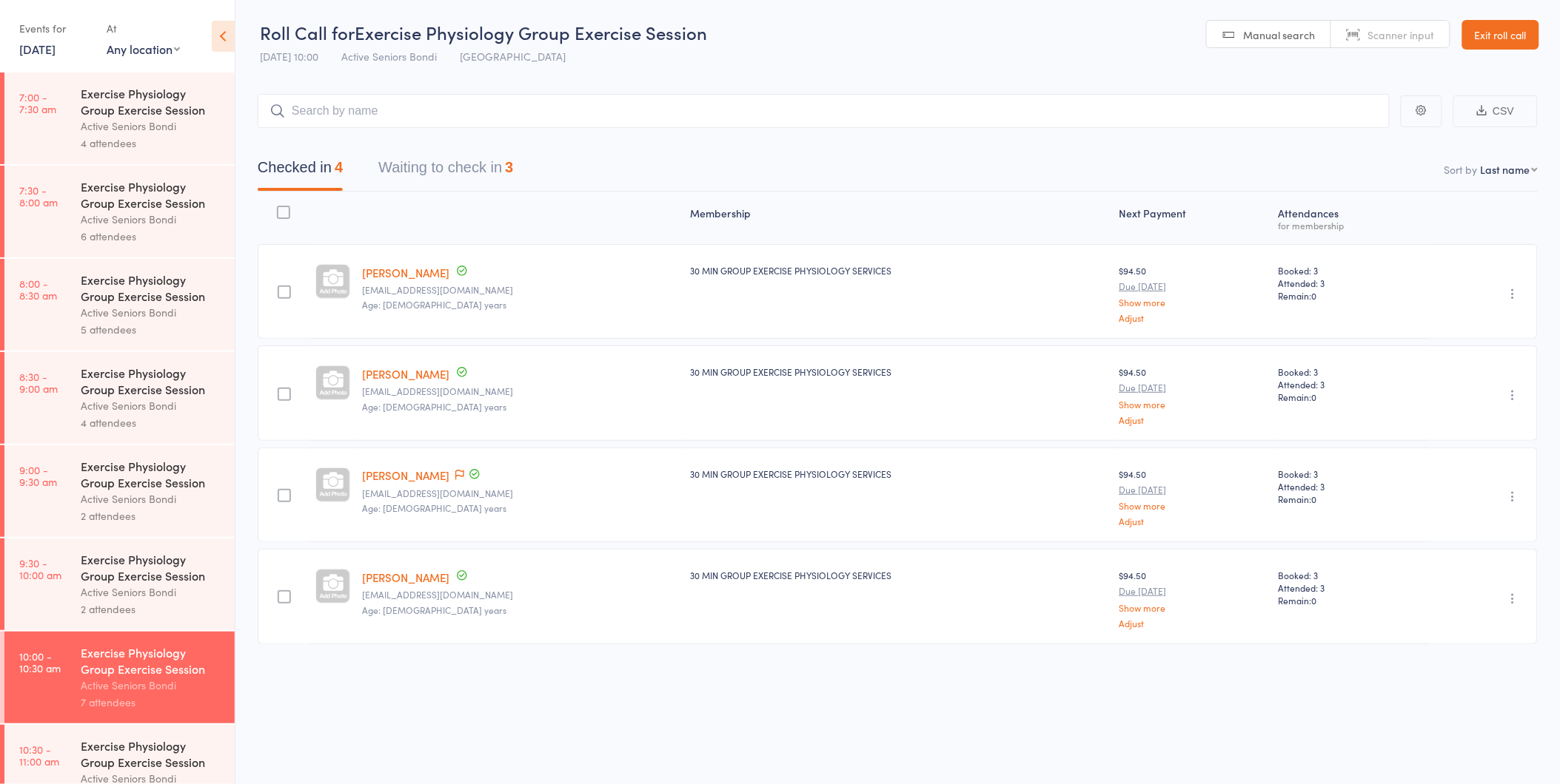
click at [415, 157] on button "Waiting to check in 3" at bounding box center [445, 171] width 135 height 40
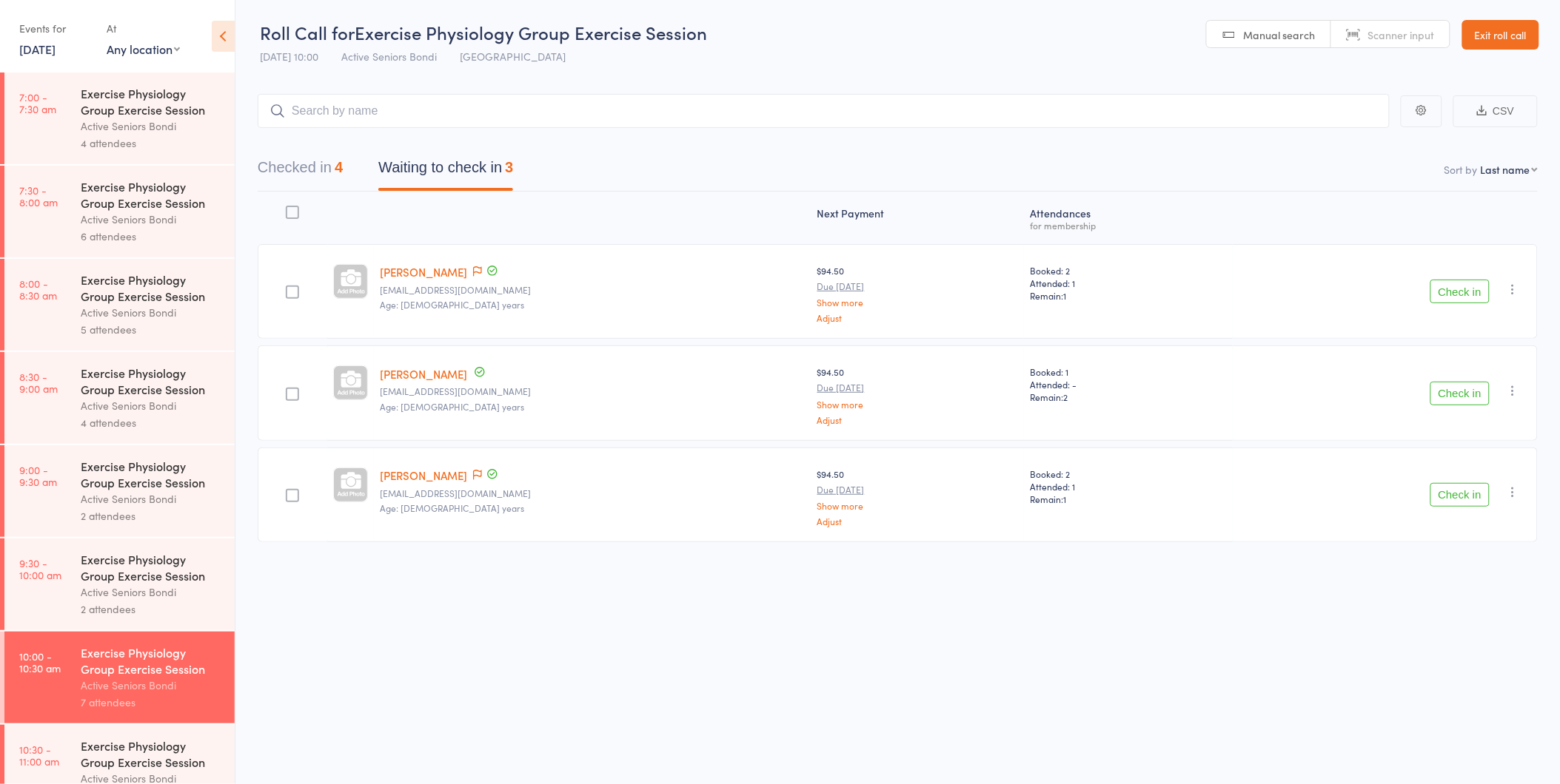
click at [1442, 390] on button "Check in" at bounding box center [1460, 393] width 60 height 24
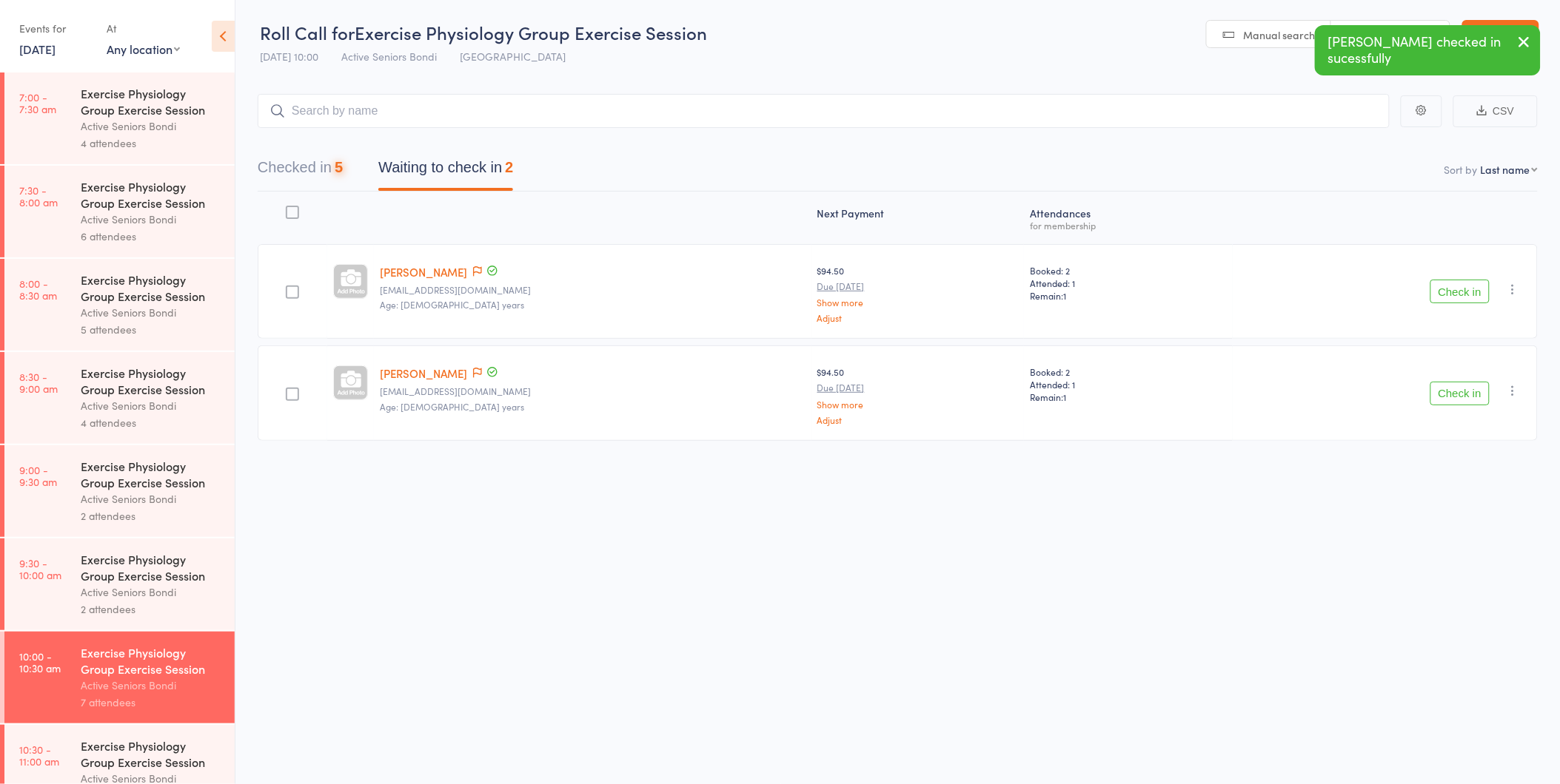
click at [1442, 390] on button "Check in" at bounding box center [1460, 393] width 60 height 24
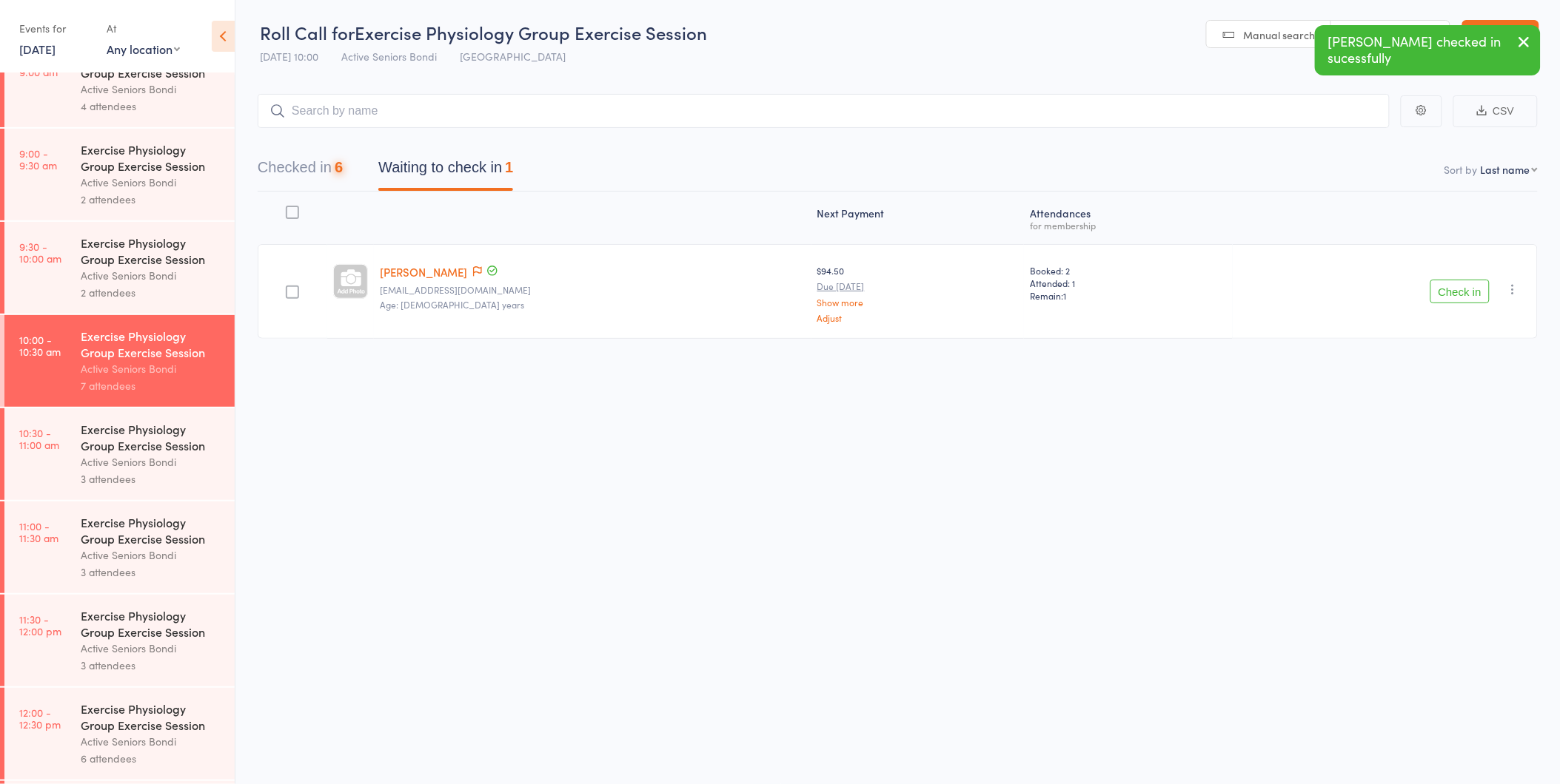
scroll to position [328, 0]
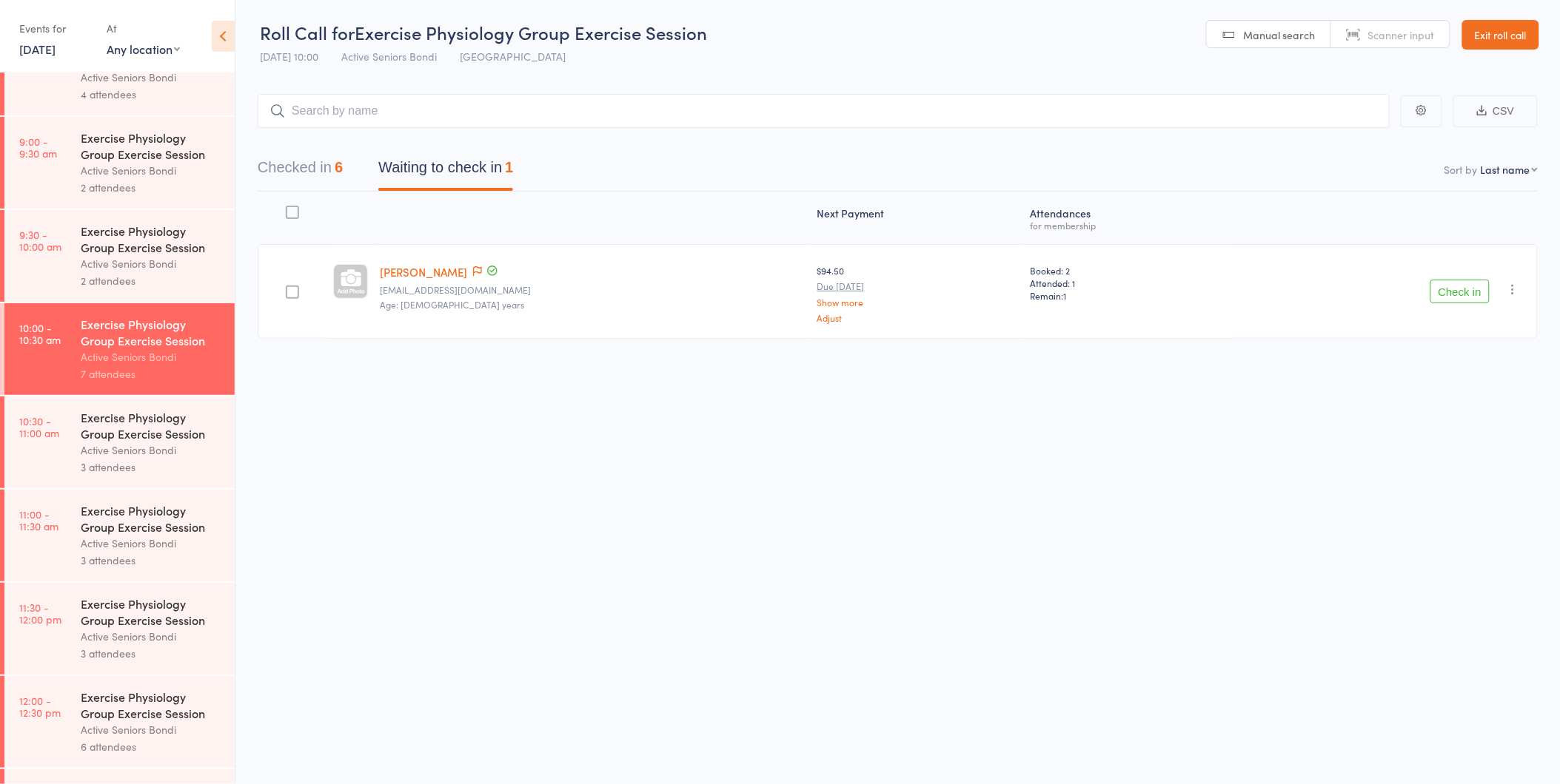
click at [349, 223] on div at bounding box center [350, 218] width 47 height 40
click at [343, 176] on button "Checked in 6" at bounding box center [300, 171] width 85 height 40
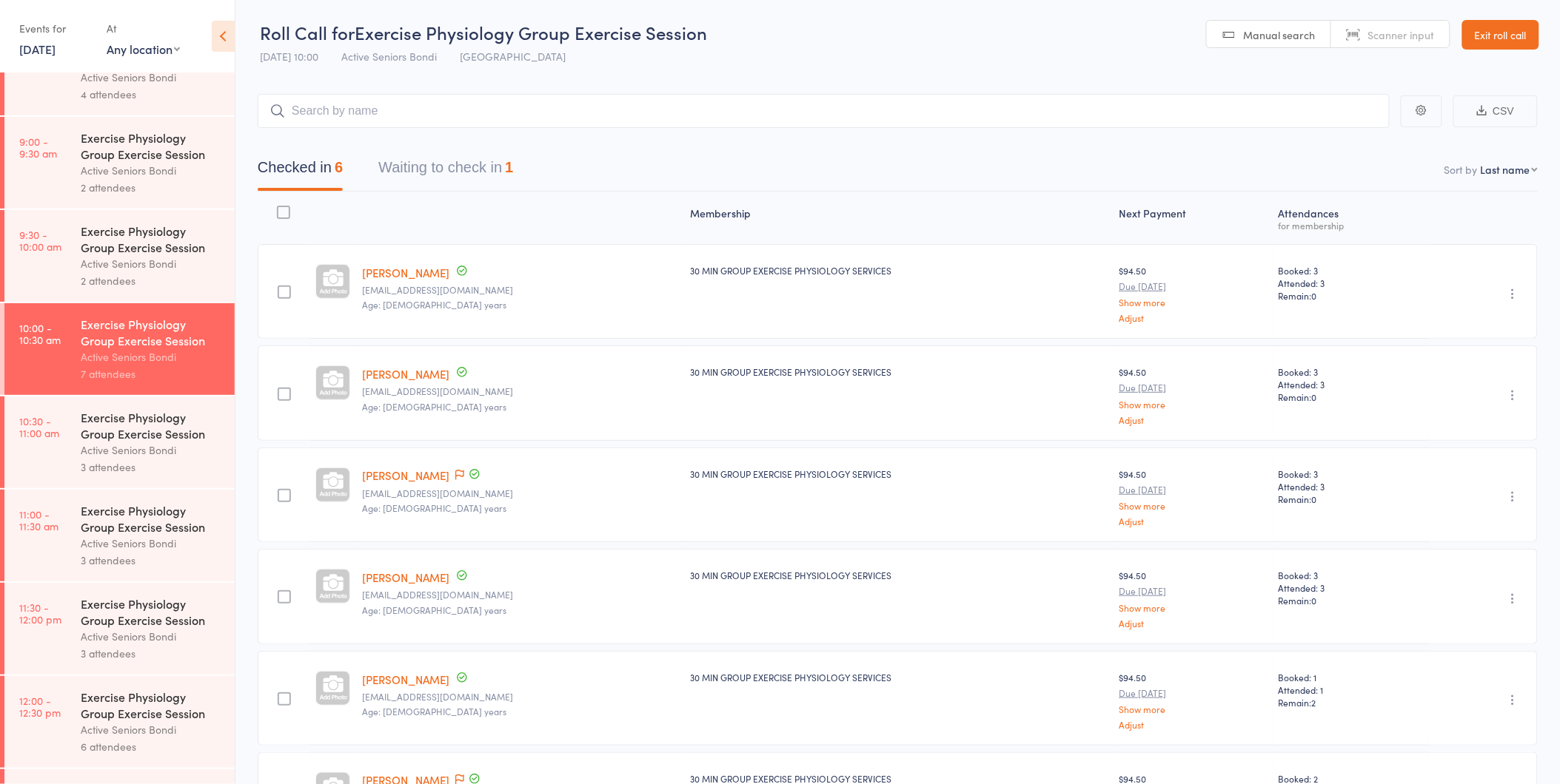
click at [444, 160] on button "Waiting to check in 1" at bounding box center [445, 171] width 135 height 40
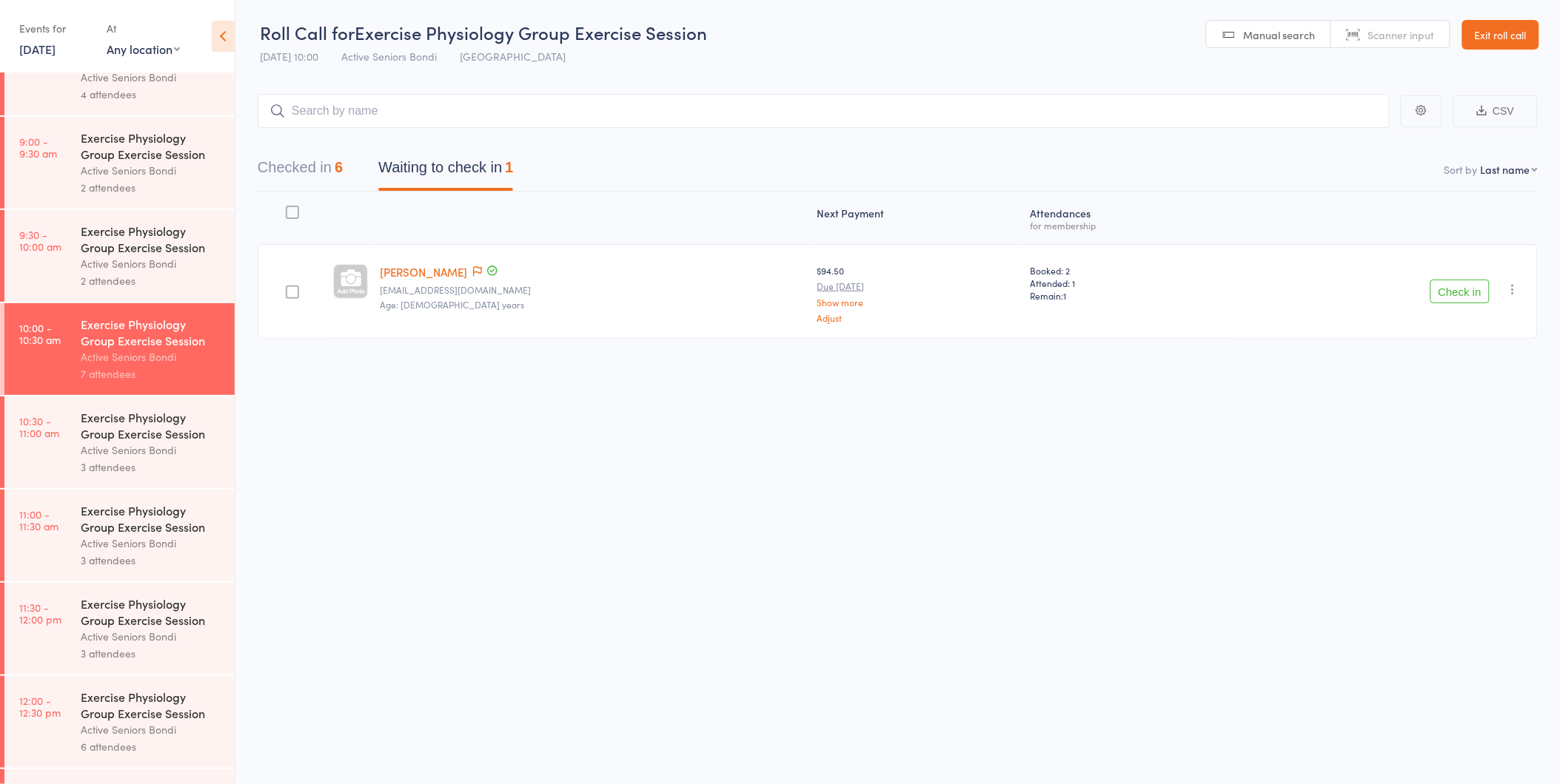
click at [336, 168] on button "Checked in 6" at bounding box center [300, 171] width 85 height 40
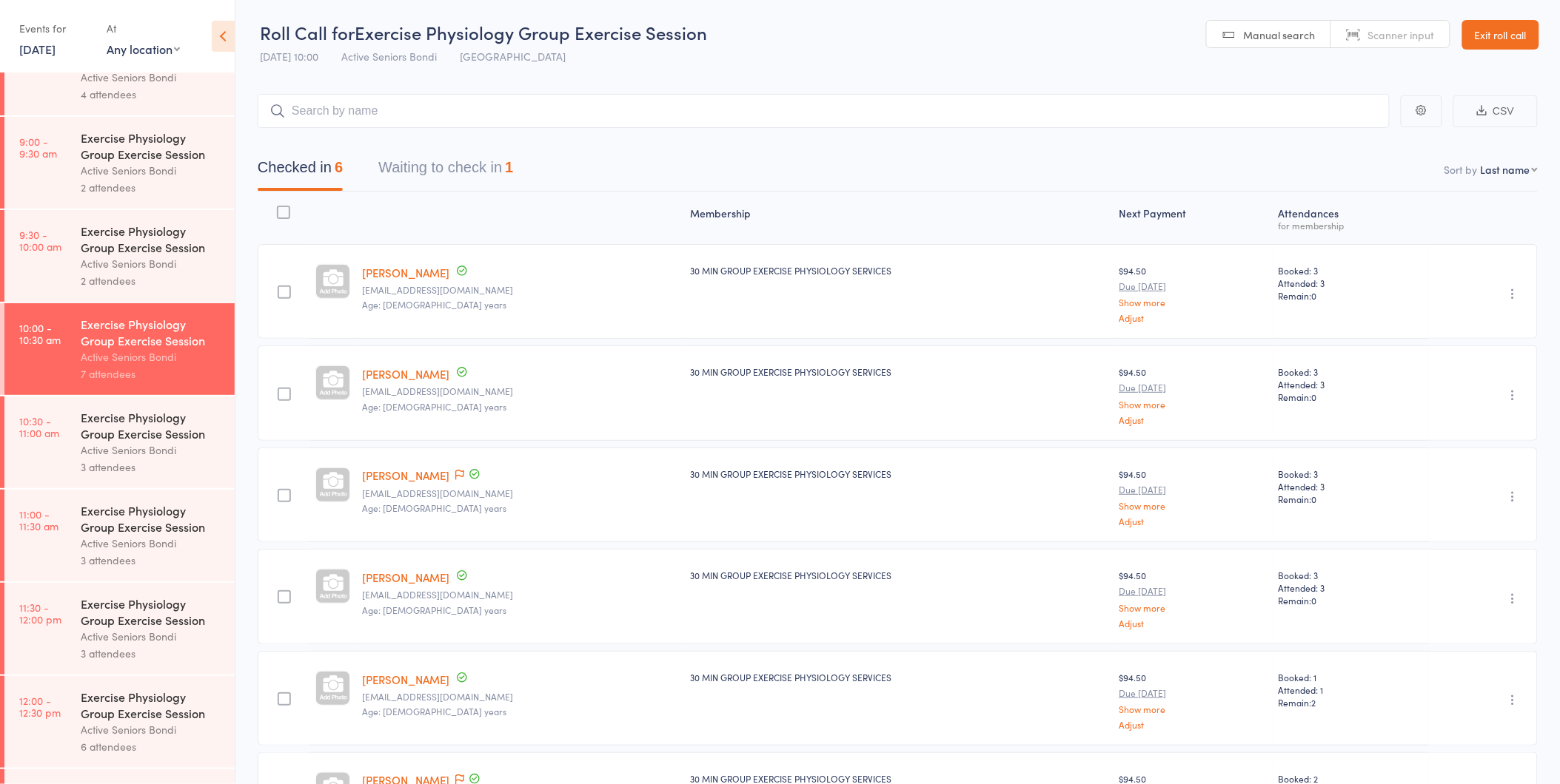
click at [1491, 26] on link "Exit roll call" at bounding box center [1500, 35] width 77 height 30
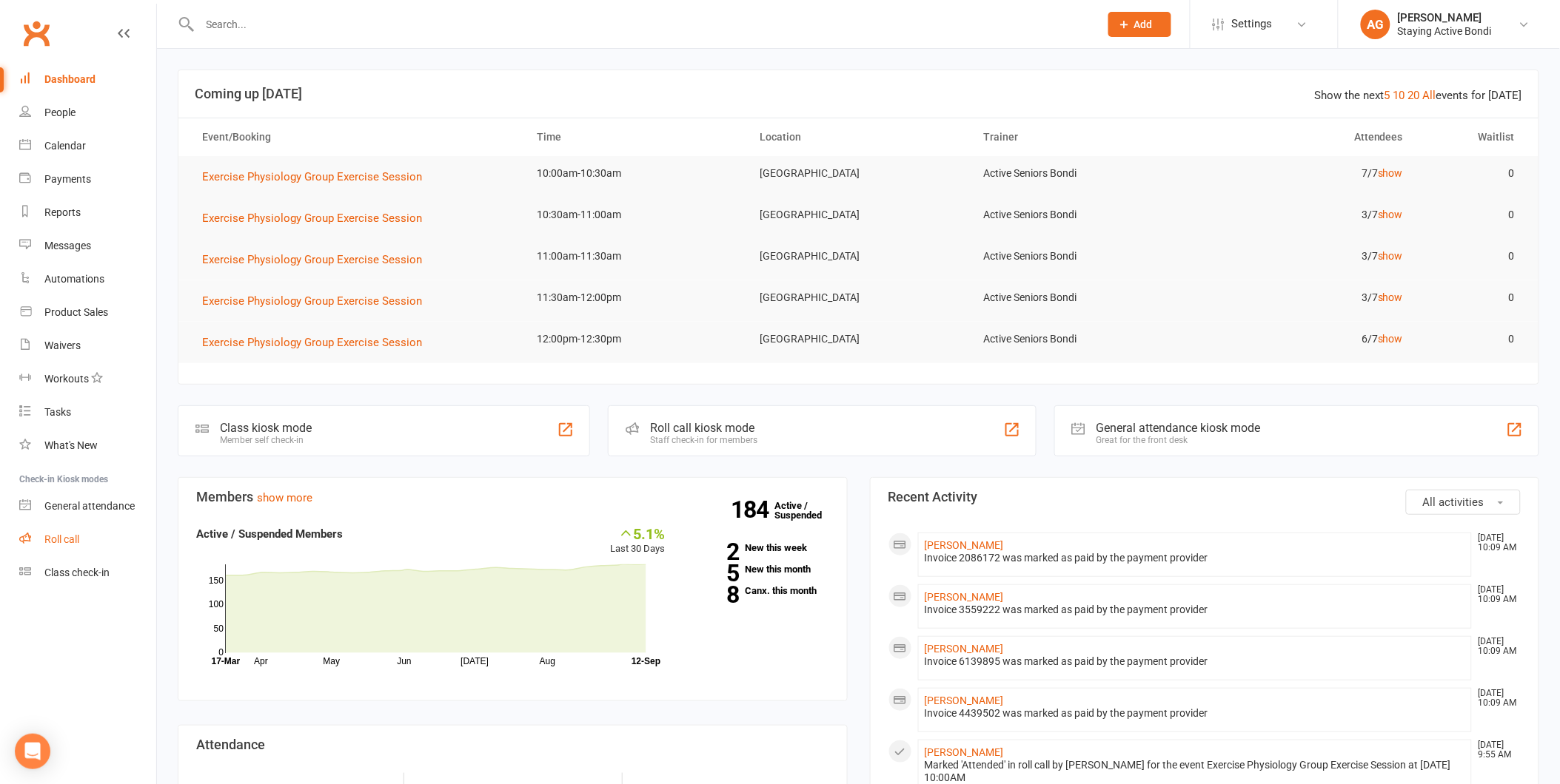
click at [52, 536] on div "Roll call" at bounding box center [61, 539] width 35 height 12
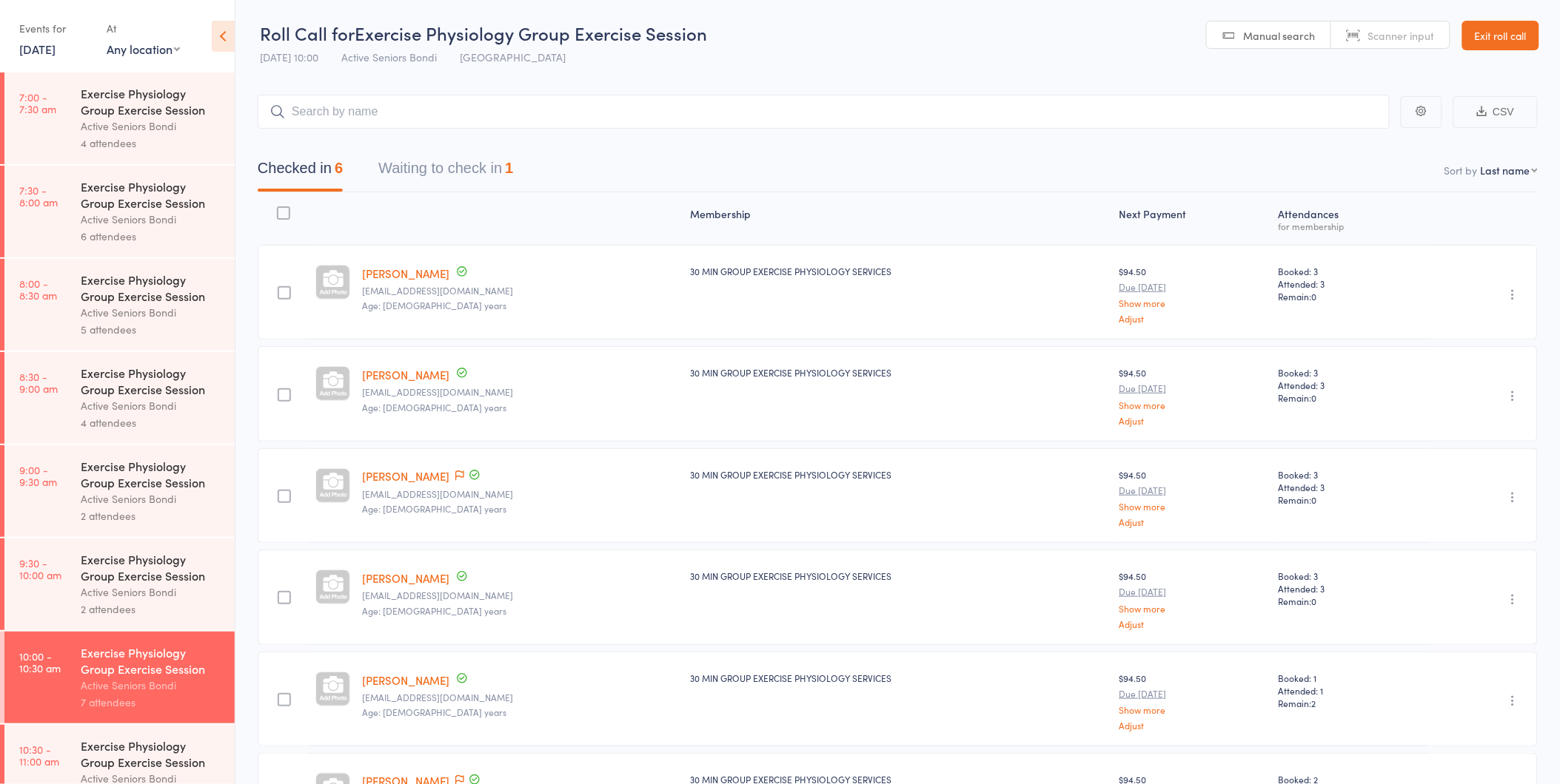
click at [432, 170] on button "Waiting to check in 1" at bounding box center [445, 172] width 135 height 40
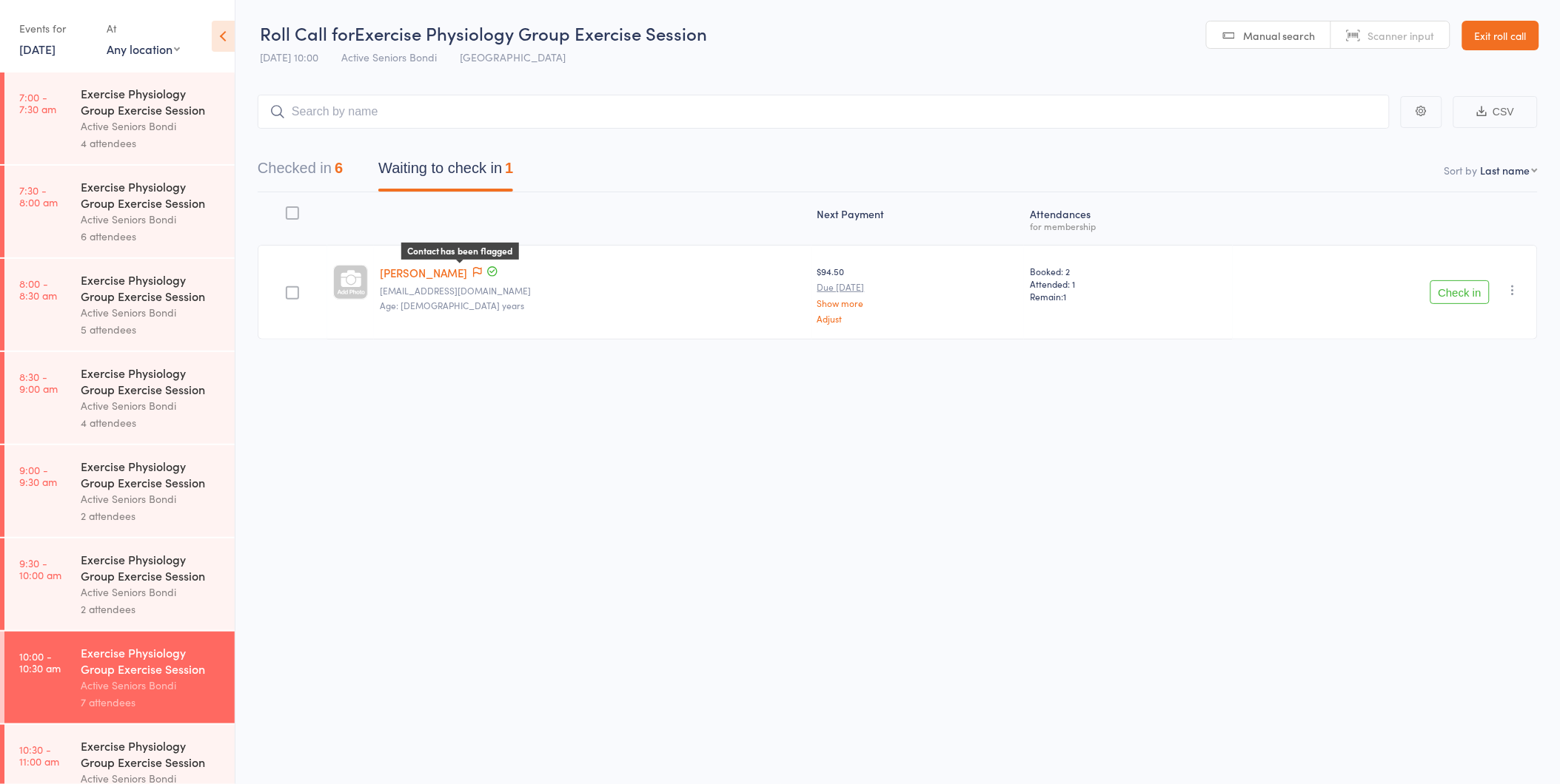
click at [473, 268] on icon at bounding box center [477, 273] width 9 height 10
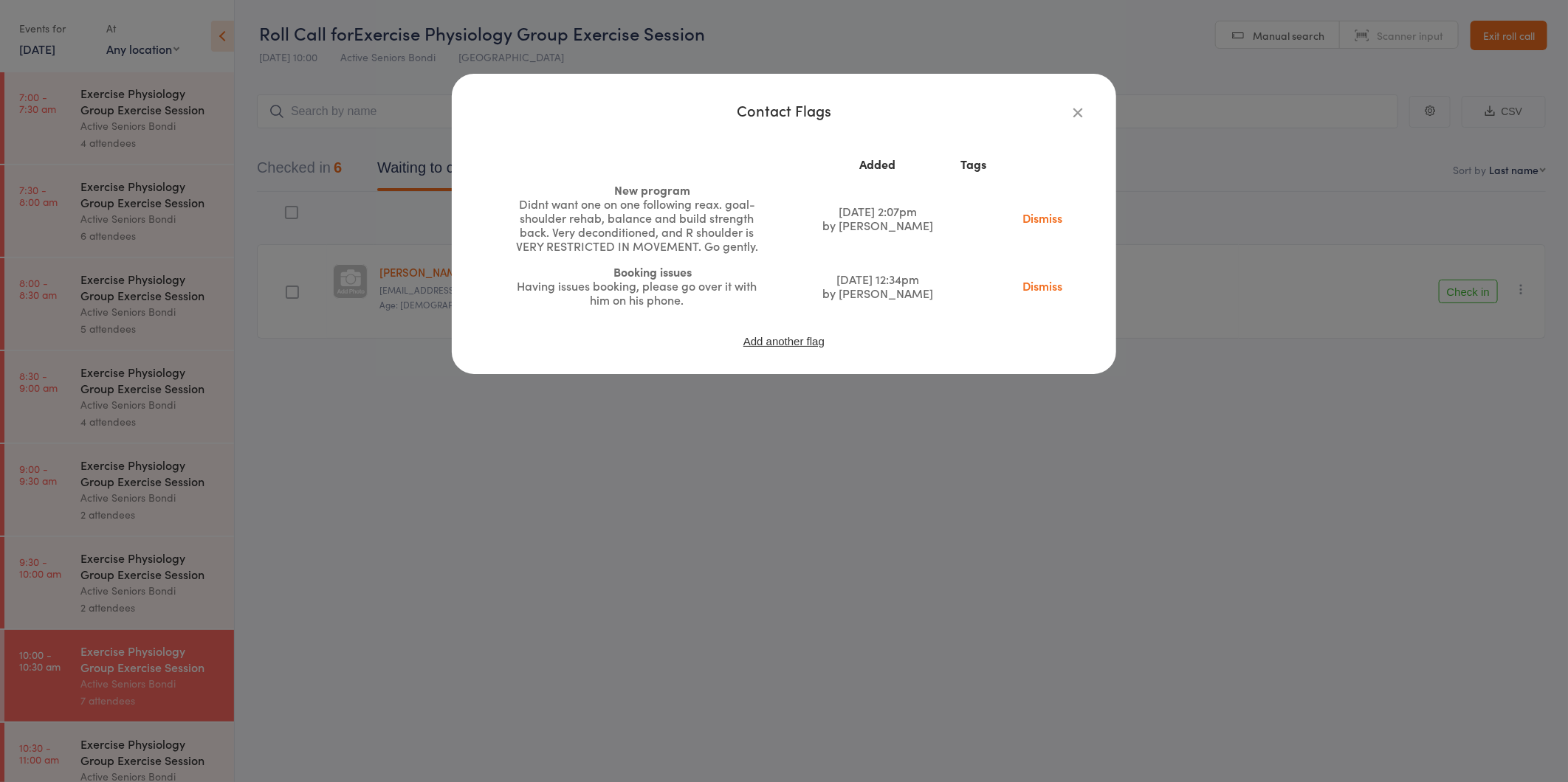
click at [692, 576] on div "Contact Flags Added Tags New program Didnt want one on one following reax. goal…" at bounding box center [784, 391] width 1568 height 782
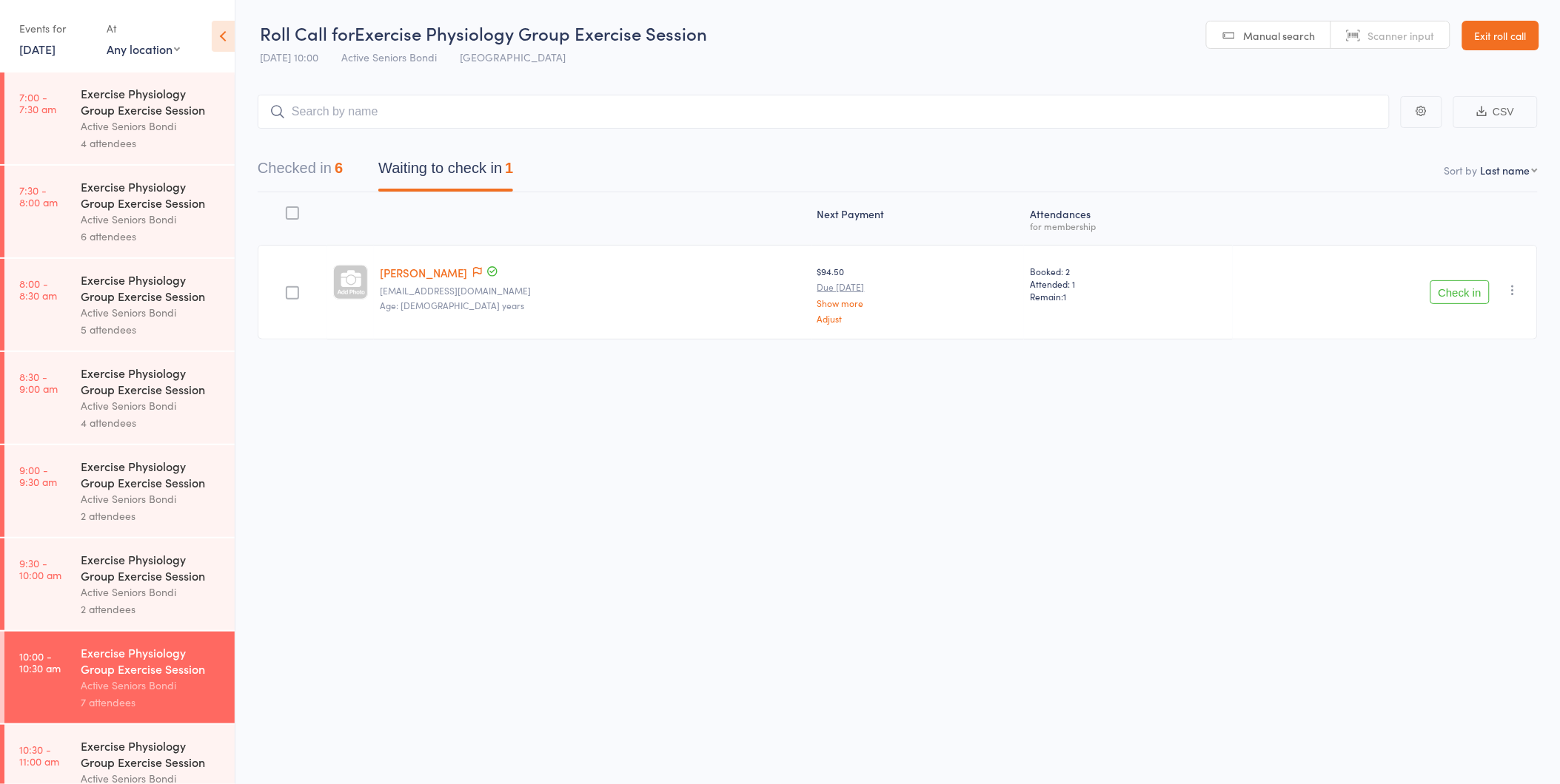
click at [1424, 292] on div "Check in Check in Send message Add Note Add Task Add Flag Remove [PERSON_NAME] …" at bounding box center [1385, 292] width 305 height 95
drag, startPoint x: 1442, startPoint y: 292, endPoint x: 1470, endPoint y: 292, distance: 28.0
click at [1470, 292] on button "Check in" at bounding box center [1460, 292] width 60 height 24
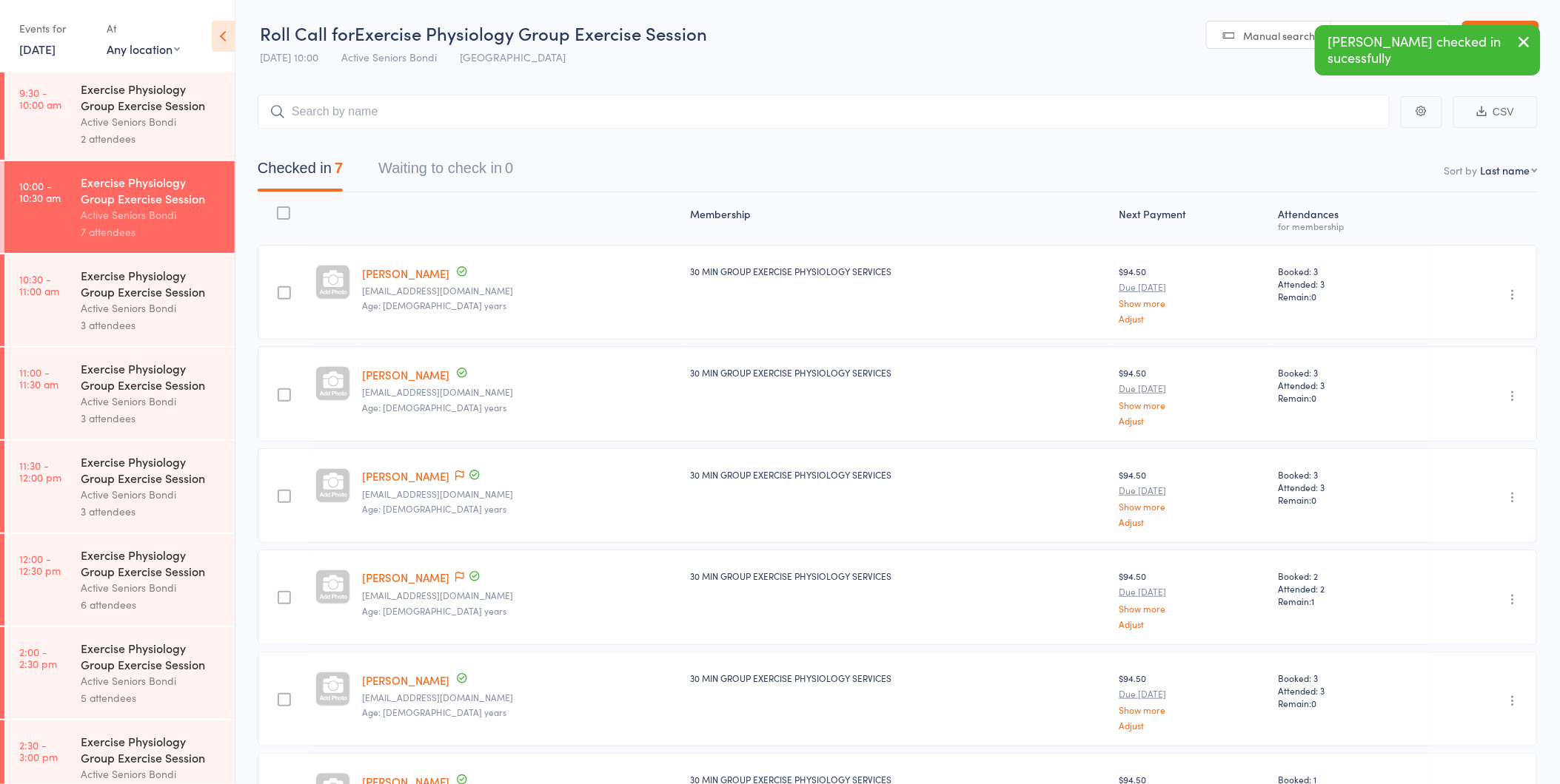
scroll to position [493, 0]
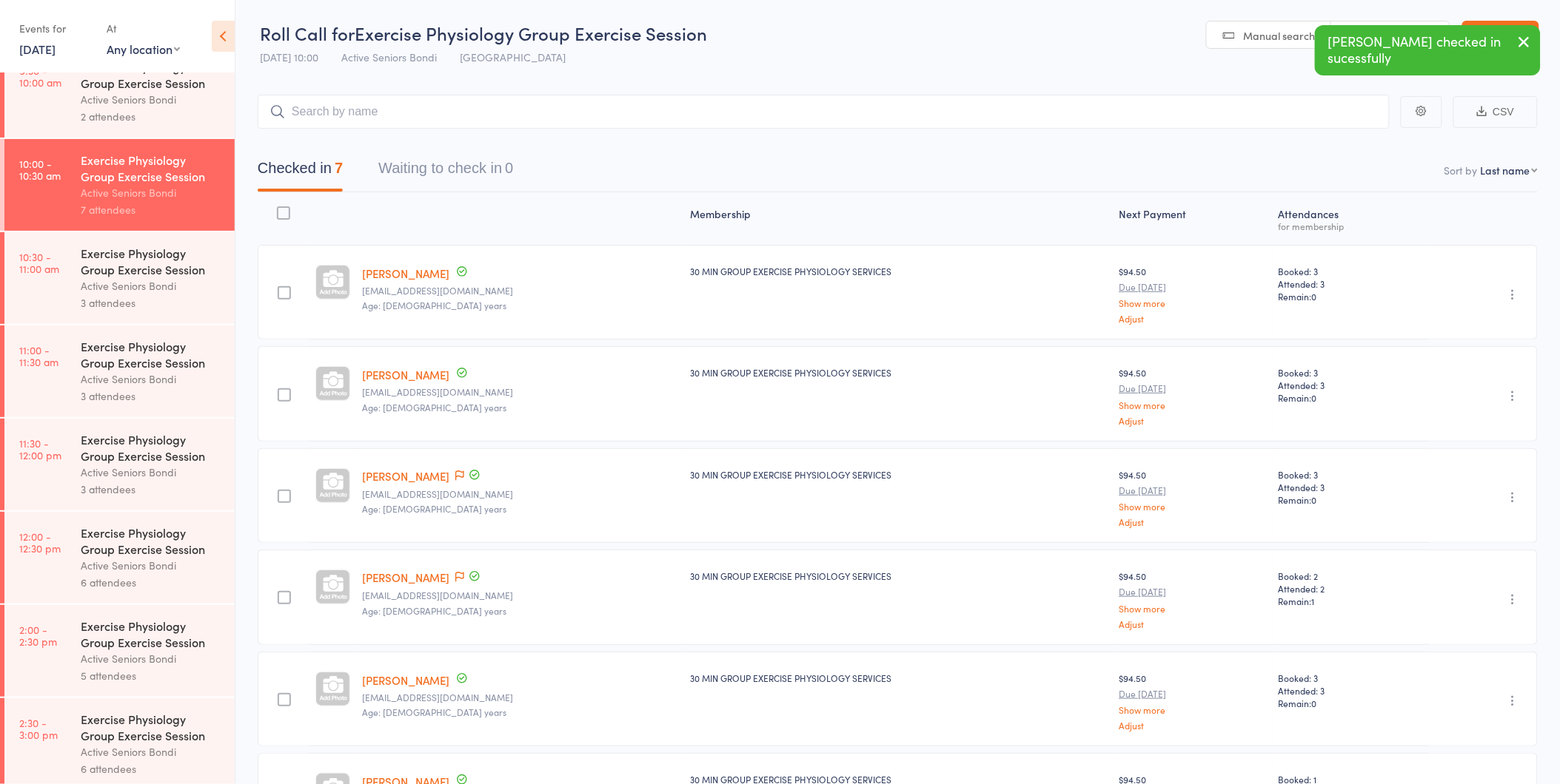
click at [98, 243] on div "Exercise Physiology Group Exercise Session Active Seniors Bondi 3 attendees" at bounding box center [157, 278] width 154 height 92
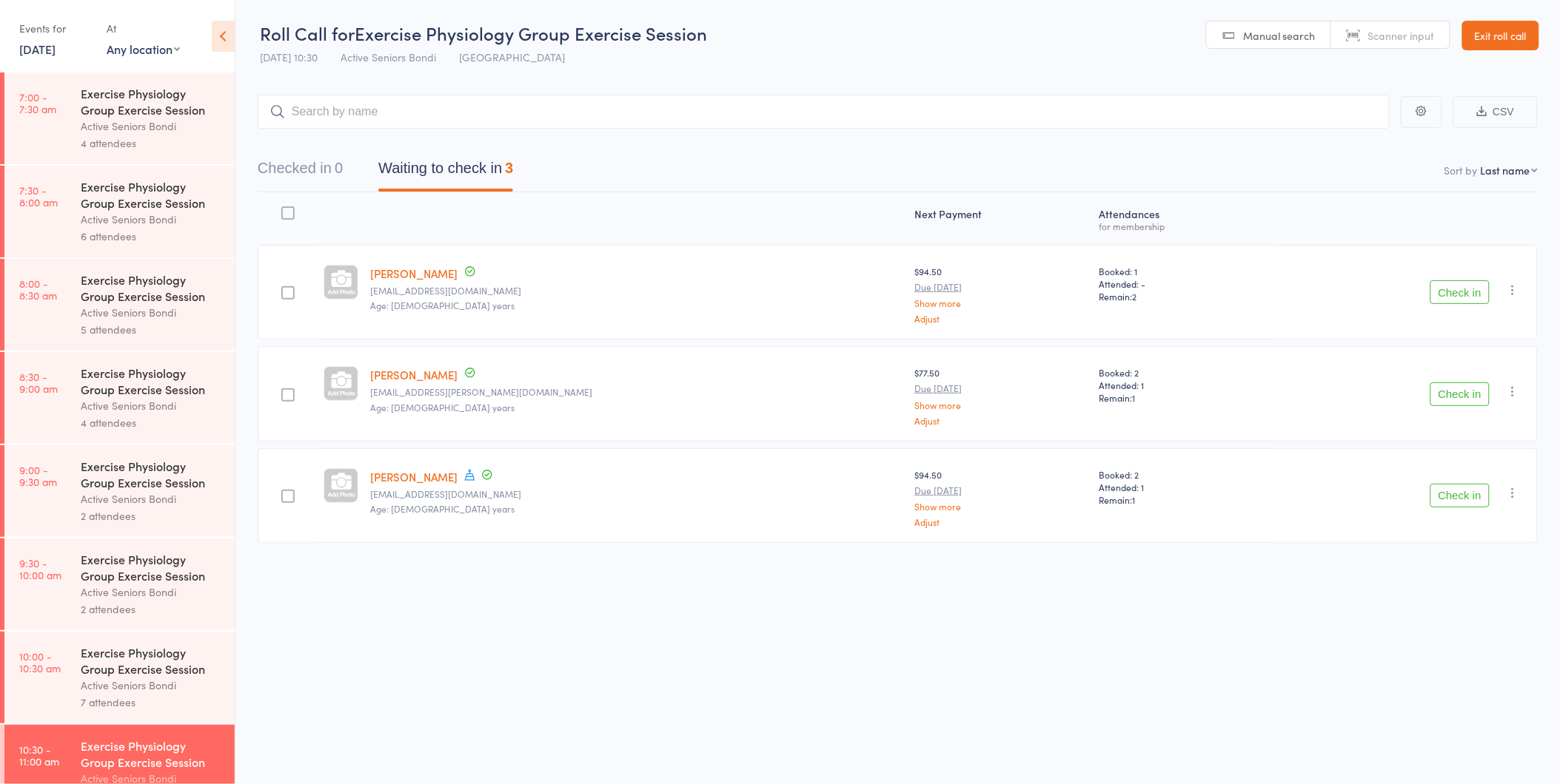
click at [1470, 291] on button "Check in" at bounding box center [1460, 292] width 60 height 24
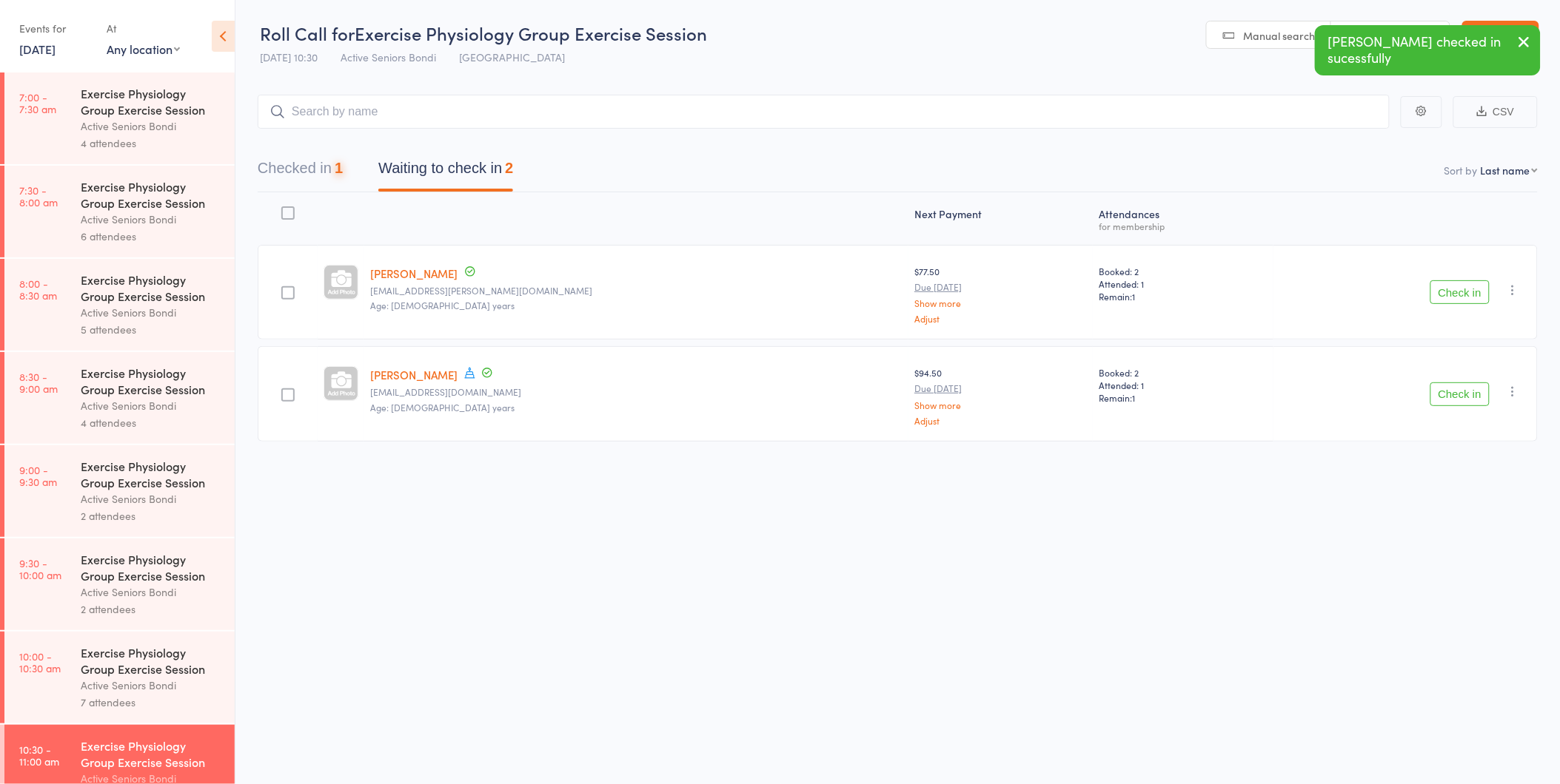
click at [1470, 291] on button "Check in" at bounding box center [1460, 292] width 60 height 24
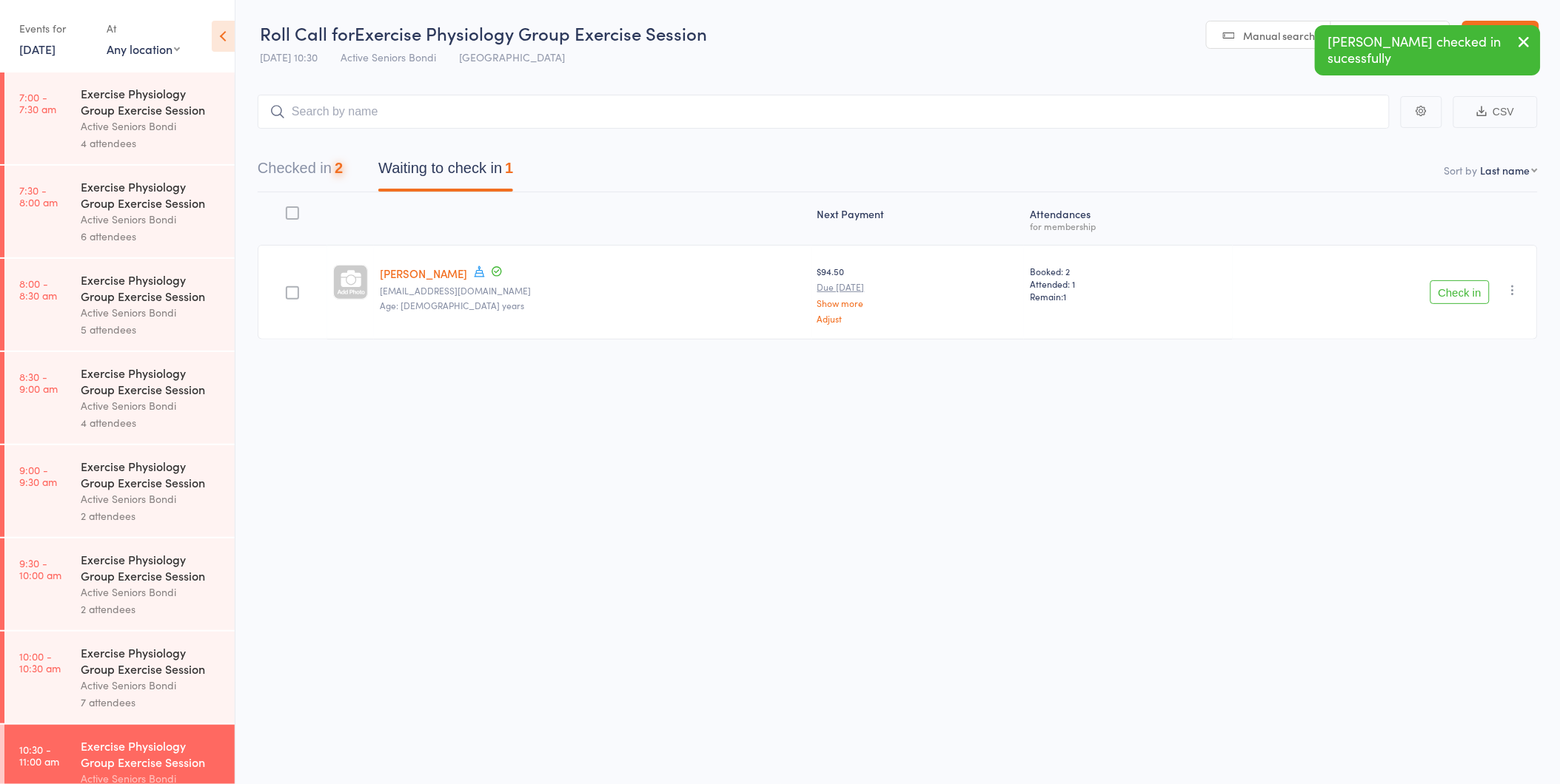
click at [1470, 291] on button "Check in" at bounding box center [1460, 292] width 60 height 24
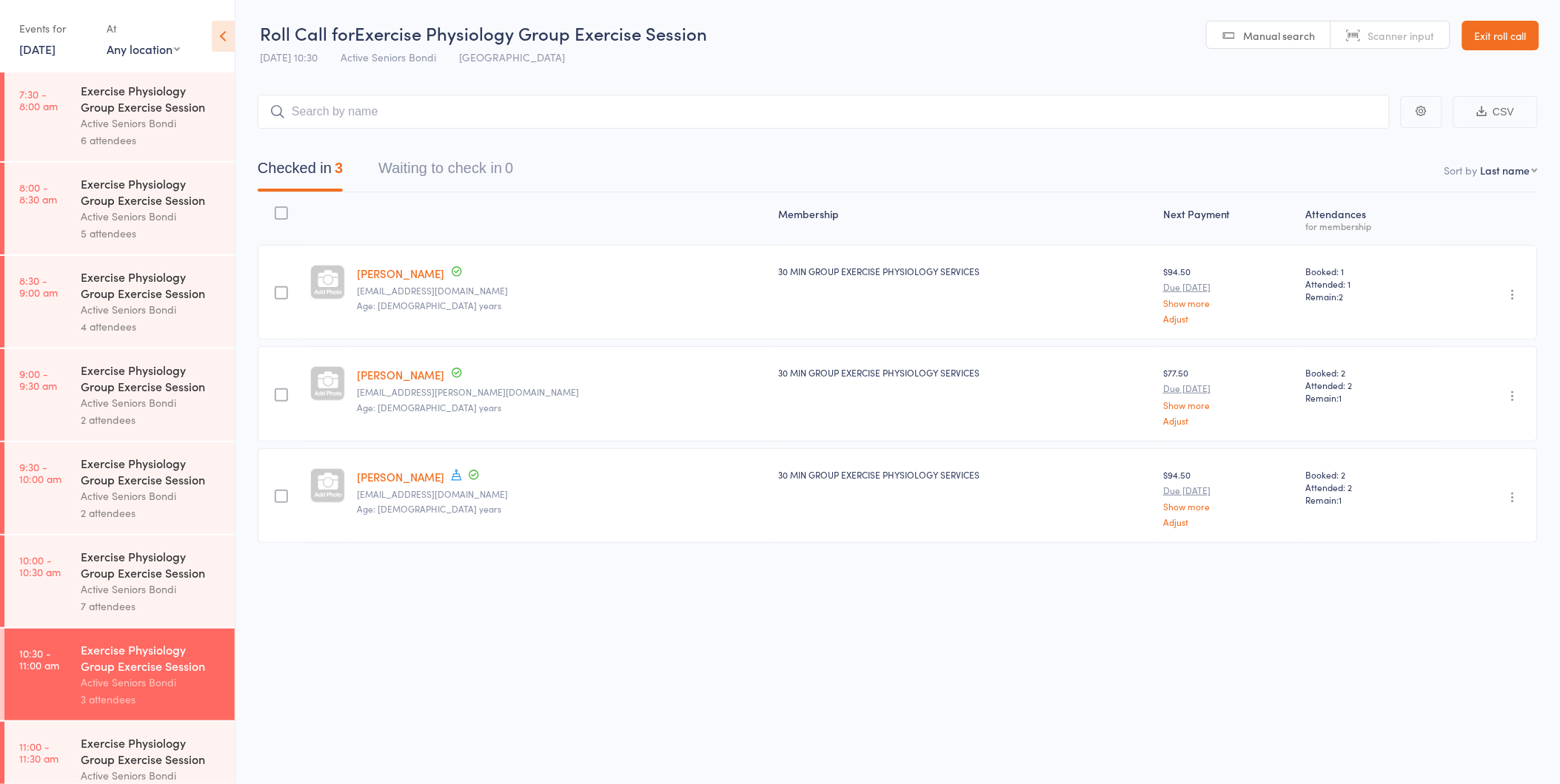
scroll to position [328, 0]
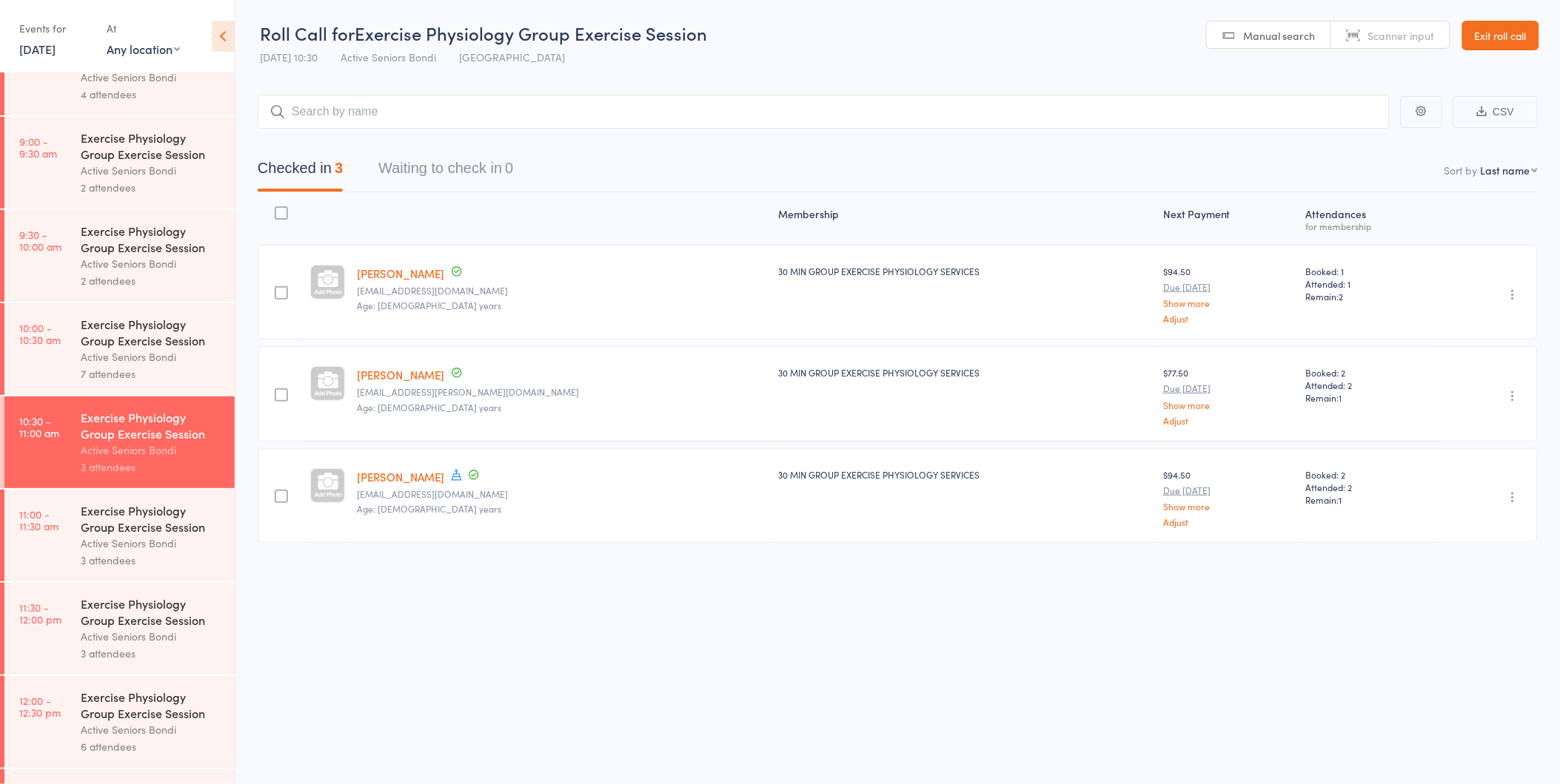
click at [86, 565] on div "3 attendees" at bounding box center [151, 560] width 142 height 17
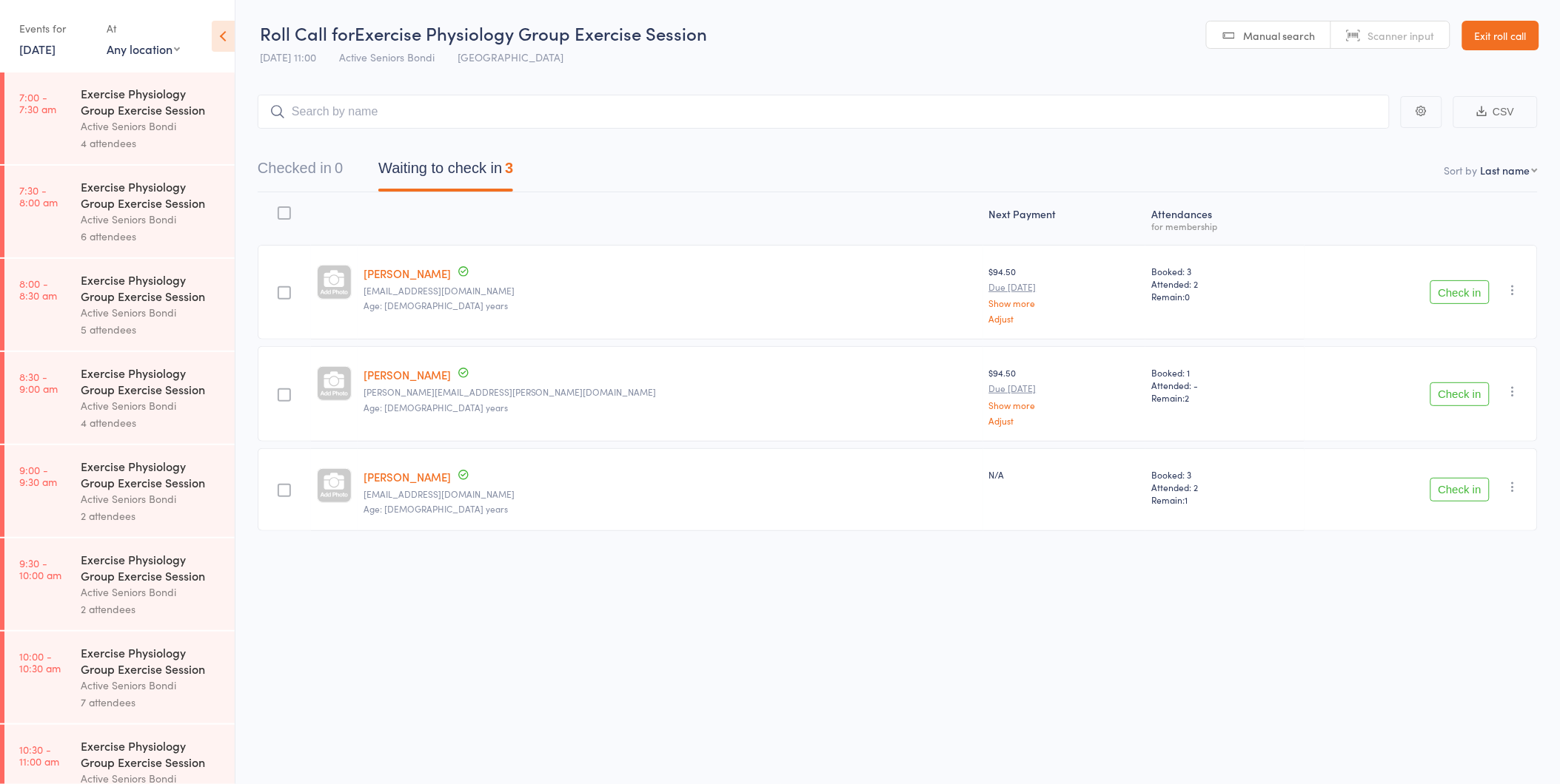
click at [28, 56] on link "[DATE]" at bounding box center [37, 49] width 37 height 16
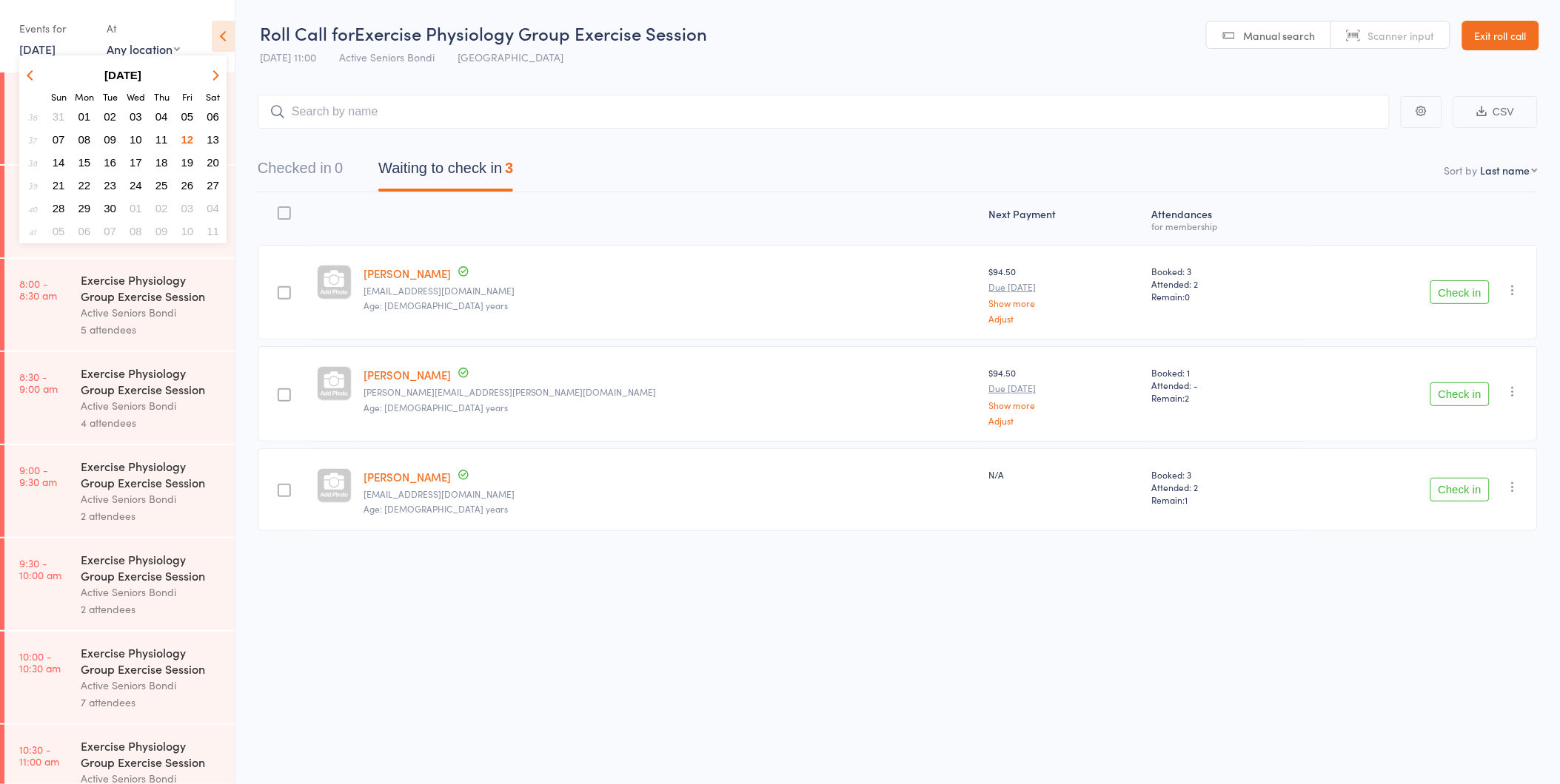
click at [93, 153] on button "15" at bounding box center [84, 163] width 23 height 20
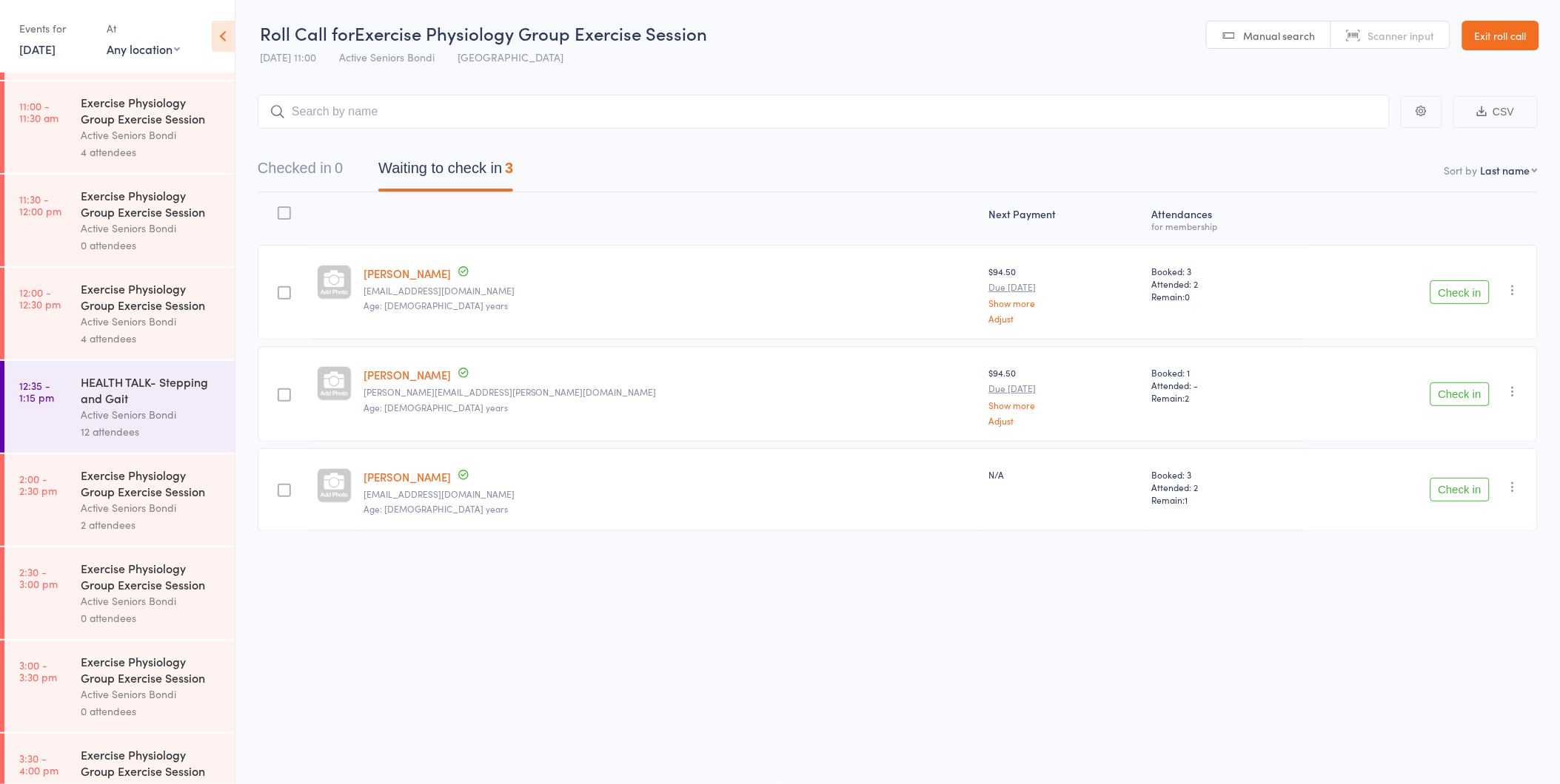
scroll to position [740, 0]
click at [109, 402] on div "HEALTH TALK- Stepping and Gait" at bounding box center [151, 387] width 142 height 33
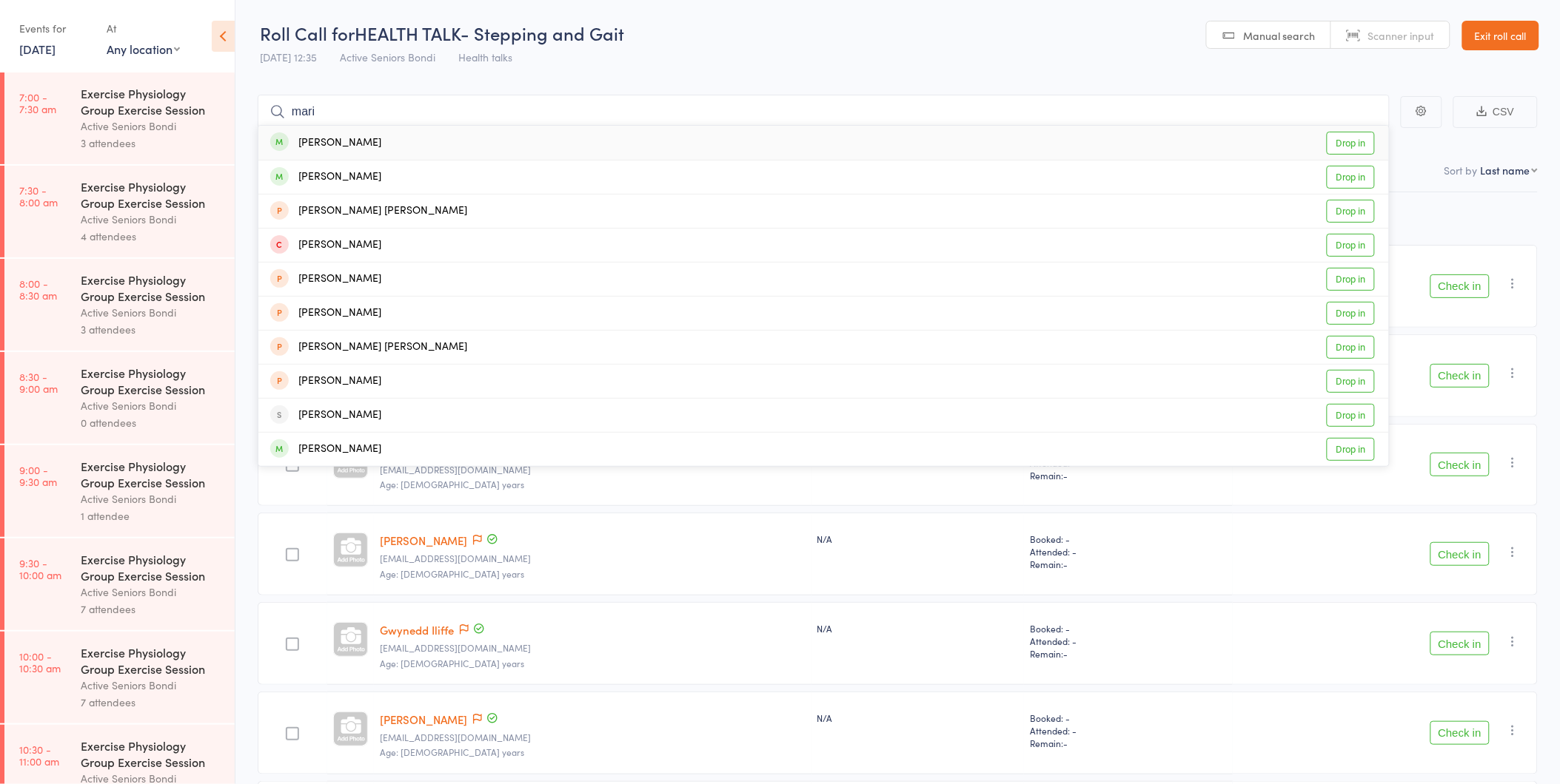
type input "mari"
click at [1366, 137] on link "Drop in" at bounding box center [1351, 143] width 49 height 23
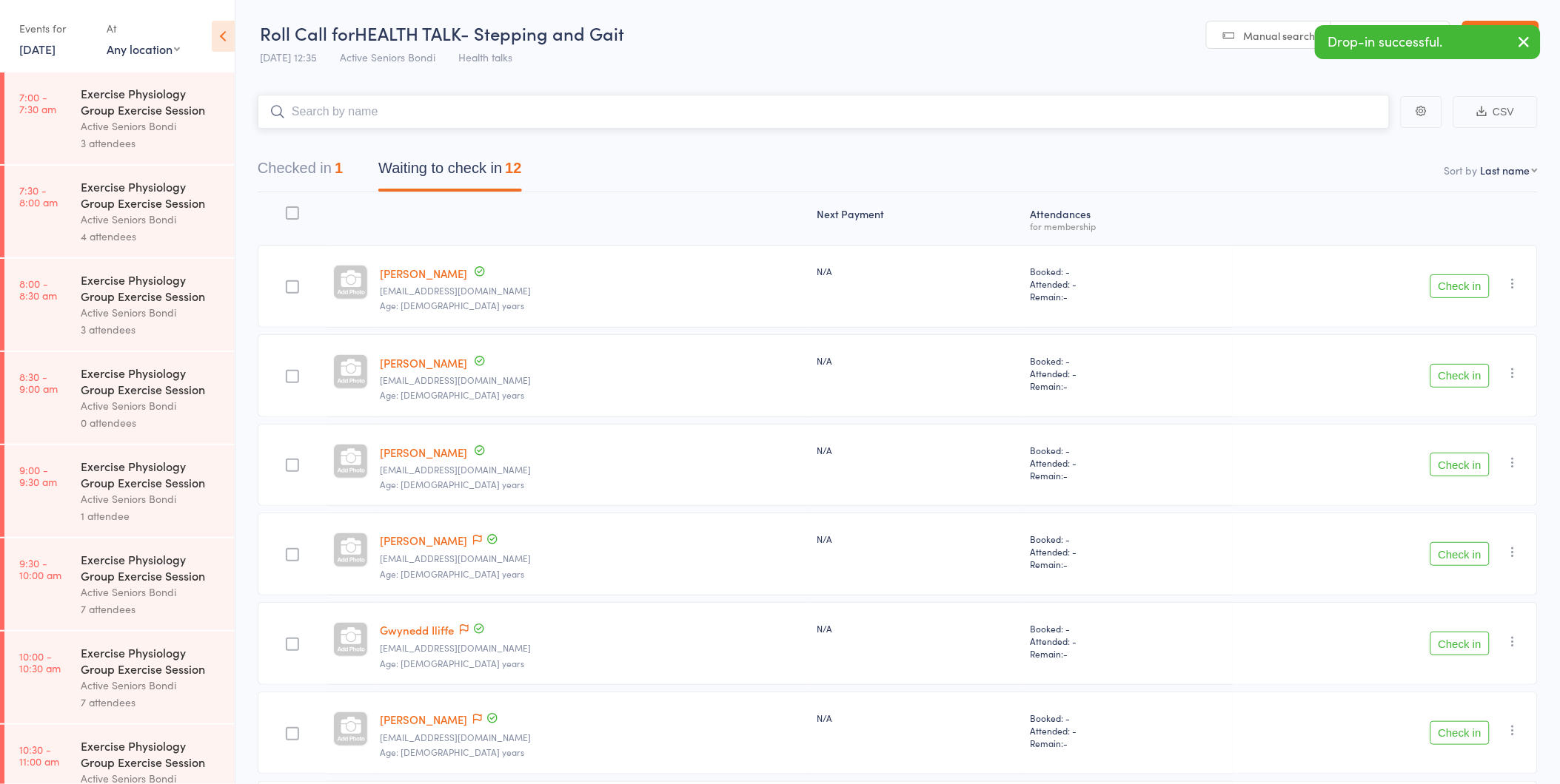
click at [307, 168] on button "Checked in 1" at bounding box center [300, 172] width 85 height 40
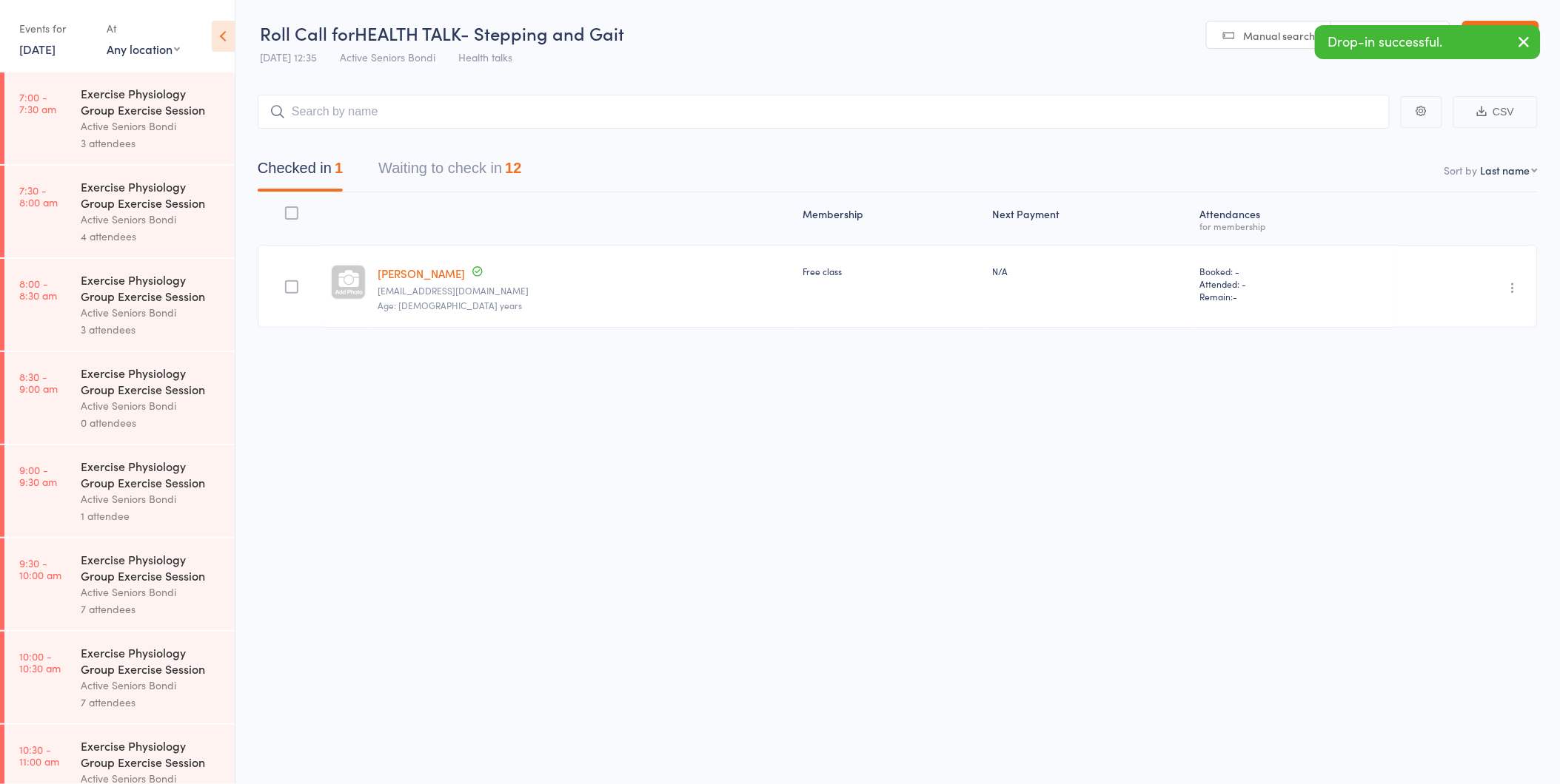
click at [1516, 296] on button "button" at bounding box center [1513, 287] width 18 height 18
click at [1505, 318] on li "Undo check-in" at bounding box center [1460, 317] width 122 height 19
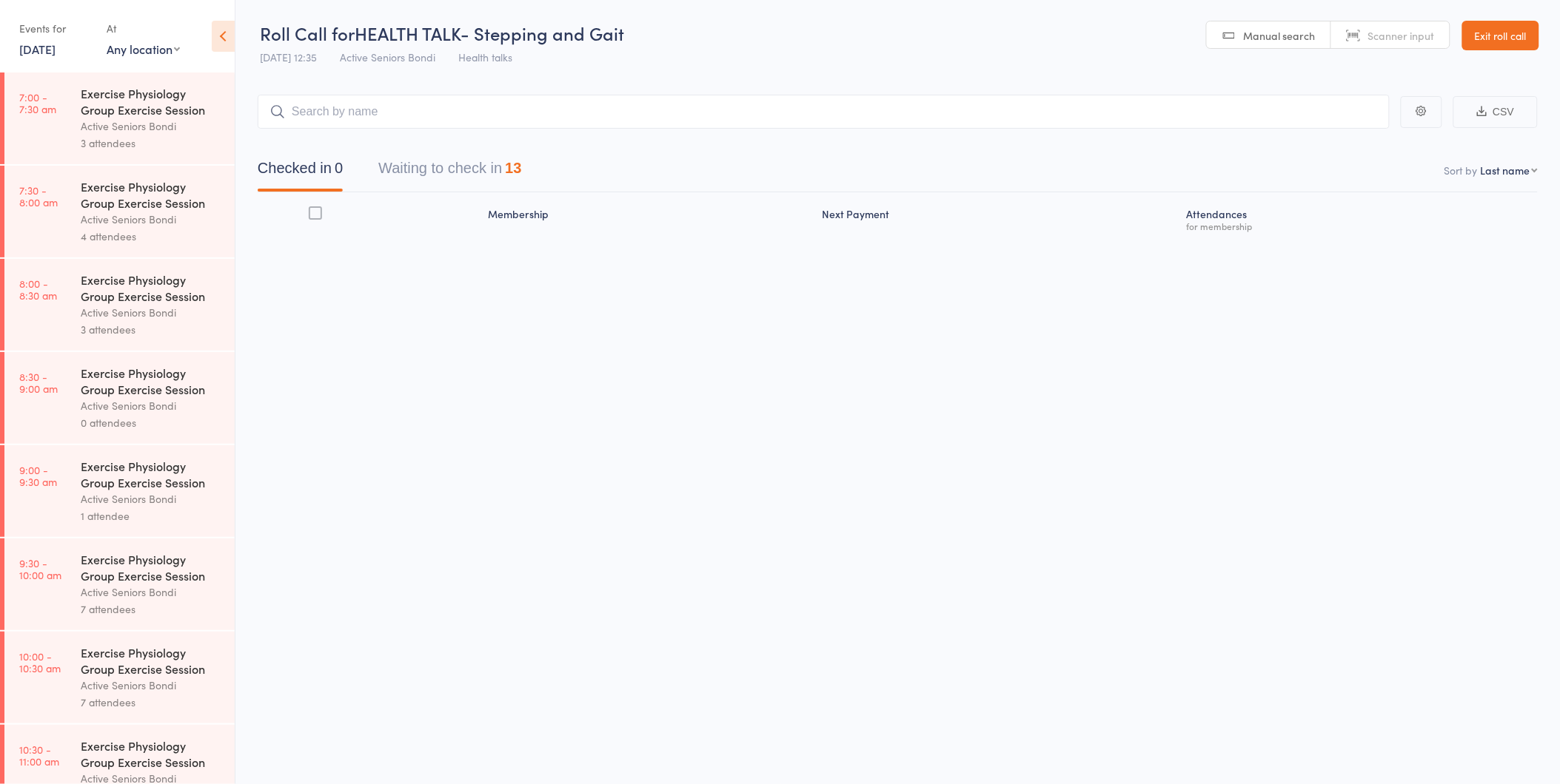
drag, startPoint x: 422, startPoint y: 135, endPoint x: 420, endPoint y: 145, distance: 10.2
click at [420, 138] on div "Checked in 0 Waiting to check in 13" at bounding box center [898, 161] width 1280 height 63
click at [417, 162] on button "Waiting to check in 13" at bounding box center [449, 172] width 143 height 40
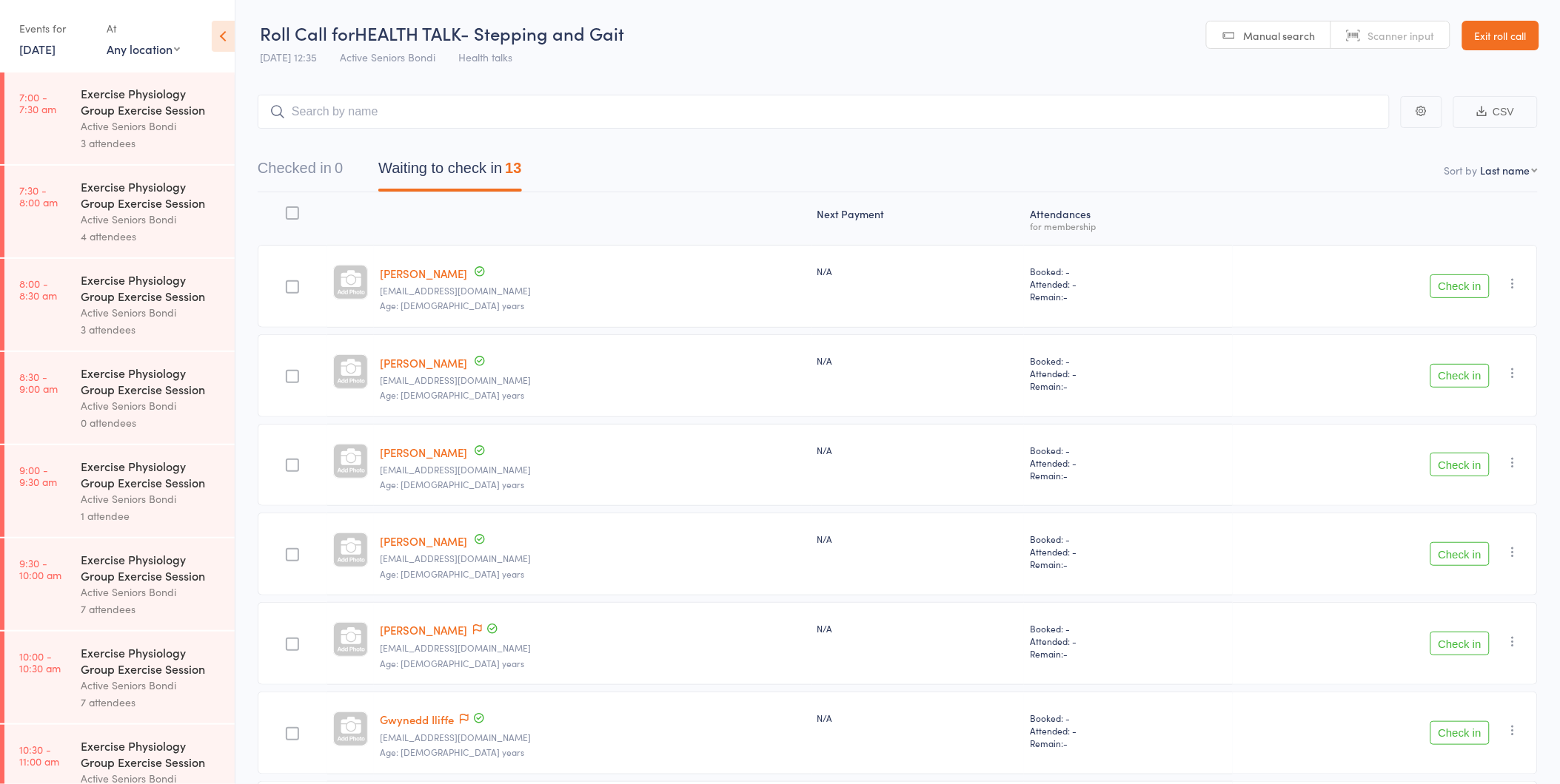
click at [417, 163] on button "Waiting to check in 13" at bounding box center [449, 172] width 143 height 40
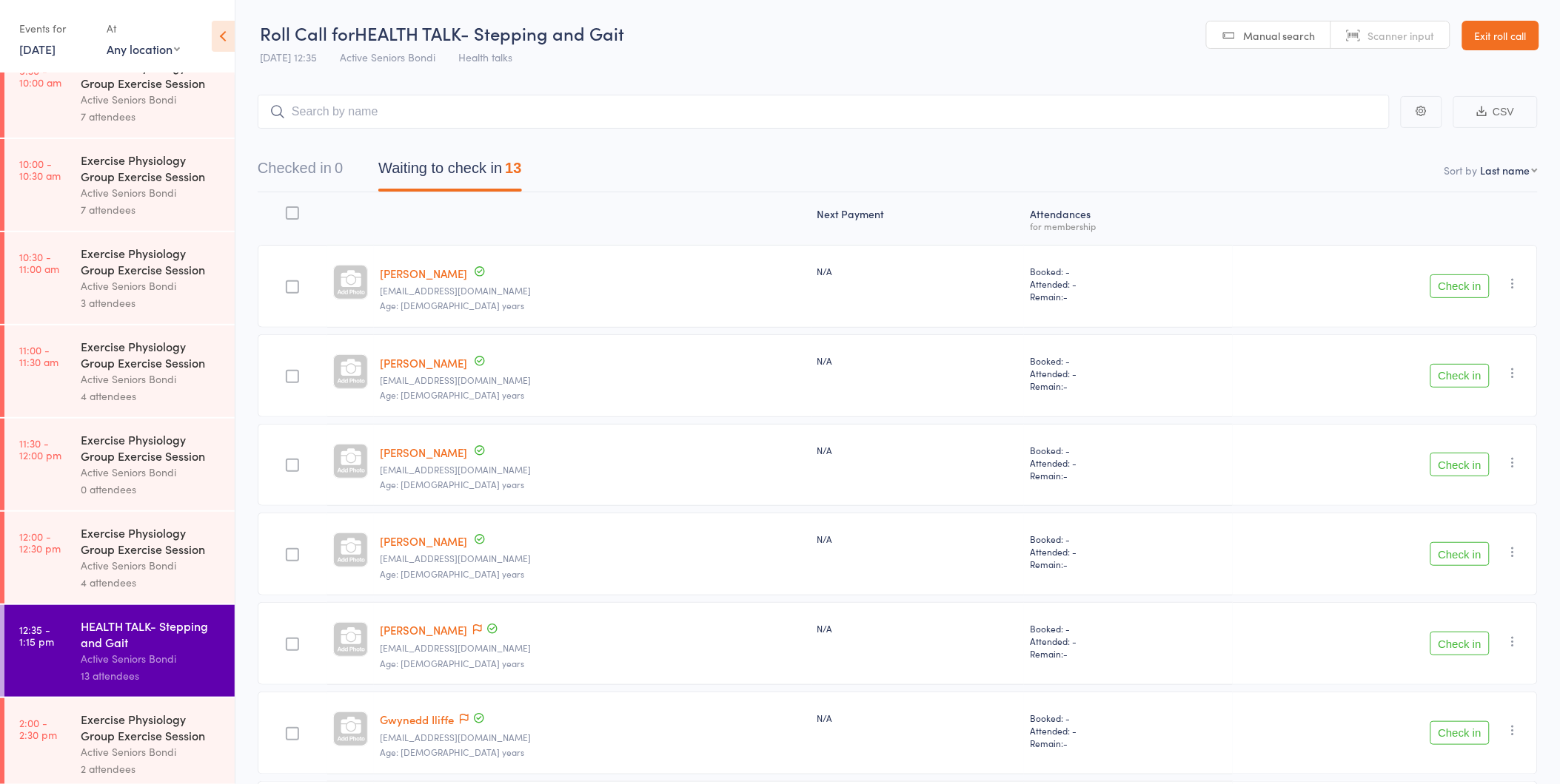
click at [136, 533] on div "Exercise Physiology Group Exercise Session" at bounding box center [151, 540] width 142 height 33
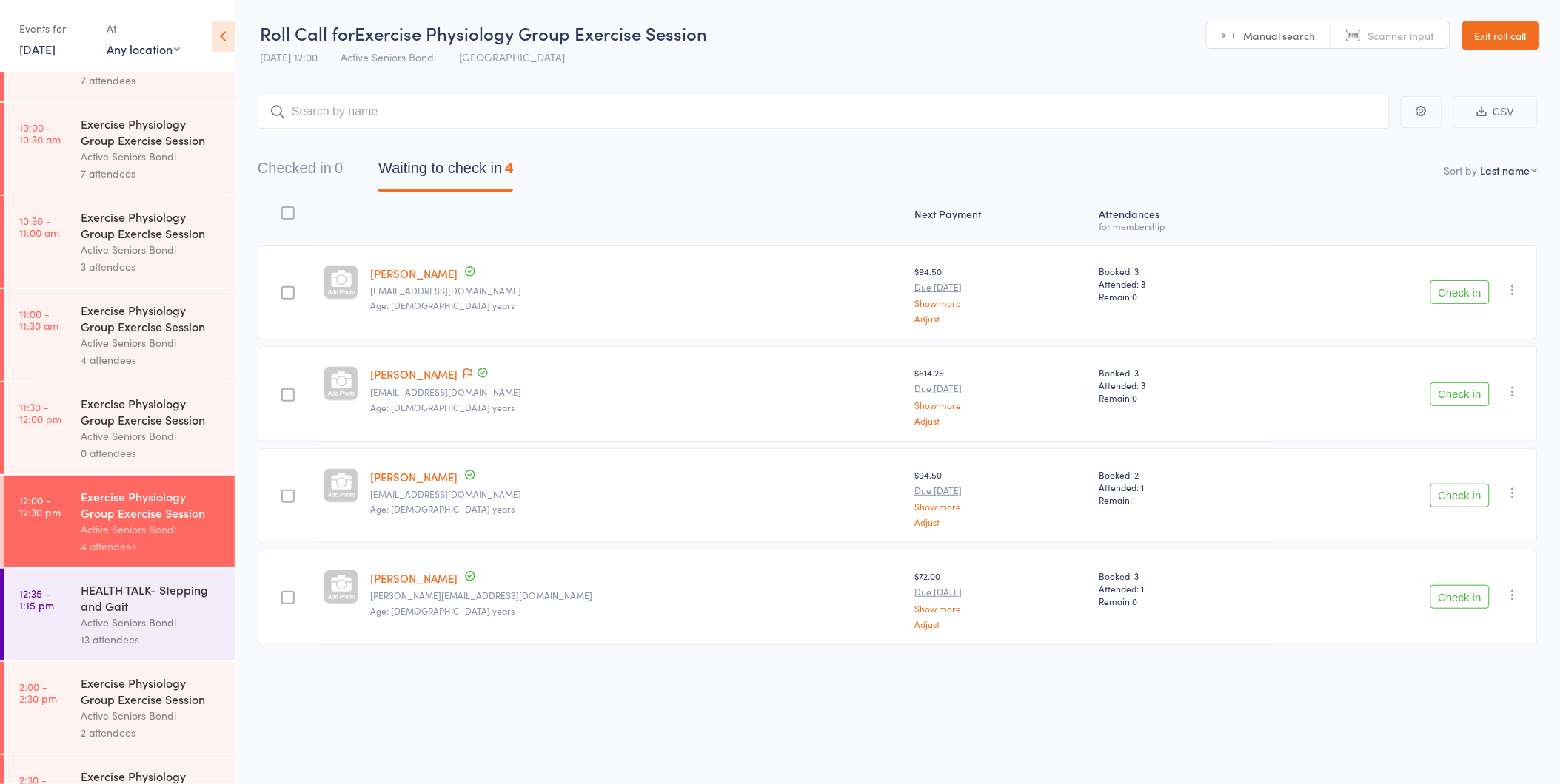
scroll to position [575, 0]
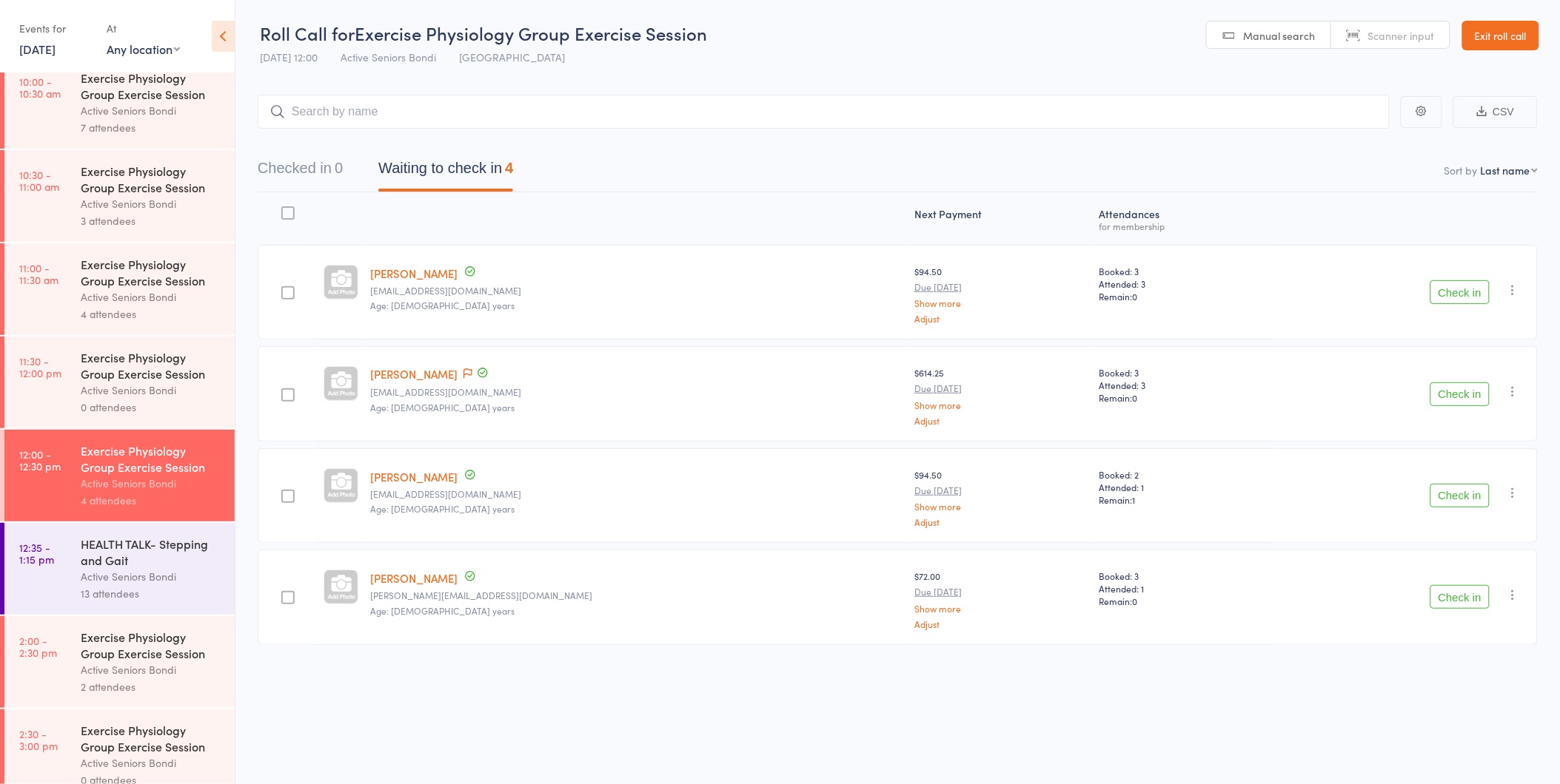
click at [151, 540] on div "HEALTH TALK- Stepping and Gait" at bounding box center [151, 552] width 142 height 33
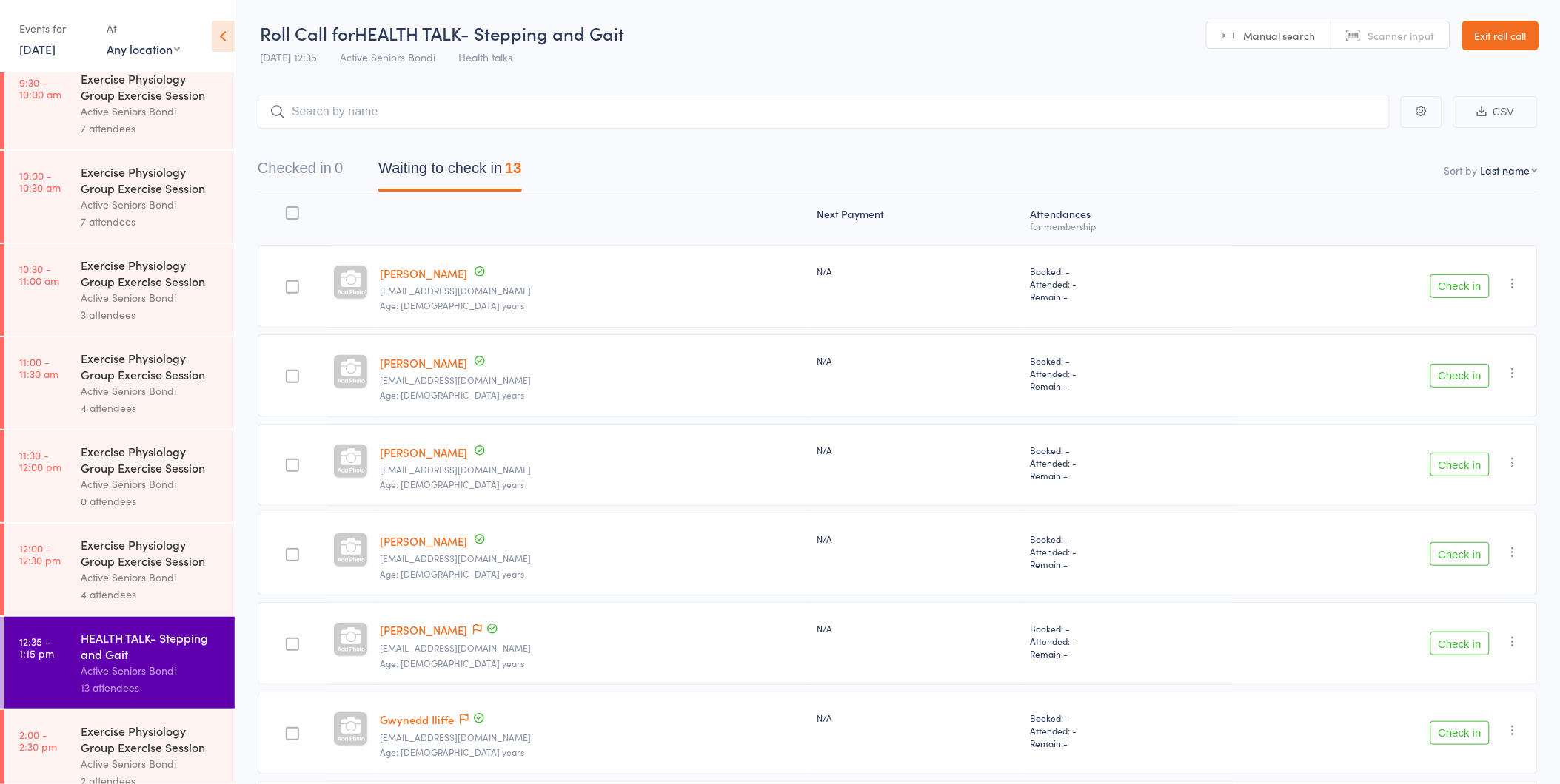
scroll to position [493, 0]
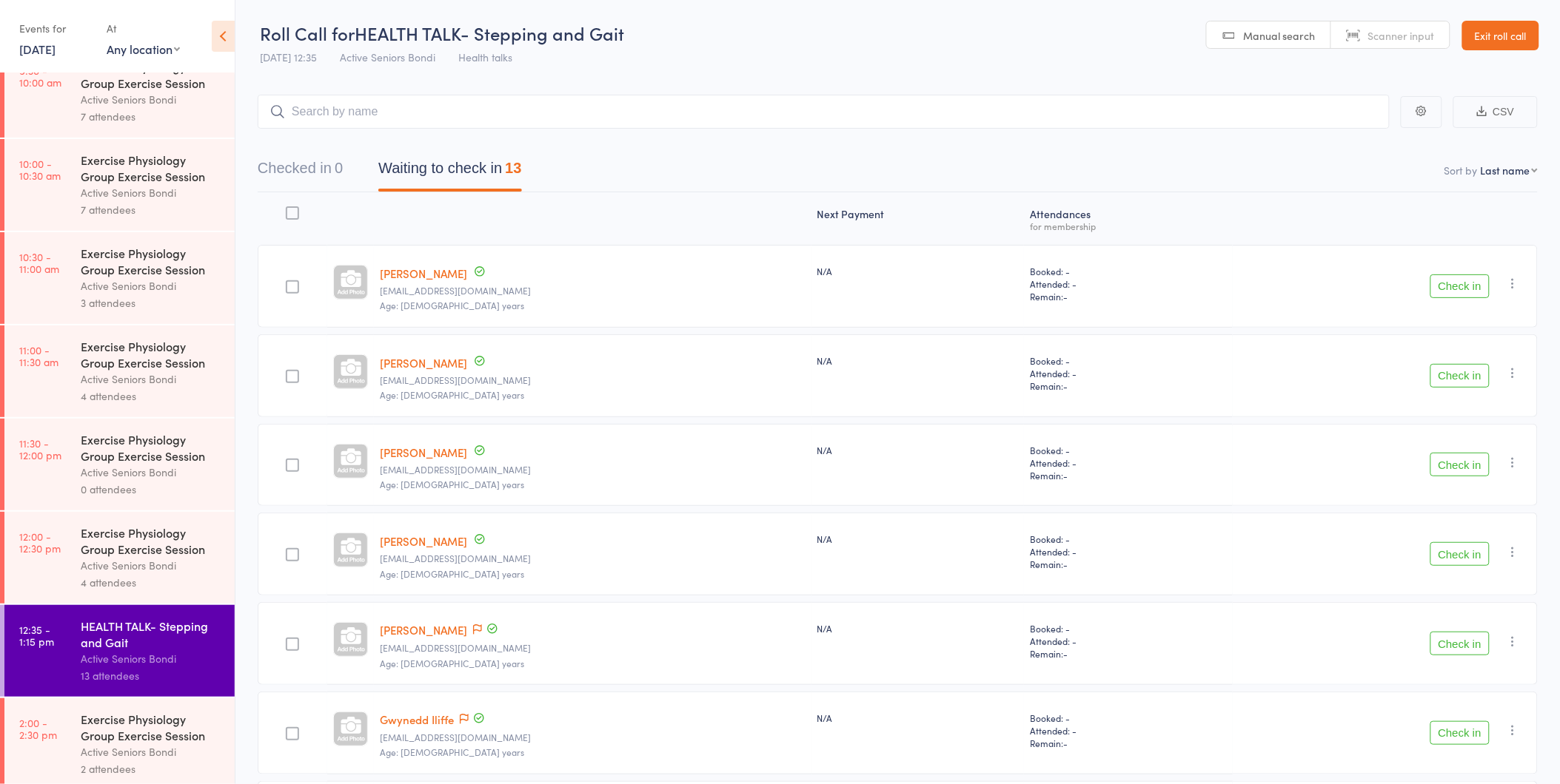
click at [19, 51] on link "15 Sep, 2025" at bounding box center [37, 49] width 37 height 16
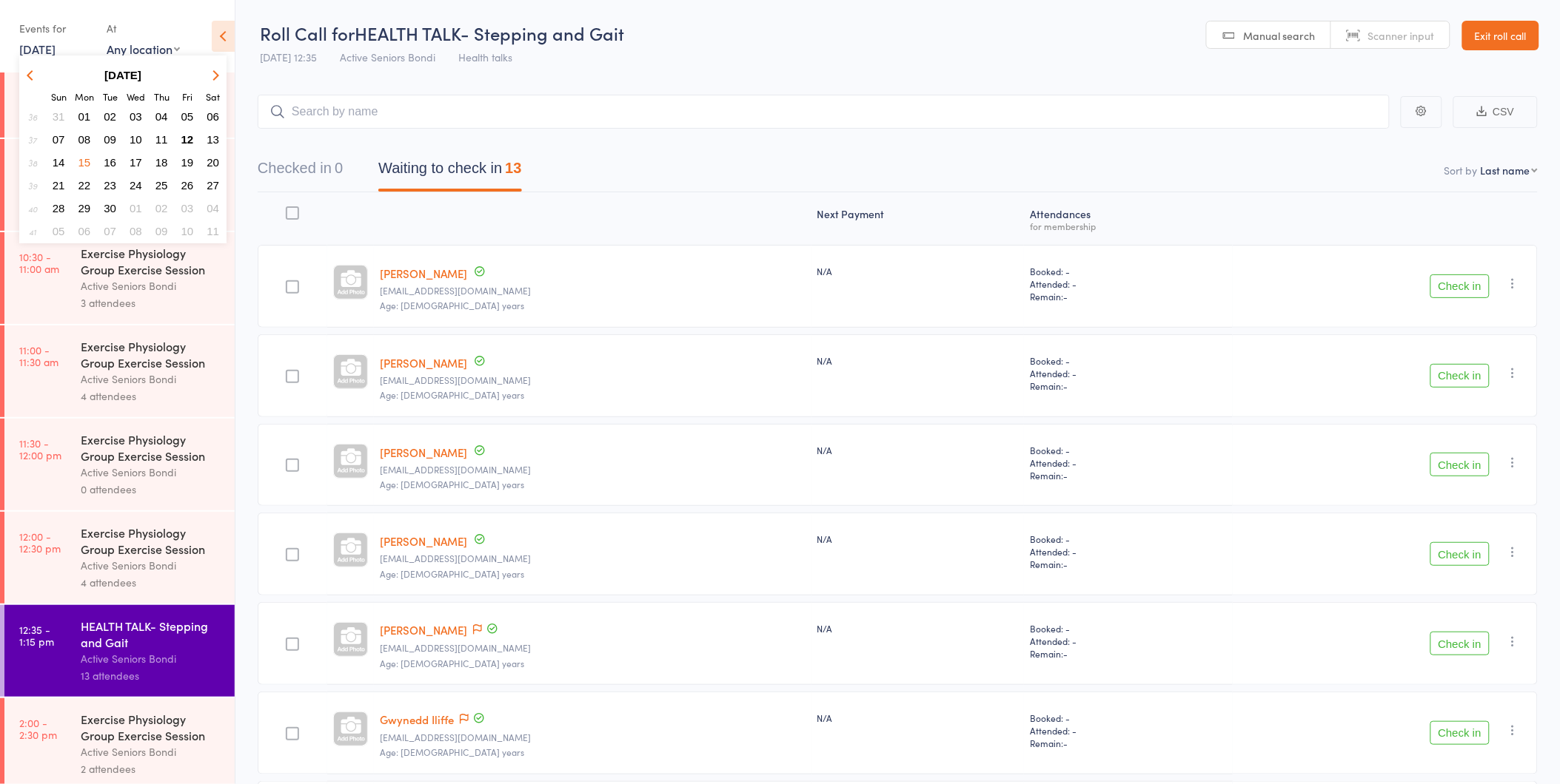
click at [87, 179] on span "22" at bounding box center [84, 185] width 13 height 13
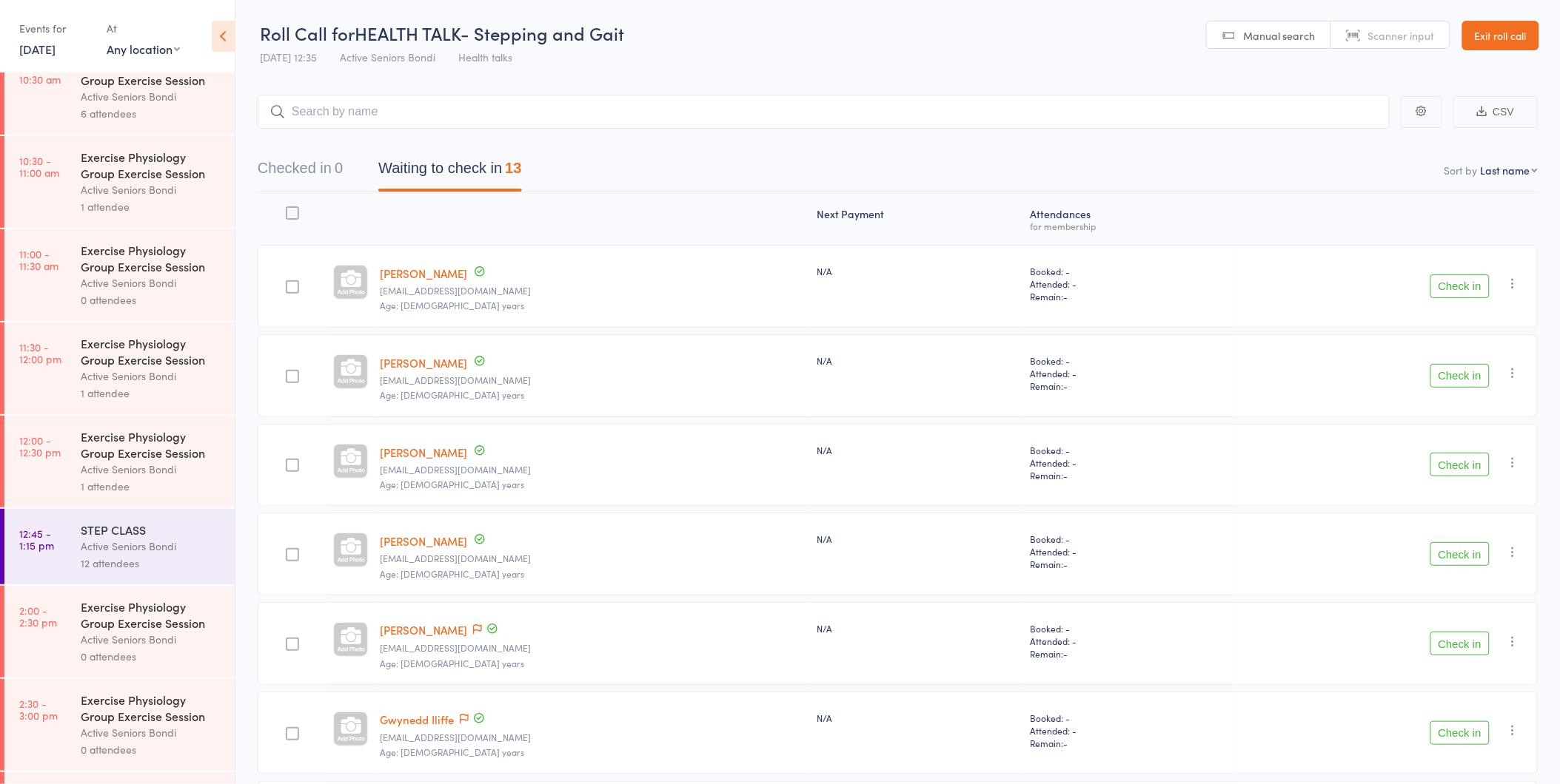
scroll to position [768, 0]
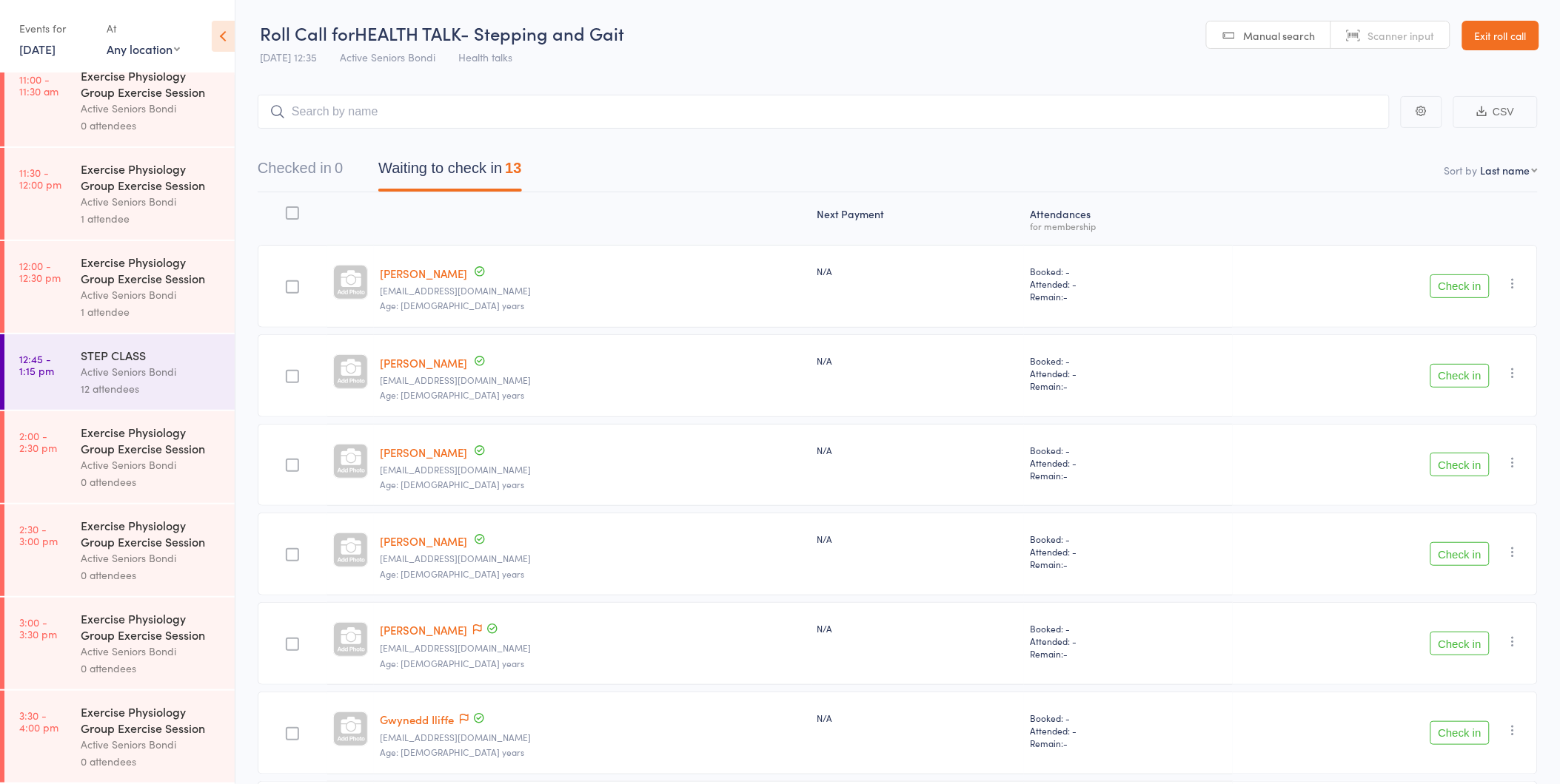
click at [173, 355] on div "STEP CLASS" at bounding box center [151, 355] width 142 height 16
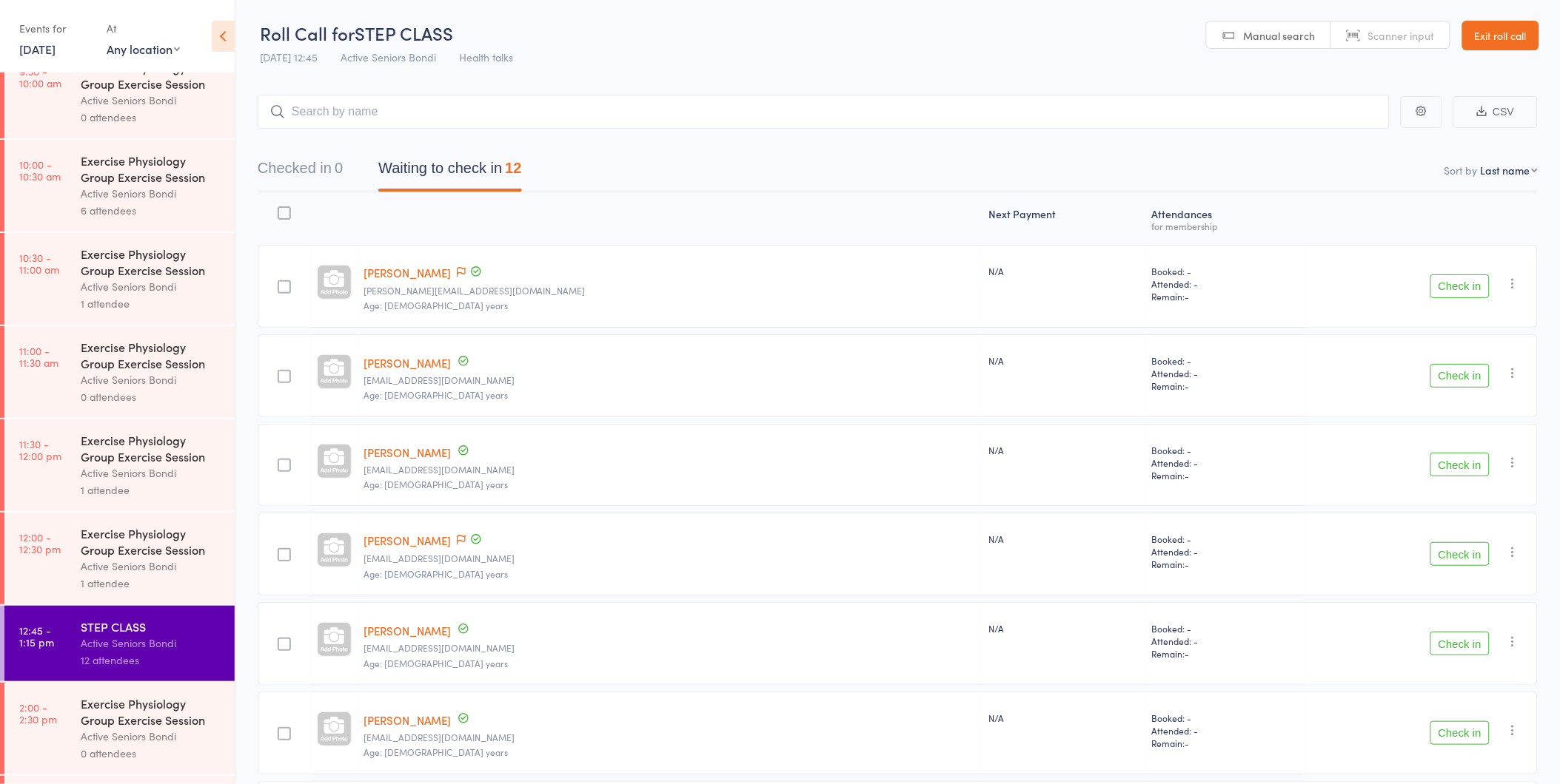
scroll to position [493, 0]
click at [1500, 26] on link "Exit roll call" at bounding box center [1500, 36] width 77 height 30
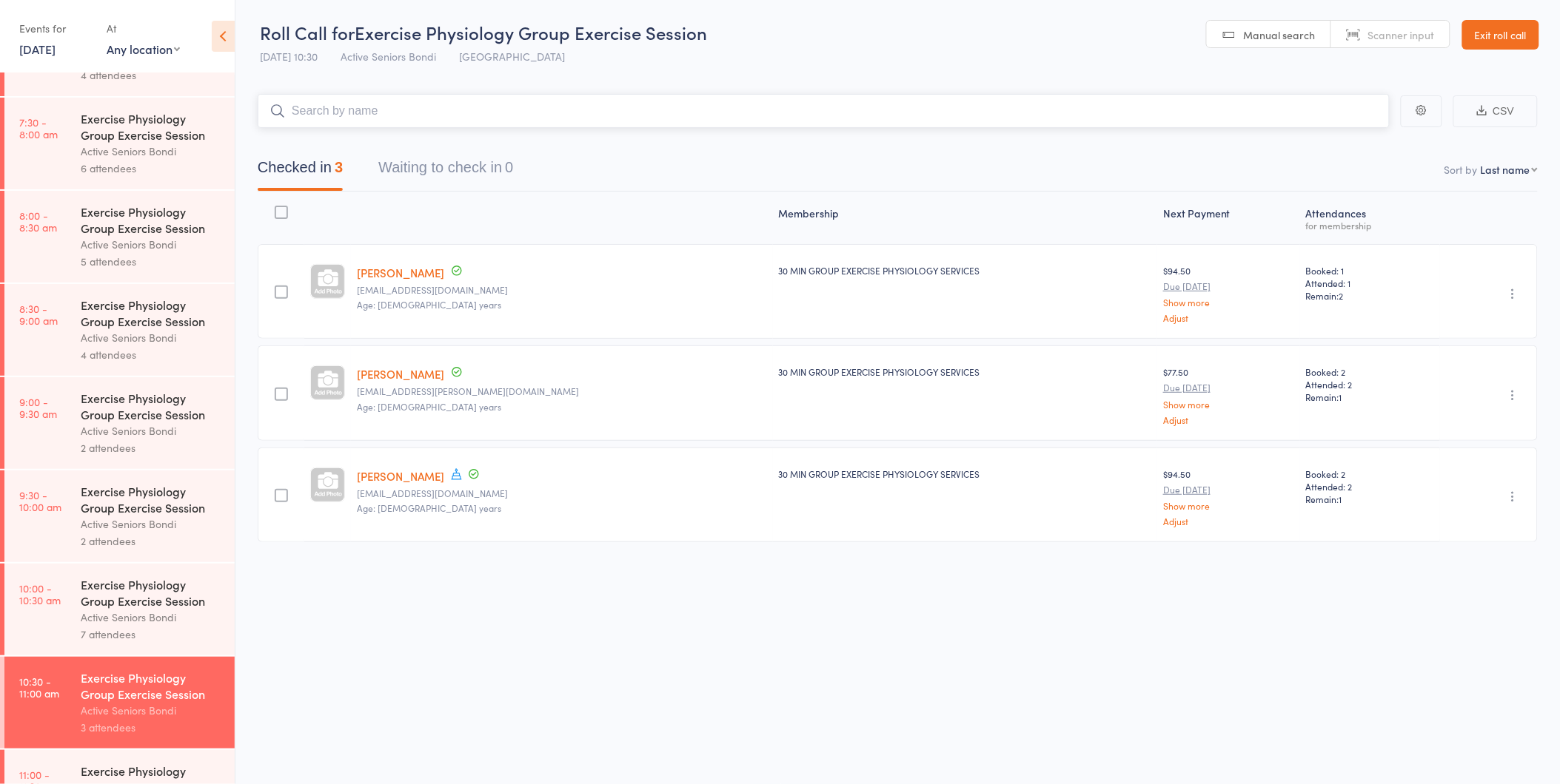
scroll to position [328, 0]
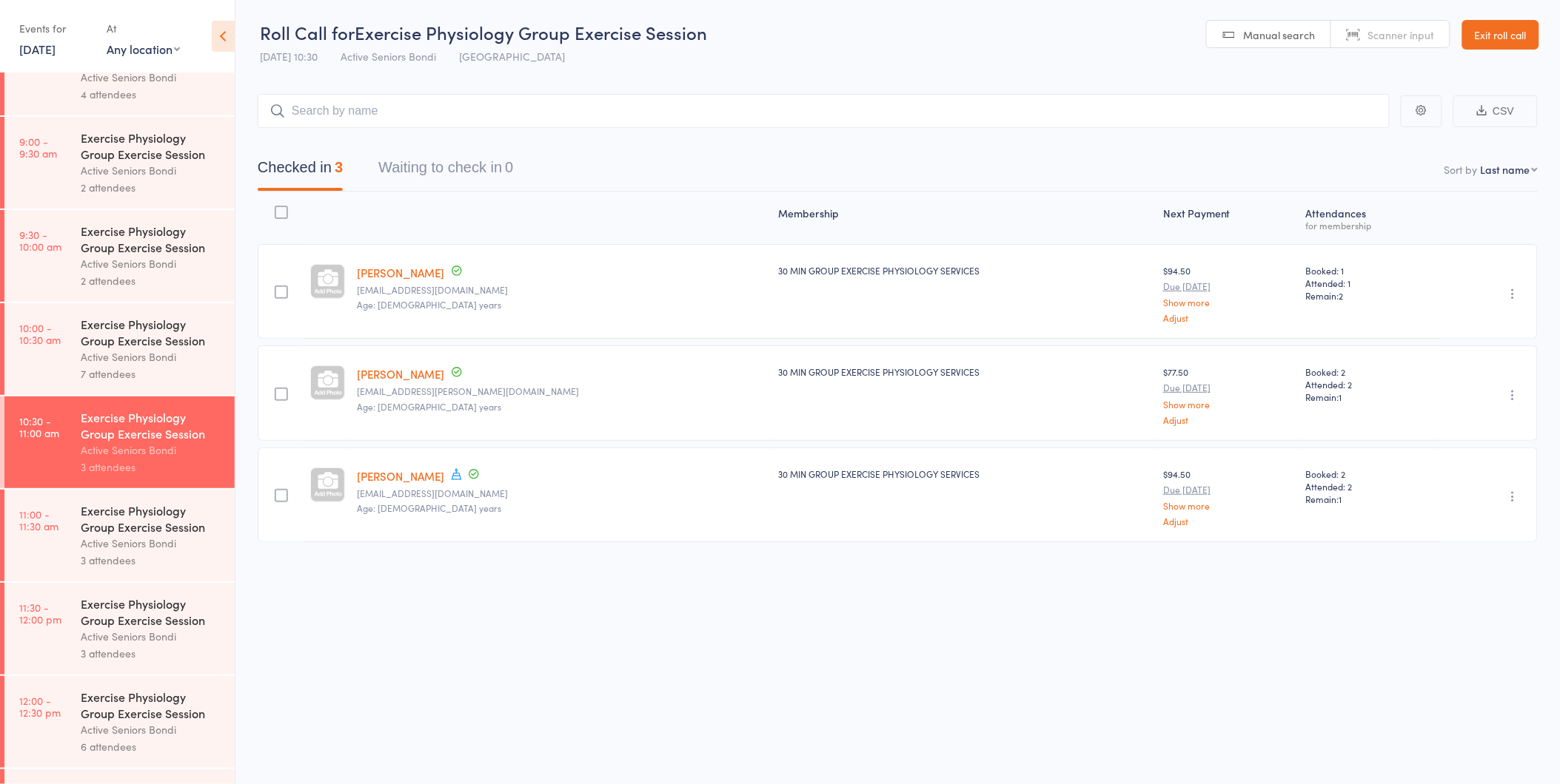
click at [148, 529] on div "Exercise Physiology Group Exercise Session" at bounding box center [151, 518] width 142 height 33
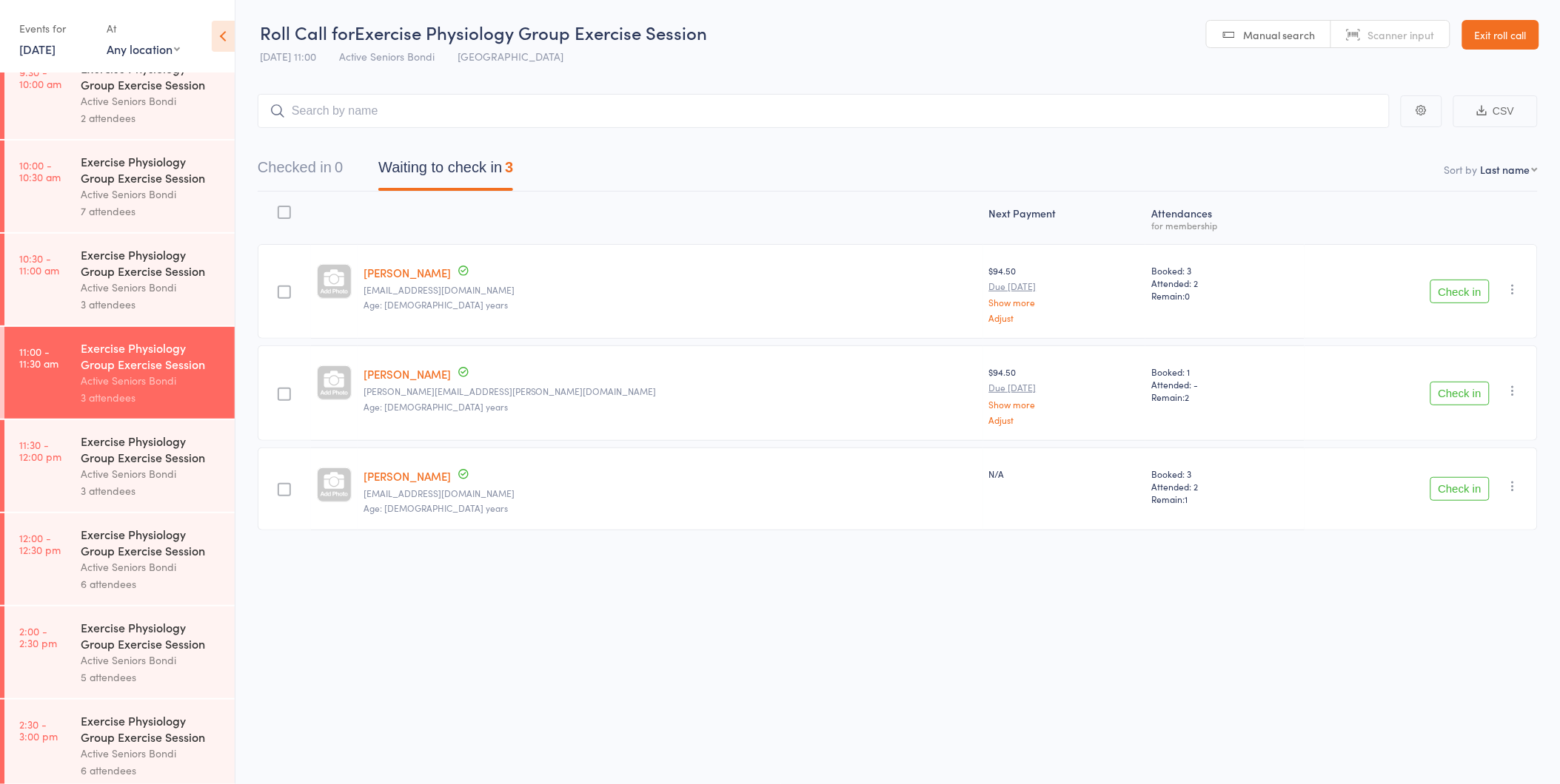
scroll to position [493, 0]
click at [145, 486] on div "3 attendees" at bounding box center [151, 489] width 142 height 17
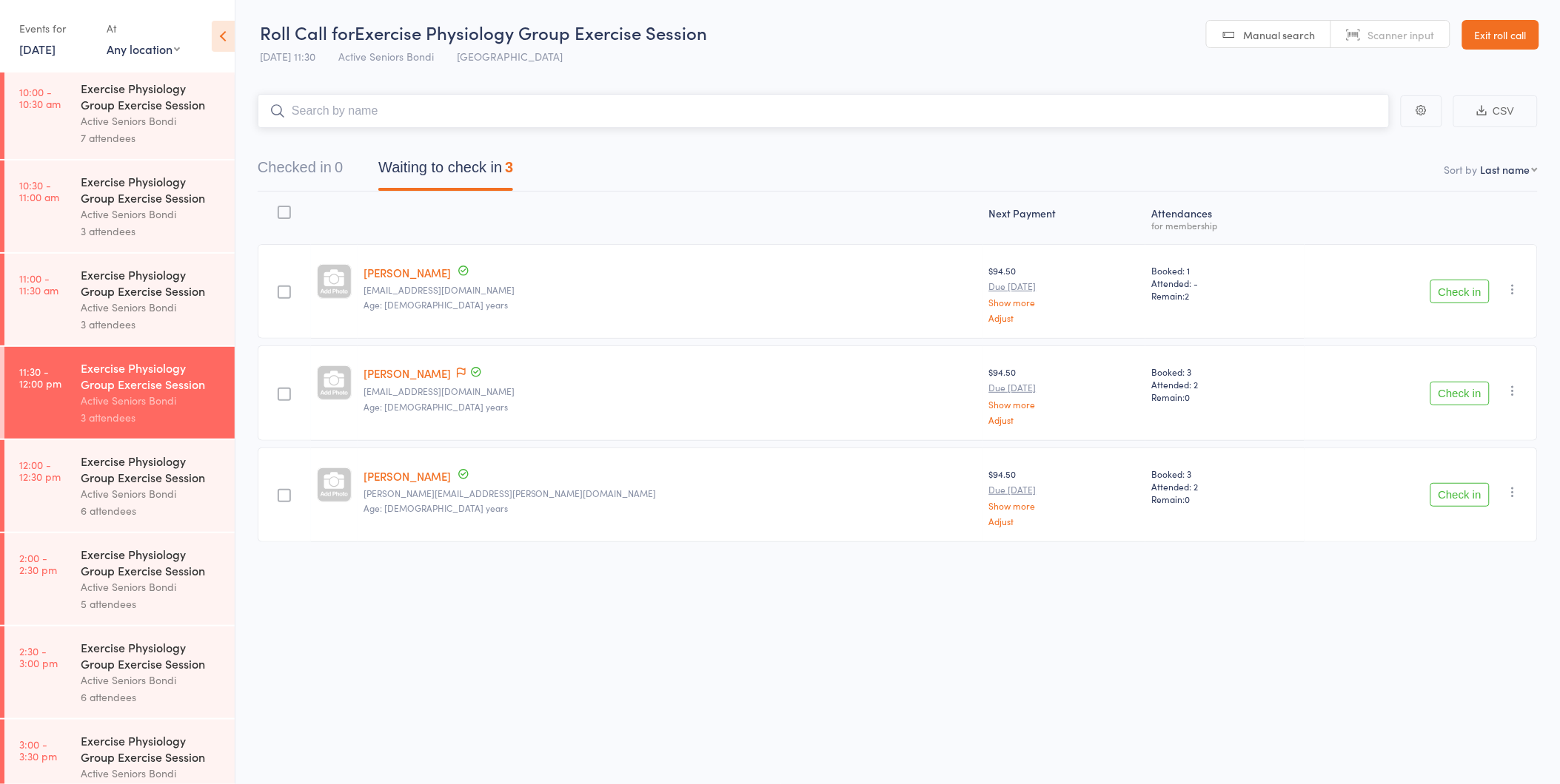
scroll to position [575, 0]
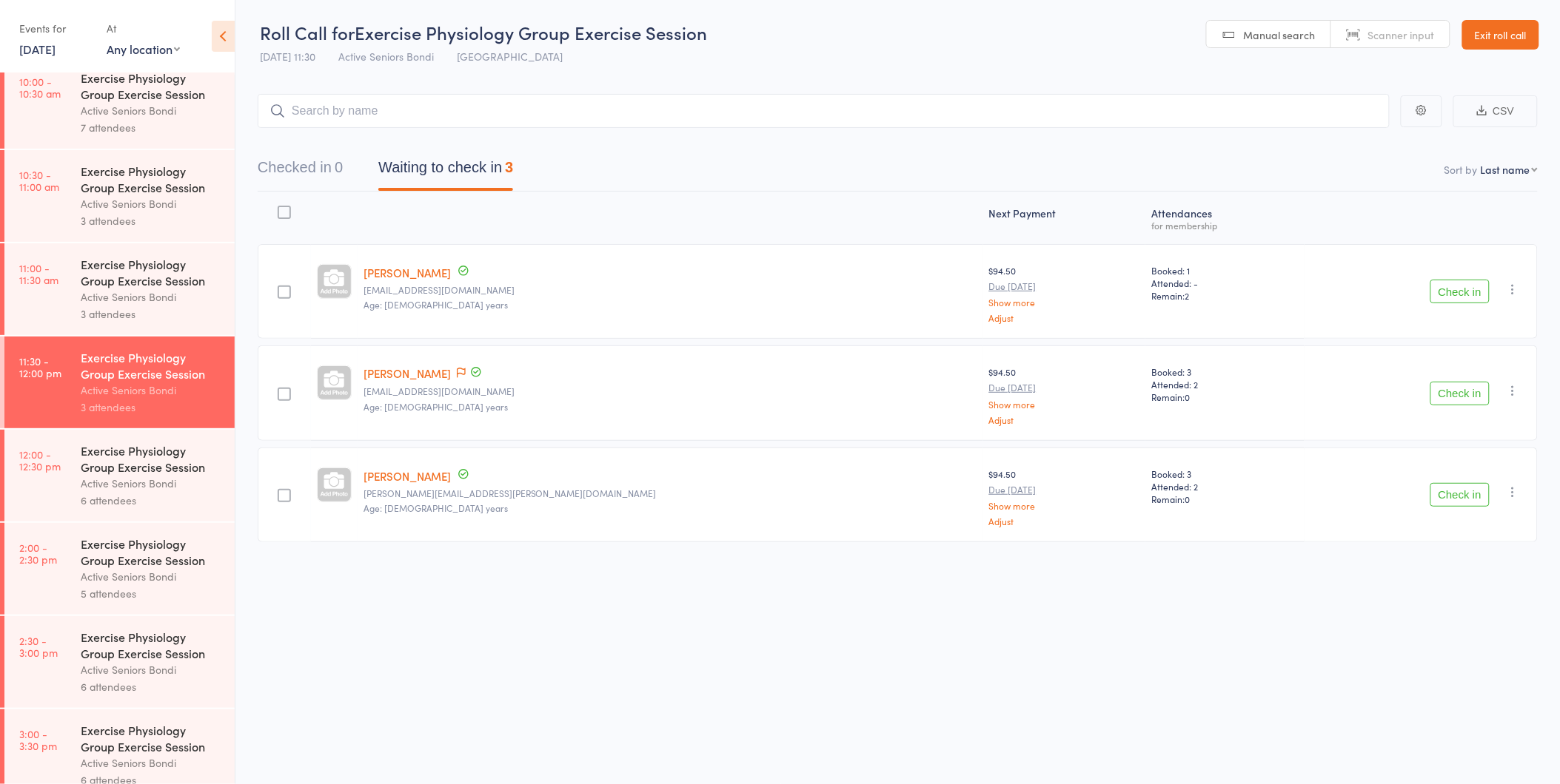
click at [145, 486] on div "Active Seniors Bondi" at bounding box center [151, 483] width 142 height 17
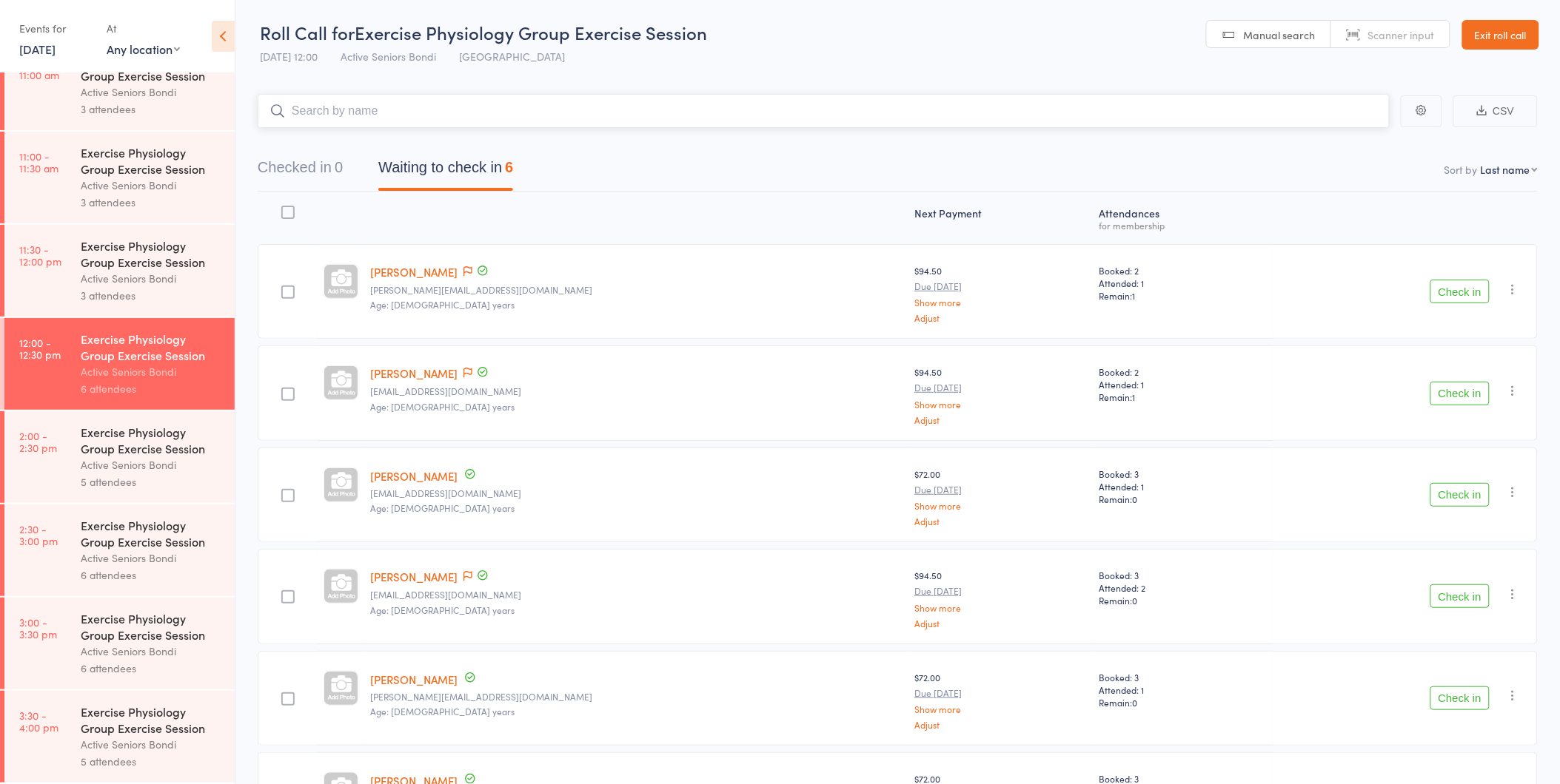
scroll to position [691, 0]
click at [89, 178] on div "Active Seniors Bondi" at bounding box center [151, 184] width 142 height 17
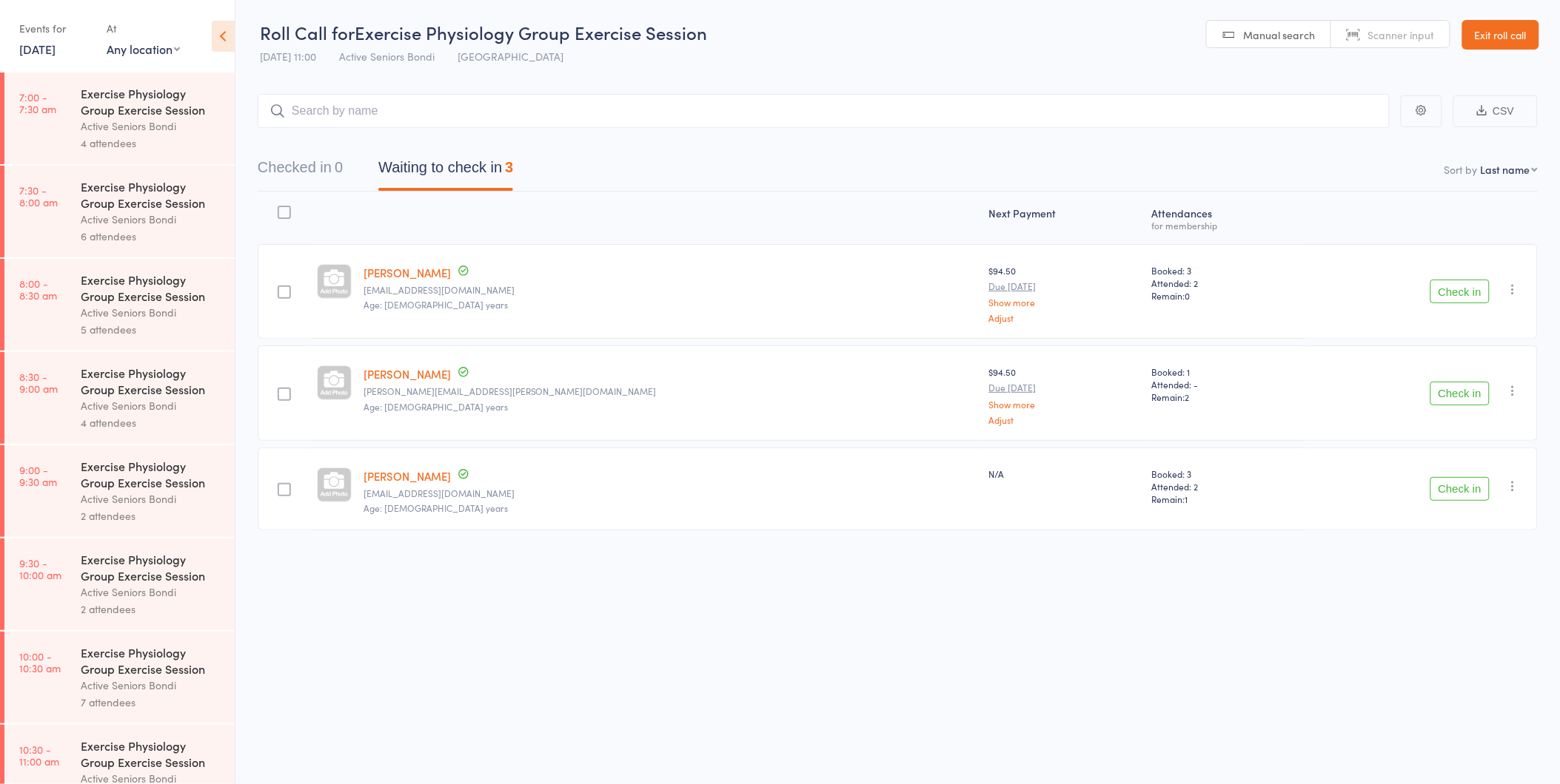
click at [1463, 387] on button "Check in" at bounding box center [1460, 393] width 60 height 24
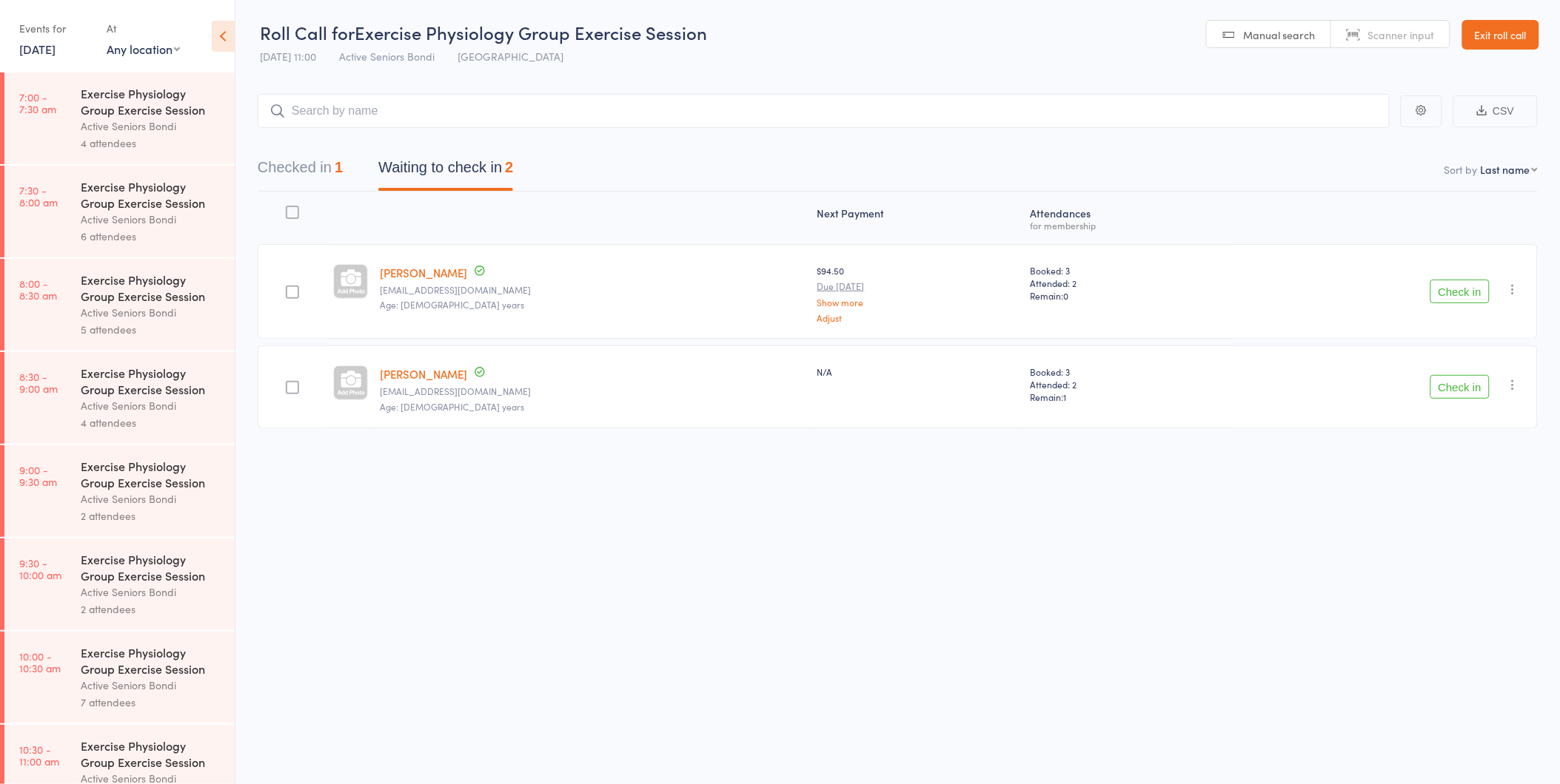
click at [1466, 282] on button "Check in" at bounding box center [1460, 291] width 60 height 24
click at [51, 46] on link "[DATE]" at bounding box center [37, 49] width 37 height 16
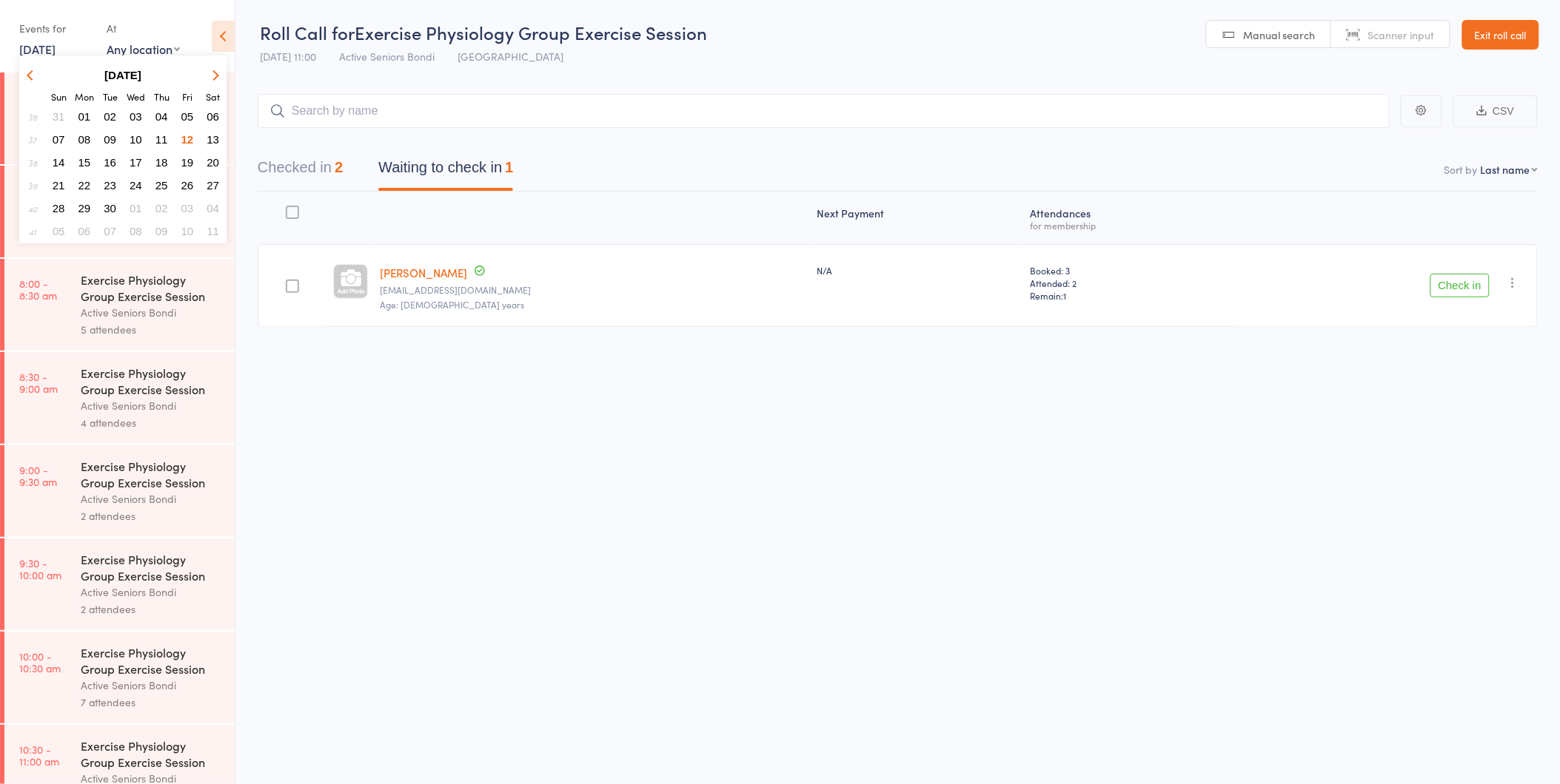
click at [319, 167] on button "Checked in 2" at bounding box center [300, 171] width 85 height 40
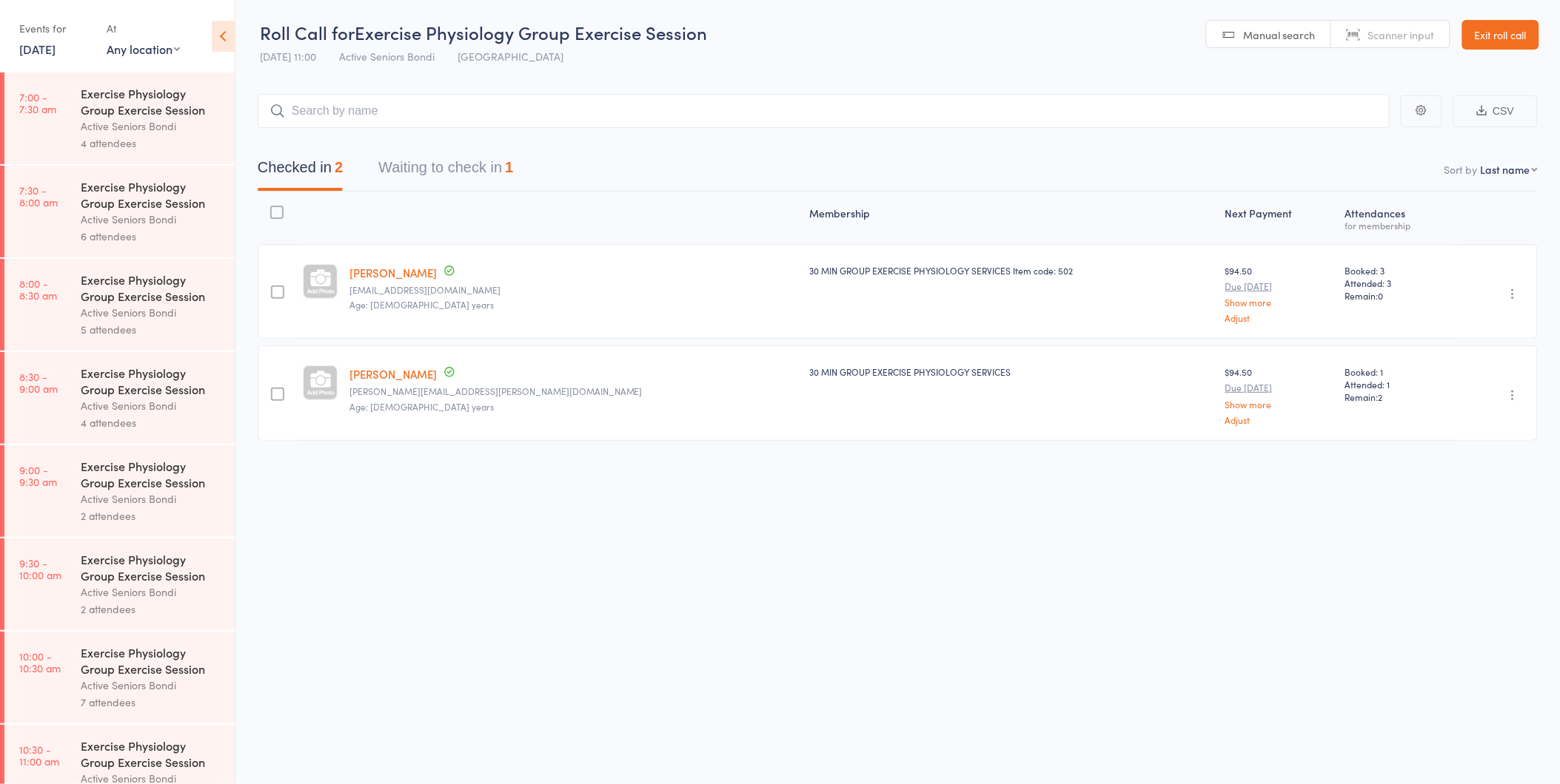
click at [480, 168] on button "Waiting to check in 1" at bounding box center [445, 171] width 135 height 40
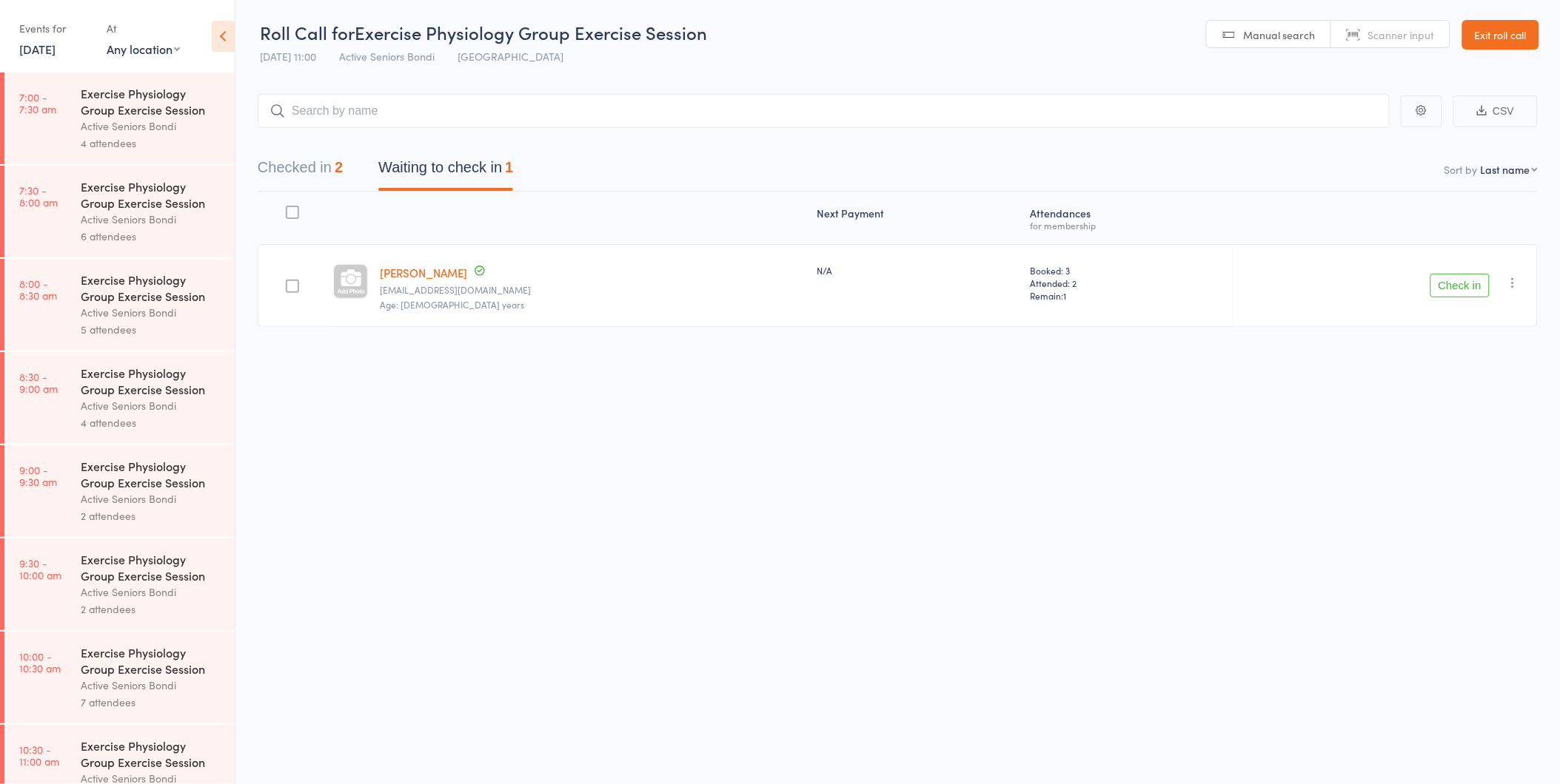
click at [717, 576] on div "Roll Call for Exercise Physiology Group Exercise Session [DATE] 11:00 Active Se…" at bounding box center [780, 391] width 1560 height 784
click at [745, 576] on div "Roll Call for Exercise Physiology Group Exercise Session 12 Sep 11:00 Active Se…" at bounding box center [780, 391] width 1560 height 784
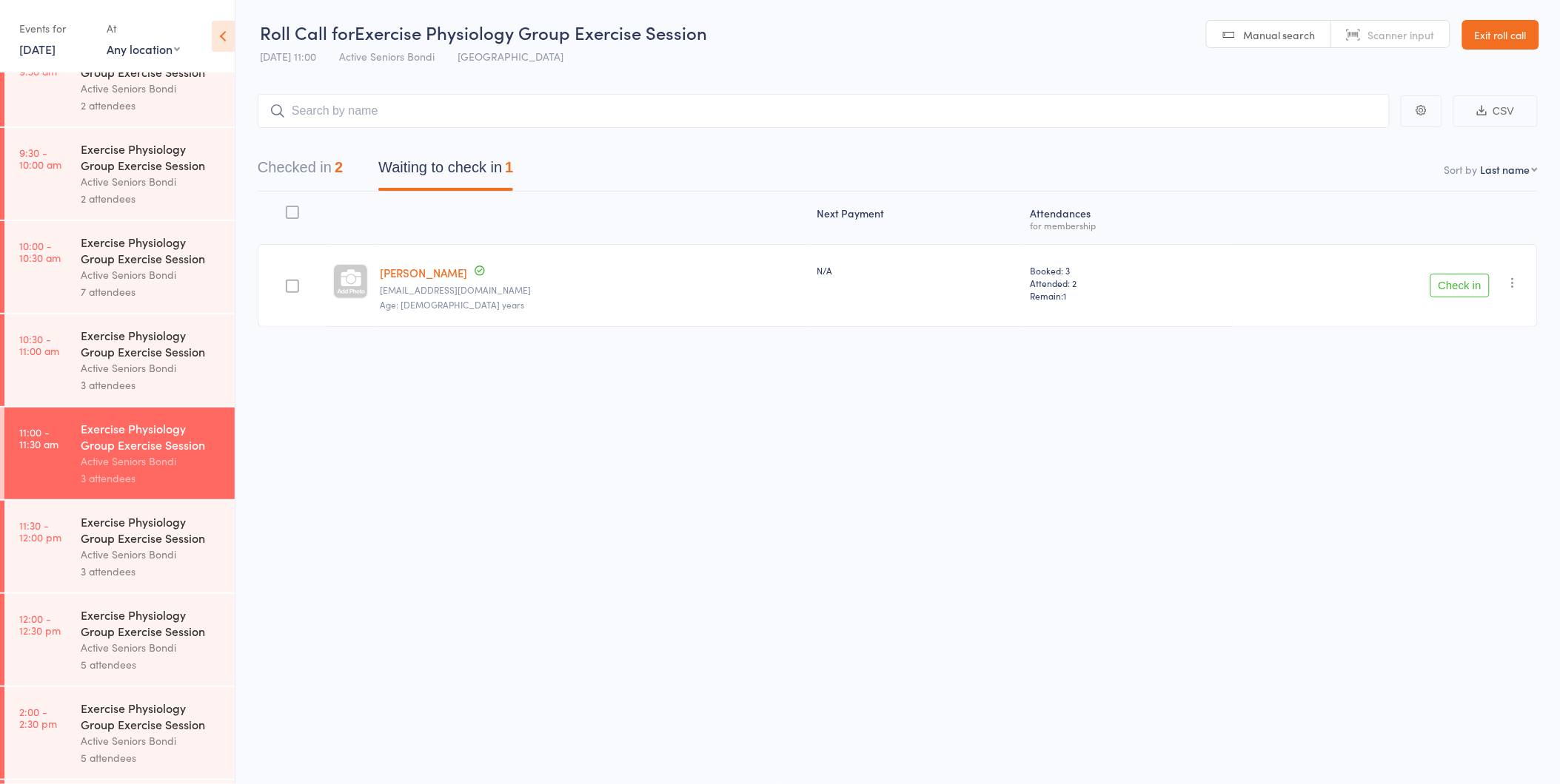
scroll to position [691, 0]
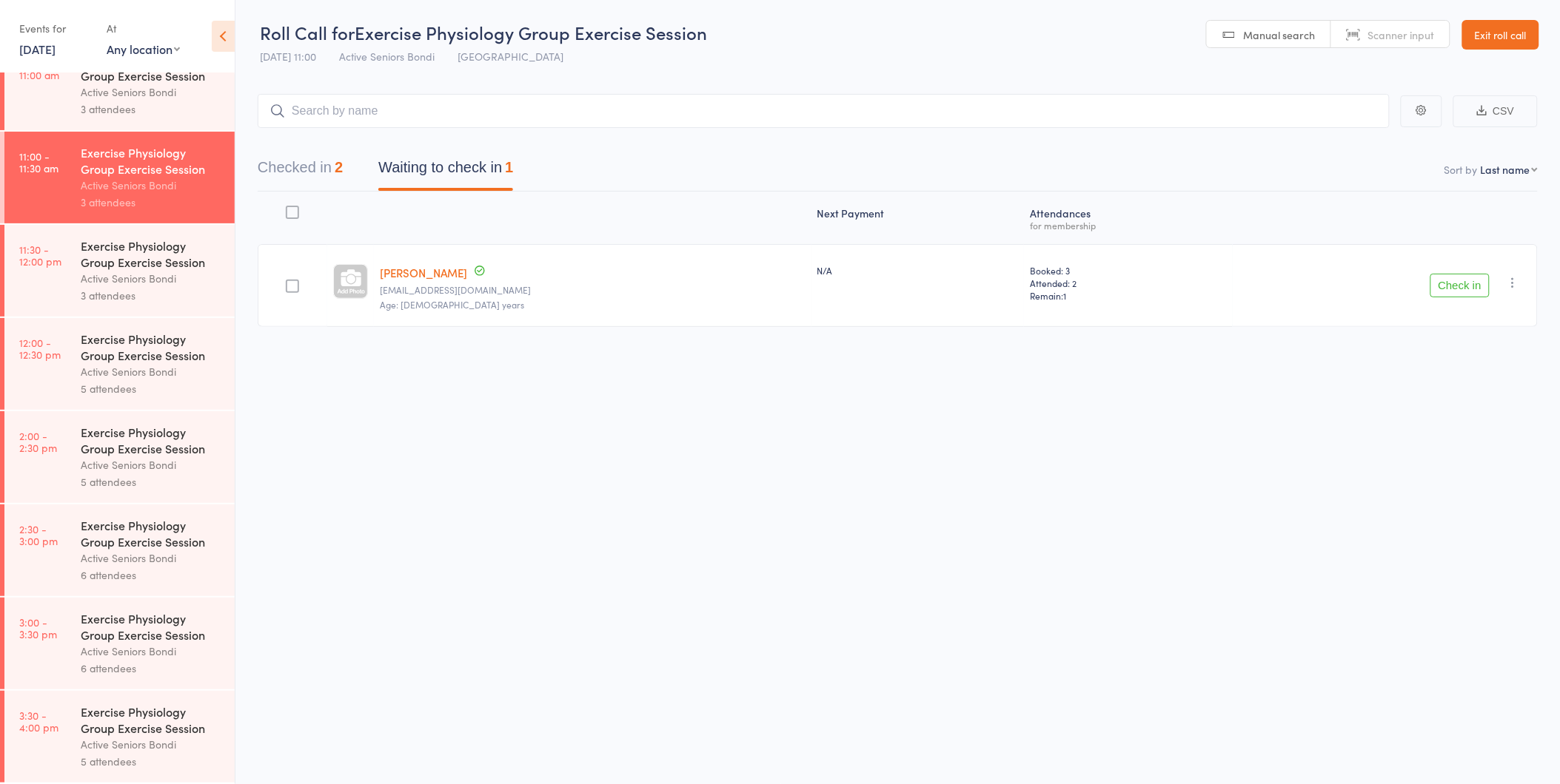
click at [131, 258] on div "Exercise Physiology Group Exercise Session" at bounding box center [151, 254] width 142 height 33
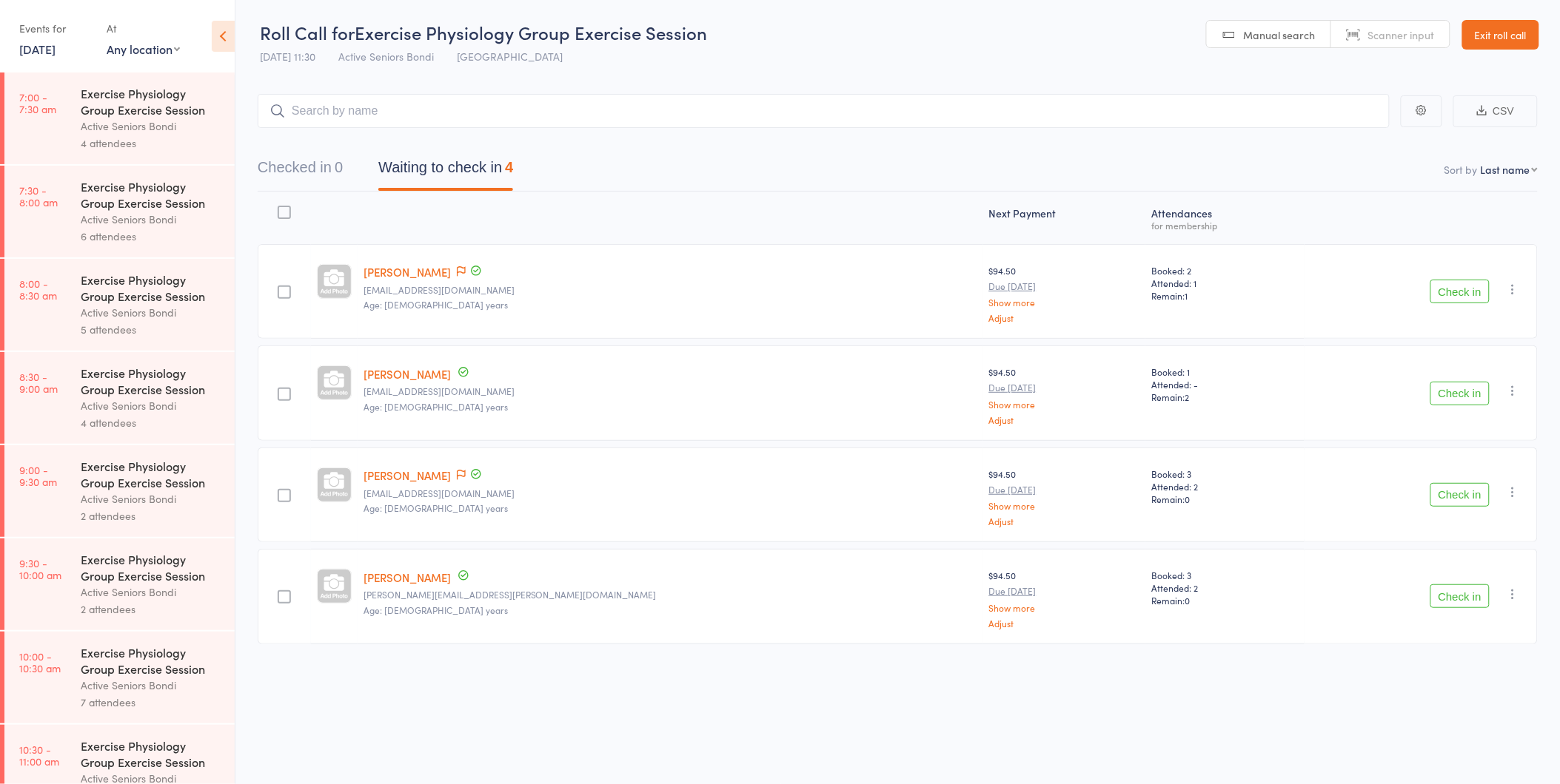
click at [1453, 484] on button "Check in" at bounding box center [1460, 496] width 60 height 24
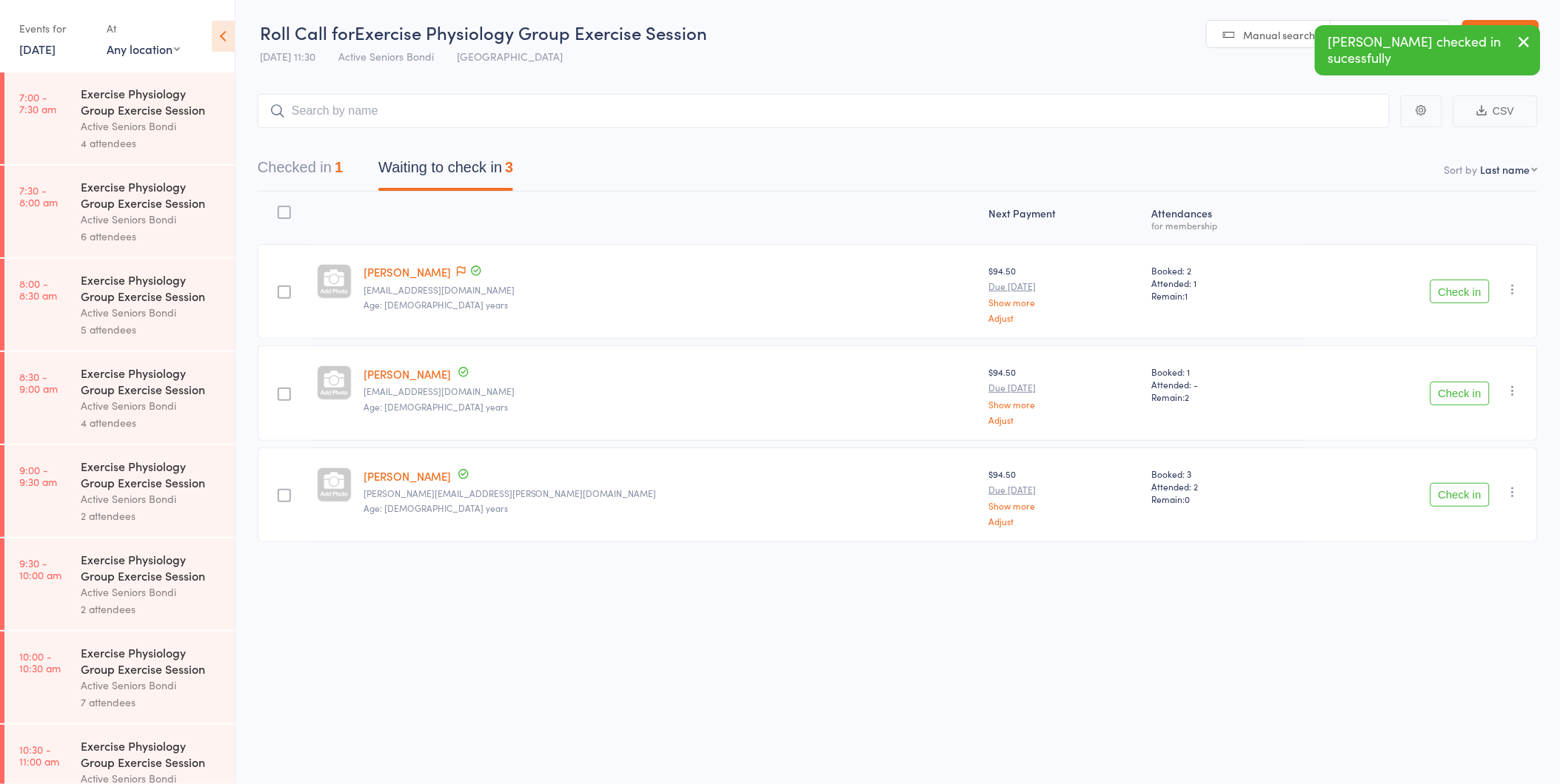
click at [1453, 484] on button "Check in" at bounding box center [1460, 496] width 60 height 24
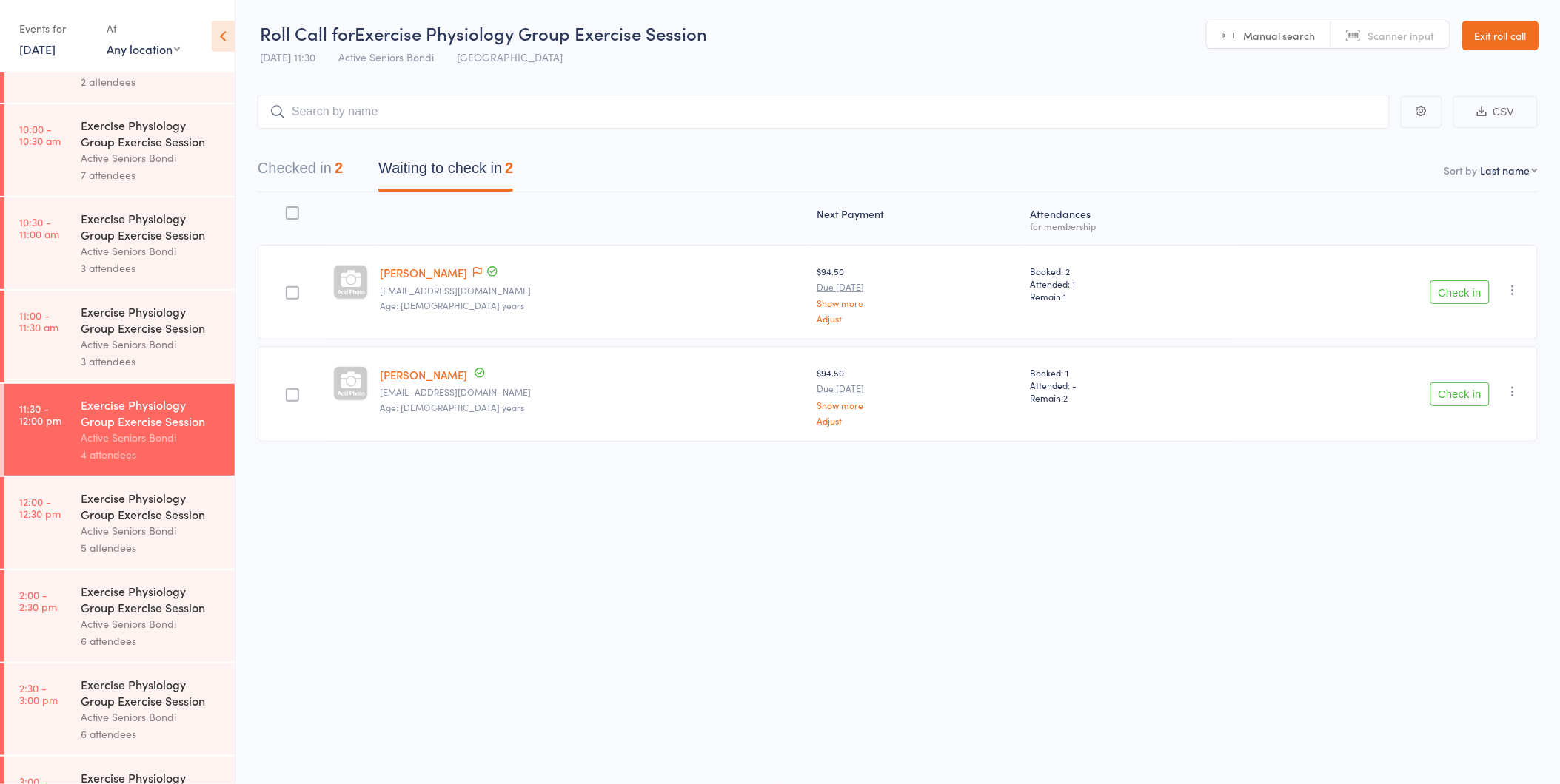
scroll to position [527, 0]
click at [1465, 391] on button "Check in" at bounding box center [1460, 394] width 60 height 24
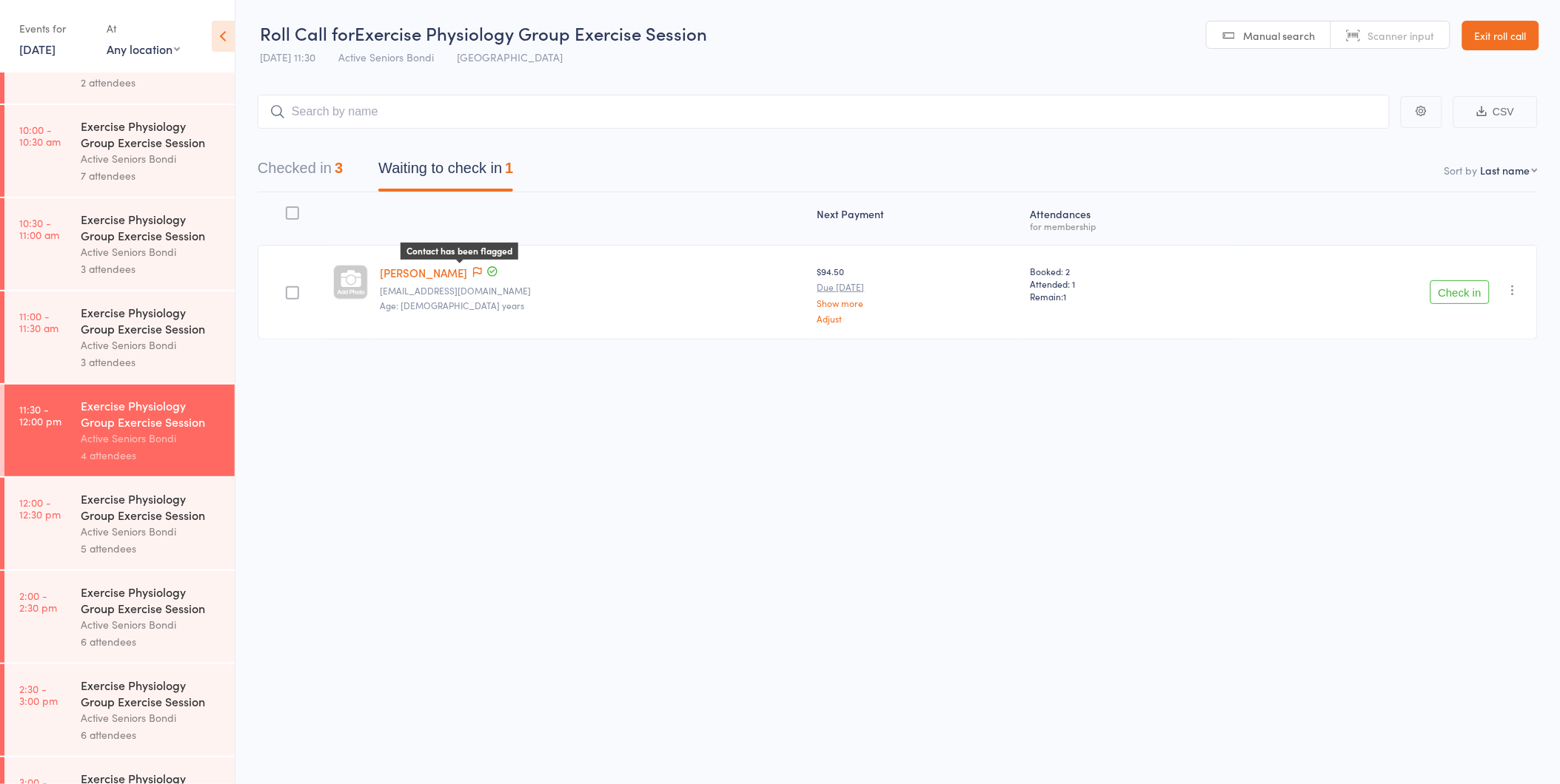
click at [473, 268] on icon at bounding box center [477, 273] width 9 height 10
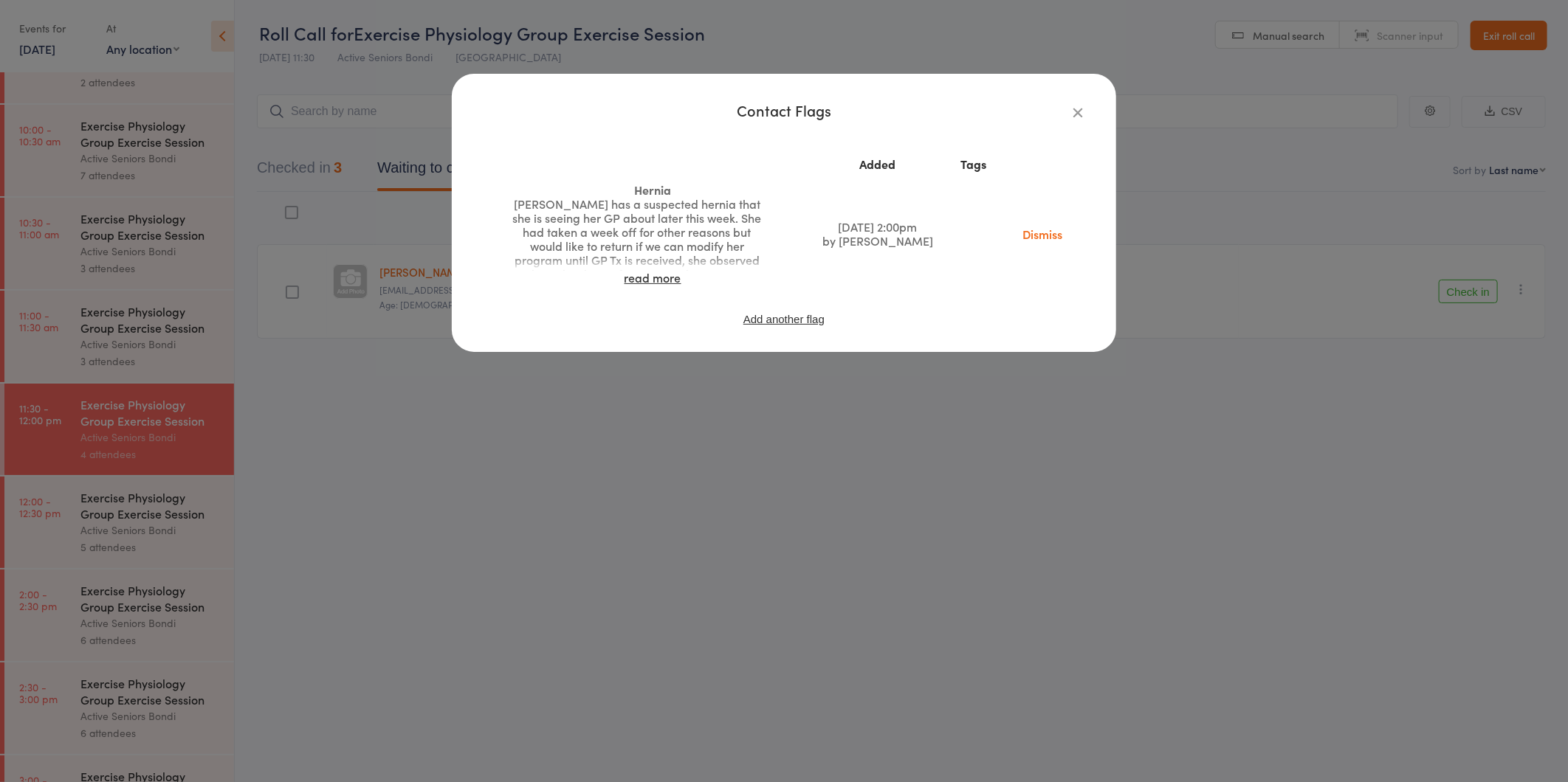
click at [1078, 107] on icon "button" at bounding box center [1078, 112] width 16 height 16
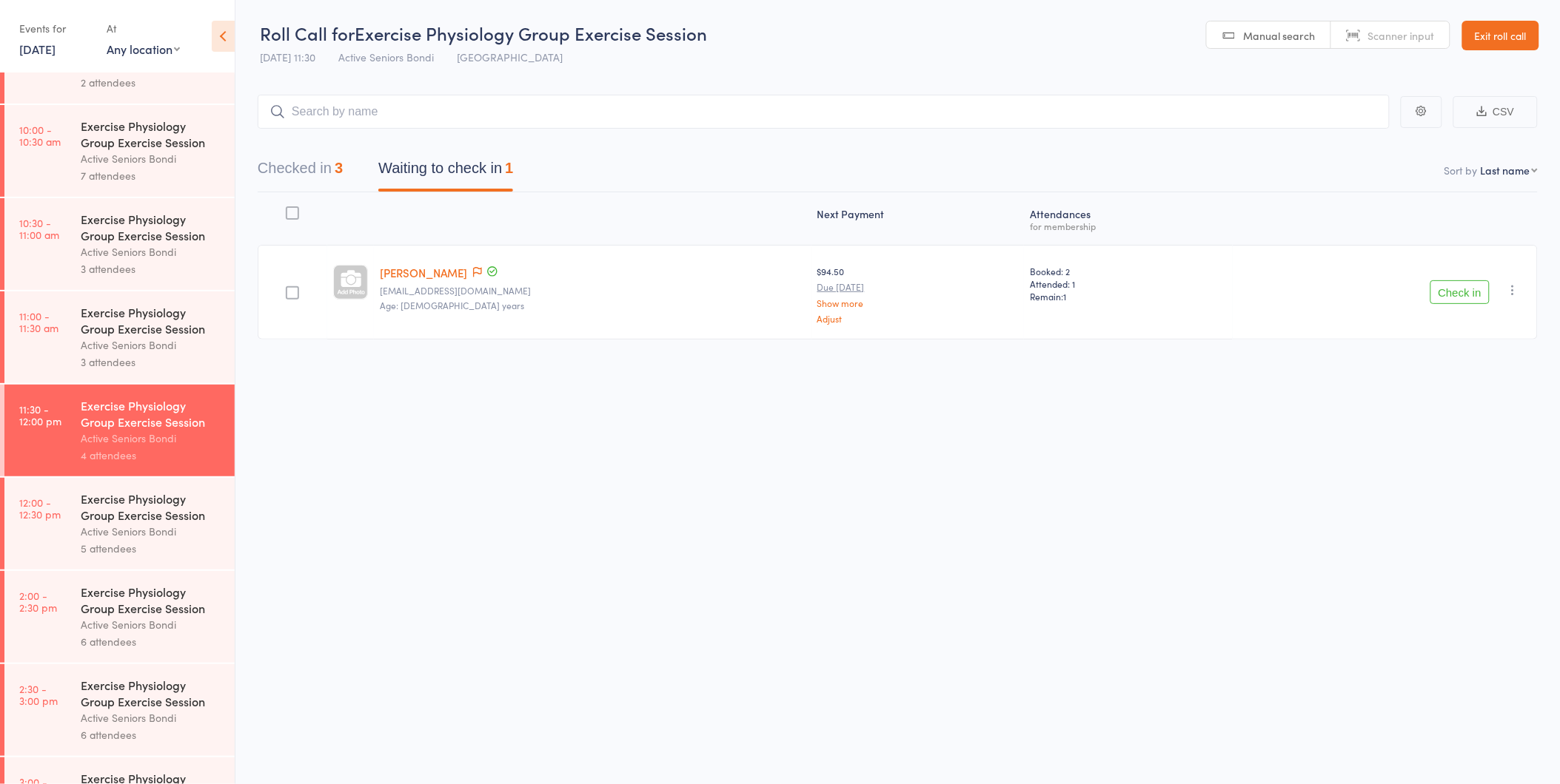
click at [1462, 284] on button "Check in" at bounding box center [1460, 292] width 60 height 24
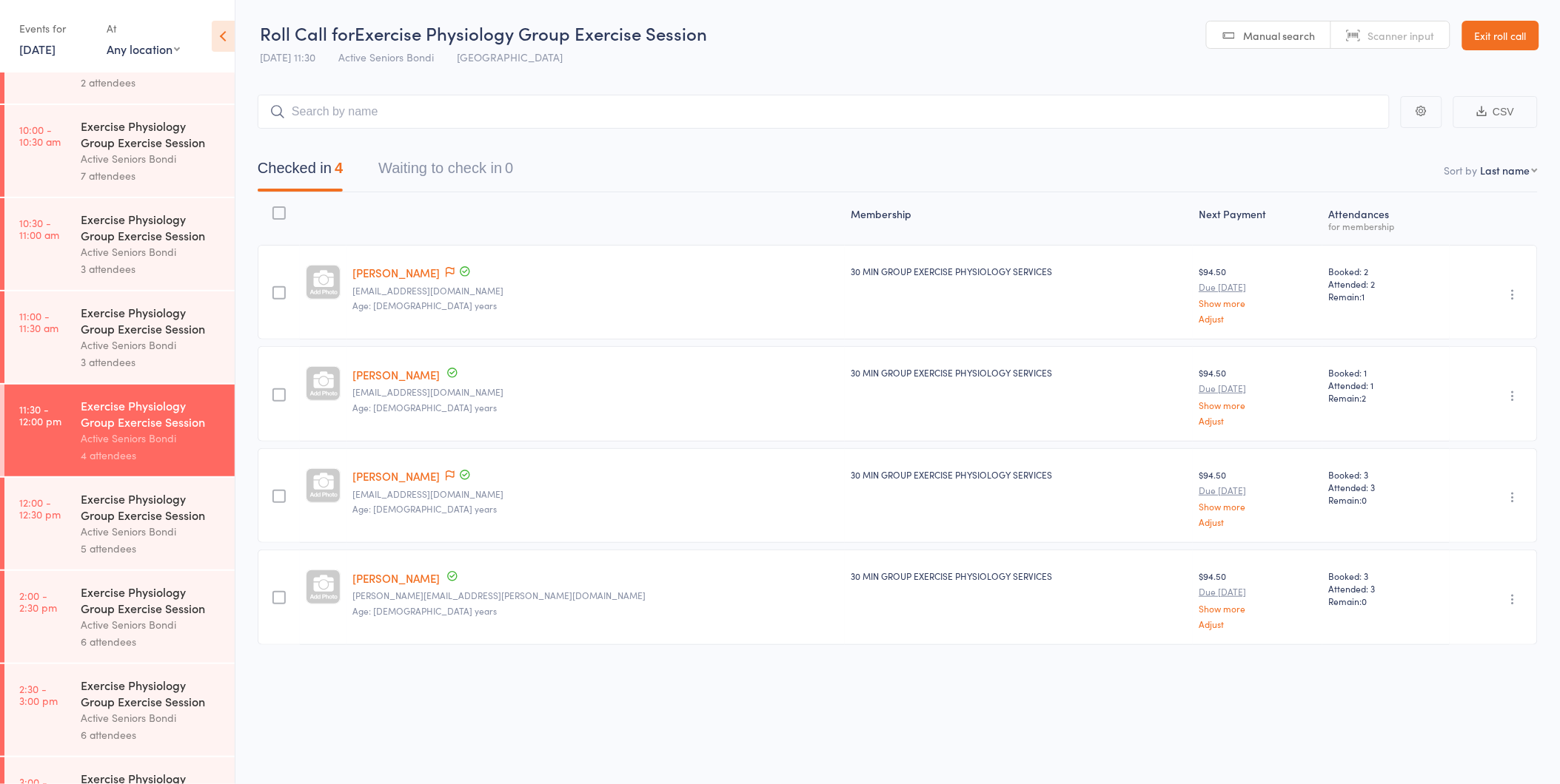
click at [1491, 35] on link "Exit roll call" at bounding box center [1500, 36] width 77 height 30
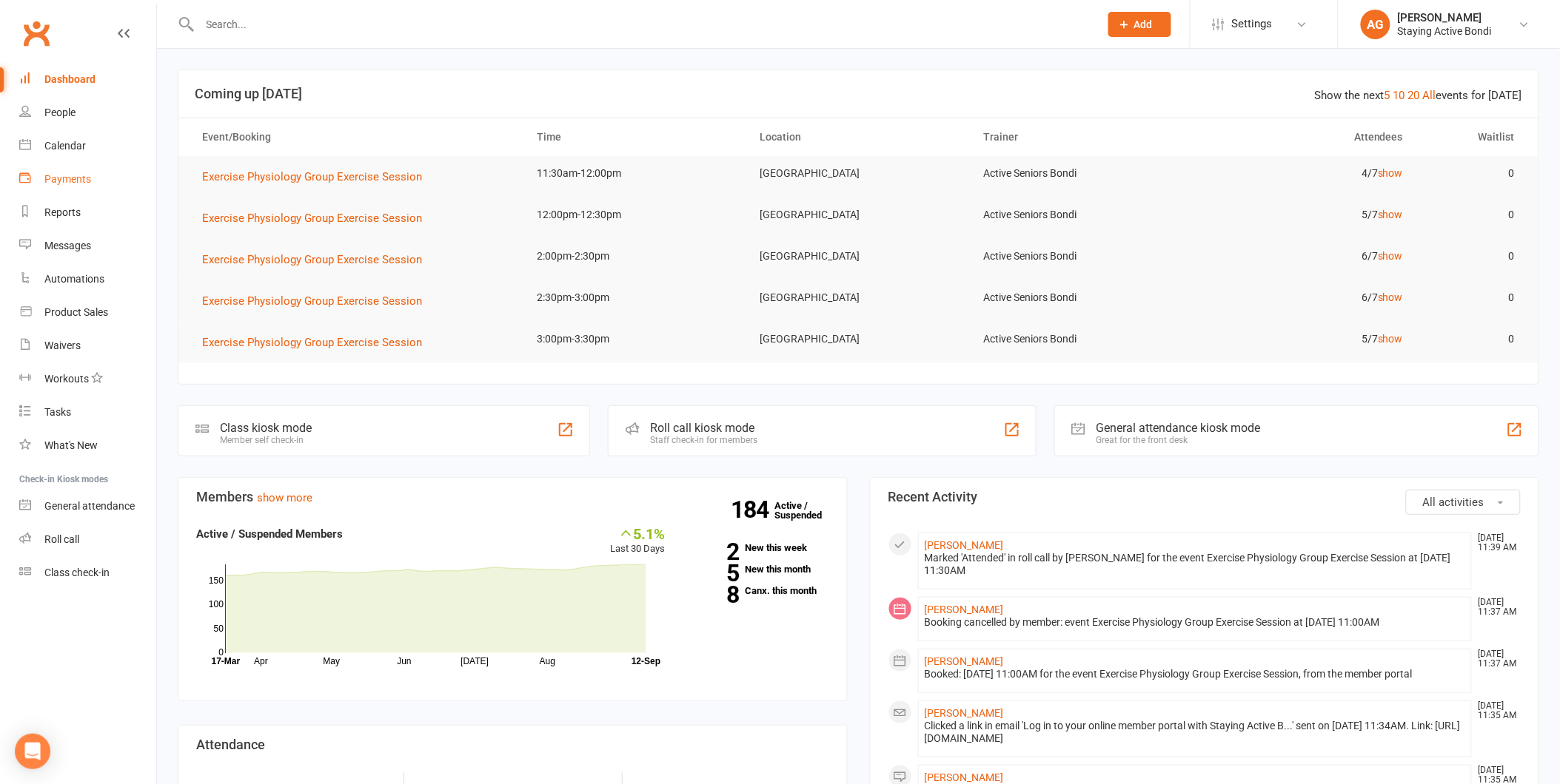
click at [68, 171] on link "Payments" at bounding box center [87, 179] width 137 height 34
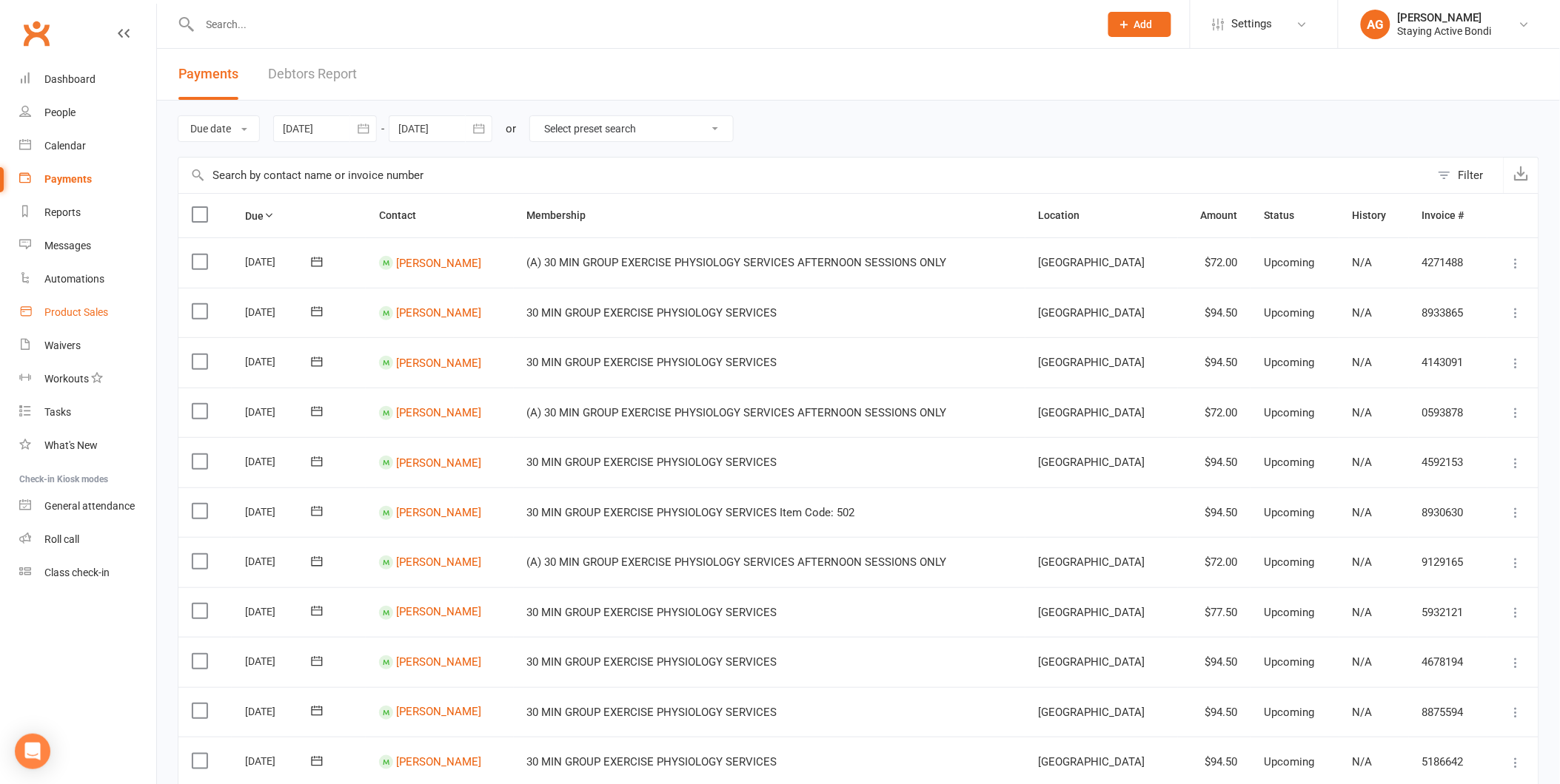
click at [82, 308] on div "Product Sales" at bounding box center [76, 312] width 63 height 12
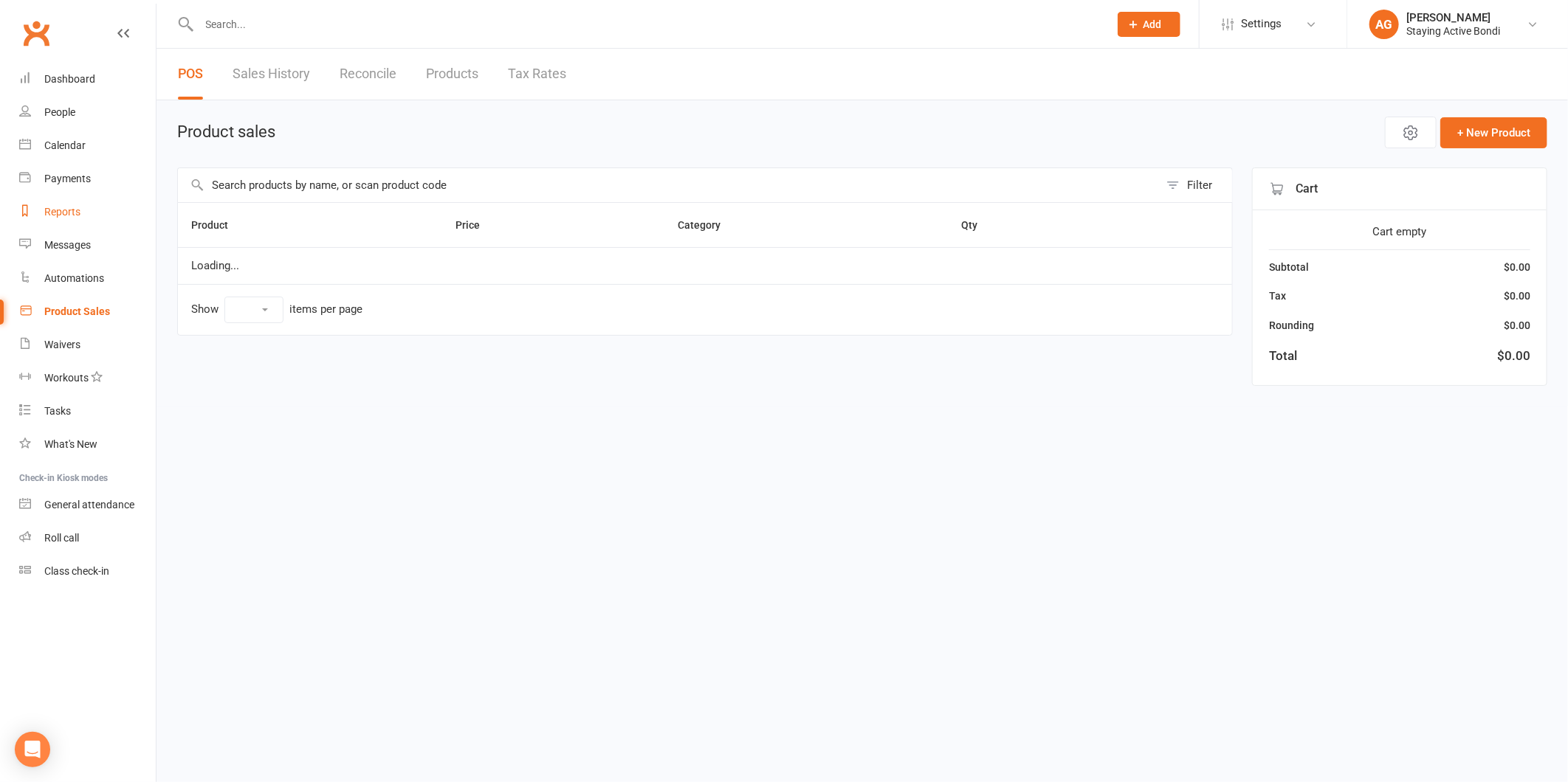
select select "100"
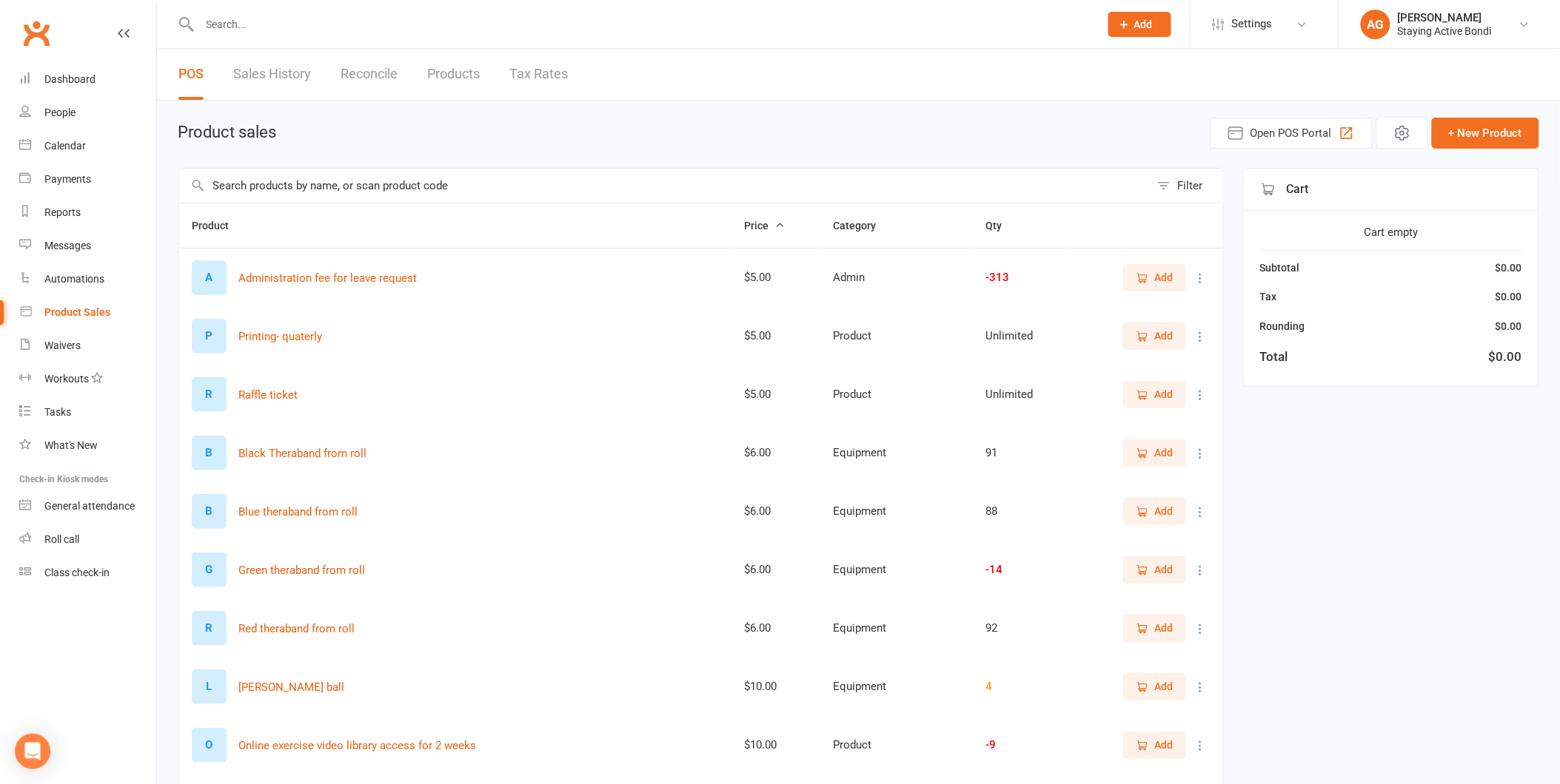
click at [244, 226] on button "Product" at bounding box center [218, 226] width 54 height 18
click at [276, 186] on input "text" at bounding box center [663, 185] width 971 height 34
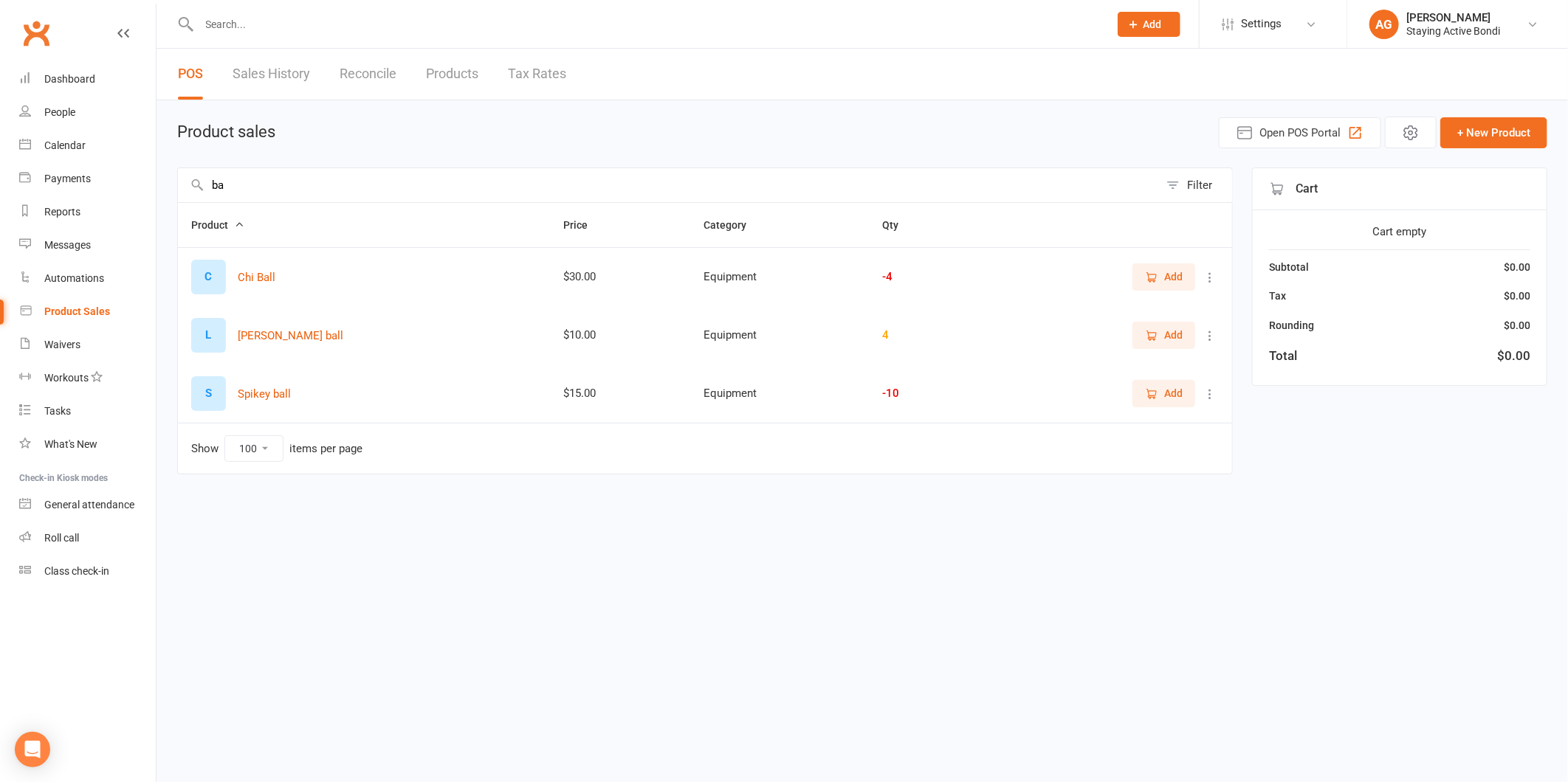
type input "b"
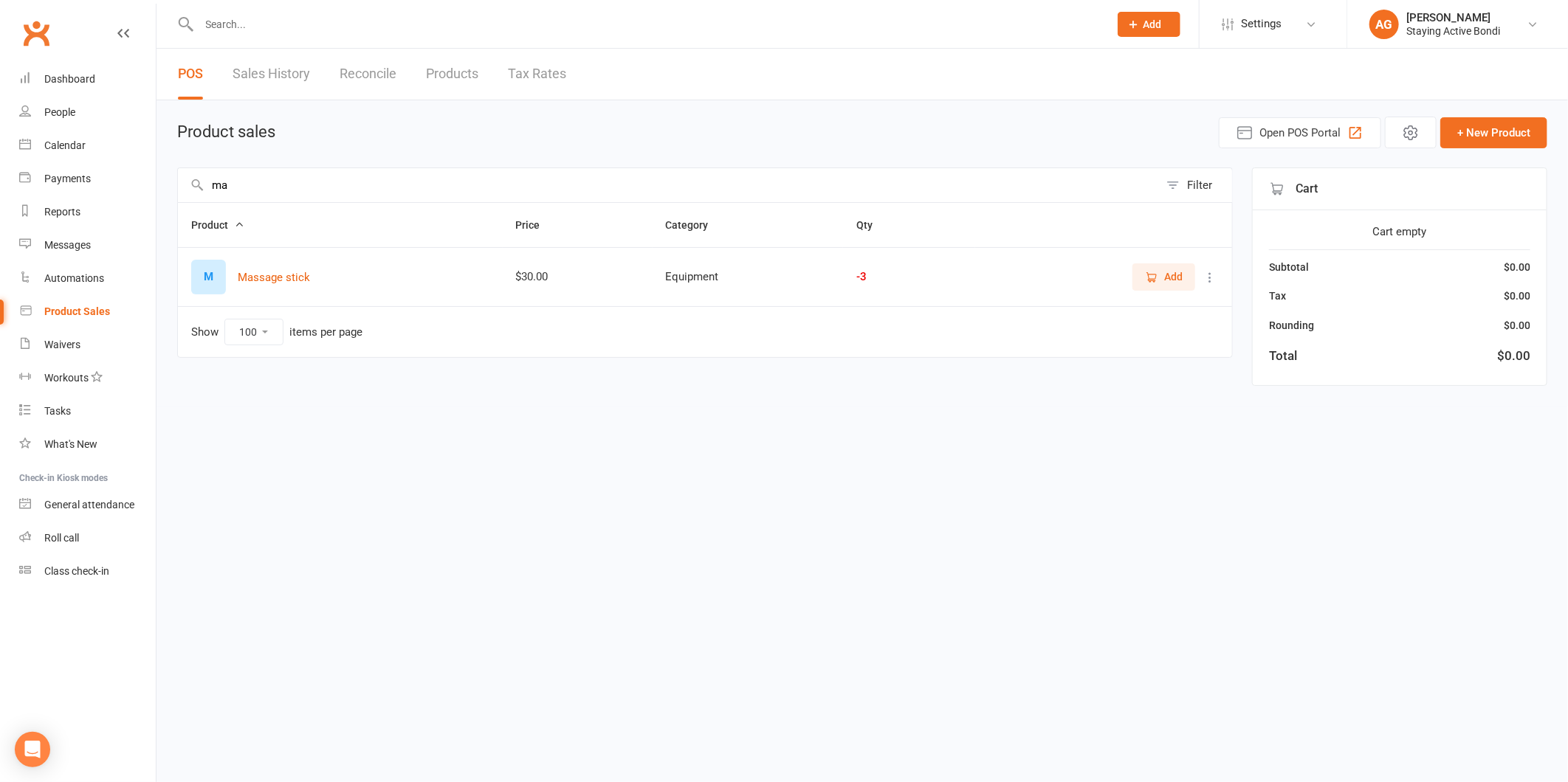
type input "m"
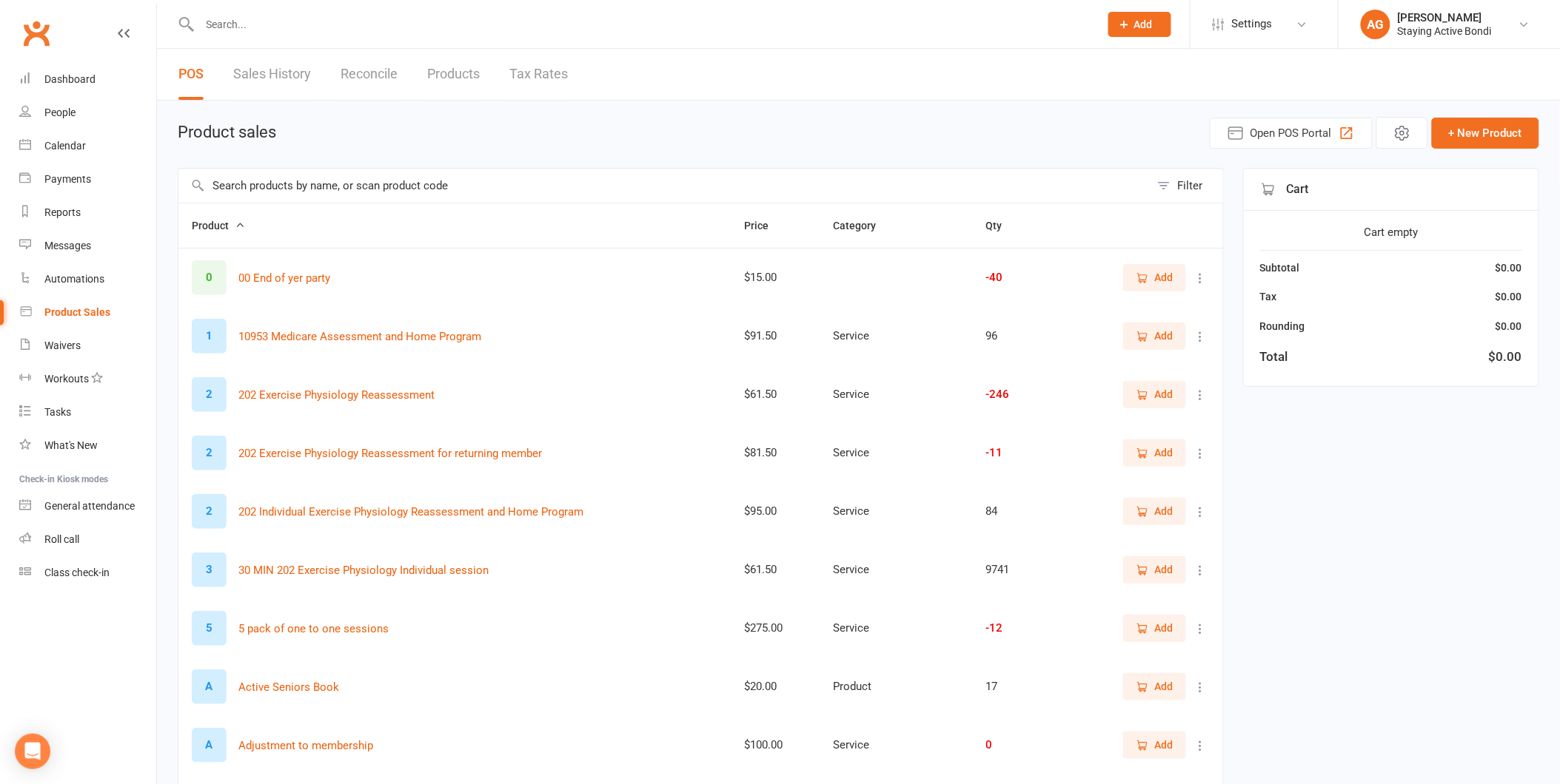
click at [393, 196] on input "text" at bounding box center [663, 185] width 971 height 34
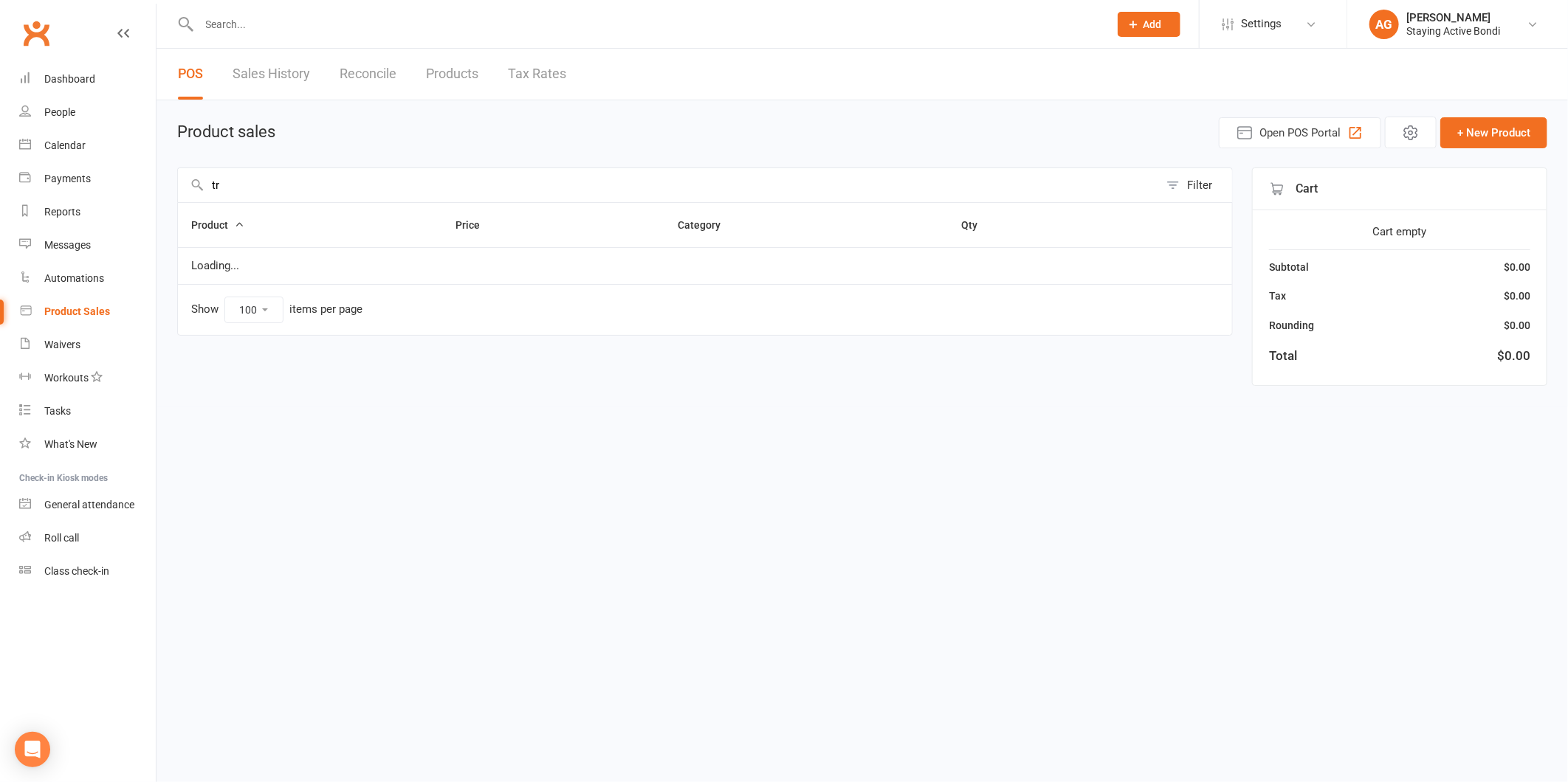
type input "t"
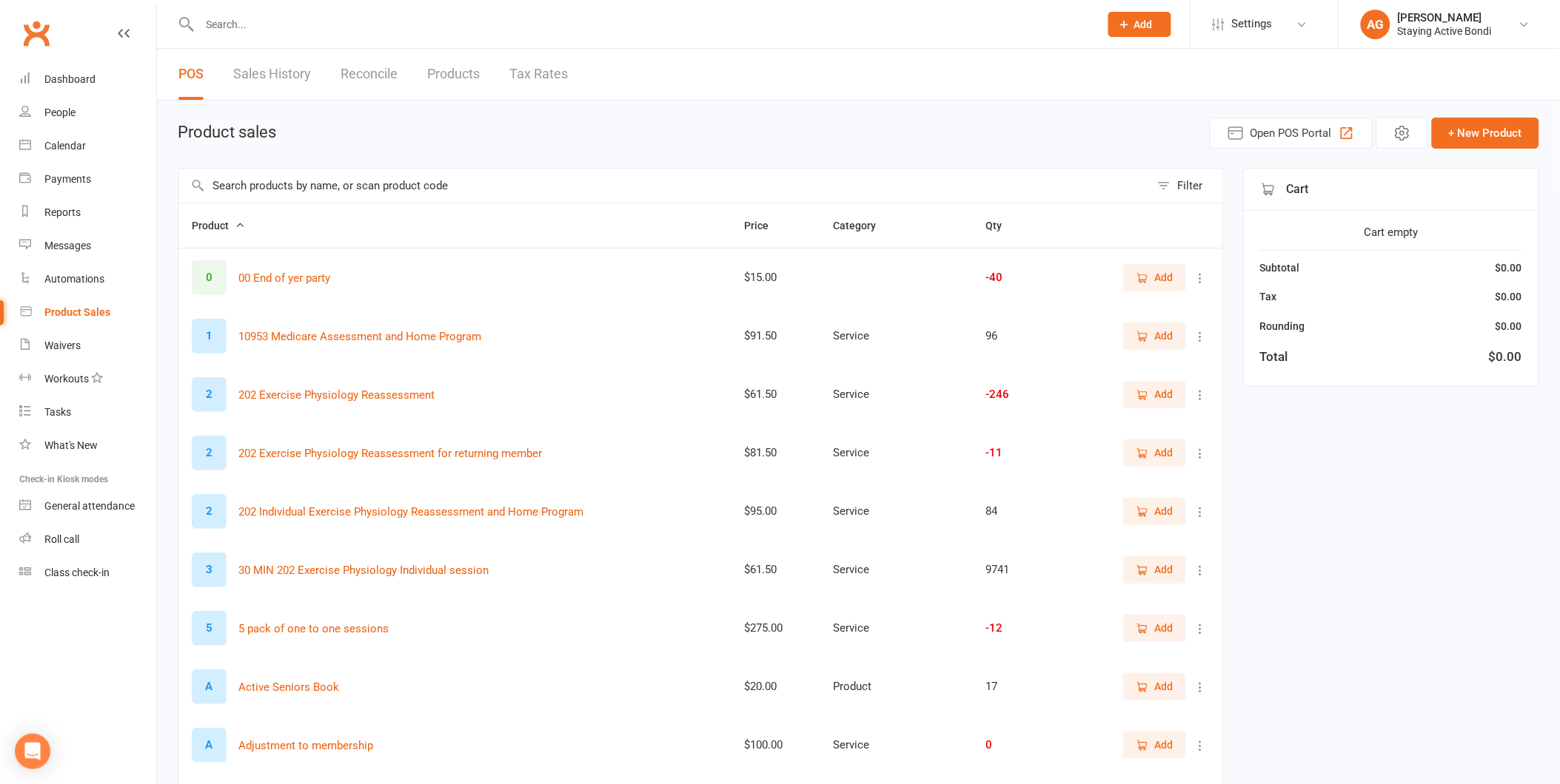
drag, startPoint x: 226, startPoint y: 25, endPoint x: 913, endPoint y: 129, distance: 694.8
click at [913, 129] on div "Product sales Open POS Portal + New Product" at bounding box center [858, 133] width 1362 height 32
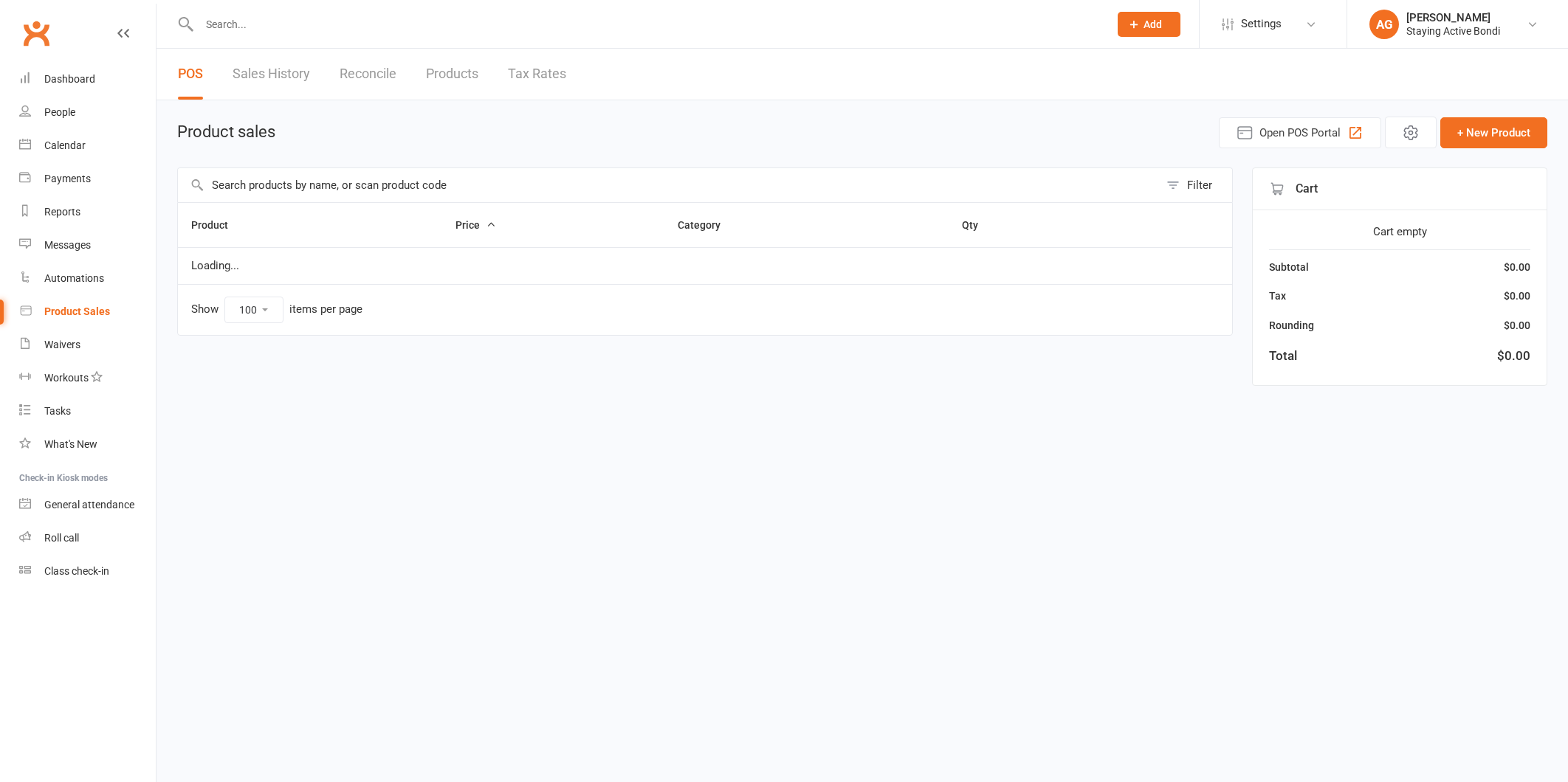
select select "100"
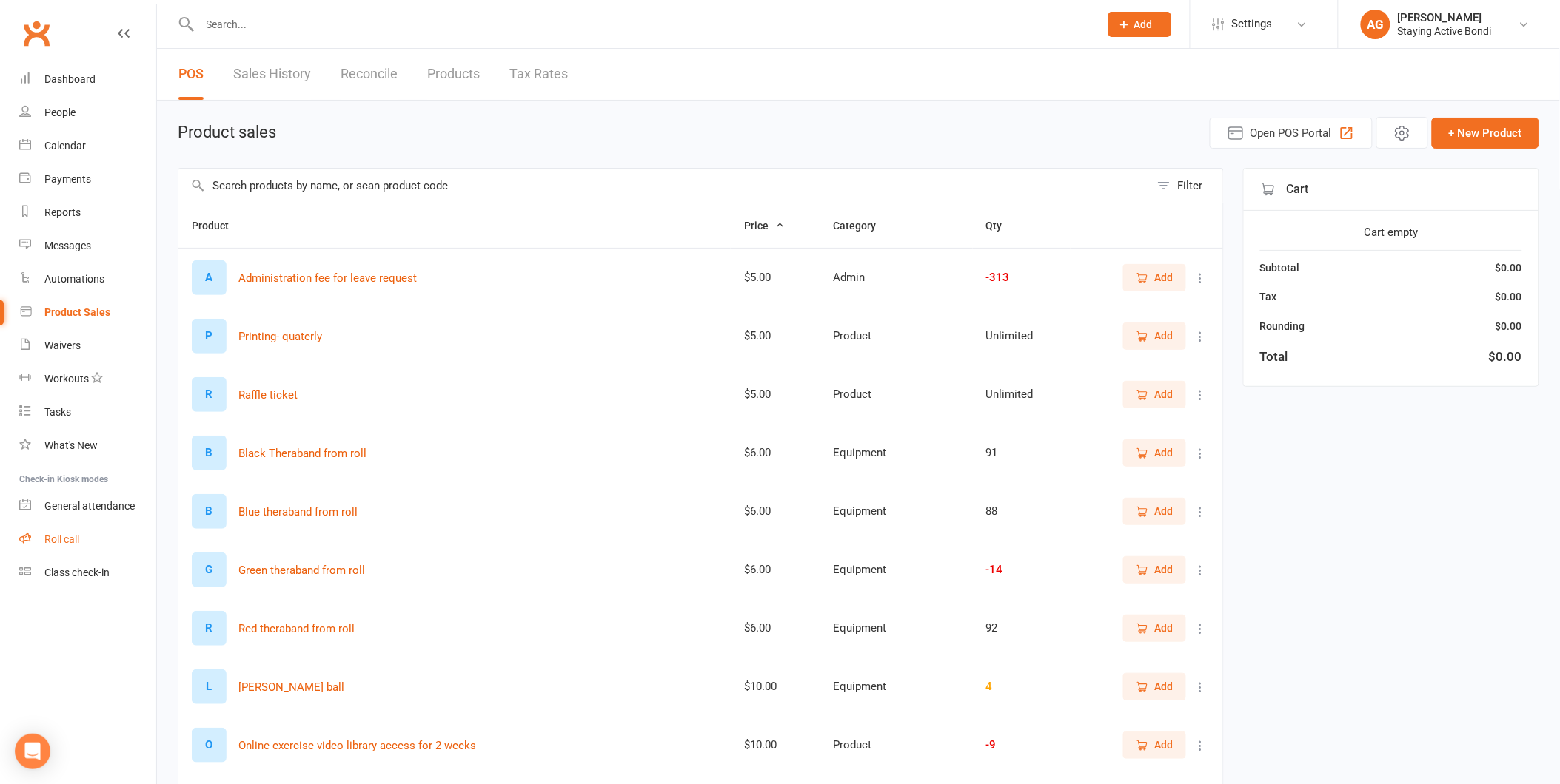
click at [64, 540] on div "Roll call" at bounding box center [61, 539] width 35 height 12
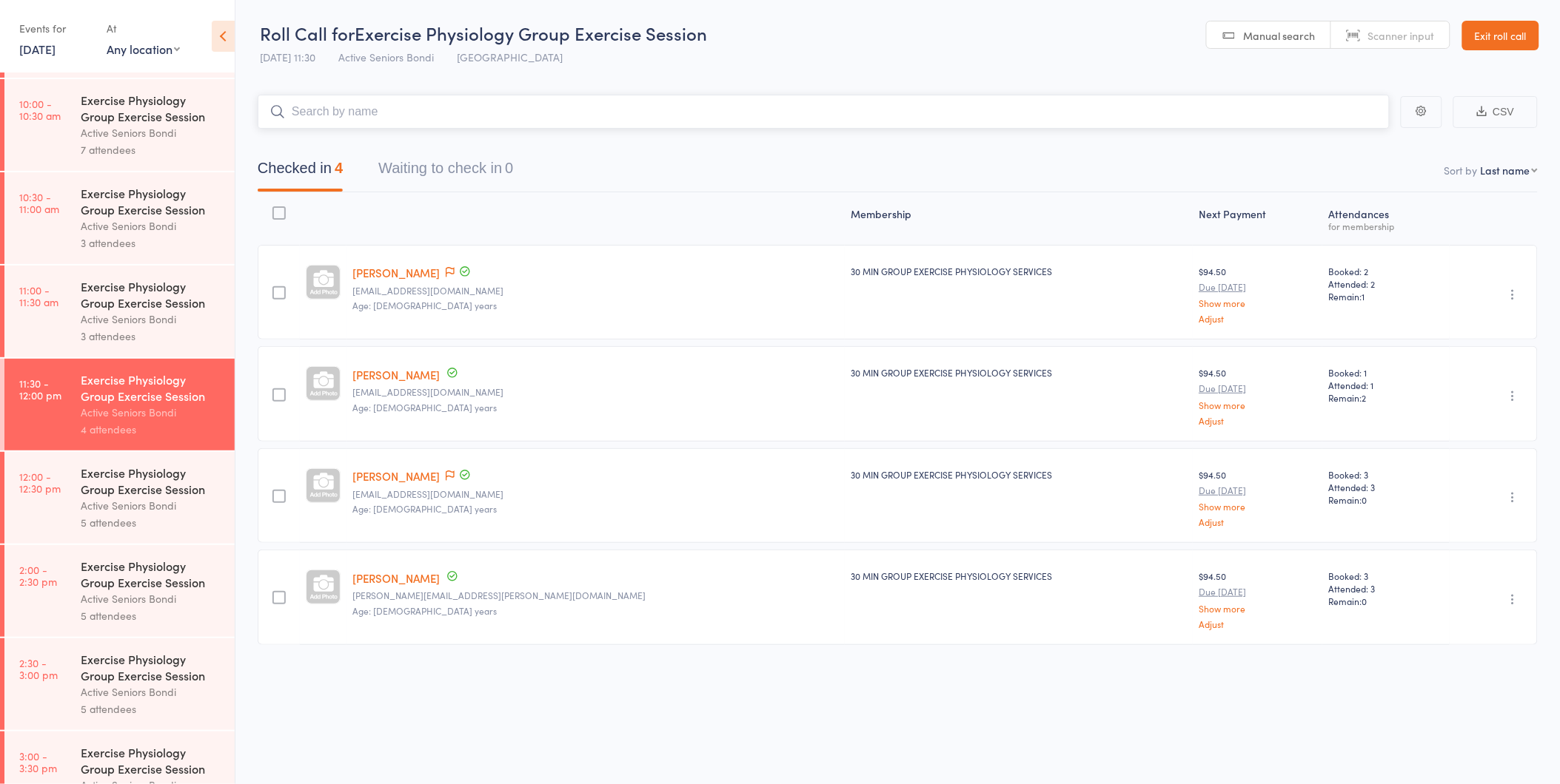
scroll to position [691, 0]
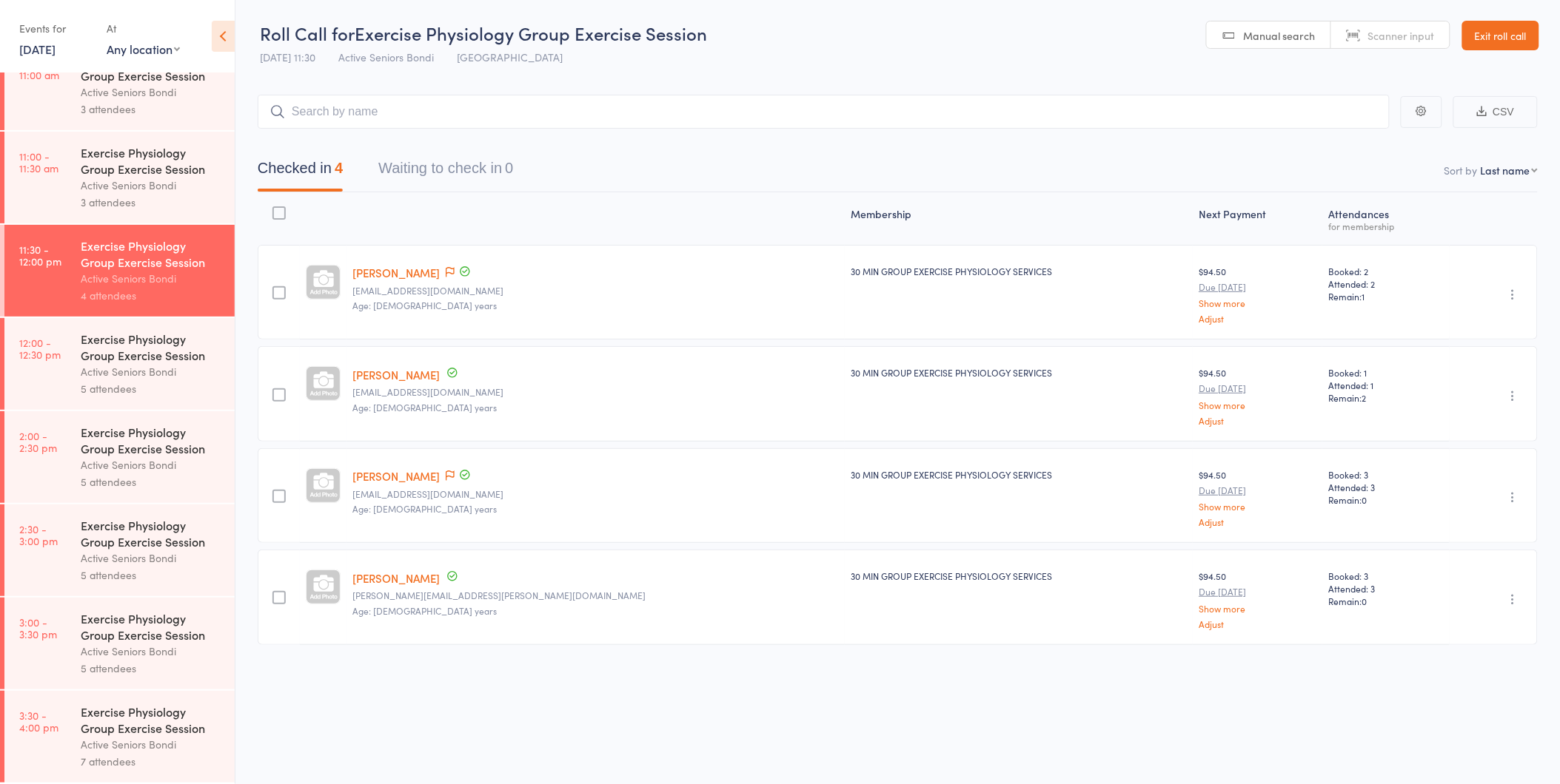
click at [112, 372] on div "Active Seniors Bondi" at bounding box center [151, 372] width 142 height 17
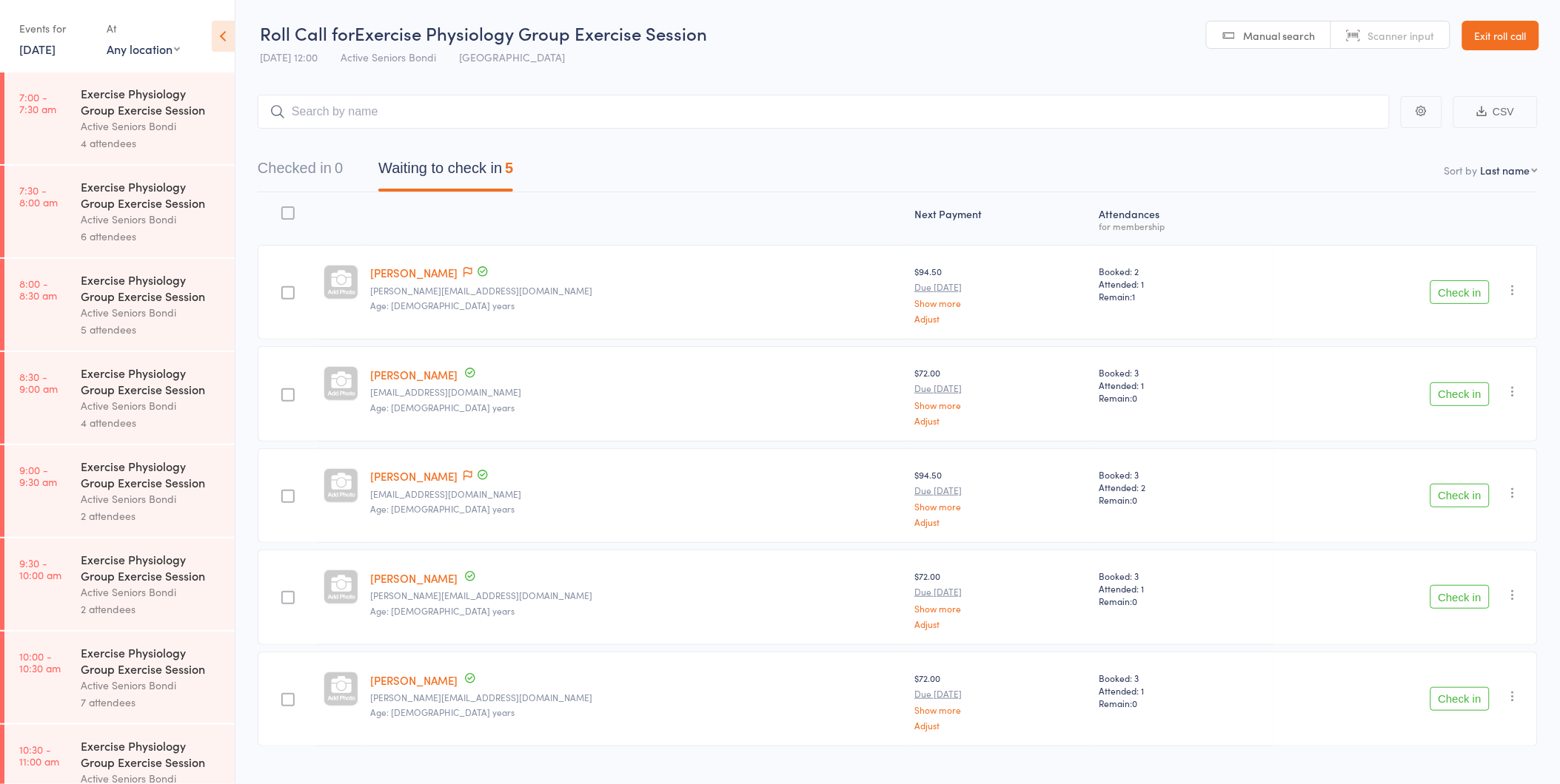
click at [51, 49] on link "[DATE]" at bounding box center [37, 49] width 37 height 16
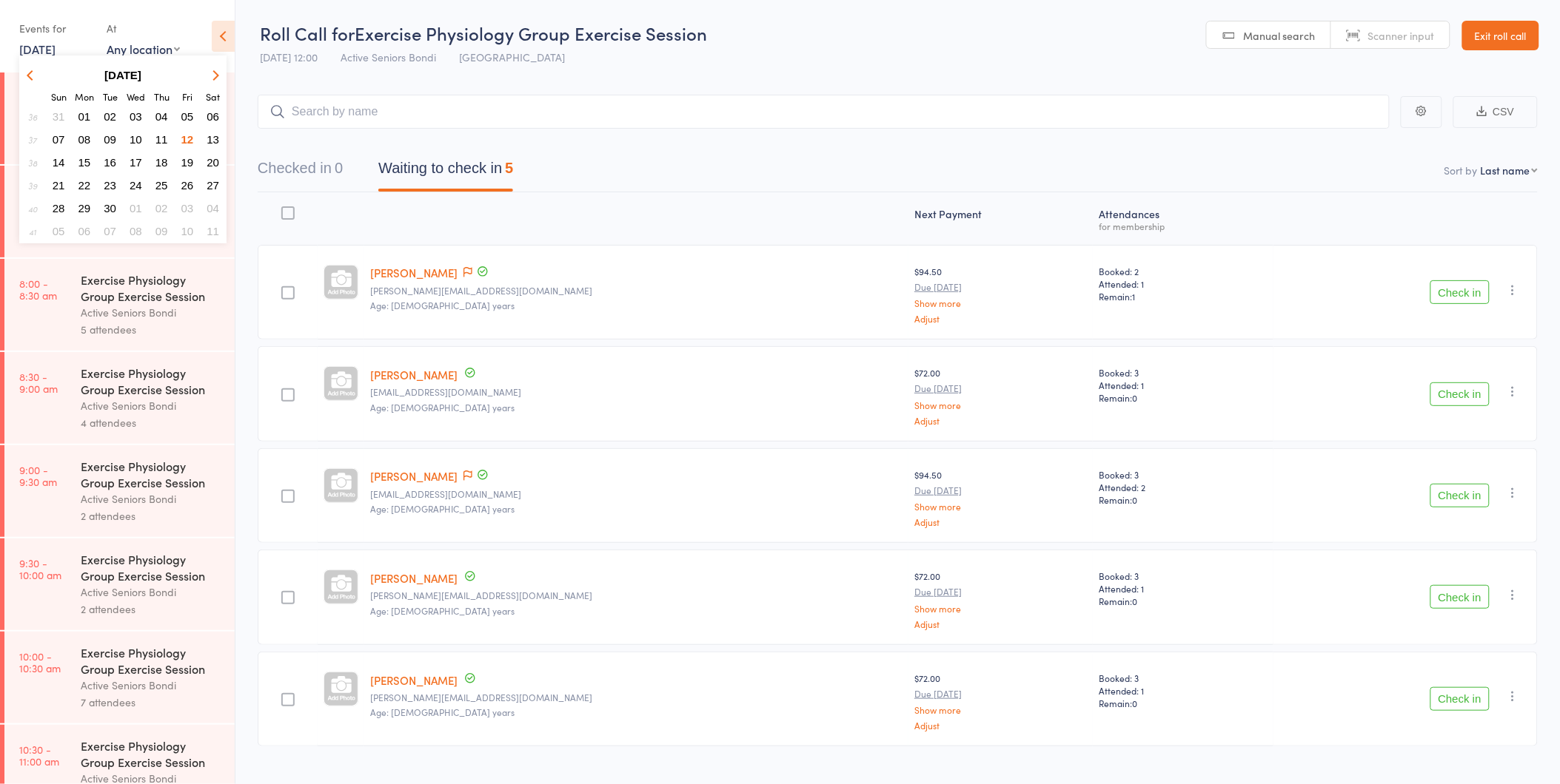
click at [132, 162] on span "17" at bounding box center [136, 163] width 13 height 13
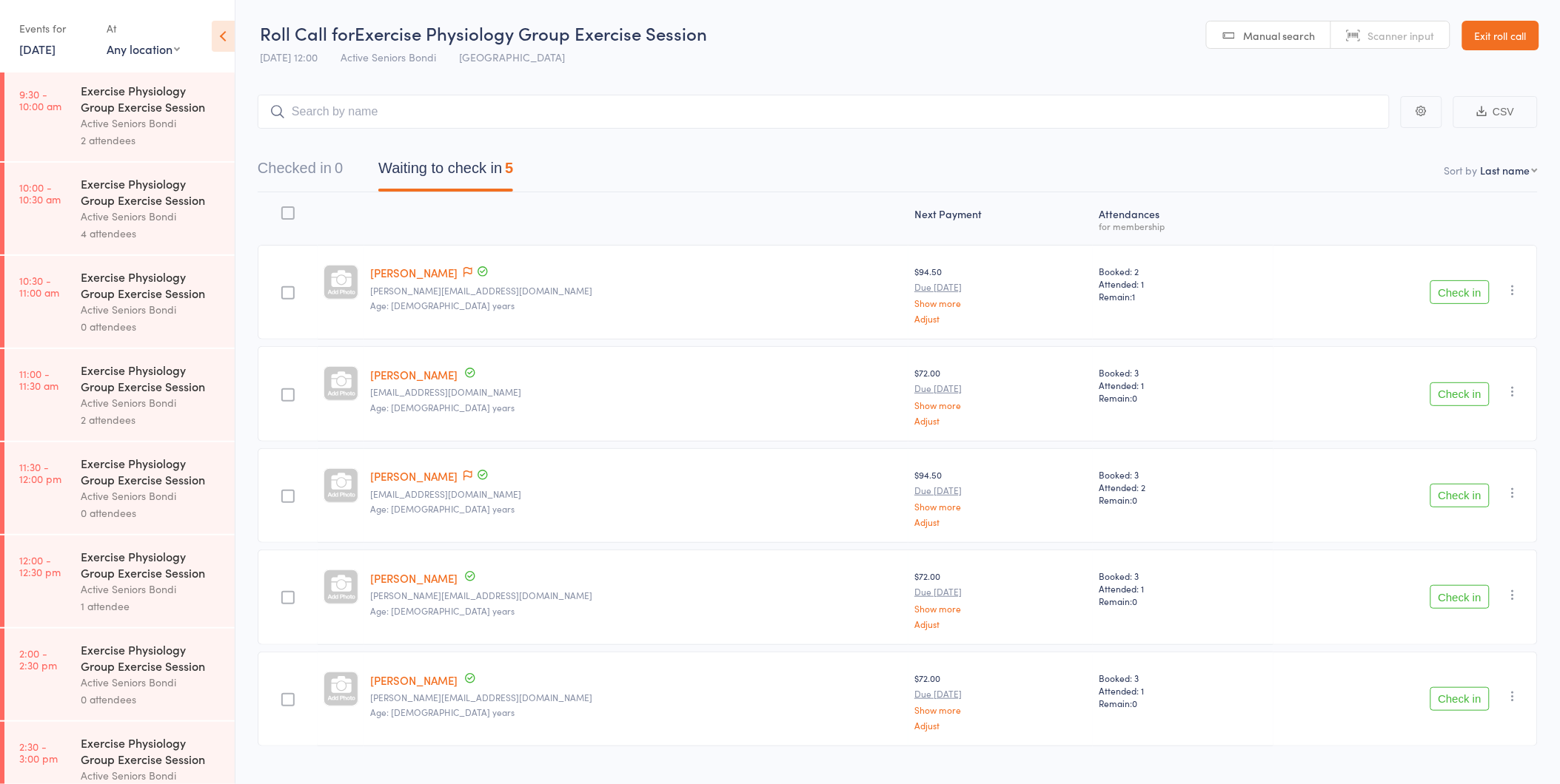
scroll to position [575, 0]
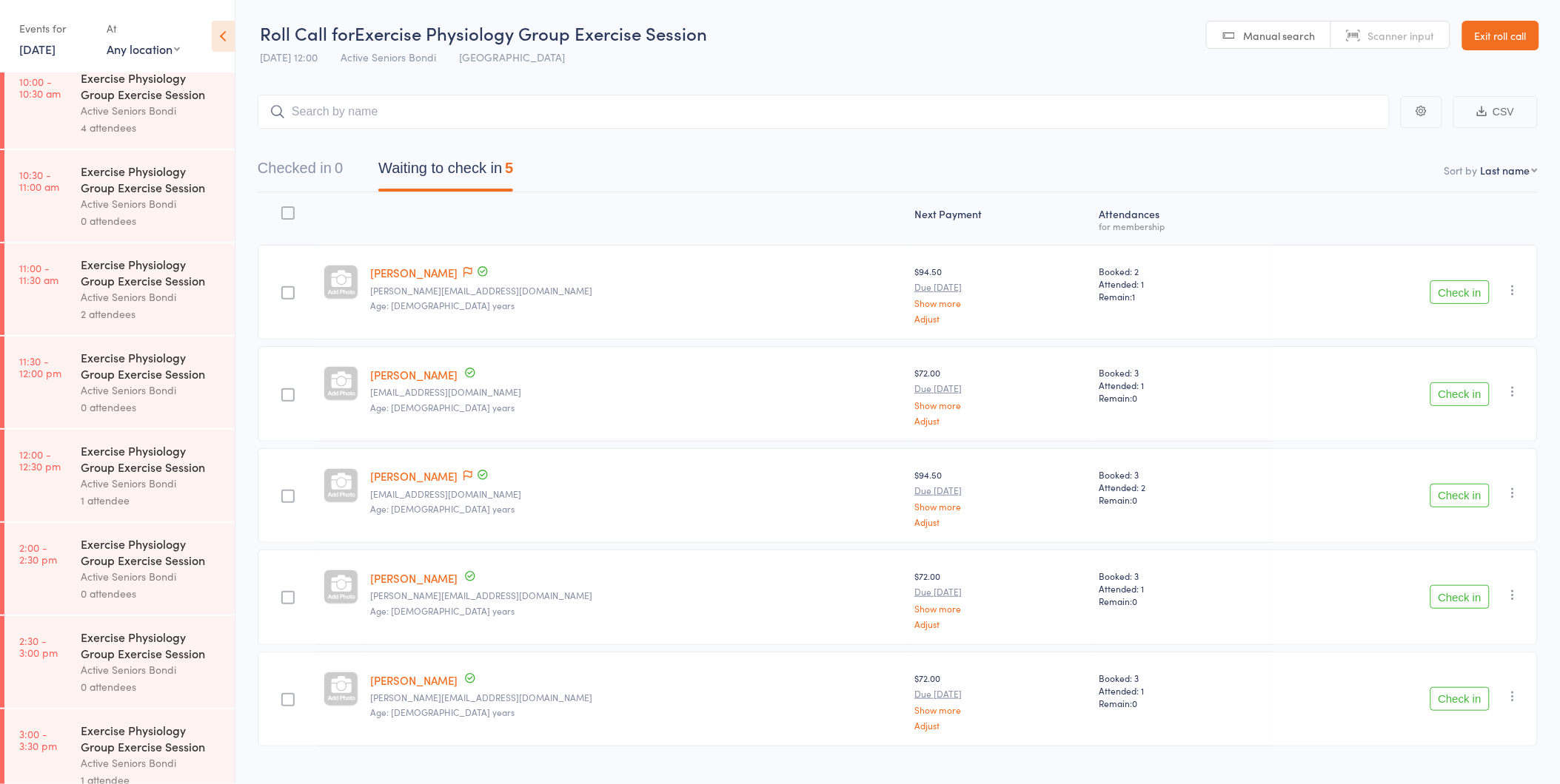
click at [108, 480] on div "Active Seniors Bondi" at bounding box center [151, 483] width 142 height 17
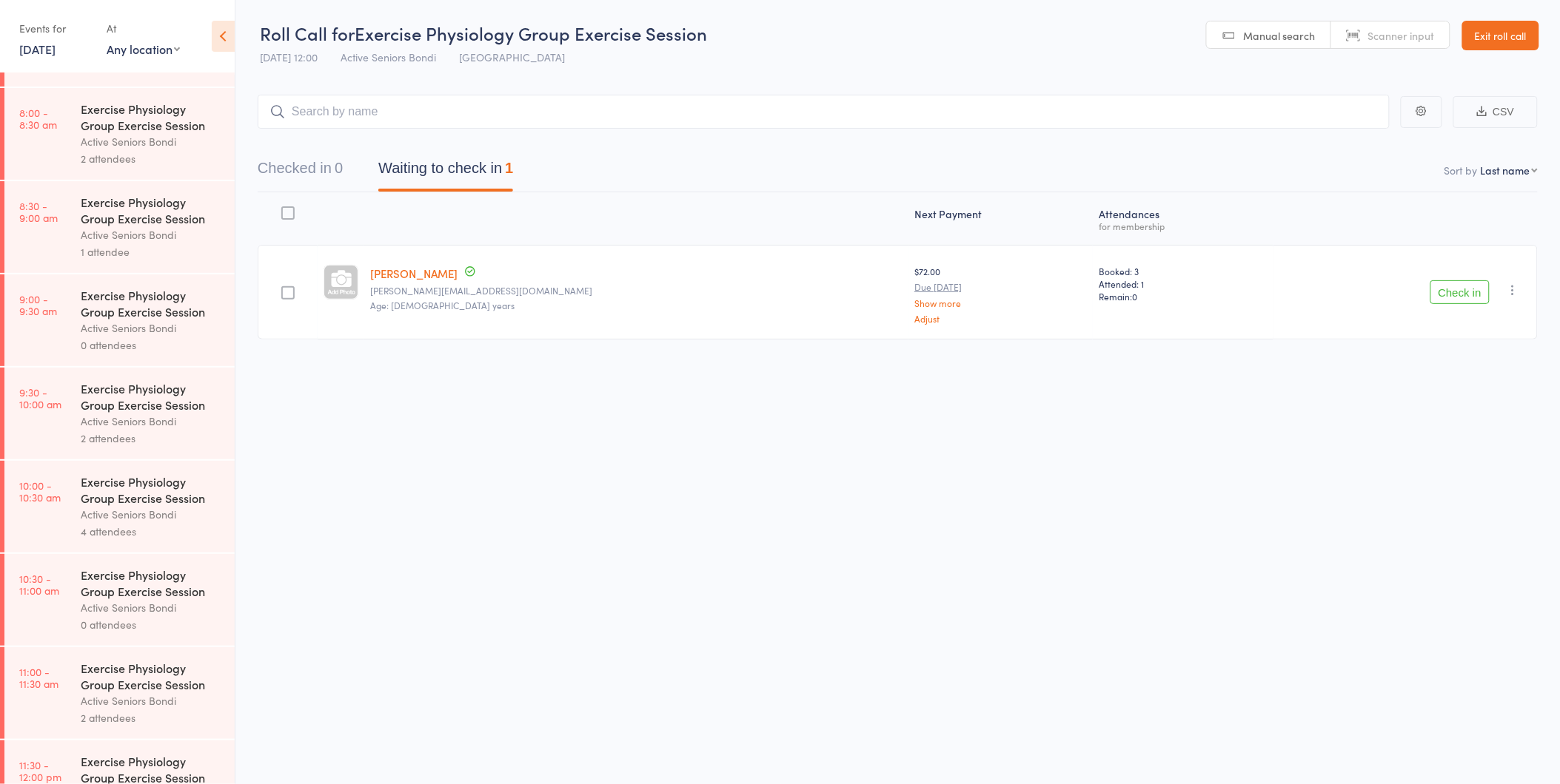
scroll to position [328, 0]
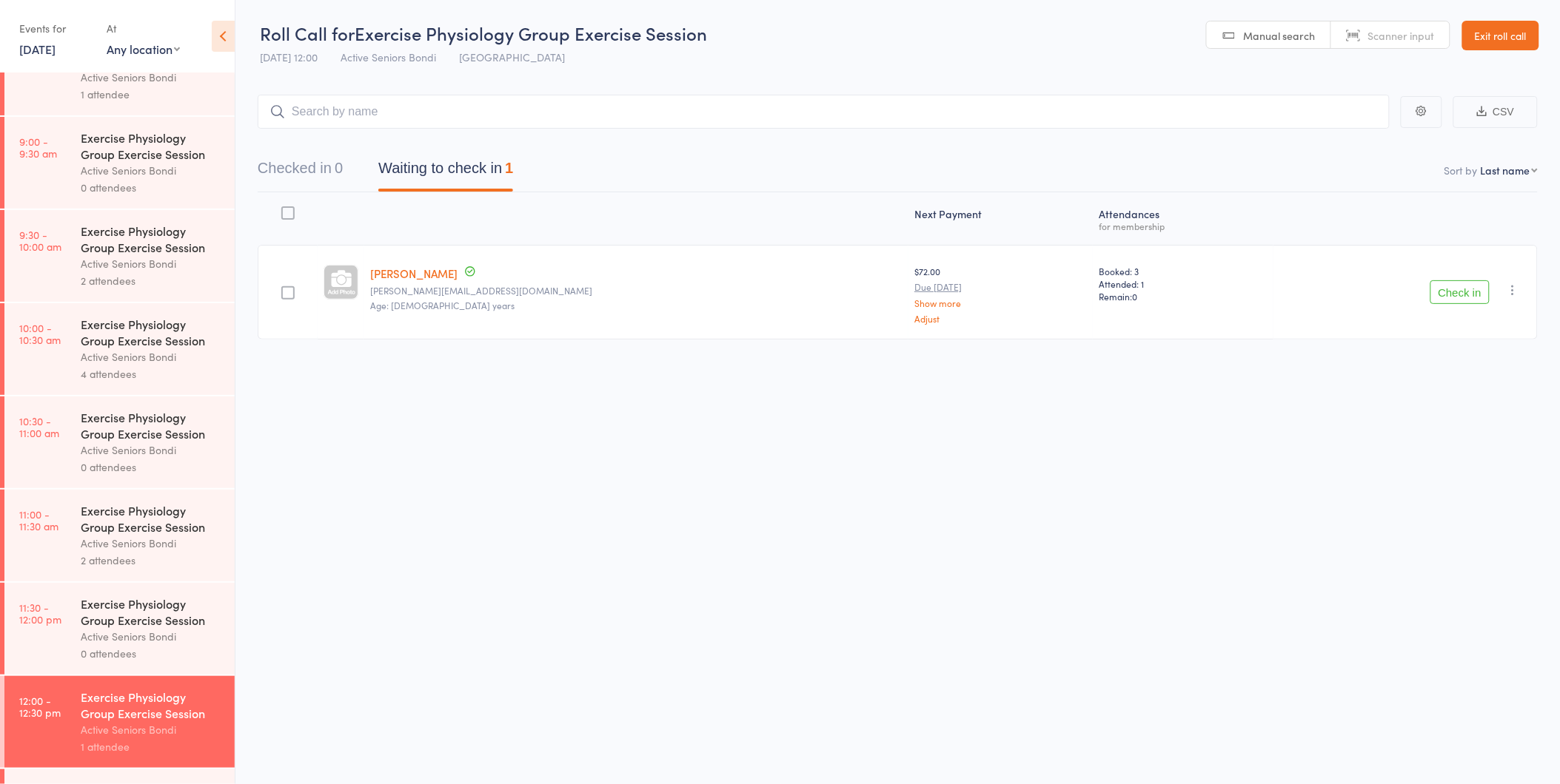
click at [124, 533] on div "Exercise Physiology Group Exercise Session" at bounding box center [151, 518] width 142 height 33
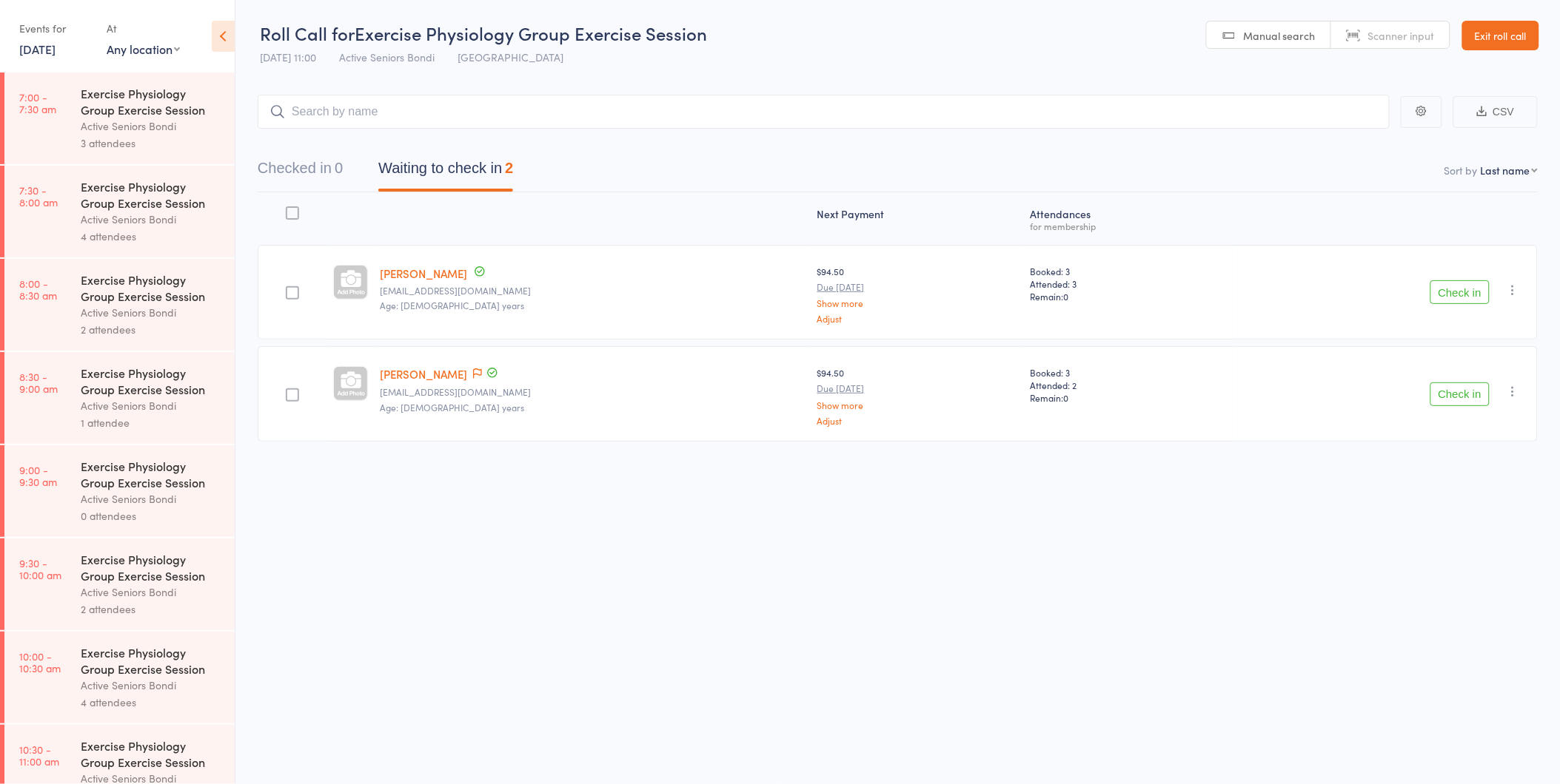
click at [1513, 387] on icon "button" at bounding box center [1513, 391] width 15 height 15
click at [1482, 520] on li "Remove" at bounding box center [1460, 519] width 122 height 20
click at [56, 47] on link "[DATE]" at bounding box center [37, 49] width 37 height 16
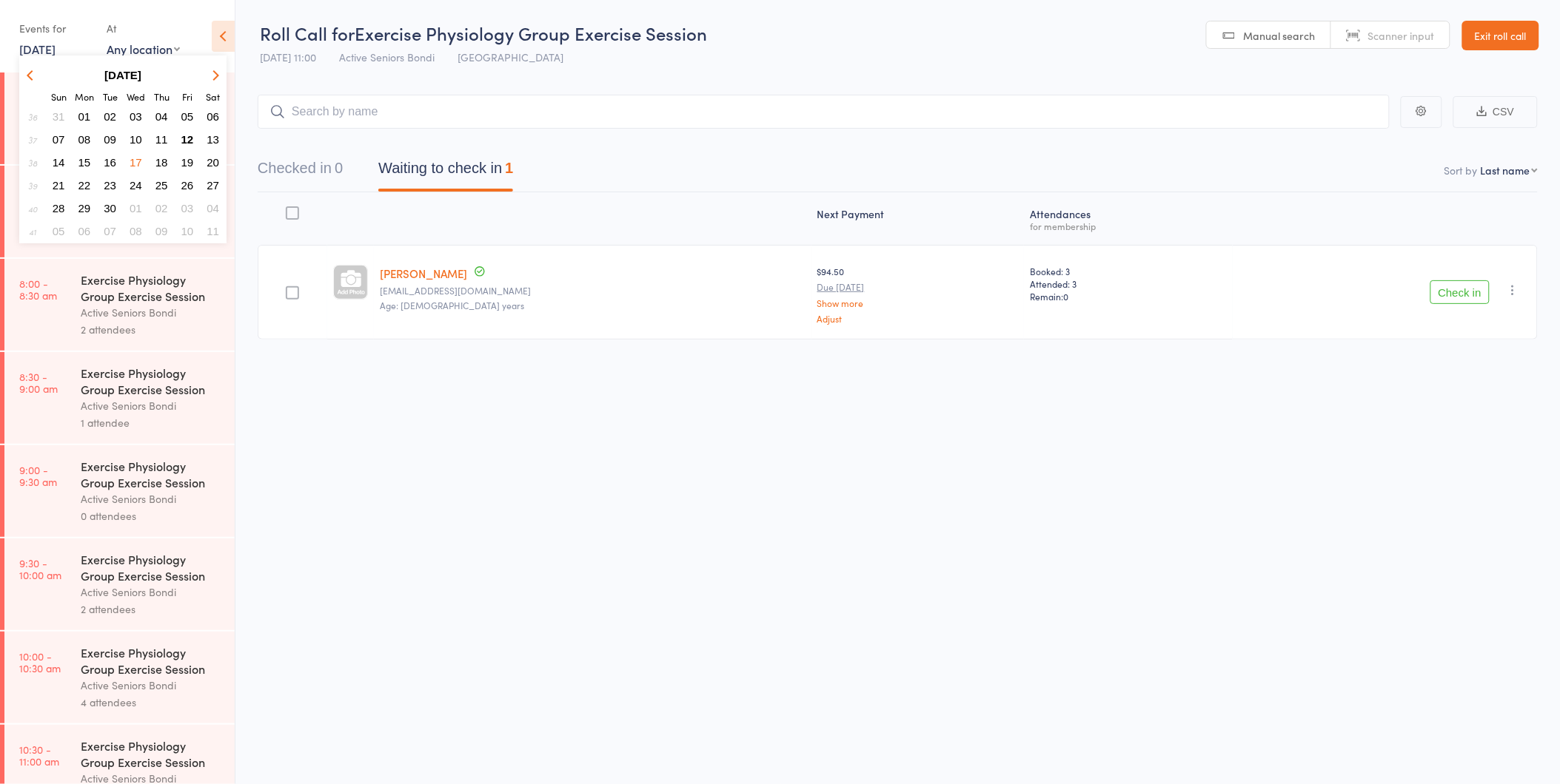
click at [107, 158] on span "16" at bounding box center [110, 163] width 13 height 13
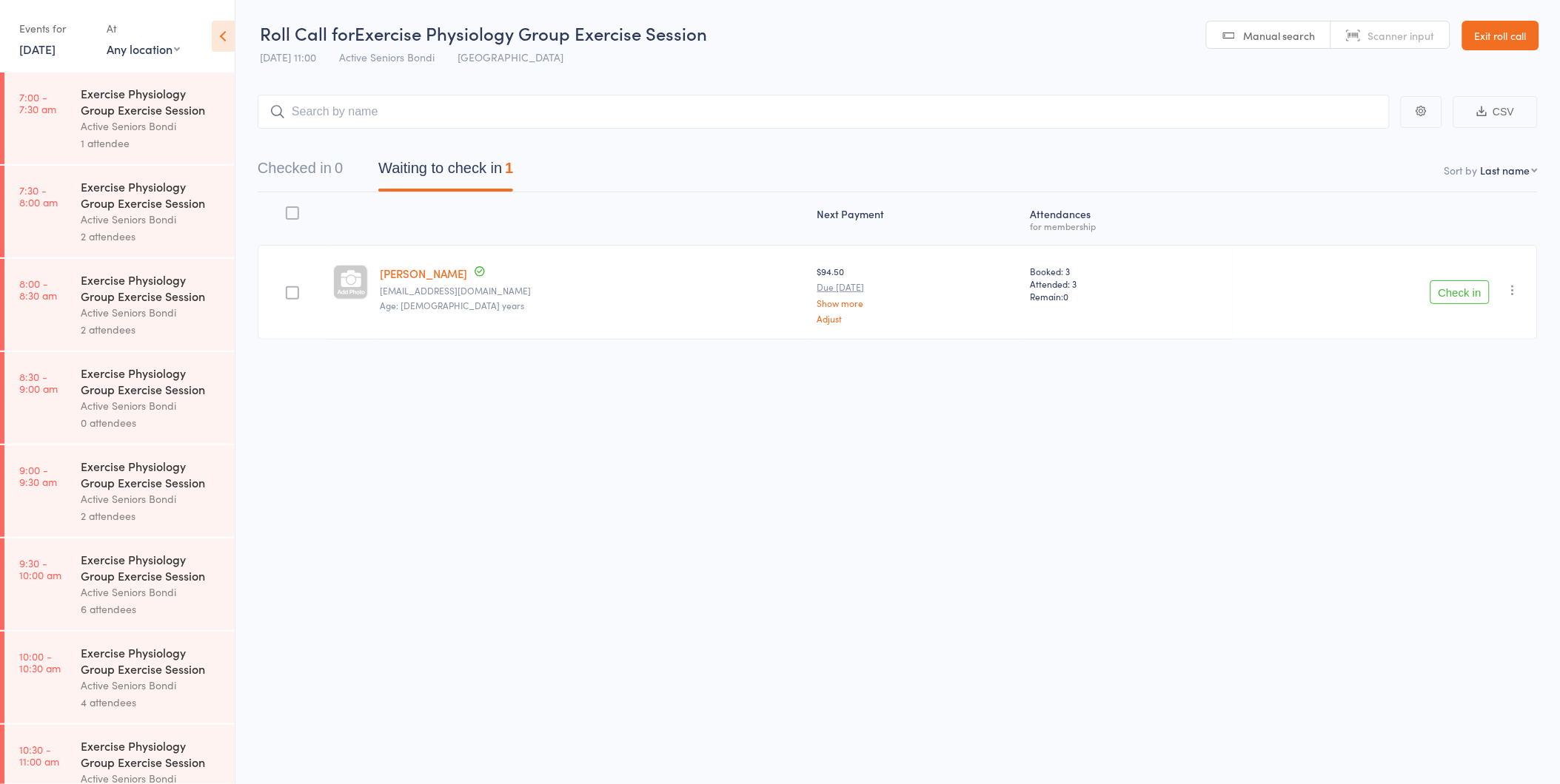
click at [142, 305] on div "Active Seniors Bondi" at bounding box center [151, 312] width 142 height 17
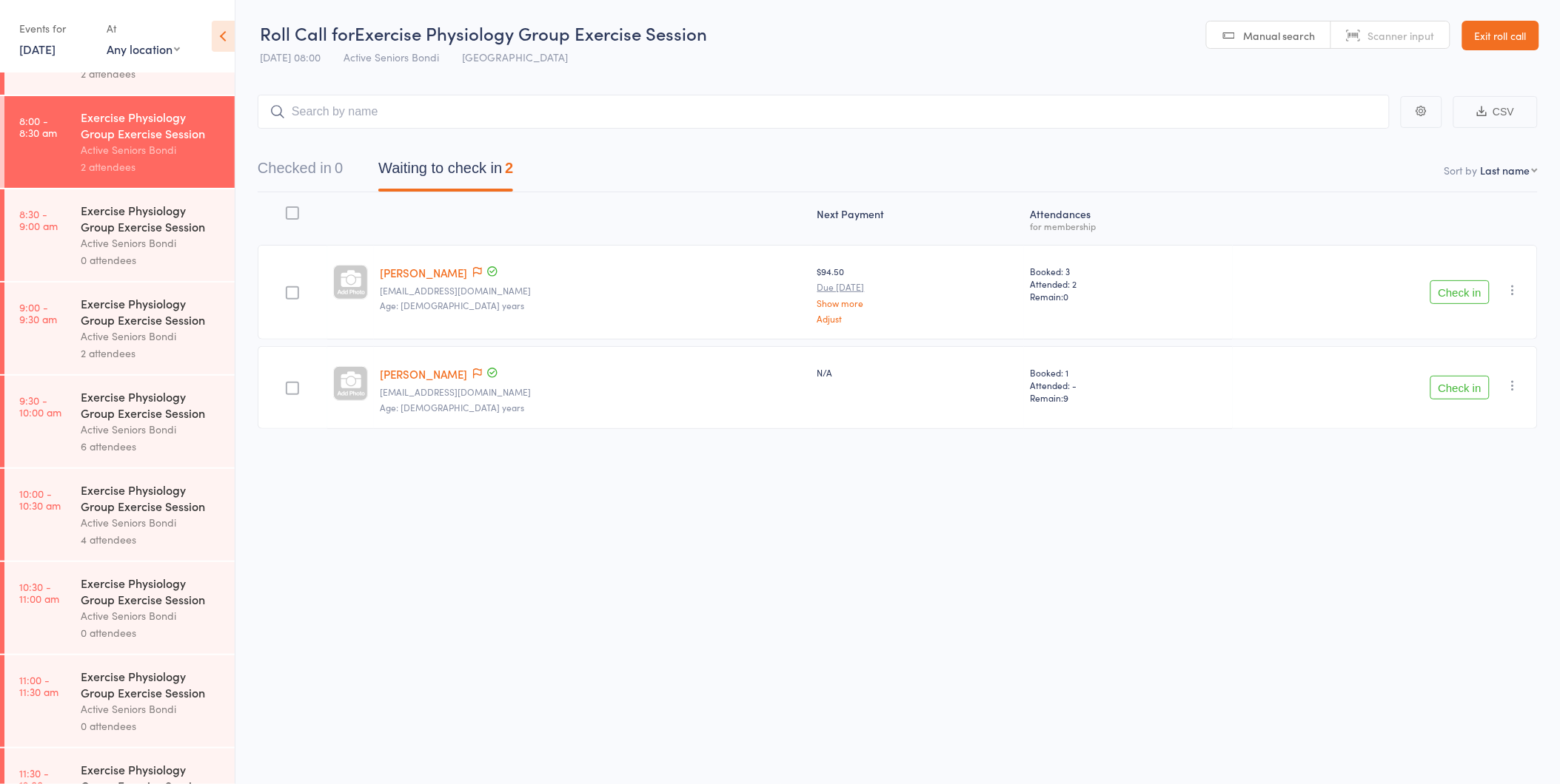
scroll to position [165, 0]
click at [117, 494] on div "Exercise Physiology Group Exercise Session" at bounding box center [151, 497] width 142 height 33
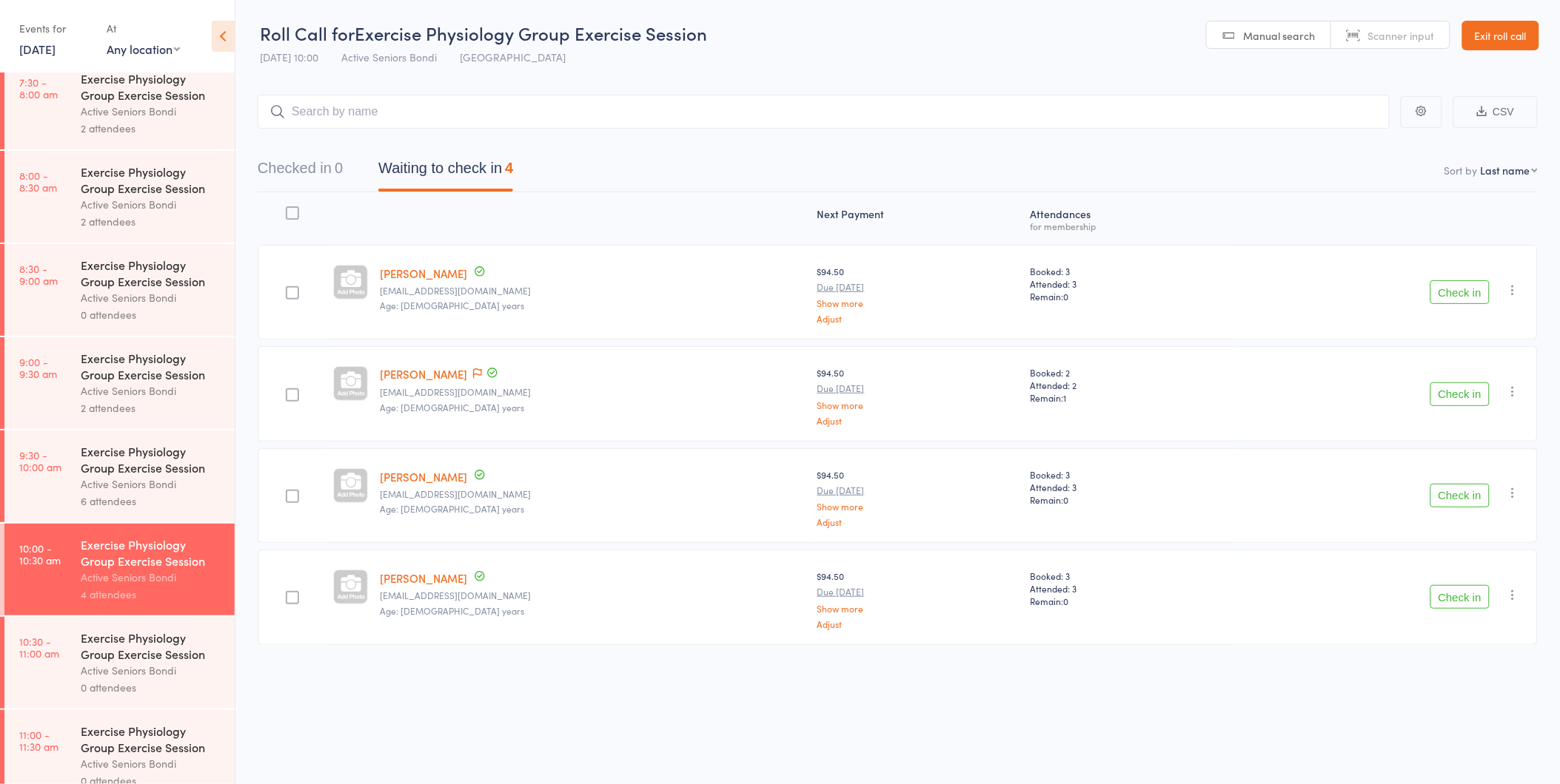
scroll to position [247, 0]
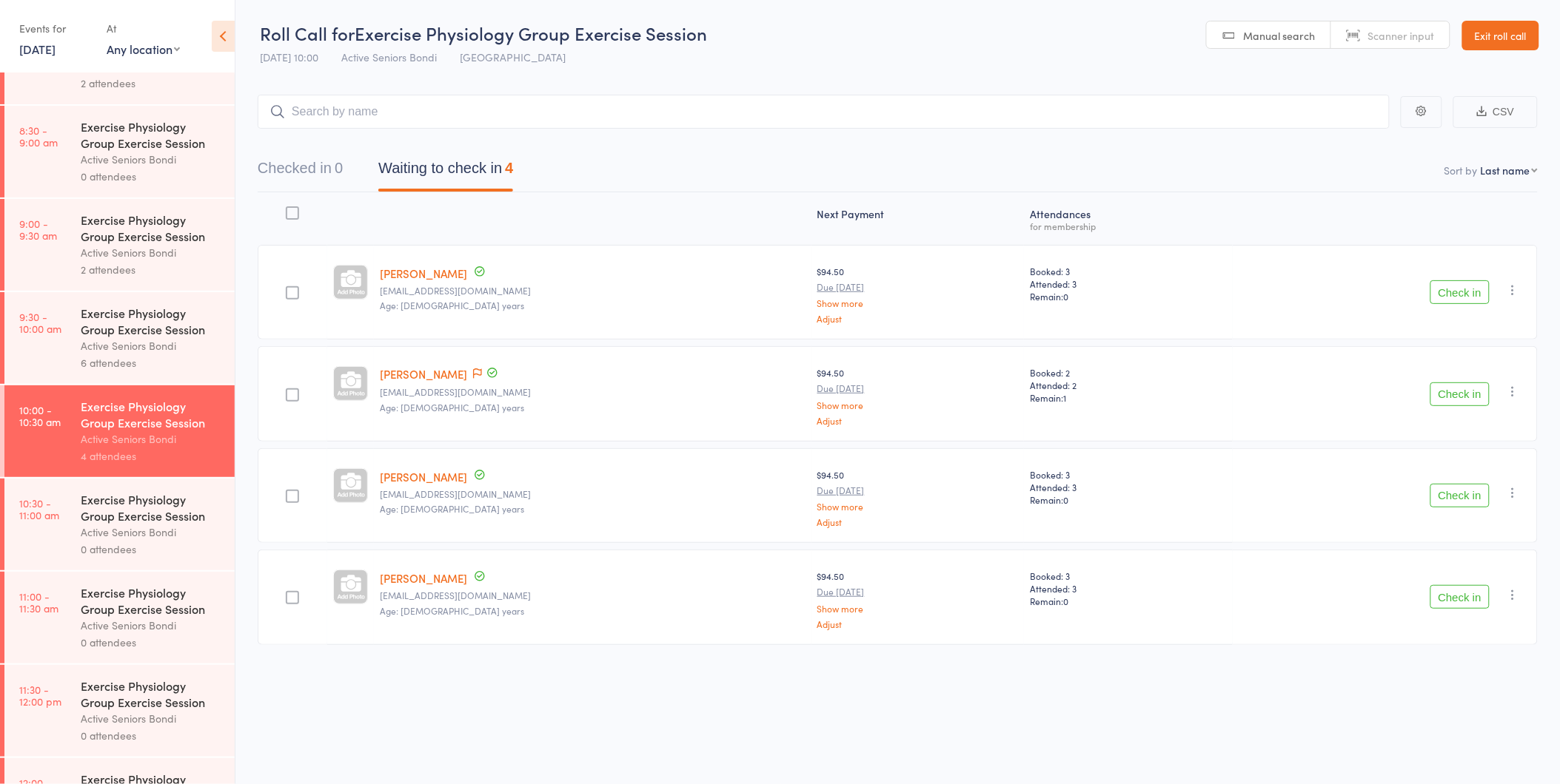
click at [114, 492] on div "Exercise Physiology Group Exercise Session Active Seniors Bondi 0 attendees" at bounding box center [157, 524] width 154 height 92
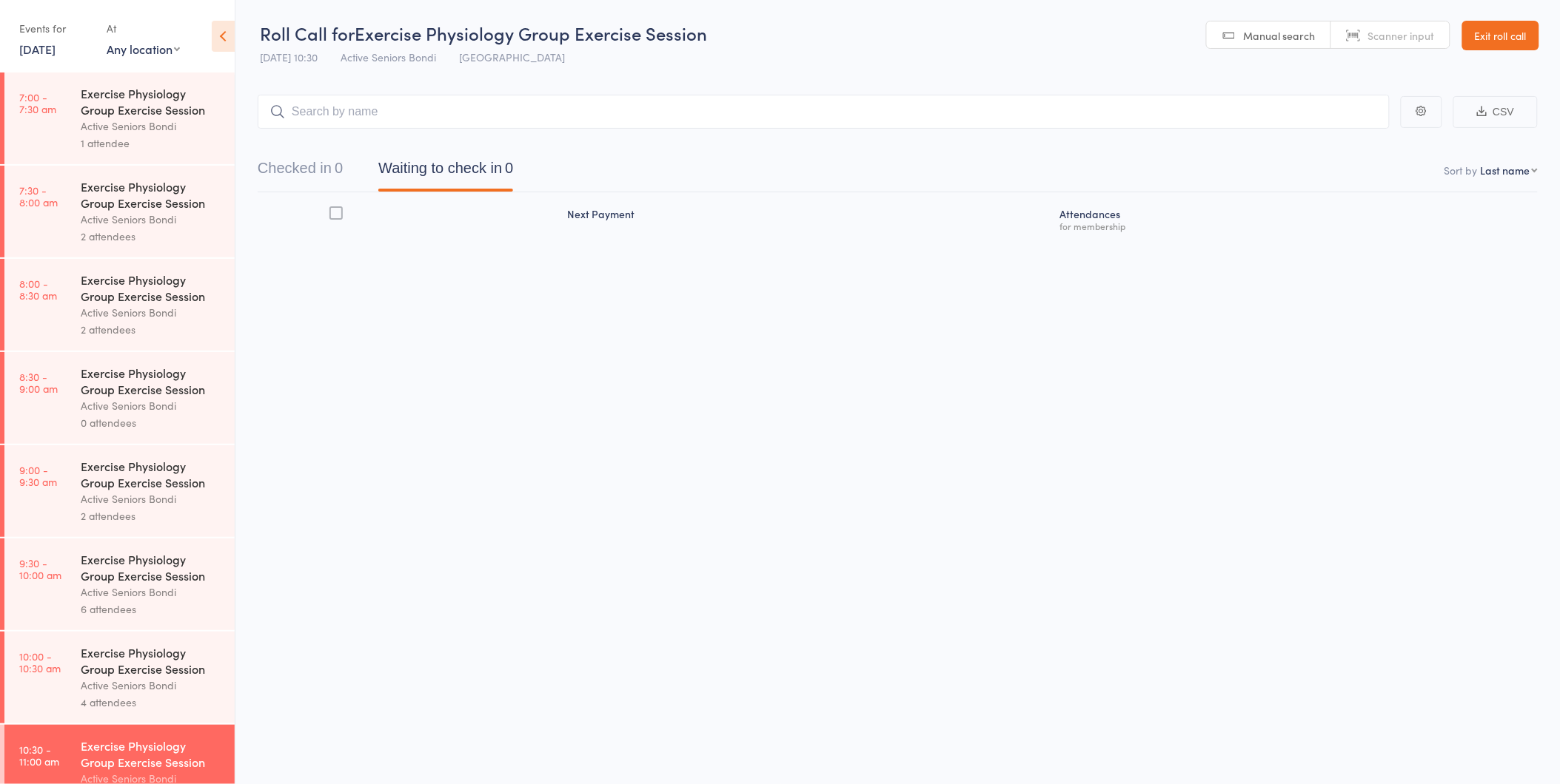
scroll to position [410, 0]
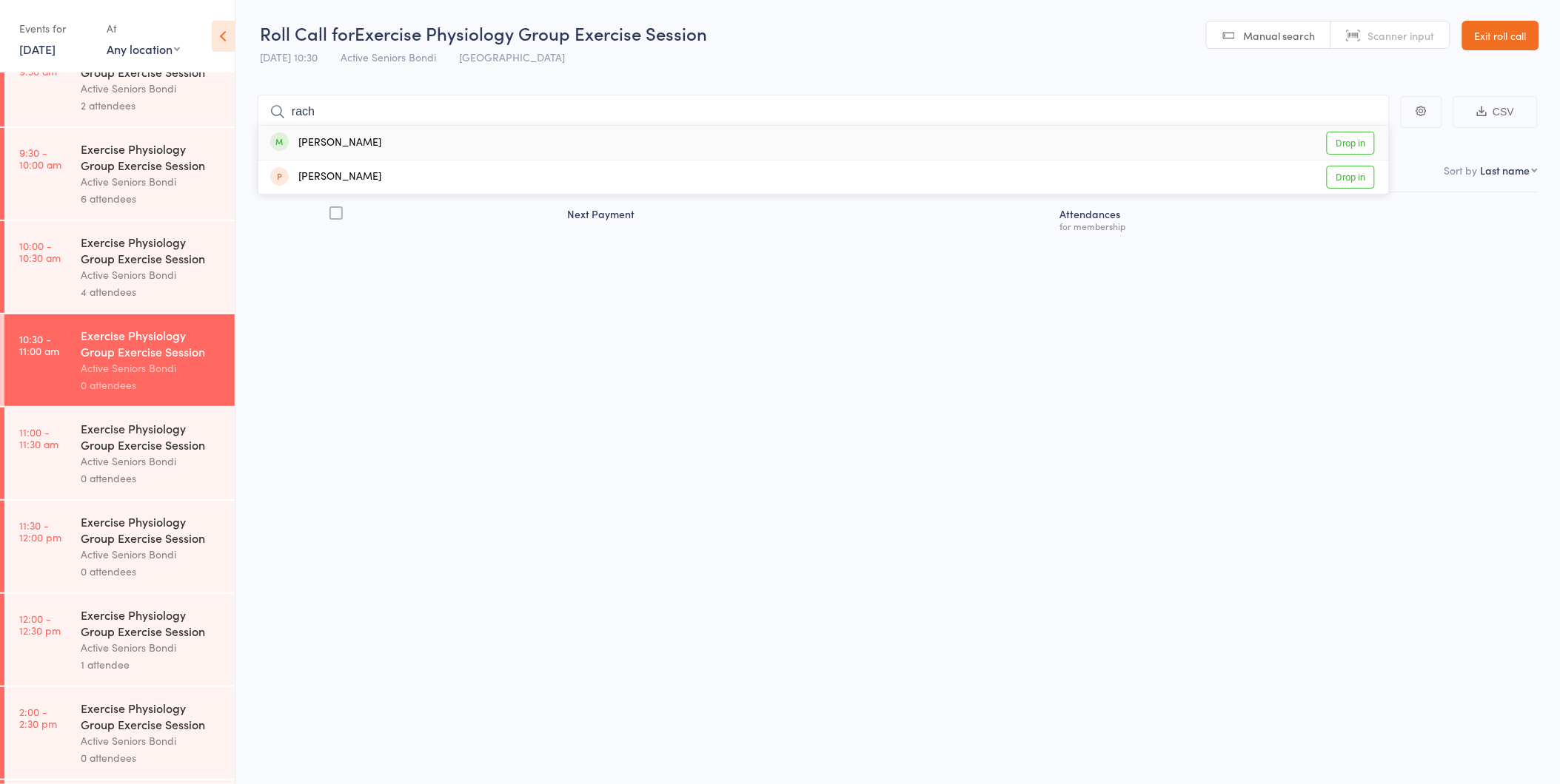
type input "rach"
click at [383, 142] on div "[PERSON_NAME] Drop in" at bounding box center [824, 143] width 1131 height 34
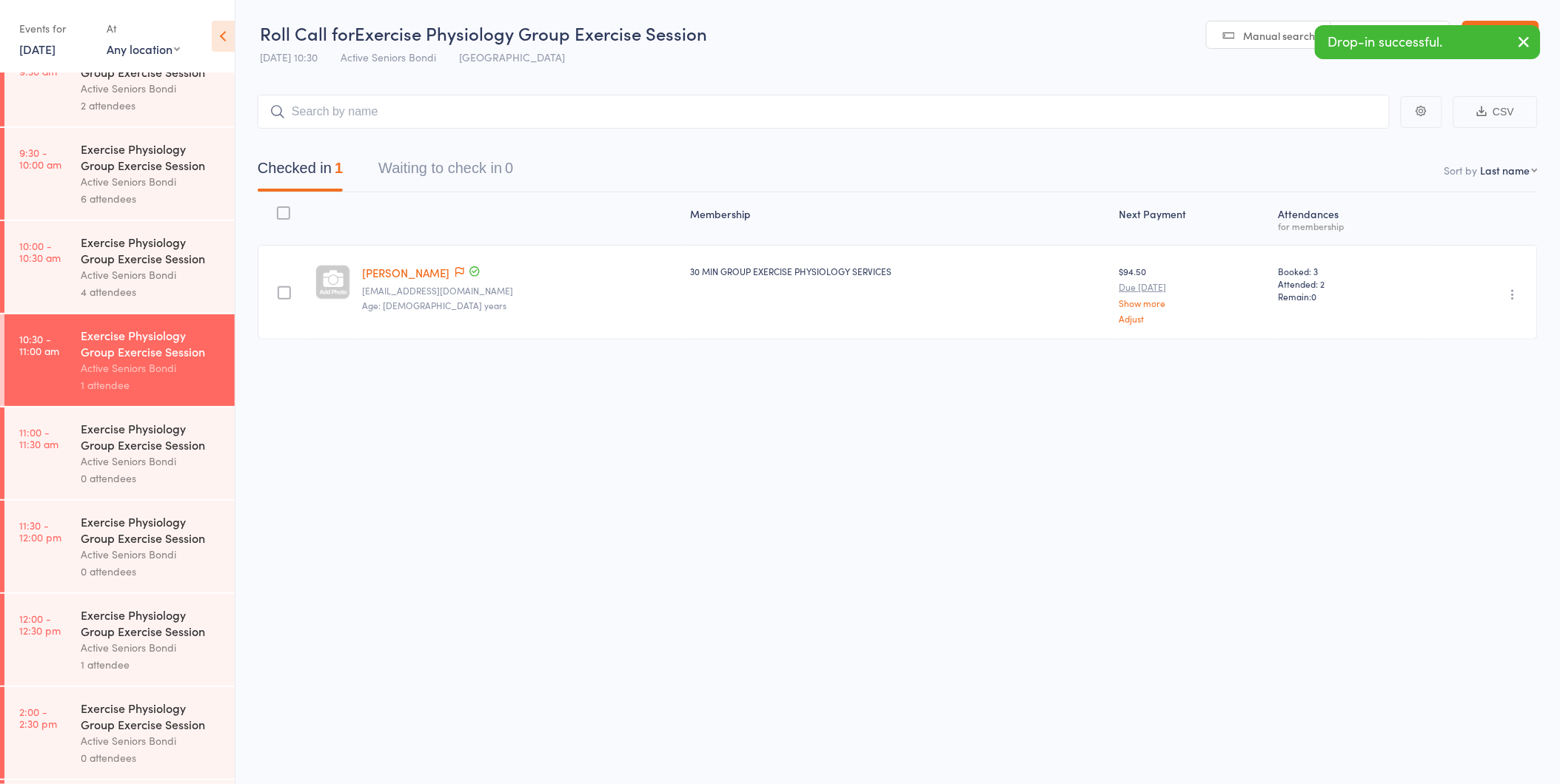
click at [1510, 293] on icon "button" at bounding box center [1513, 294] width 15 height 15
click at [1477, 318] on li "Undo check-in" at bounding box center [1460, 323] width 122 height 19
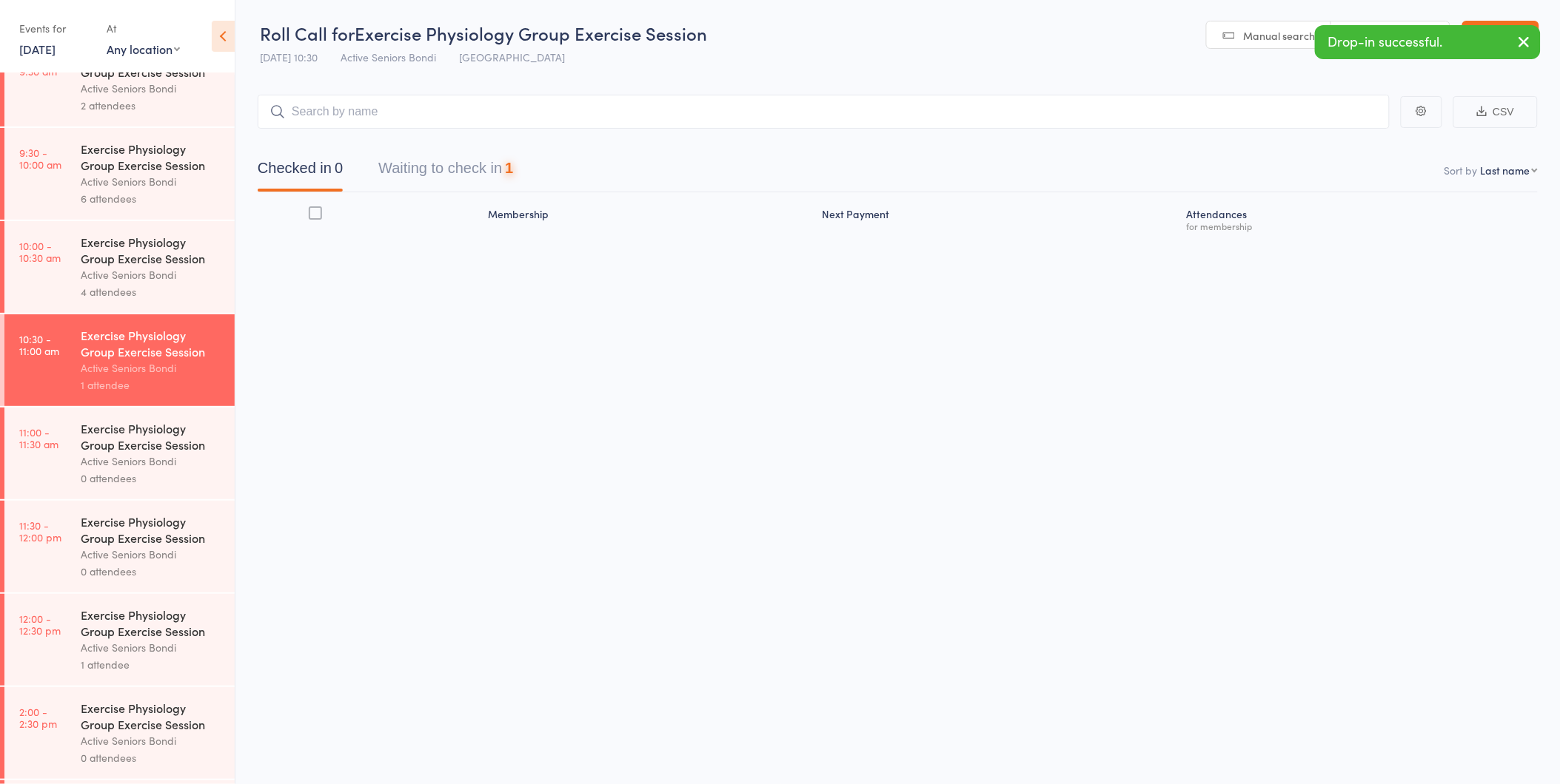
click at [484, 162] on button "Waiting to check in 1" at bounding box center [445, 172] width 135 height 40
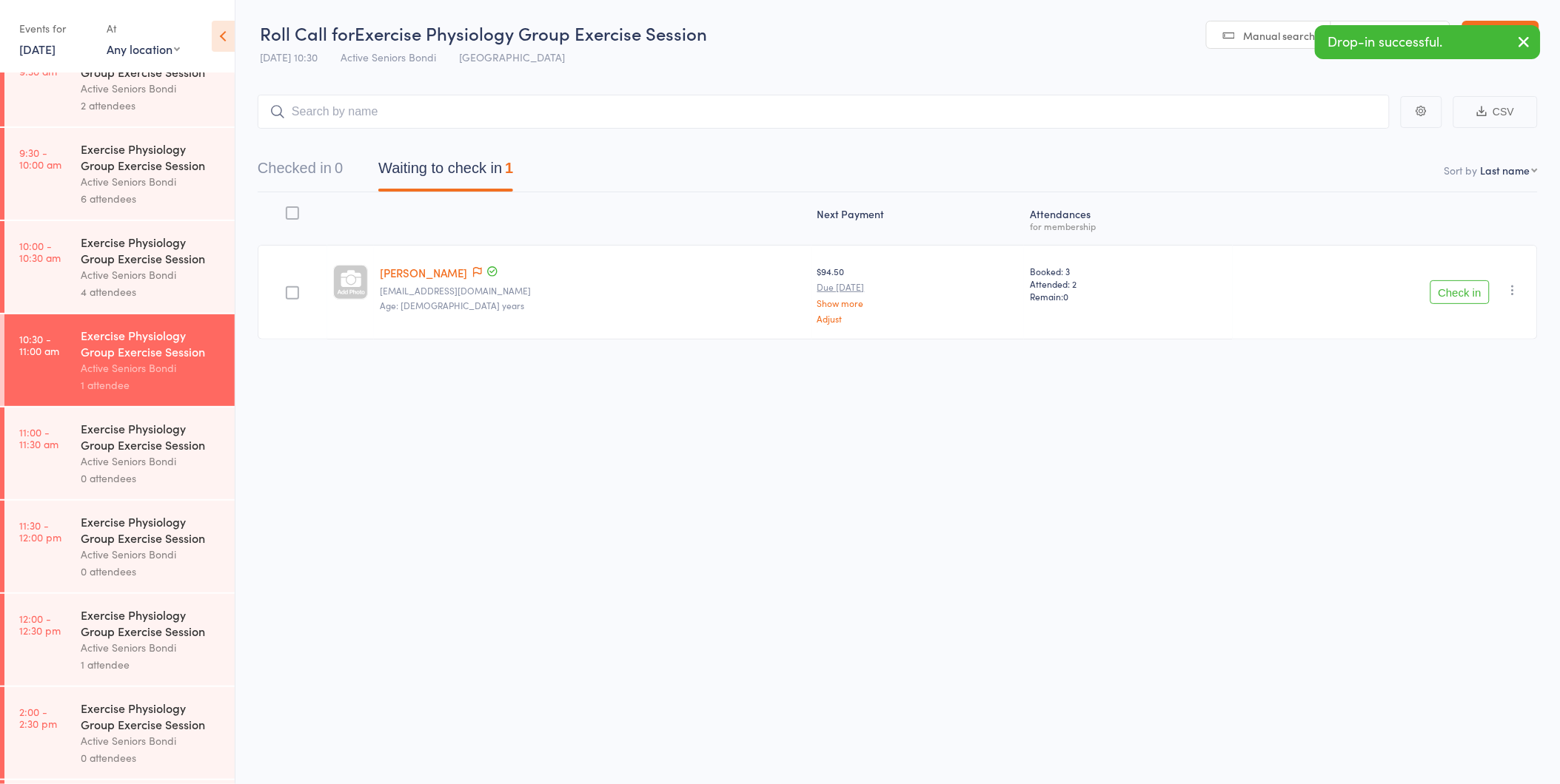
click at [428, 271] on link "[PERSON_NAME]" at bounding box center [423, 273] width 87 height 16
click at [56, 52] on link "[DATE]" at bounding box center [37, 49] width 37 height 16
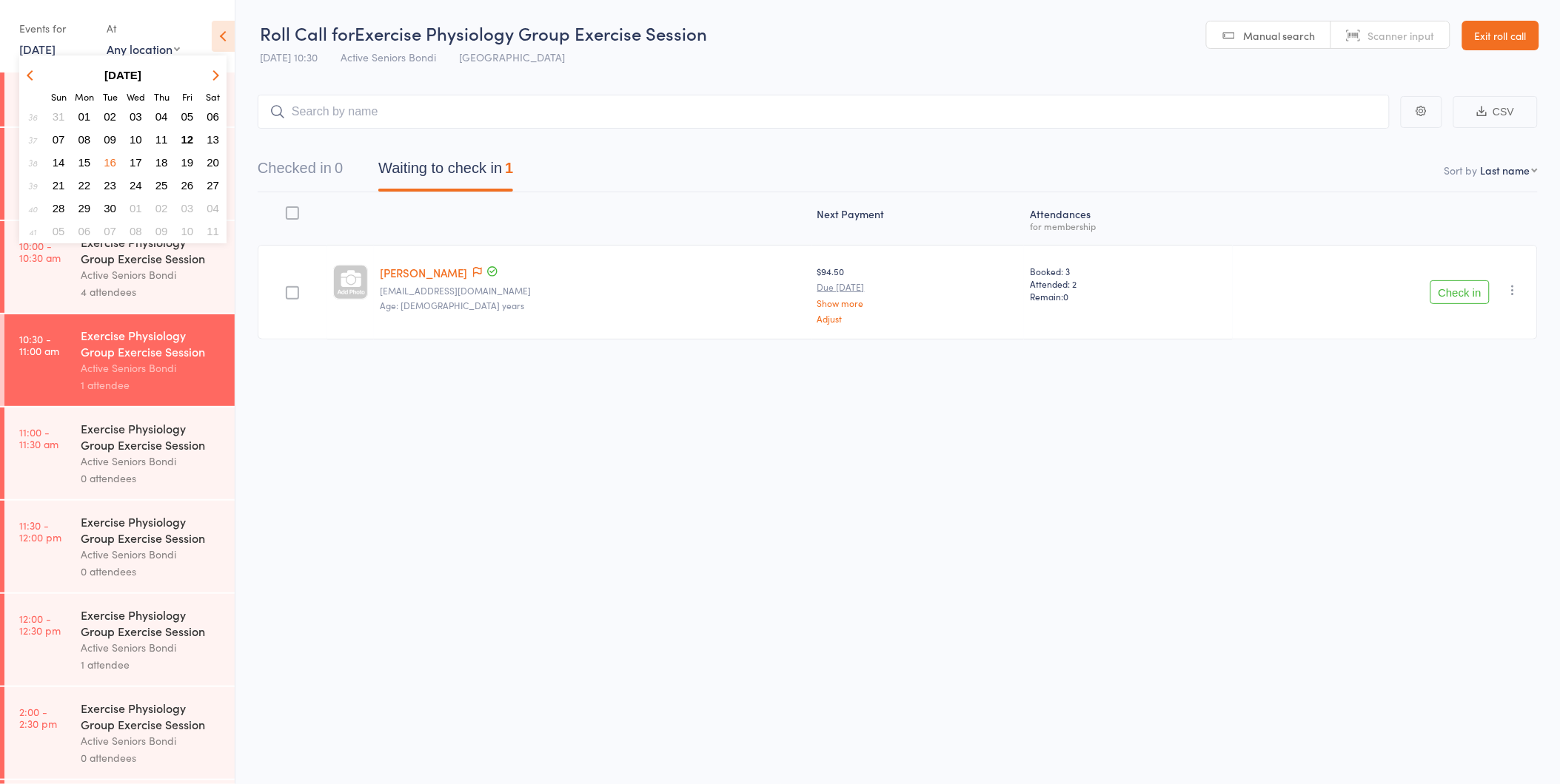
click at [186, 135] on span "12" at bounding box center [187, 139] width 13 height 13
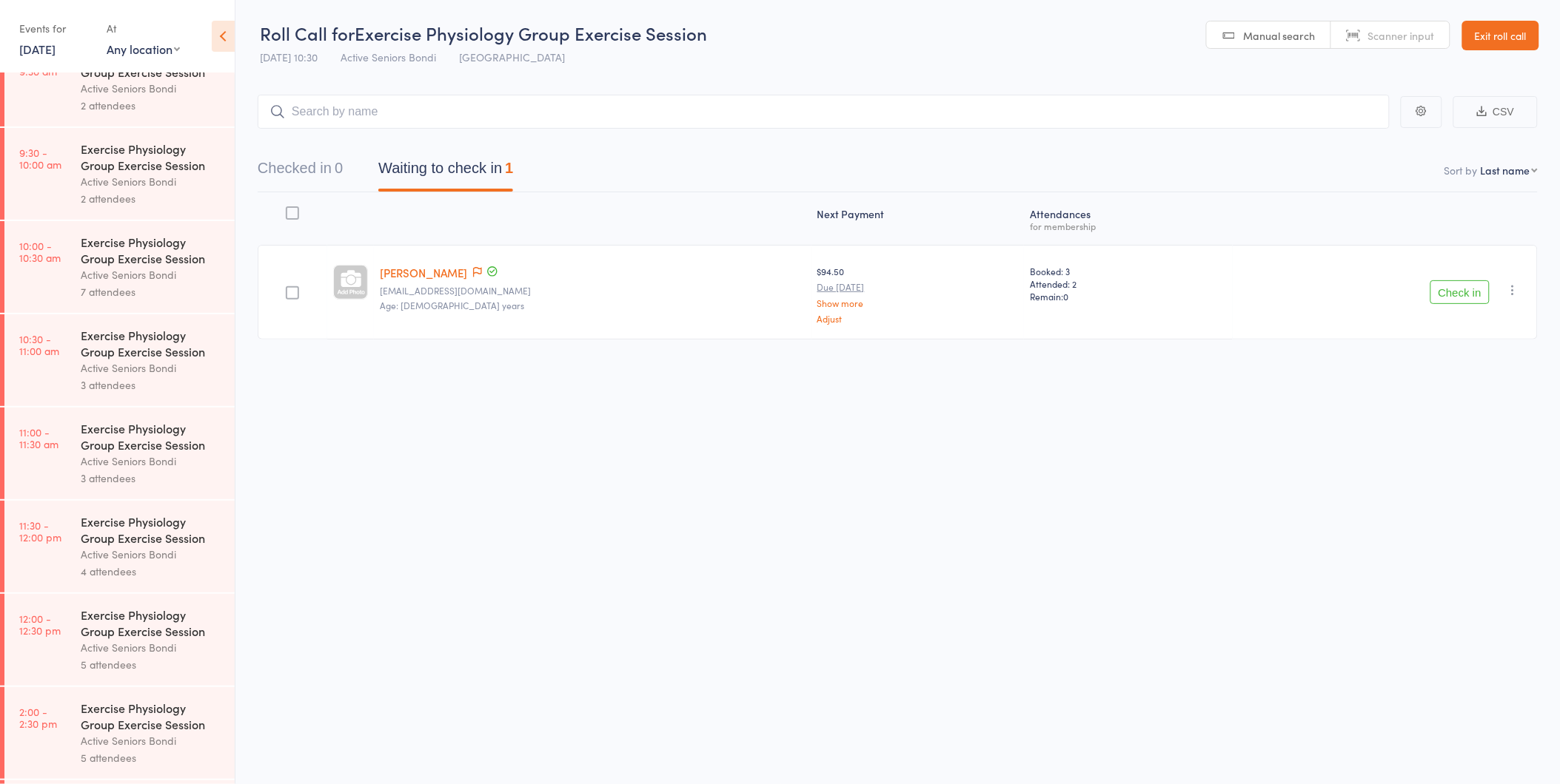
click at [40, 55] on link "[DATE]" at bounding box center [37, 49] width 37 height 16
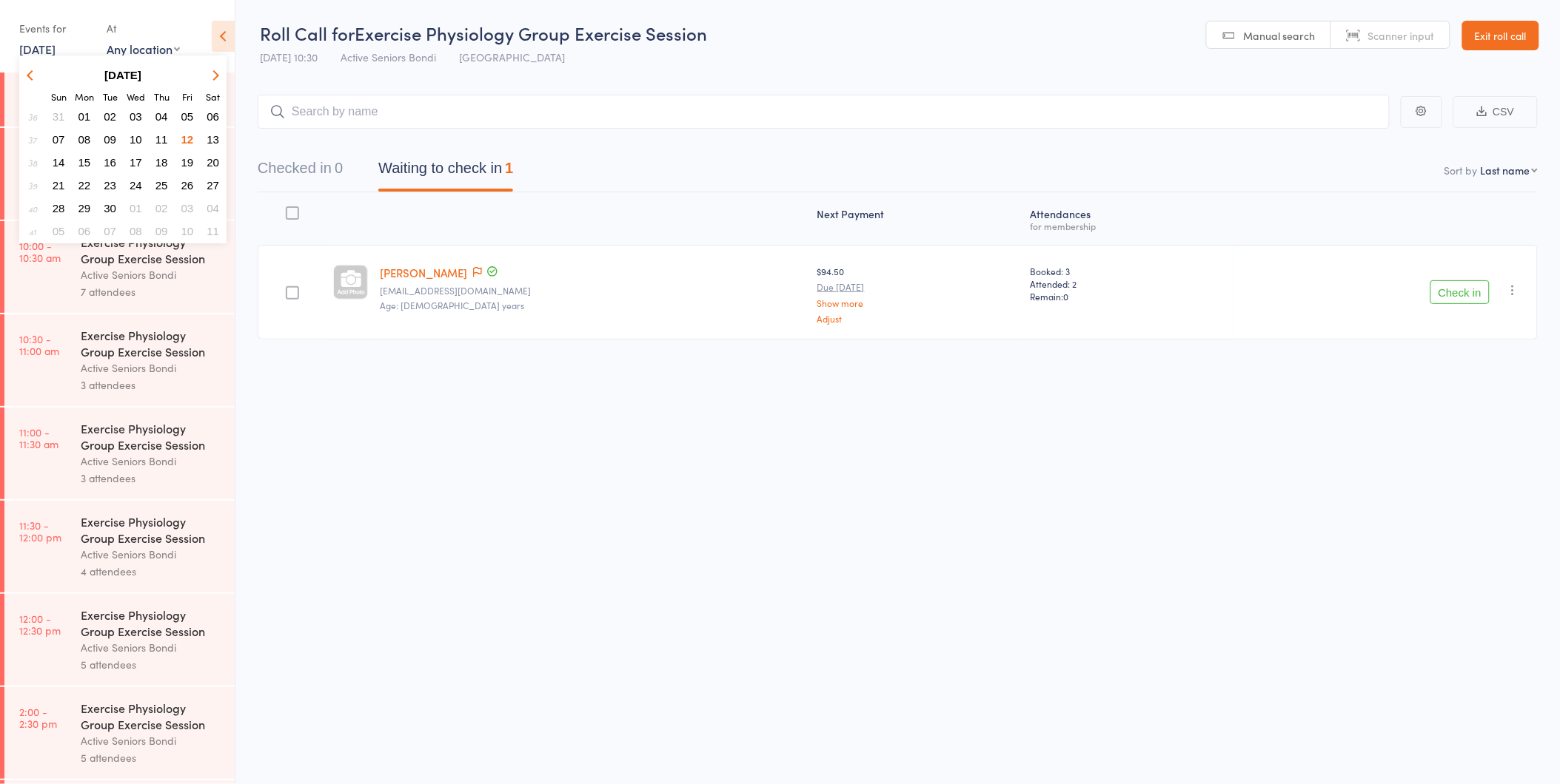
click at [215, 133] on span "13" at bounding box center [212, 139] width 13 height 13
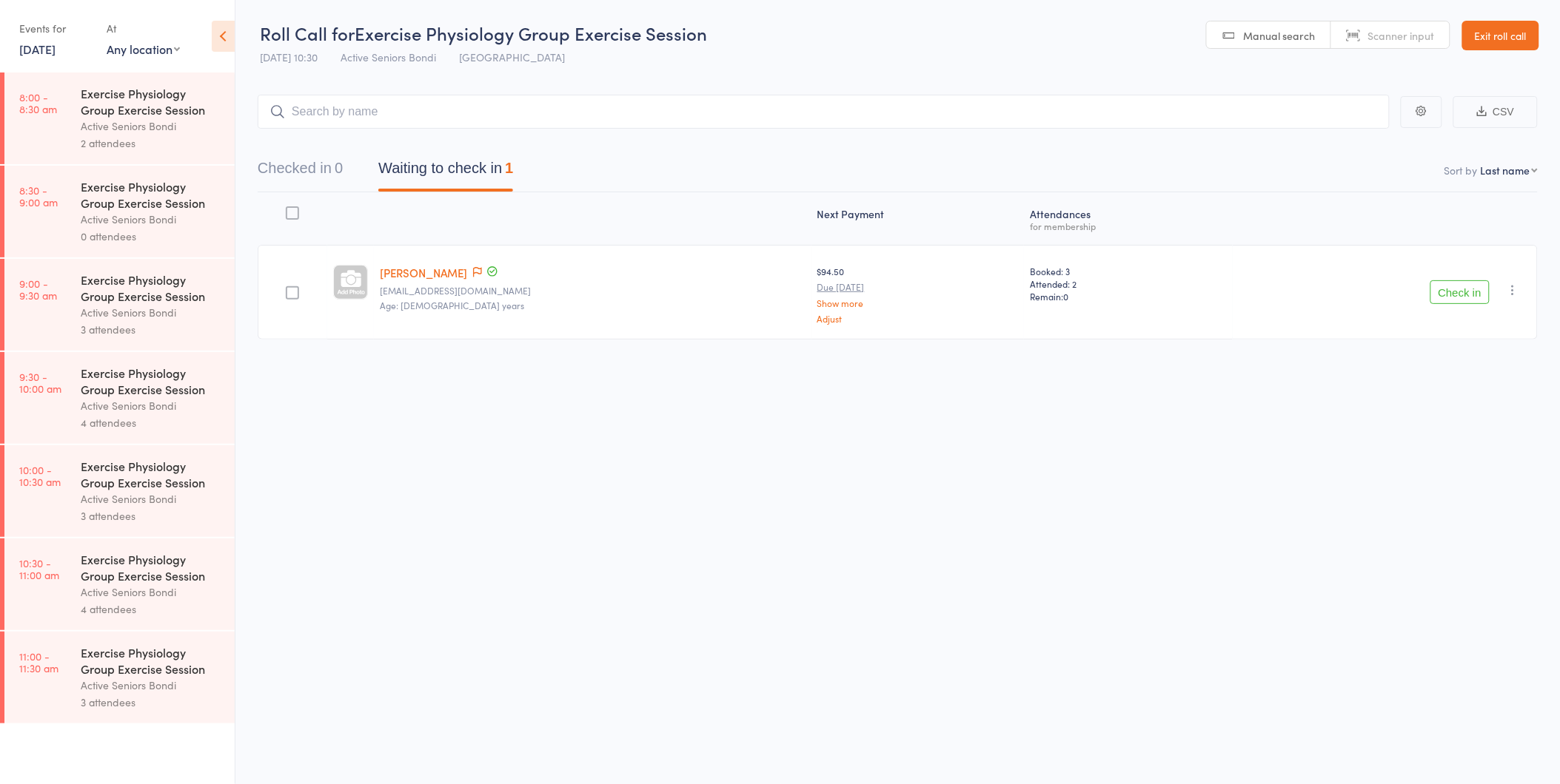
scroll to position [1, 0]
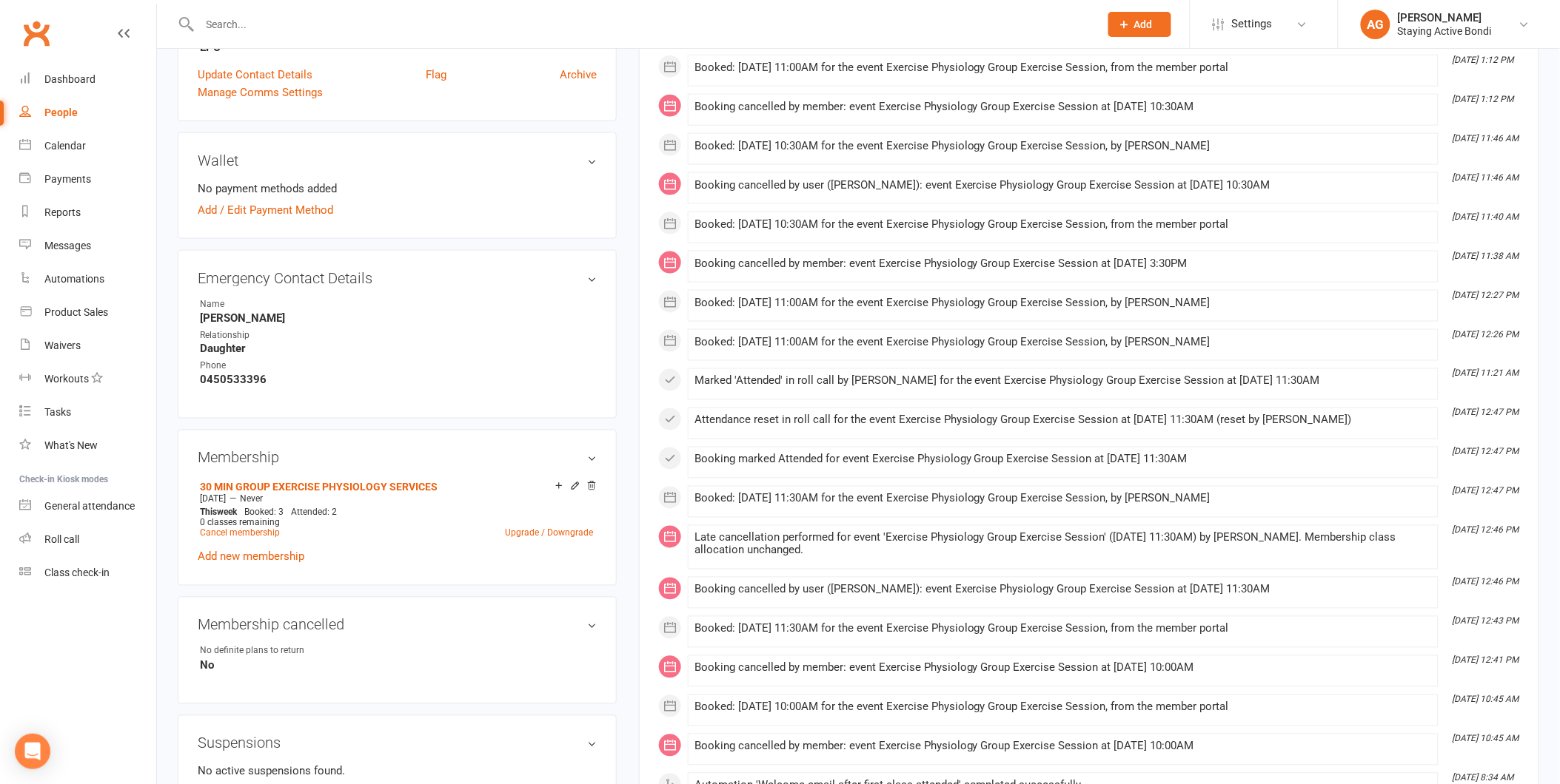
scroll to position [575, 0]
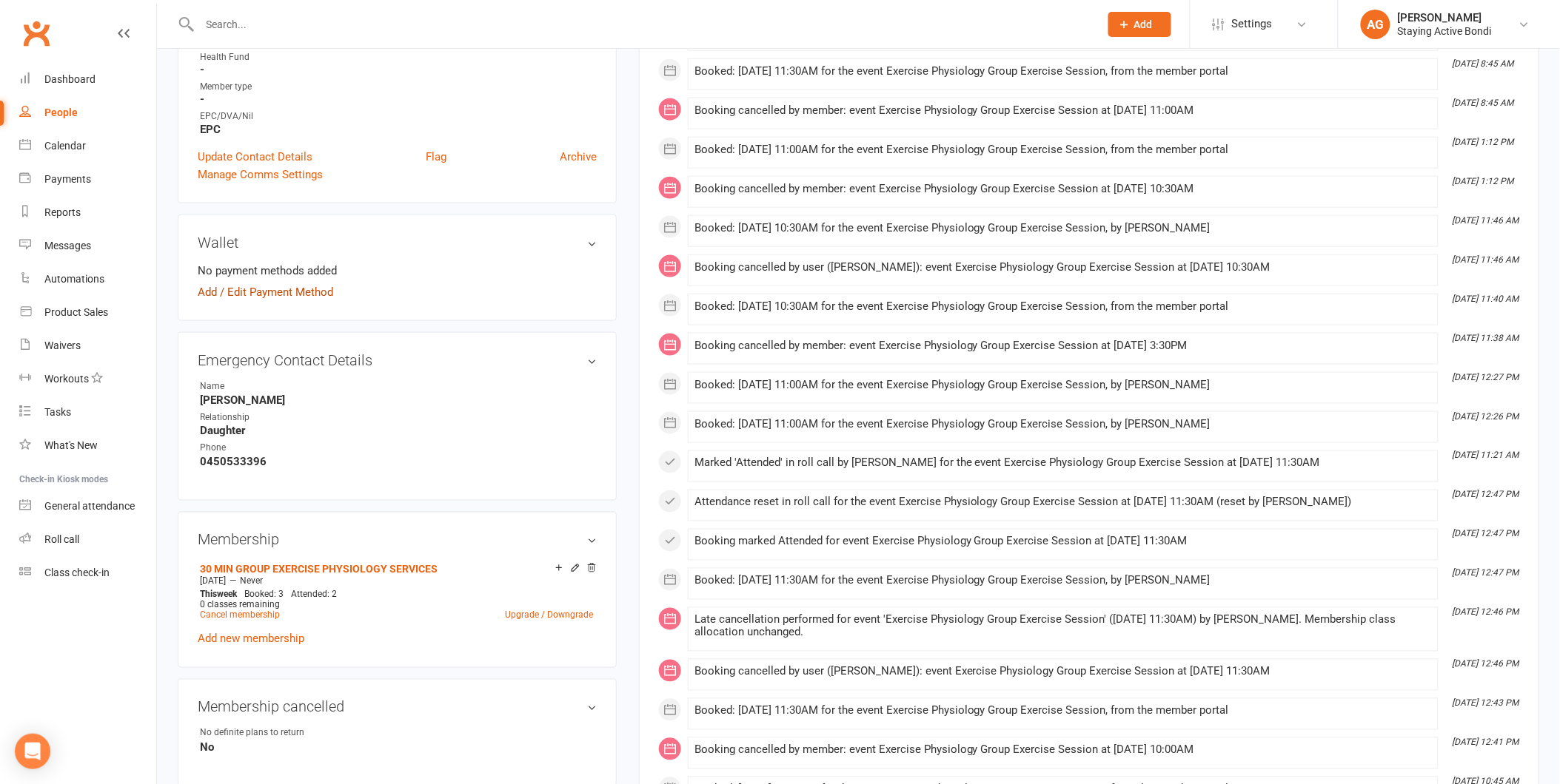
click at [264, 283] on link "Add / Edit Payment Method" at bounding box center [265, 292] width 136 height 18
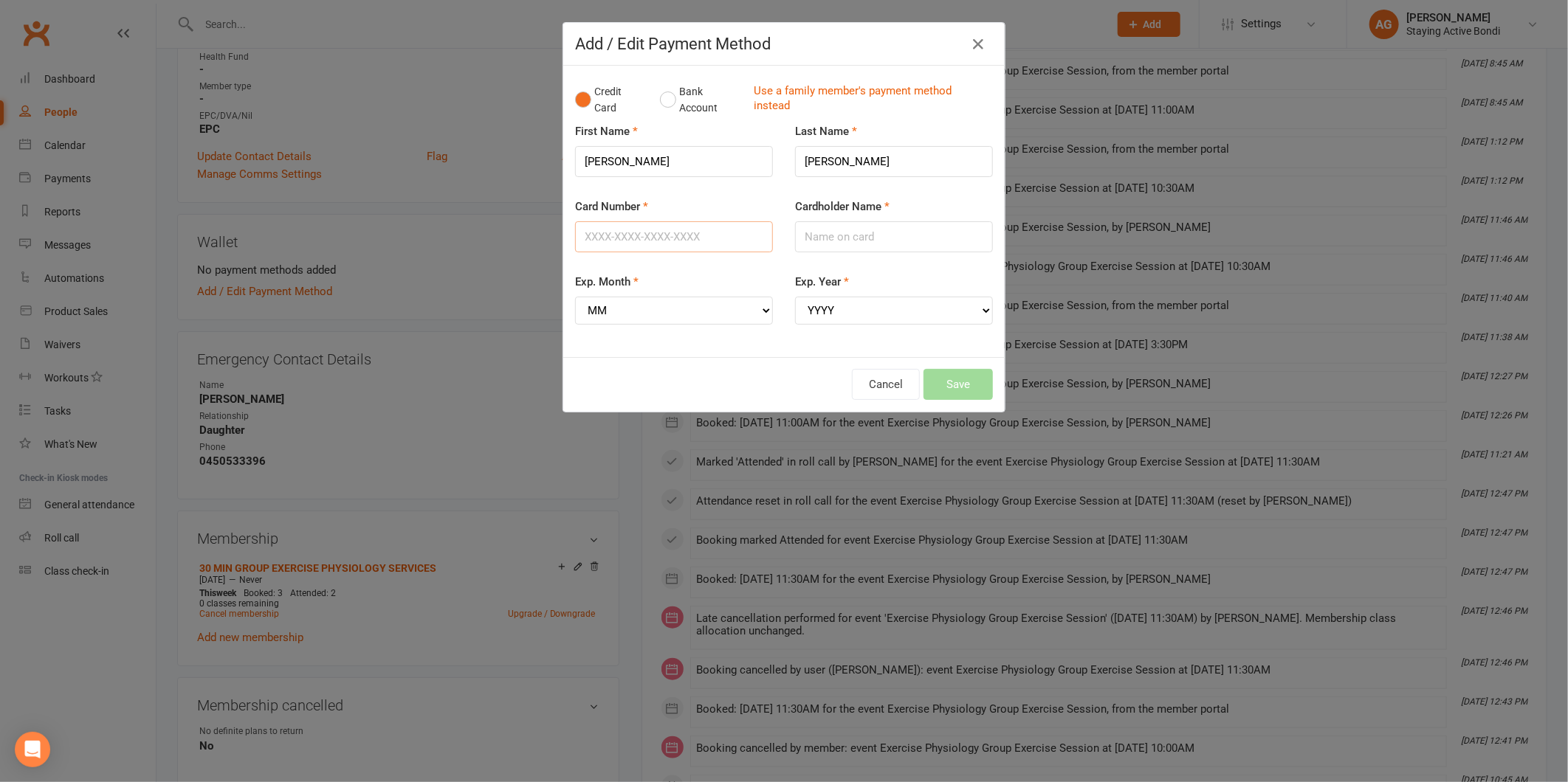
click at [626, 234] on input "Card Number" at bounding box center [674, 236] width 198 height 31
type input "[CREDIT_CARD_NUMBER]"
click at [884, 240] on input "Cardholder Name" at bounding box center [894, 236] width 198 height 31
drag, startPoint x: 636, startPoint y: 165, endPoint x: 490, endPoint y: 151, distance: 146.7
click at [490, 151] on div "Add / Edit Payment Method Credit Card Bank Account Use a family member's paymen…" at bounding box center [784, 391] width 1568 height 782
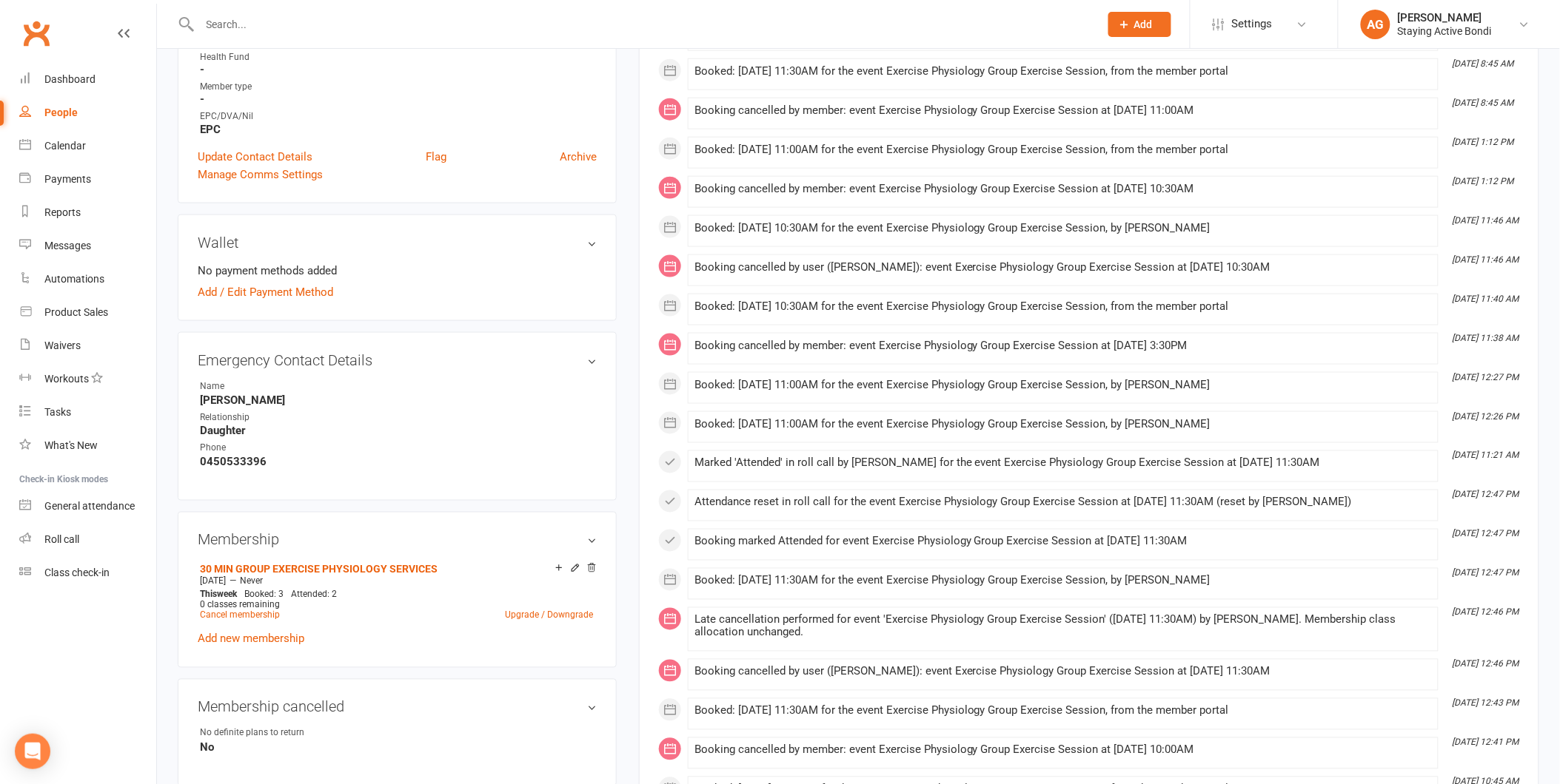
click at [217, 279] on div "No payment methods added Add / Edit Payment Method" at bounding box center [397, 281] width 399 height 40
click at [217, 289] on link "Add / Edit Payment Method" at bounding box center [265, 292] width 136 height 18
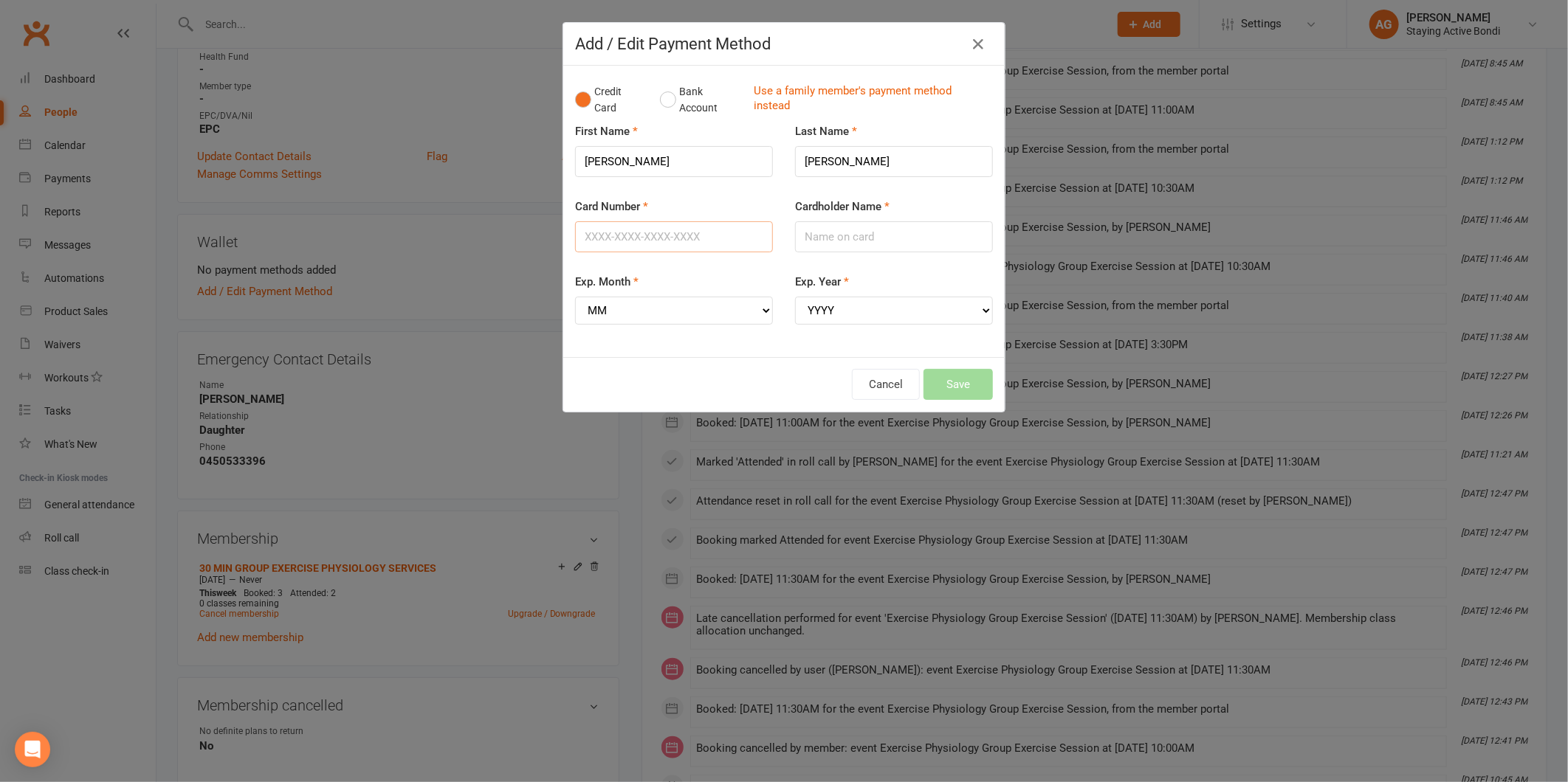
click at [651, 244] on input "Card Number" at bounding box center [674, 236] width 198 height 31
type input "[CREDIT_CARD_NUMBER]"
click at [836, 226] on input "Cardholder Name" at bounding box center [894, 236] width 198 height 31
type input "[PERSON_NAME]"
click at [718, 306] on select "MM 01 02 03 04 05 06 07 08 09 10 11 12" at bounding box center [674, 310] width 198 height 28
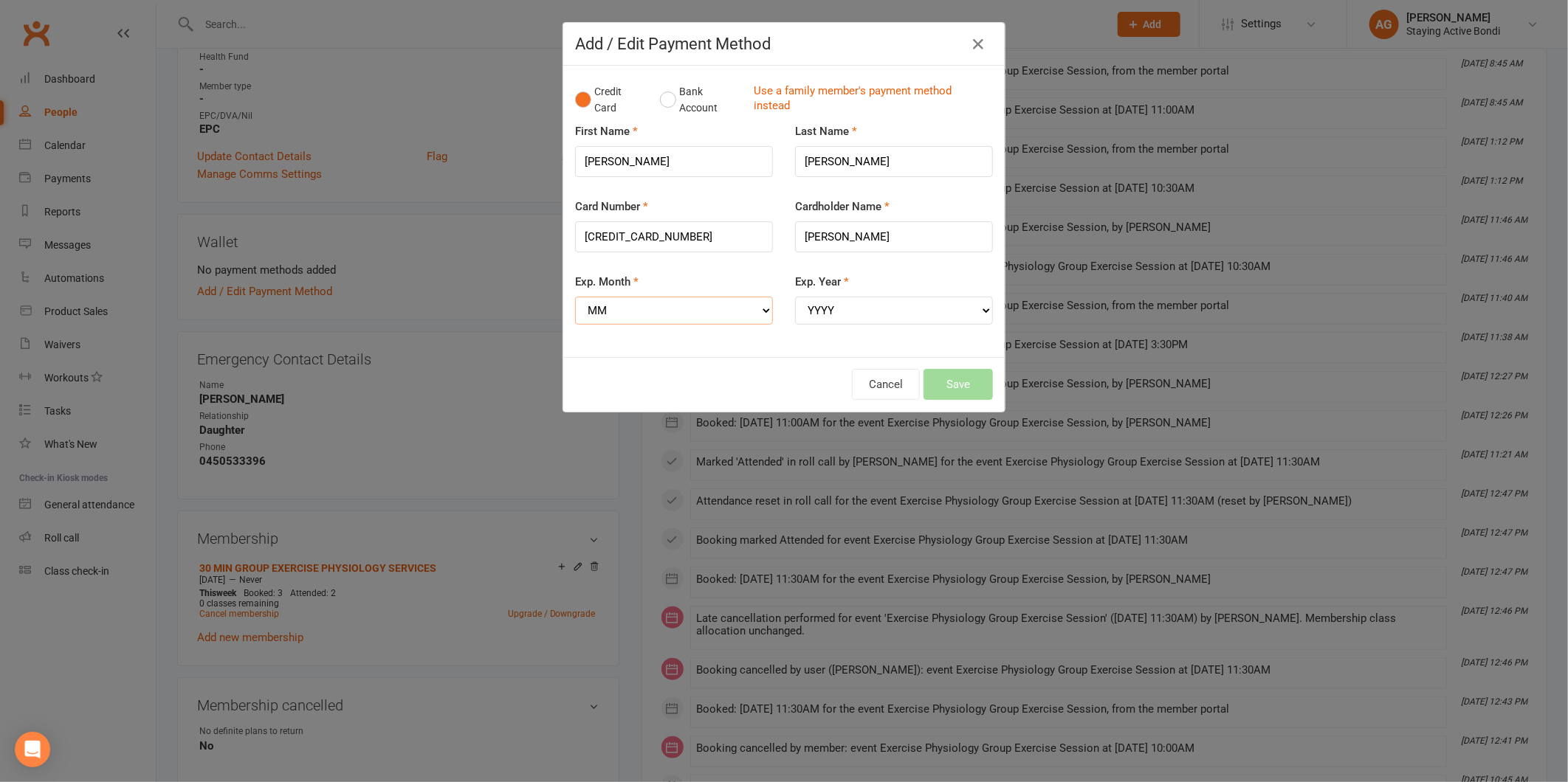
select select "11"
click at [575, 297] on select "MM 01 02 03 04 05 06 07 08 09 10 11 12" at bounding box center [674, 310] width 198 height 28
click at [847, 313] on select "YYYY 2025 2026 2027 2028 2029 2030 2031 2032 2033 2034" at bounding box center [894, 310] width 198 height 28
select select "2028"
click at [795, 297] on select "YYYY 2025 2026 2027 2028 2029 2030 2031 2032 2033 2034" at bounding box center [894, 310] width 198 height 28
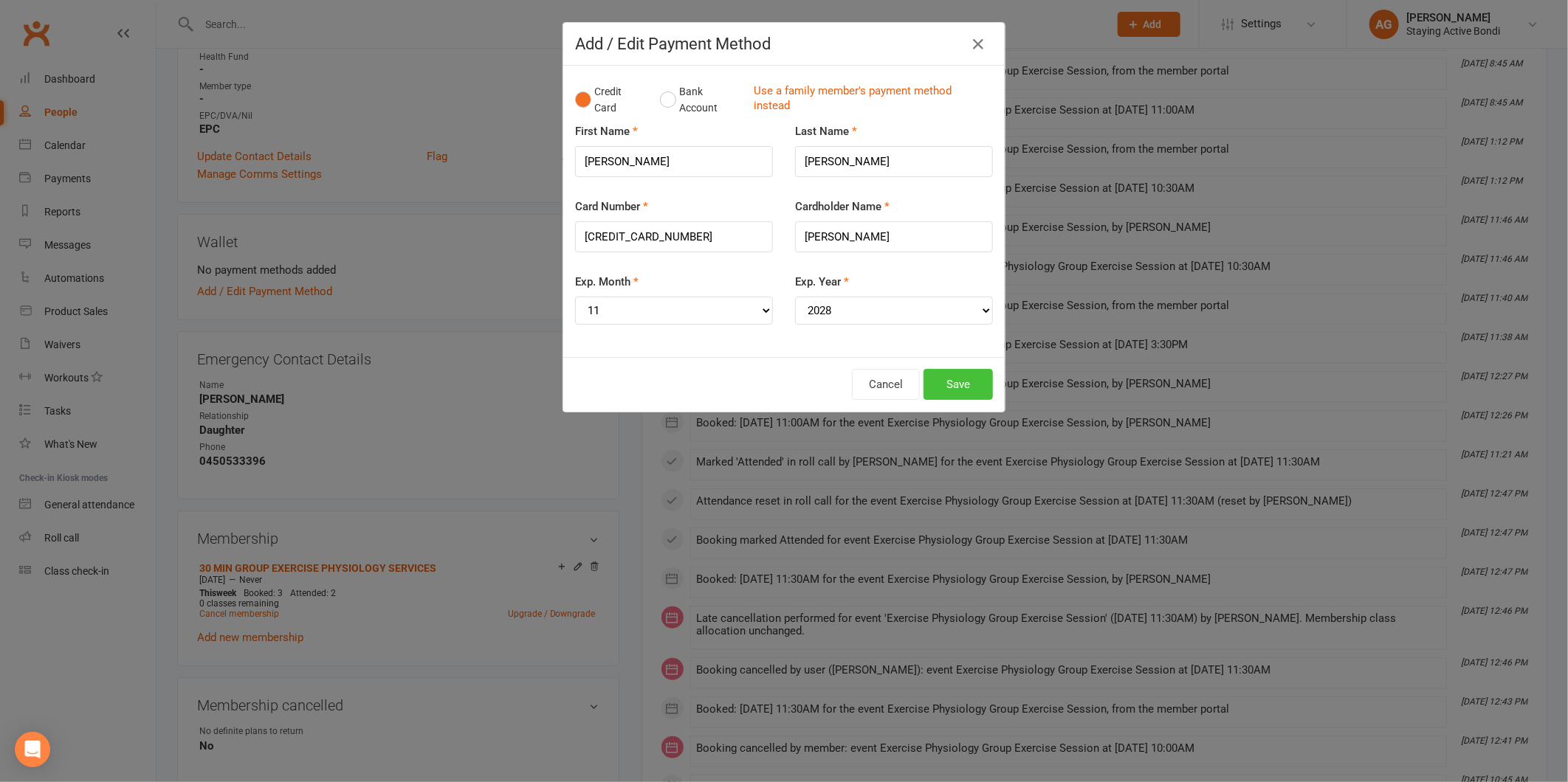
click at [945, 386] on button "Save" at bounding box center [958, 384] width 69 height 31
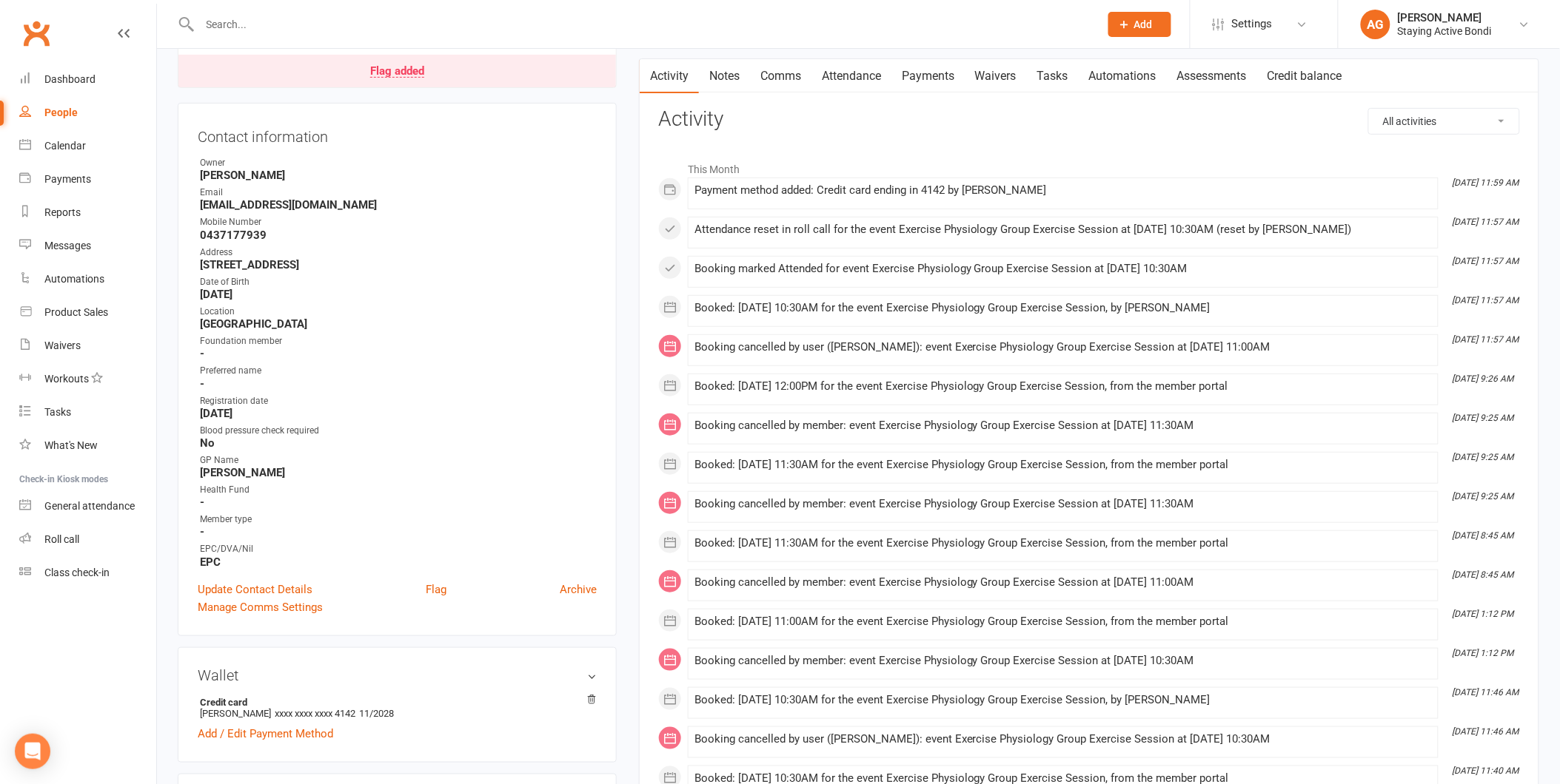
scroll to position [0, 0]
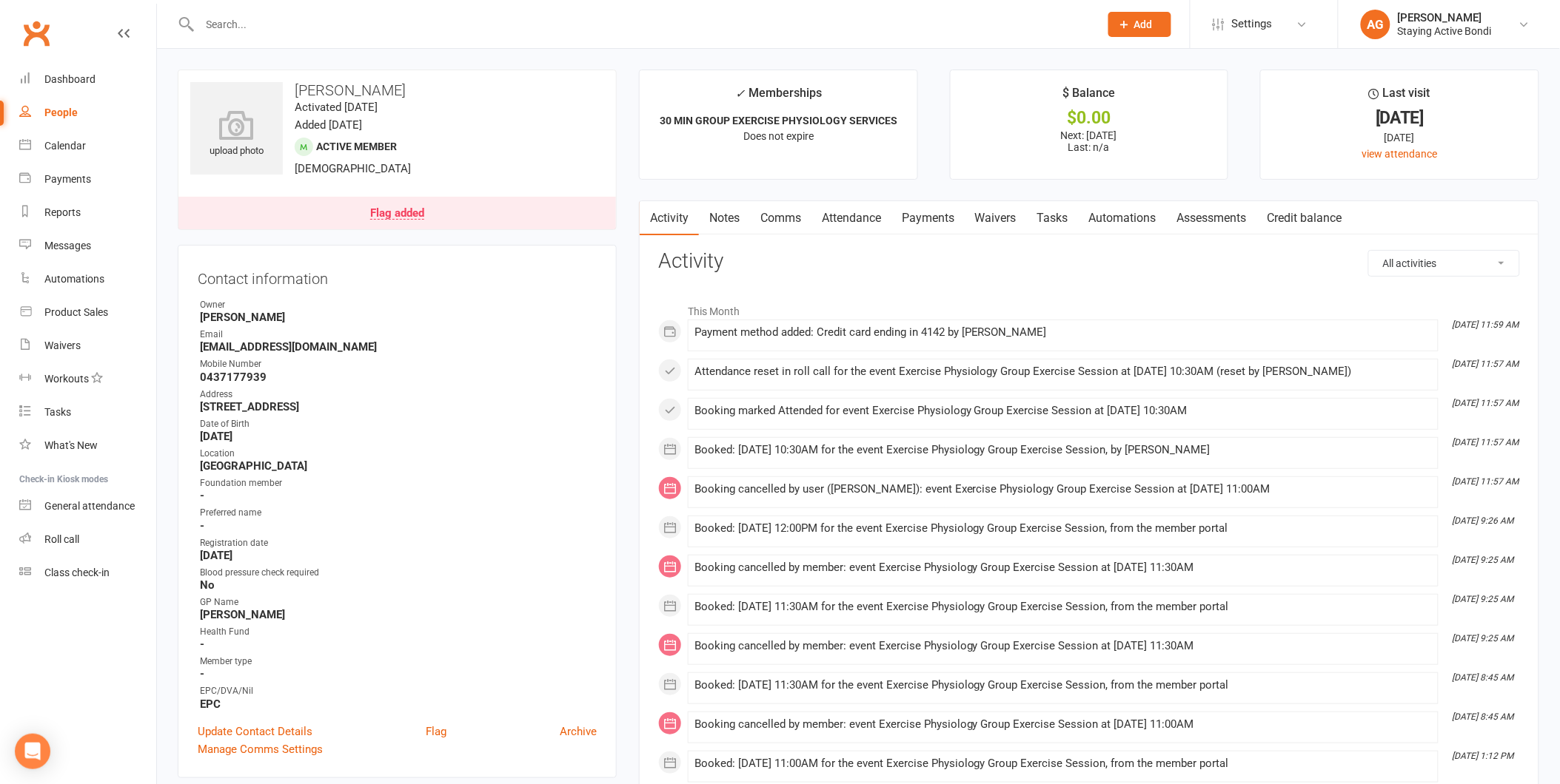
click at [927, 215] on link "Payments" at bounding box center [928, 218] width 73 height 34
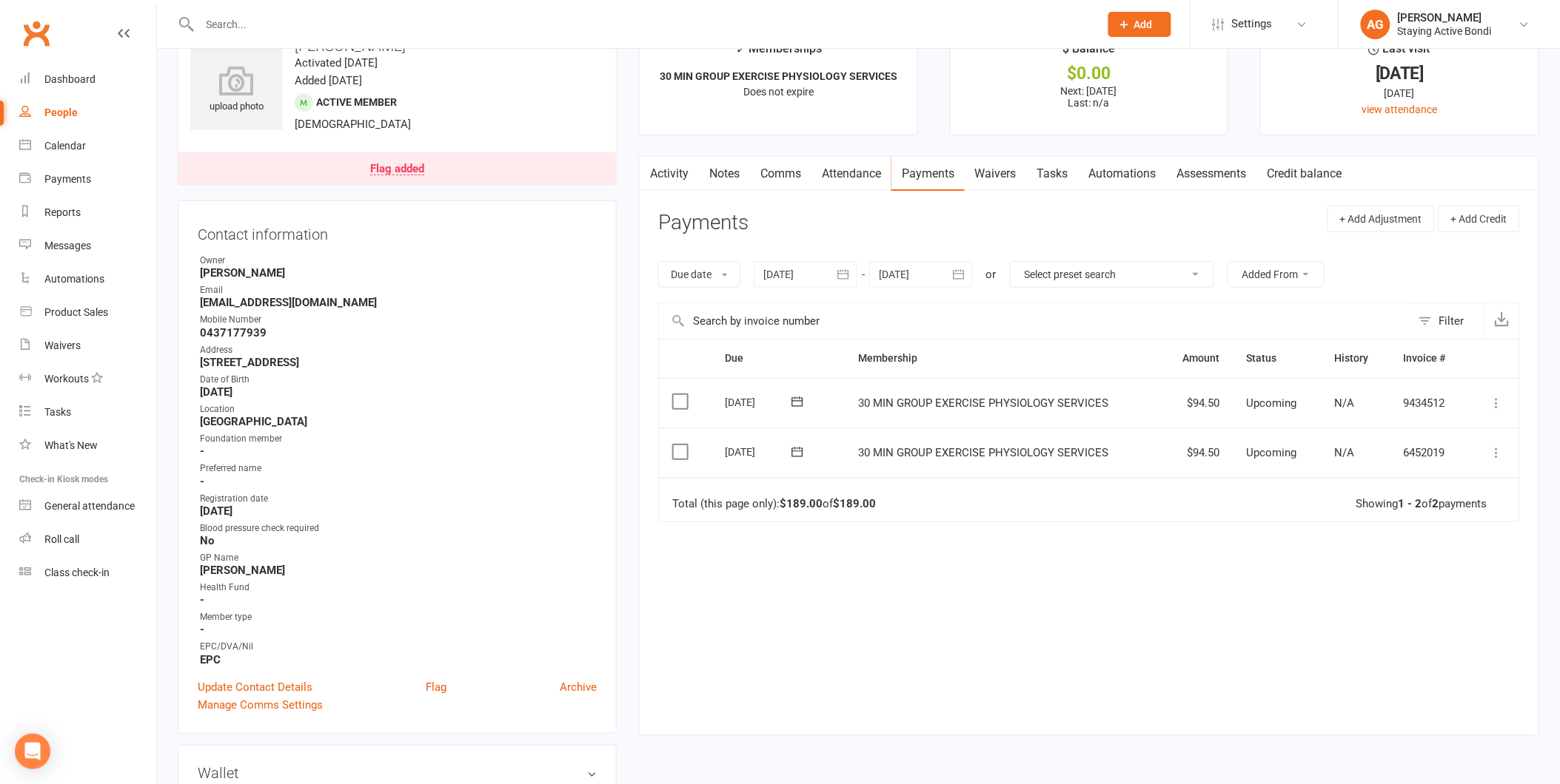
scroll to position [82, 0]
